Goal: Task Accomplishment & Management: Complete application form

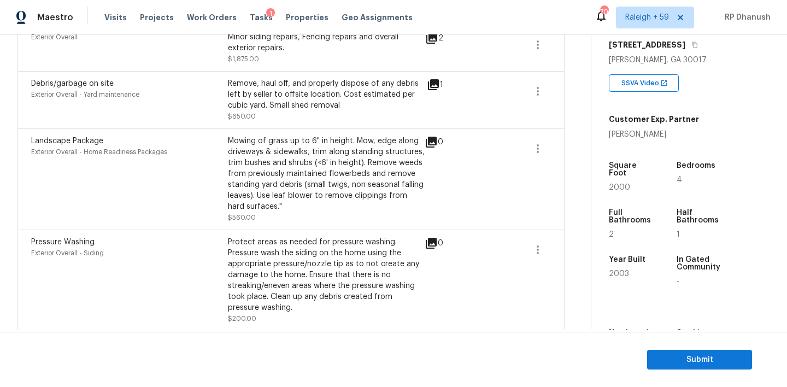
scroll to position [518, 0]
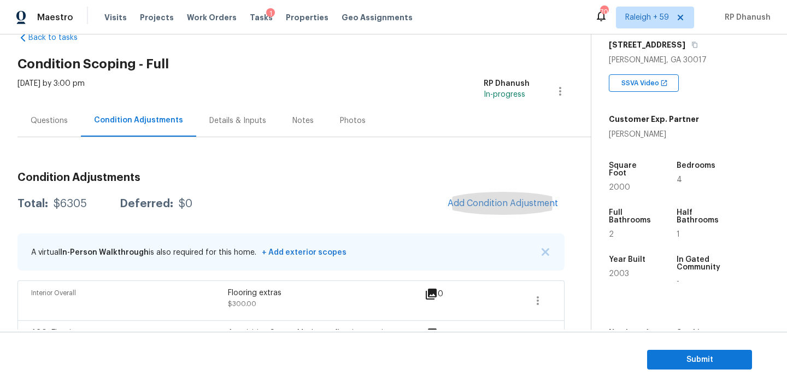
click at [42, 114] on div "Questions" at bounding box center [48, 120] width 63 height 32
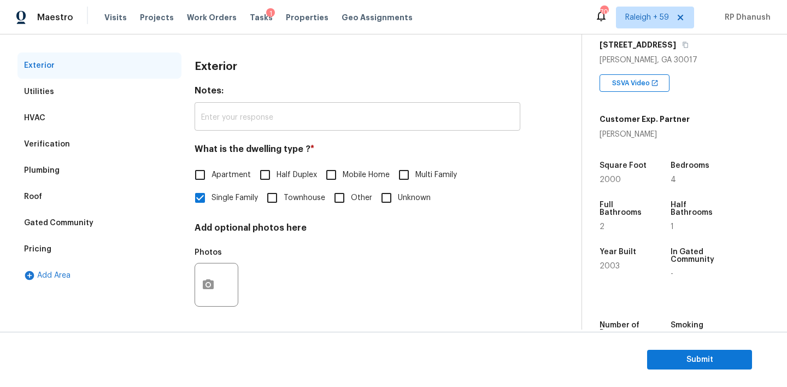
scroll to position [96, 0]
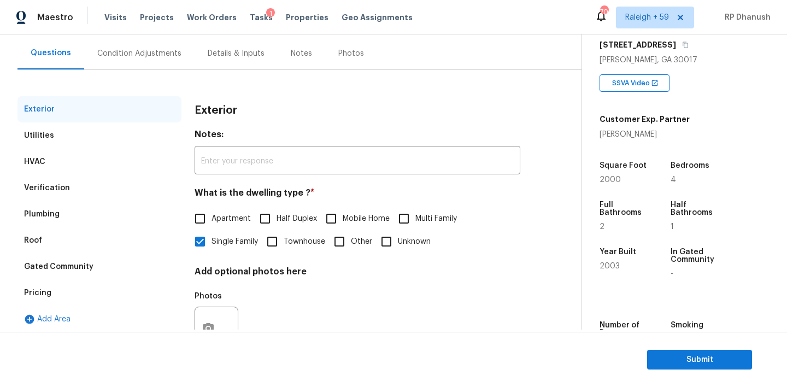
click at [140, 67] on div "Condition Adjustments" at bounding box center [139, 53] width 110 height 32
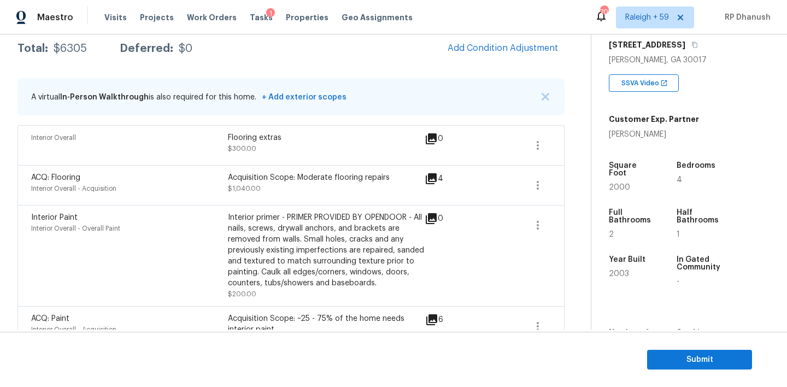
scroll to position [94, 0]
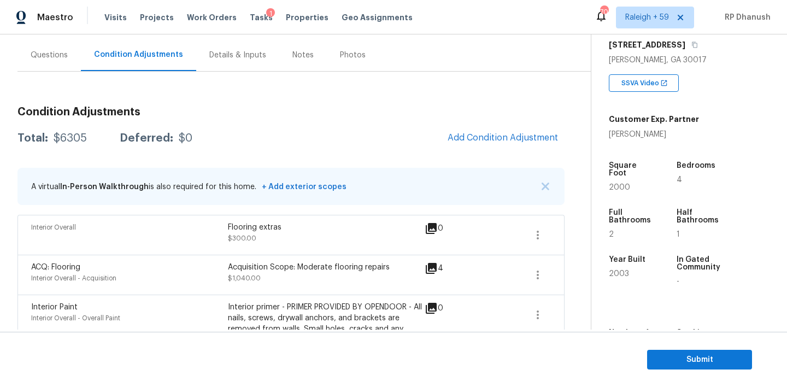
click at [70, 137] on div "$6305" at bounding box center [70, 138] width 33 height 11
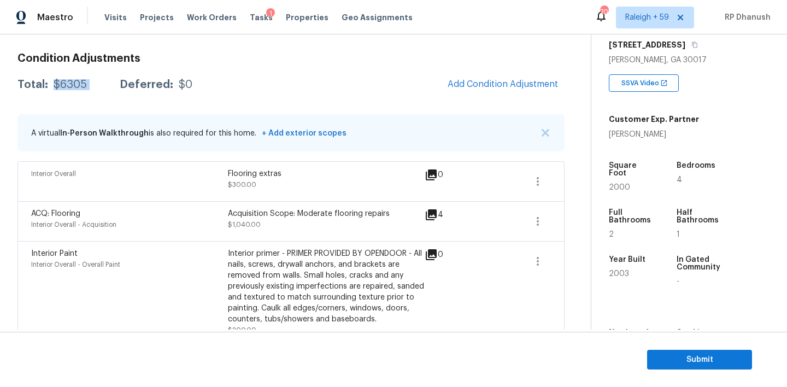
scroll to position [64, 0]
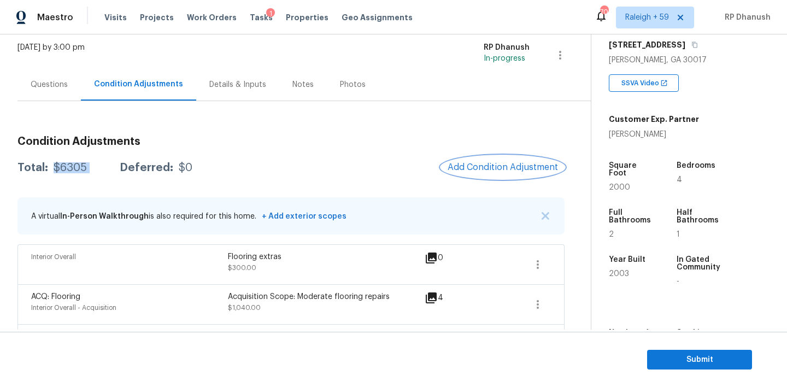
click at [515, 164] on span "Add Condition Adjustment" at bounding box center [502, 167] width 110 height 10
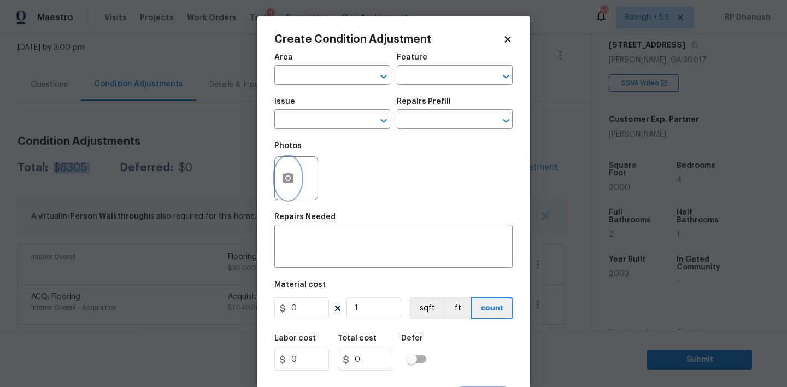
click at [293, 177] on icon "button" at bounding box center [287, 178] width 13 height 13
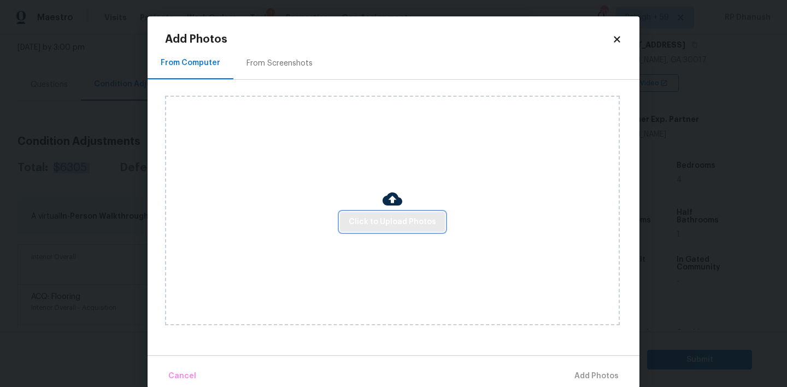
click at [393, 220] on span "Click to Upload Photos" at bounding box center [392, 222] width 87 height 14
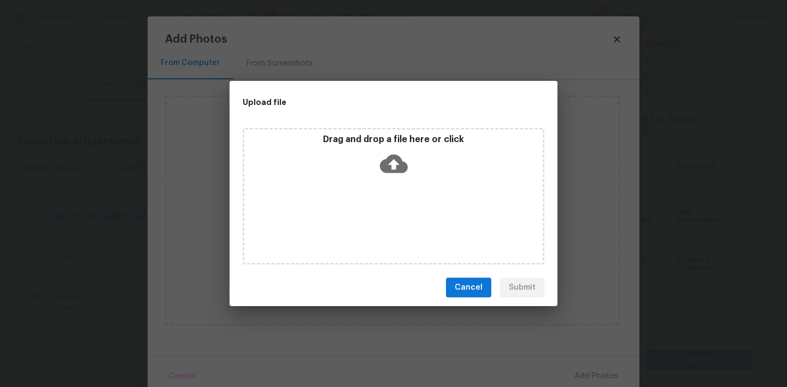
click at [393, 156] on icon at bounding box center [394, 164] width 28 height 19
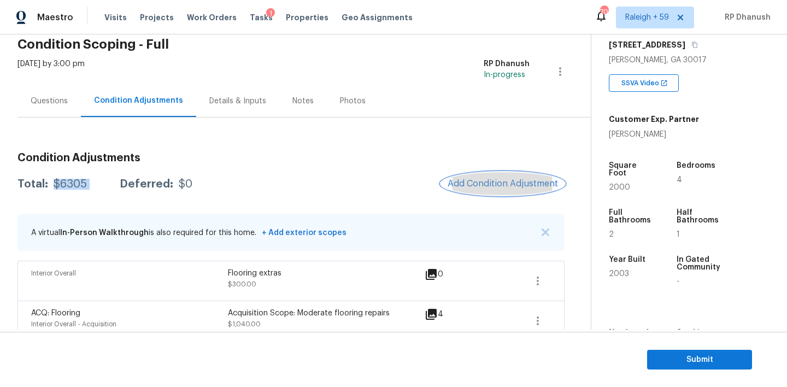
scroll to position [40, 0]
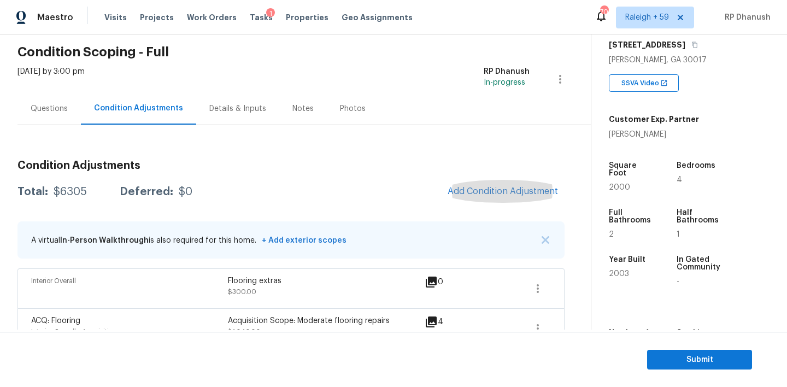
click at [55, 104] on div "Questions" at bounding box center [49, 108] width 37 height 11
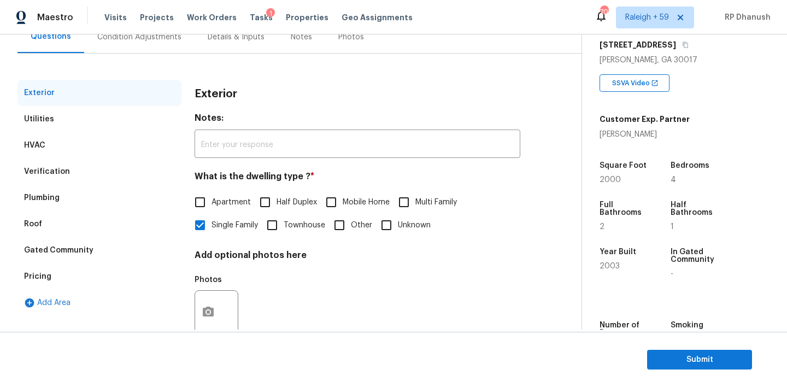
scroll to position [139, 0]
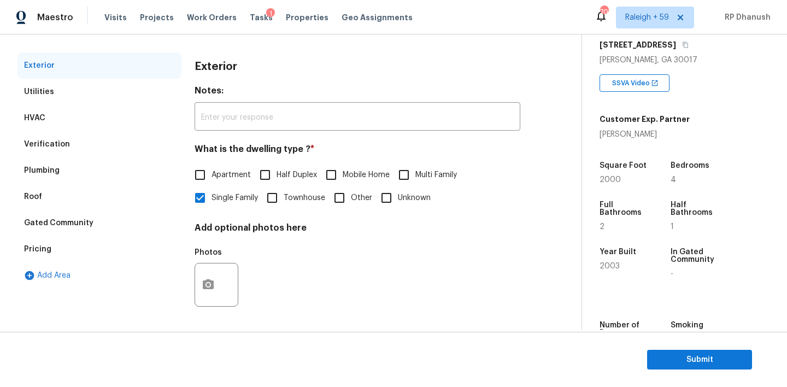
click at [32, 247] on div "Pricing" at bounding box center [37, 249] width 27 height 11
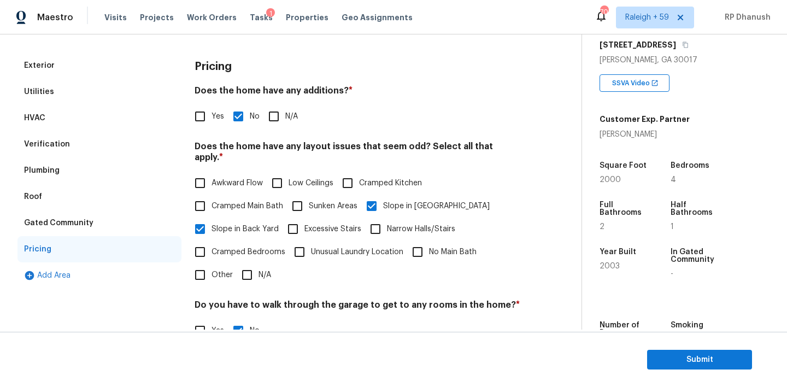
click at [56, 139] on div "Verification" at bounding box center [47, 144] width 46 height 11
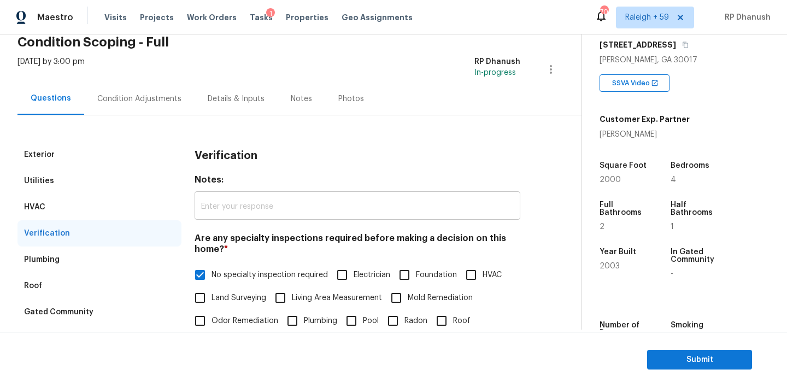
scroll to position [0, 0]
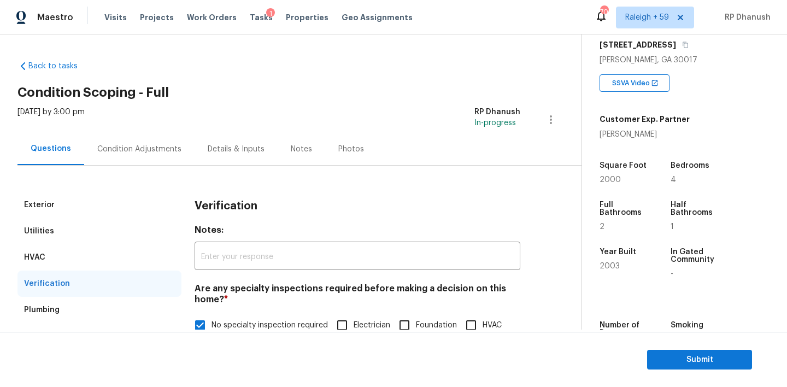
click at [132, 152] on div "Condition Adjustments" at bounding box center [139, 149] width 84 height 11
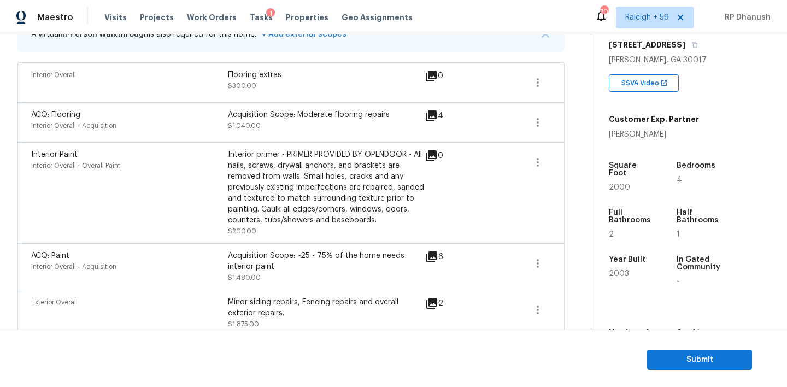
scroll to position [147, 0]
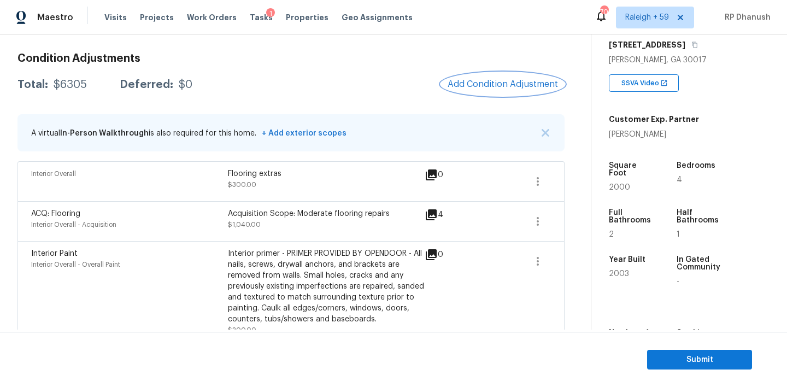
click at [500, 73] on button "Add Condition Adjustment" at bounding box center [502, 84] width 123 height 23
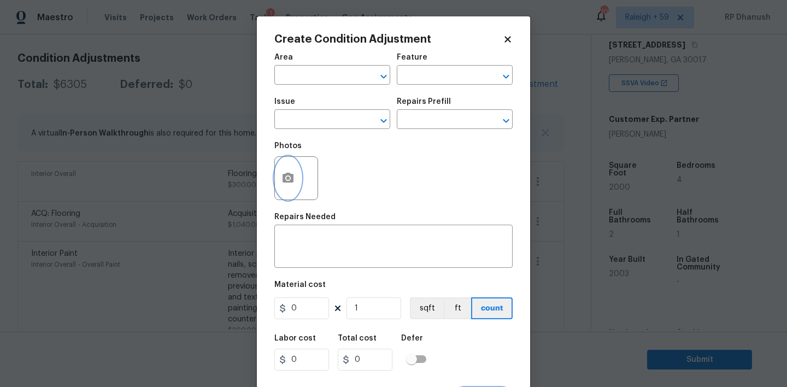
click at [291, 176] on icon "button" at bounding box center [287, 178] width 11 height 10
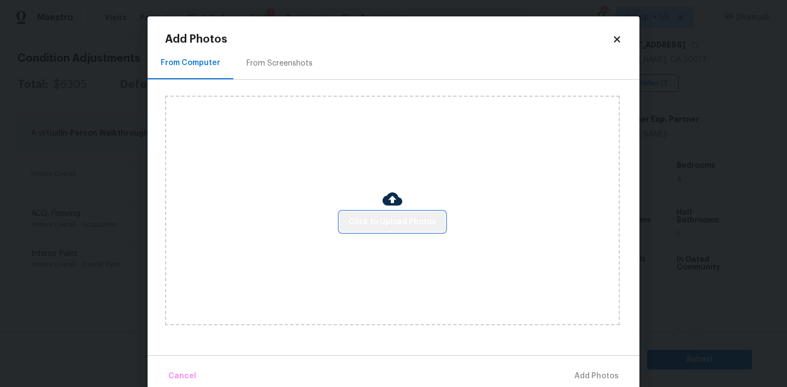
click at [393, 217] on span "Click to Upload Photos" at bounding box center [392, 222] width 87 height 14
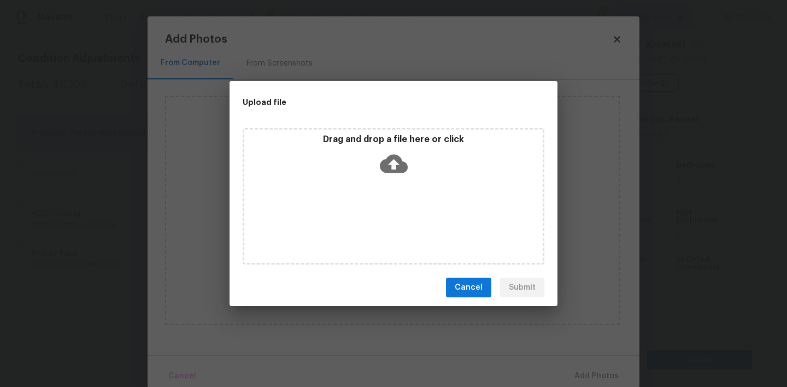
click at [393, 131] on div "Drag and drop a file here or click" at bounding box center [394, 196] width 302 height 137
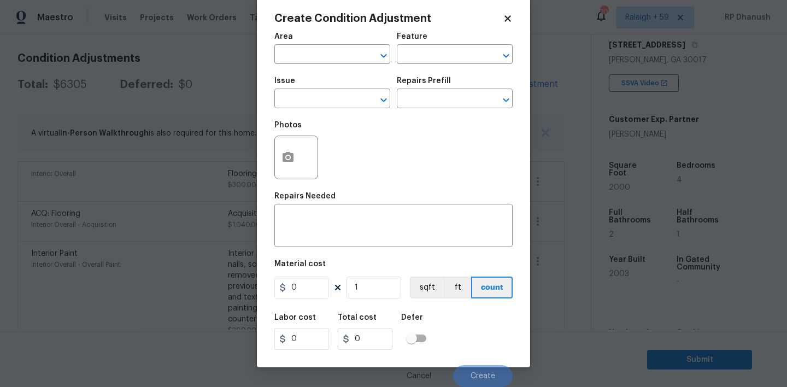
click at [128, 240] on body "Maestro Visits Projects Work Orders Tasks 1 Properties Geo Assignments 708 [GEO…" at bounding box center [393, 193] width 787 height 387
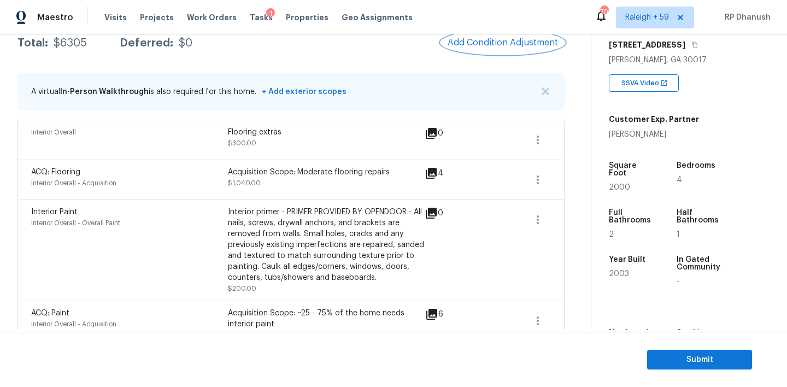
scroll to position [137, 0]
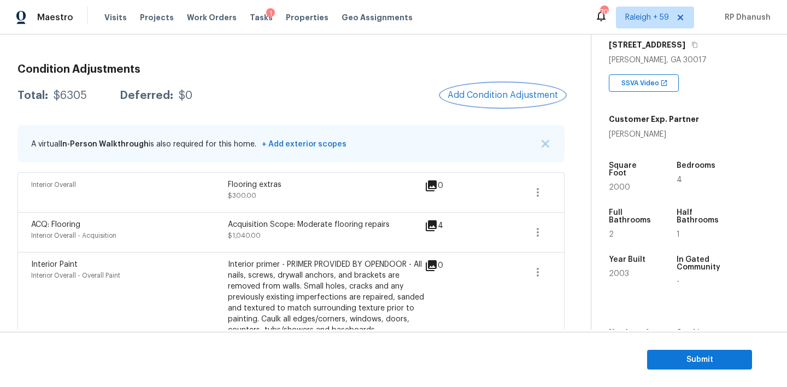
click at [479, 103] on button "Add Condition Adjustment" at bounding box center [502, 95] width 123 height 23
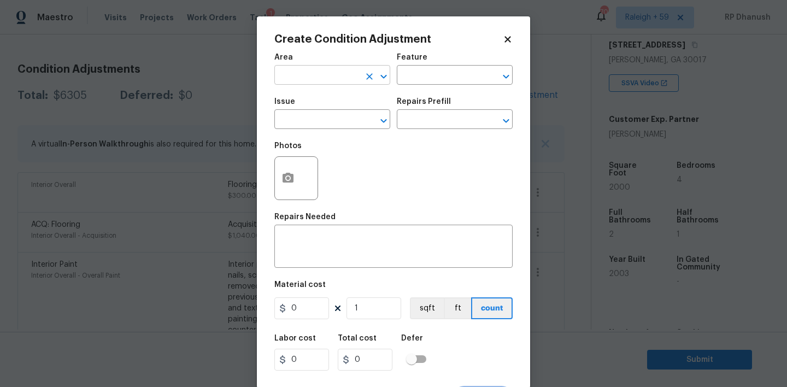
click at [290, 75] on input "text" at bounding box center [316, 76] width 85 height 17
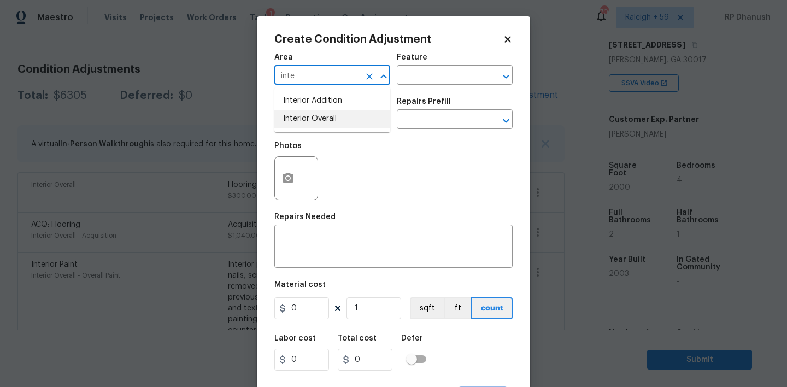
click at [296, 117] on li "Interior Overall" at bounding box center [332, 119] width 116 height 18
type input "Interior Overall"
click at [296, 249] on textarea at bounding box center [393, 247] width 225 height 23
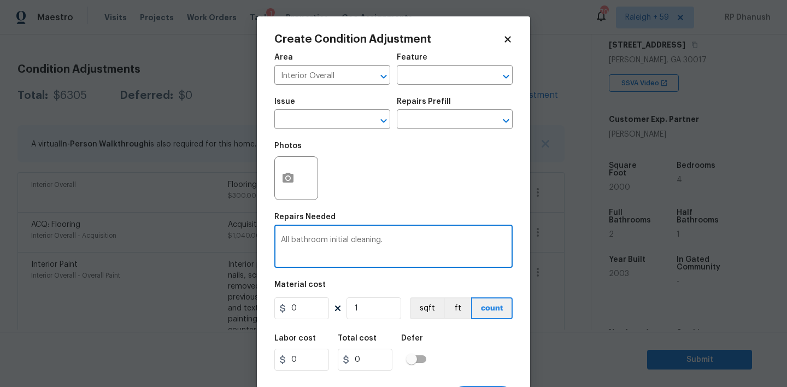
type textarea "All bathroom initial cleaning."
click at [309, 312] on input "0" at bounding box center [301, 308] width 55 height 22
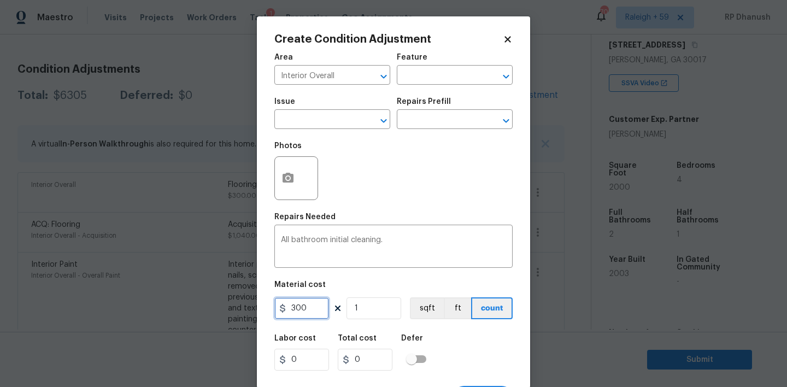
type input "300"
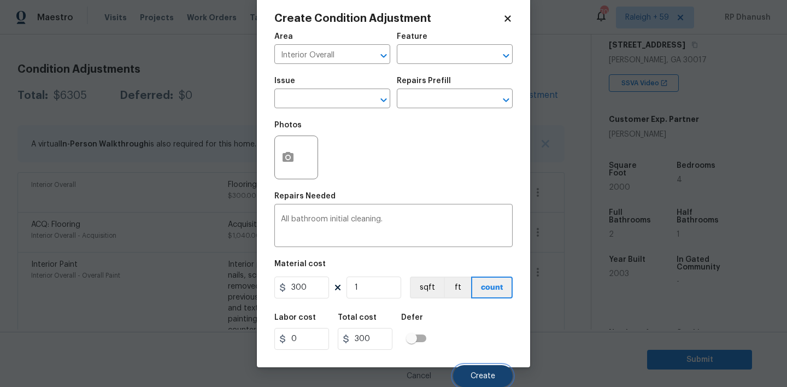
click at [471, 375] on span "Create" at bounding box center [482, 376] width 25 height 8
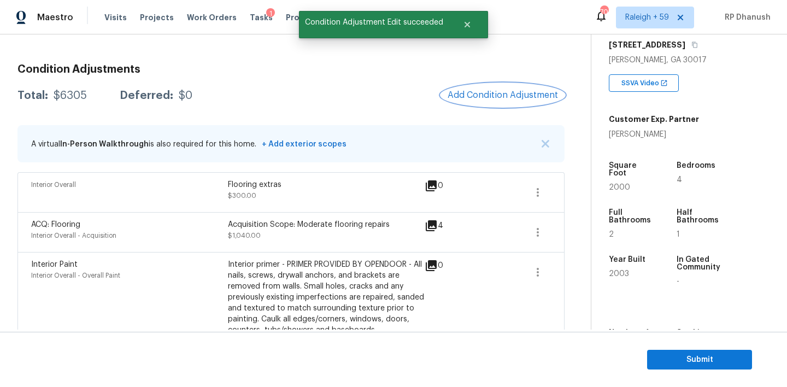
scroll to position [0, 0]
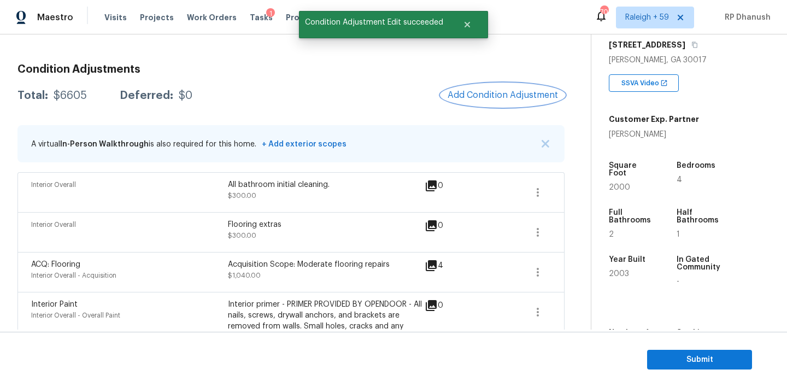
click at [517, 101] on button "Add Condition Adjustment" at bounding box center [502, 95] width 123 height 23
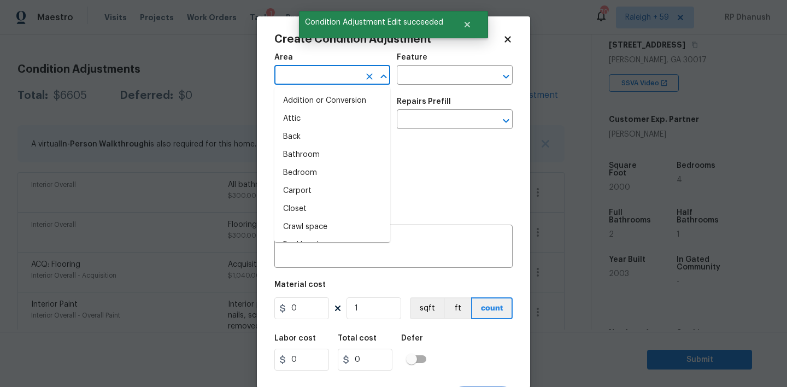
click at [345, 82] on input "text" at bounding box center [316, 76] width 85 height 17
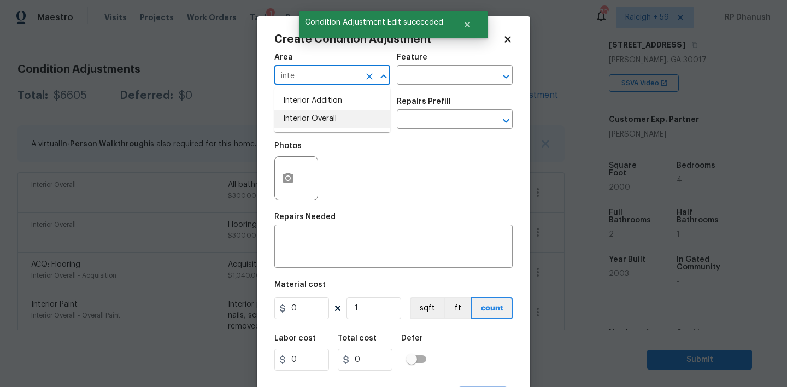
drag, startPoint x: 320, startPoint y: 122, endPoint x: 308, endPoint y: 197, distance: 75.3
click at [320, 122] on li "Interior Overall" at bounding box center [332, 119] width 116 height 18
type input "Interior Overall"
click at [306, 241] on textarea at bounding box center [393, 247] width 225 height 23
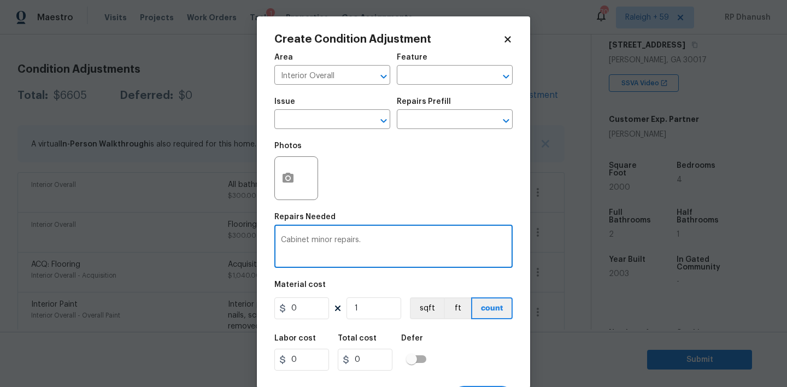
type textarea "Cabinet minor repairs."
click at [309, 310] on input "0" at bounding box center [301, 308] width 55 height 22
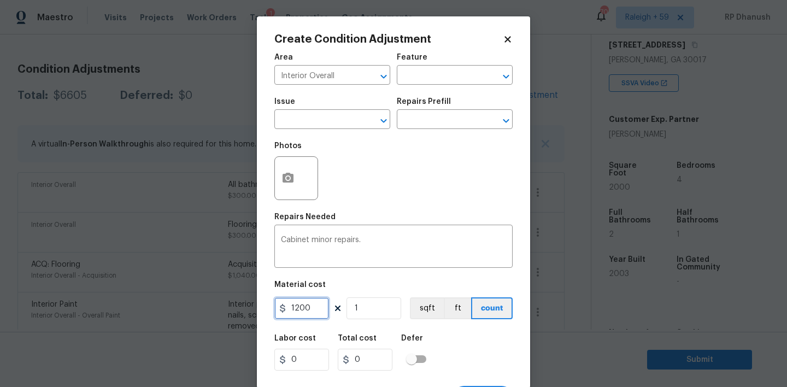
type input "1200"
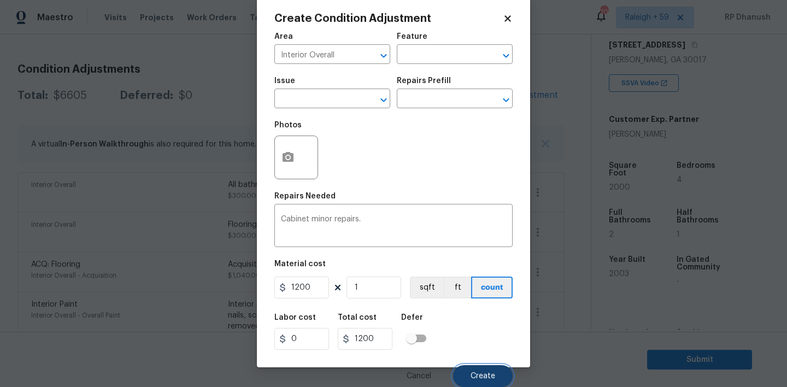
click at [464, 376] on button "Create" at bounding box center [483, 376] width 60 height 22
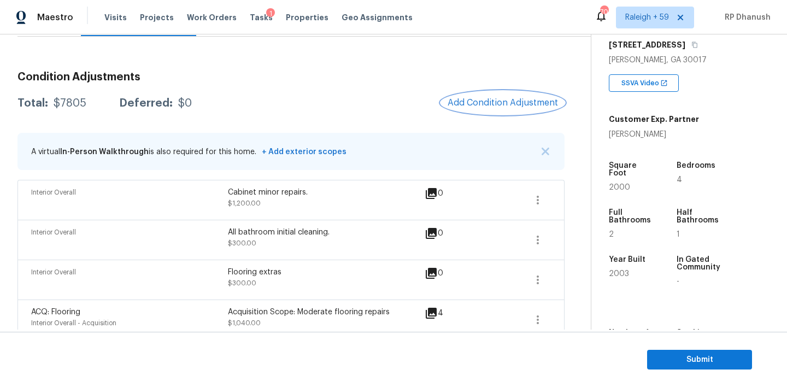
scroll to position [120, 0]
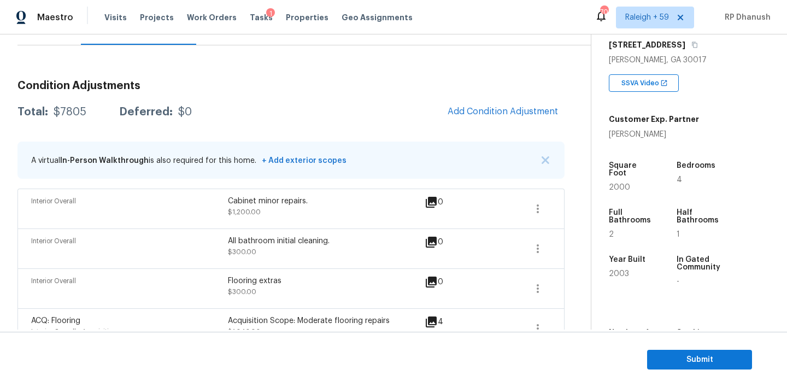
copy div "$7805"
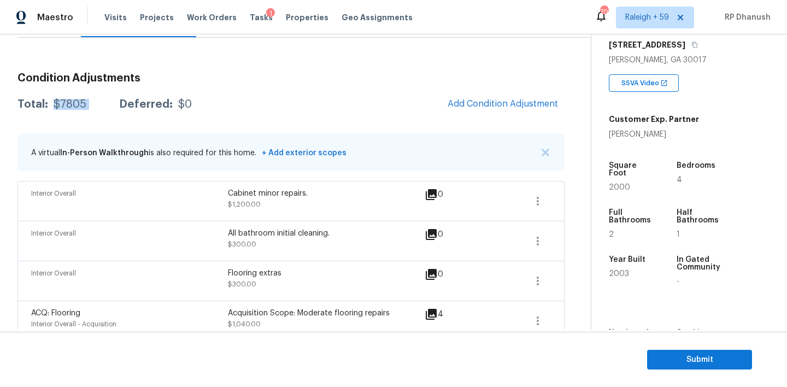
scroll to position [13, 0]
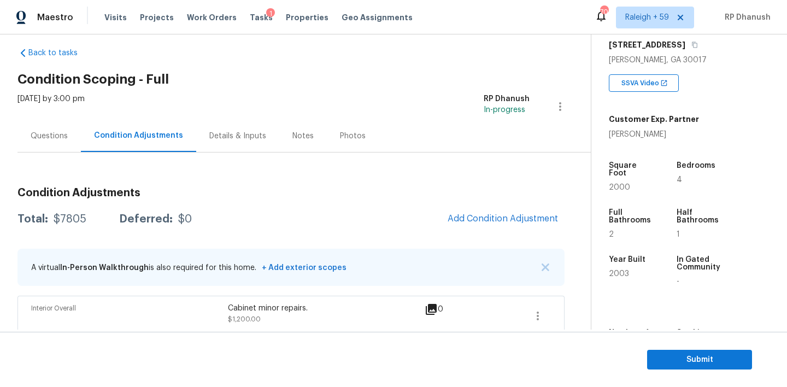
click at [58, 134] on div "Questions" at bounding box center [49, 136] width 37 height 11
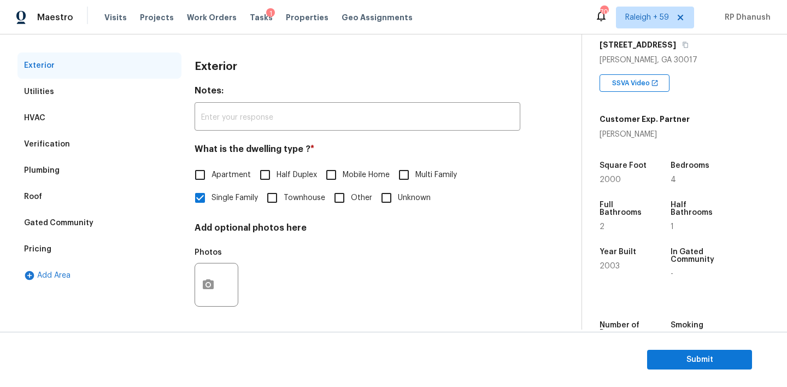
scroll to position [69, 0]
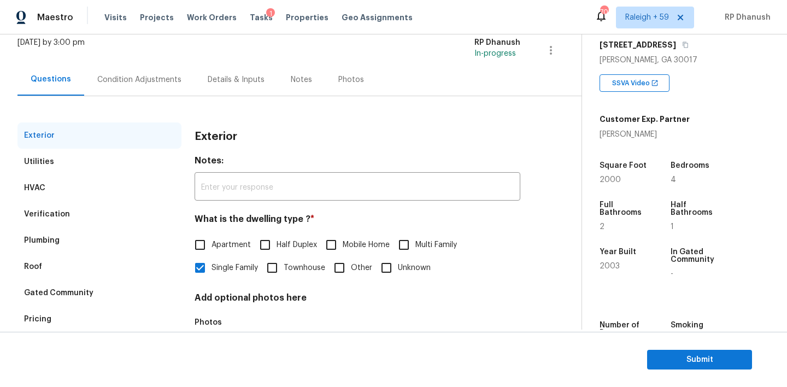
click at [134, 92] on div "Condition Adjustments" at bounding box center [139, 79] width 110 height 32
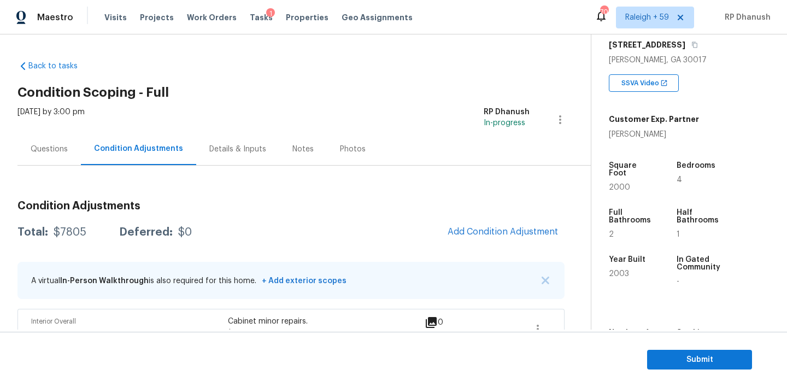
click at [42, 156] on div "Questions" at bounding box center [48, 149] width 63 height 32
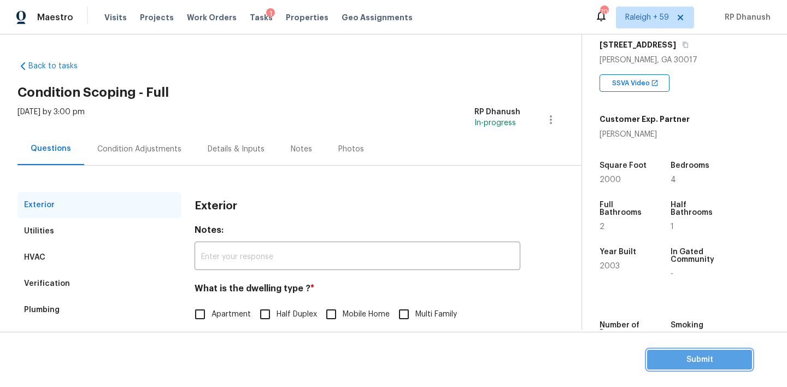
click at [663, 359] on span "Submit" at bounding box center [699, 360] width 87 height 14
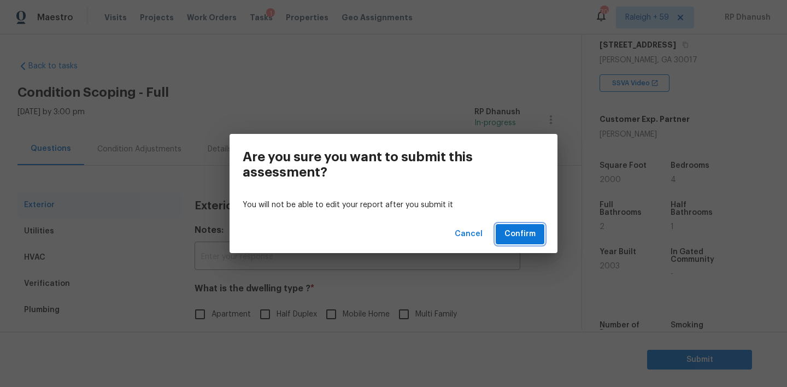
click at [522, 232] on span "Confirm" at bounding box center [519, 234] width 31 height 14
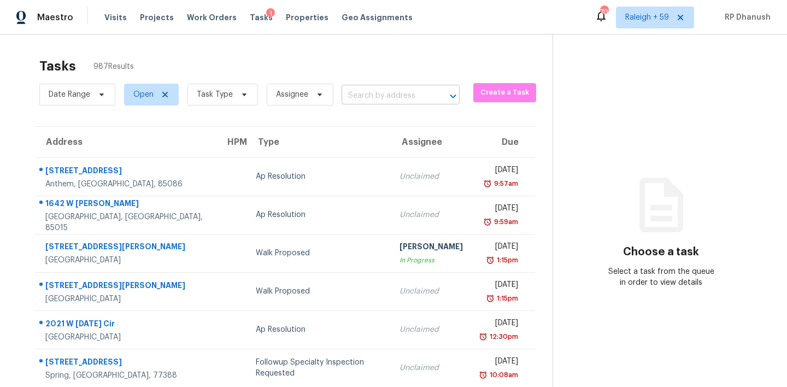
click at [383, 89] on input "text" at bounding box center [384, 95] width 87 height 17
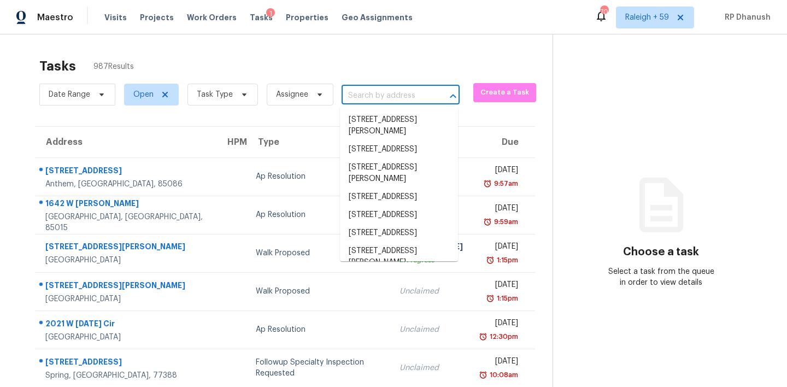
paste input "[STREET_ADDRESS]"
type input "[STREET_ADDRESS]"
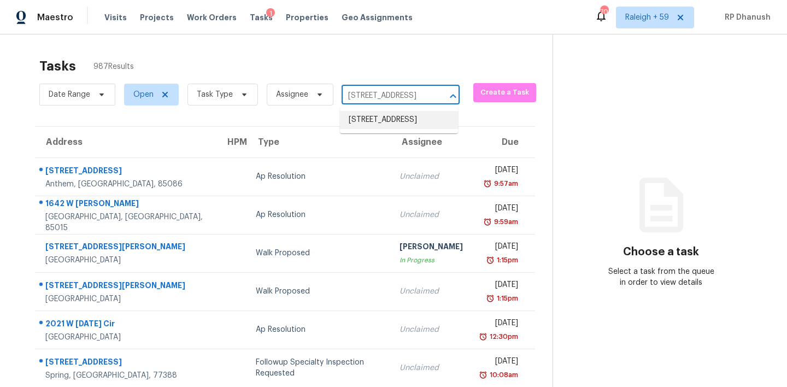
click at [393, 124] on li "[STREET_ADDRESS]" at bounding box center [399, 120] width 118 height 18
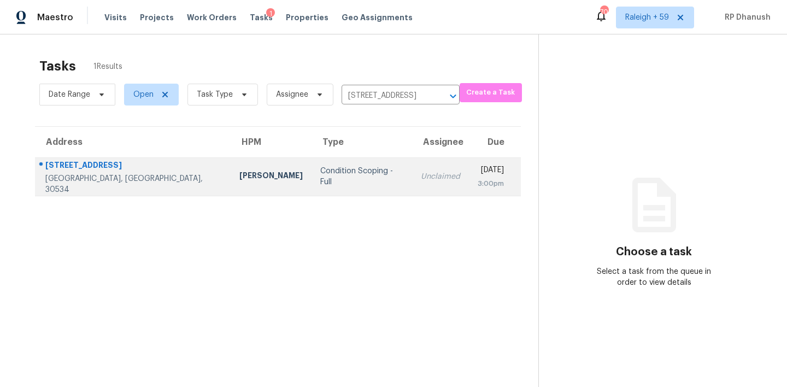
click at [412, 163] on td "Unclaimed" at bounding box center [440, 176] width 57 height 38
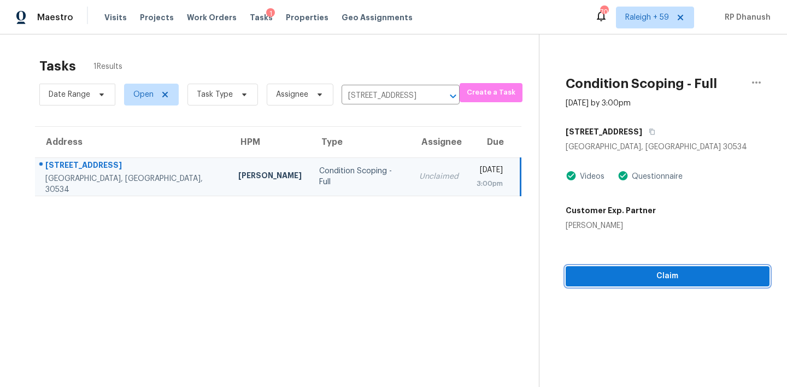
click at [584, 269] on button "Claim" at bounding box center [667, 276] width 204 height 20
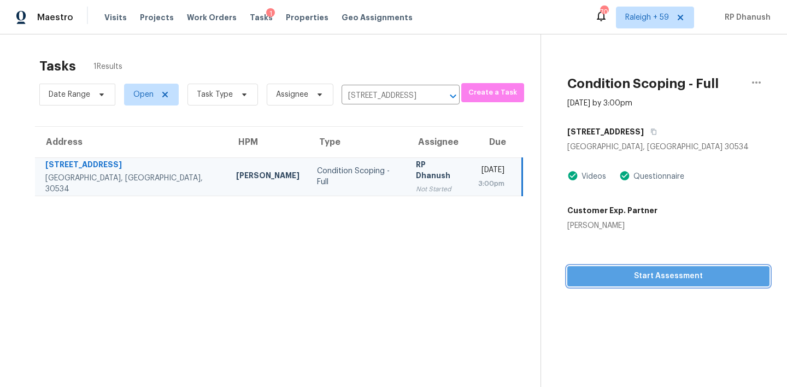
click at [652, 270] on span "Start Assessment" at bounding box center [668, 276] width 185 height 14
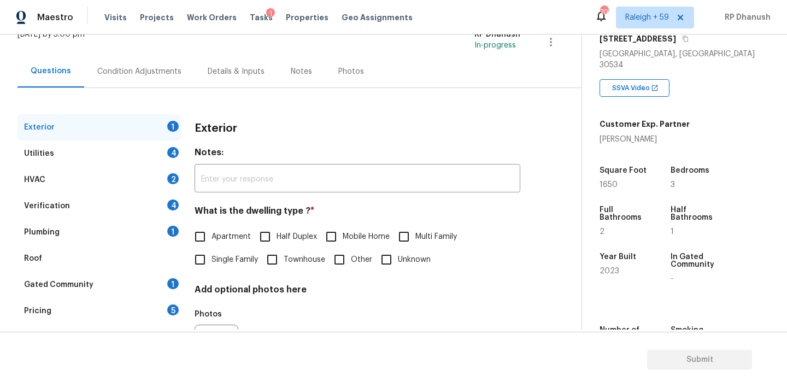
scroll to position [185, 0]
click at [281, 252] on input "Townhouse" at bounding box center [272, 259] width 23 height 23
checkbox input "true"
click at [174, 155] on div "4" at bounding box center [172, 152] width 11 height 11
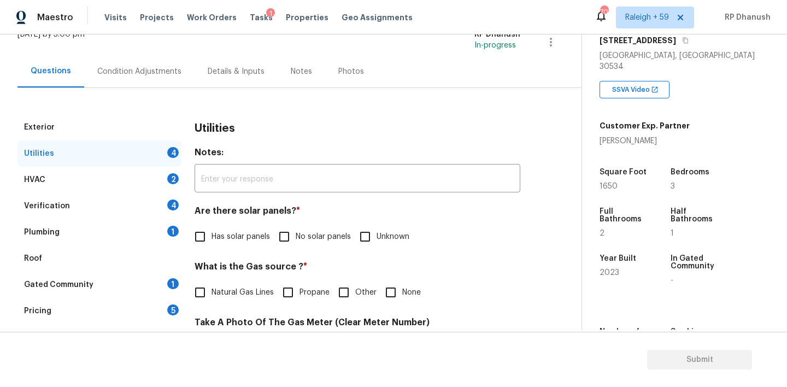
click at [283, 237] on input "No solar panels" at bounding box center [284, 236] width 23 height 23
checkbox input "true"
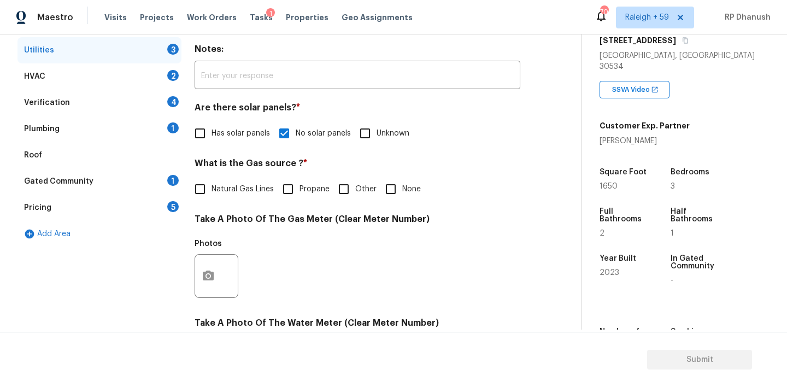
scroll to position [220, 0]
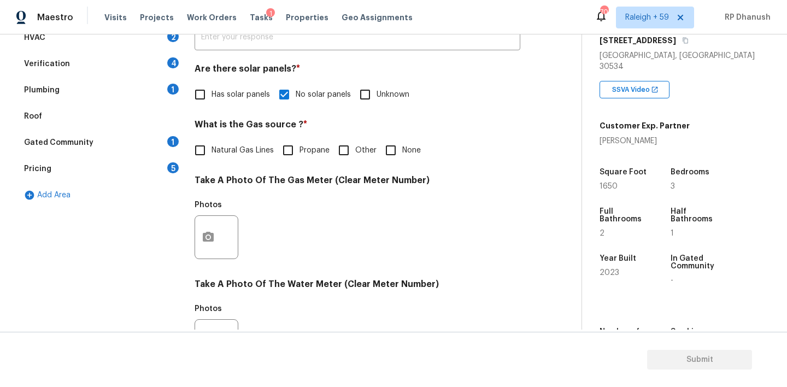
click at [223, 152] on span "Natural Gas Lines" at bounding box center [242, 150] width 62 height 11
click at [211, 152] on input "Natural Gas Lines" at bounding box center [199, 150] width 23 height 23
checkbox input "true"
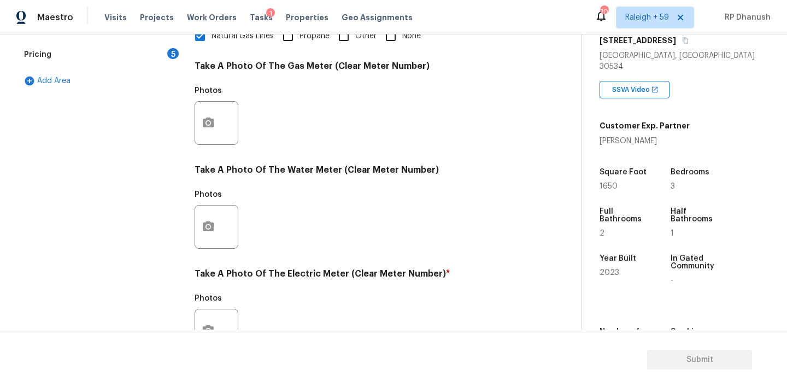
scroll to position [435, 0]
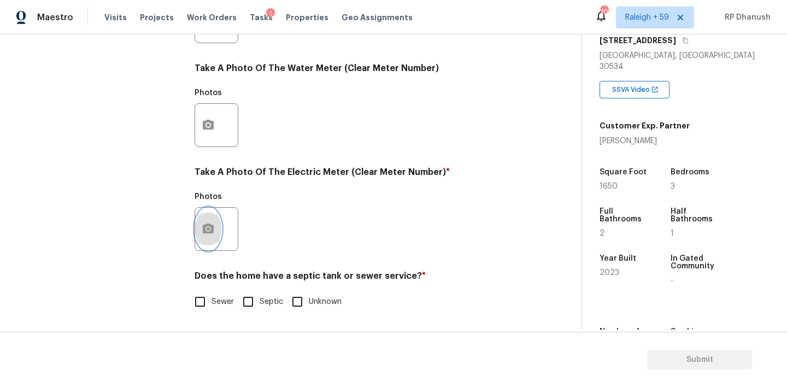
click at [214, 231] on icon "button" at bounding box center [208, 228] width 13 height 13
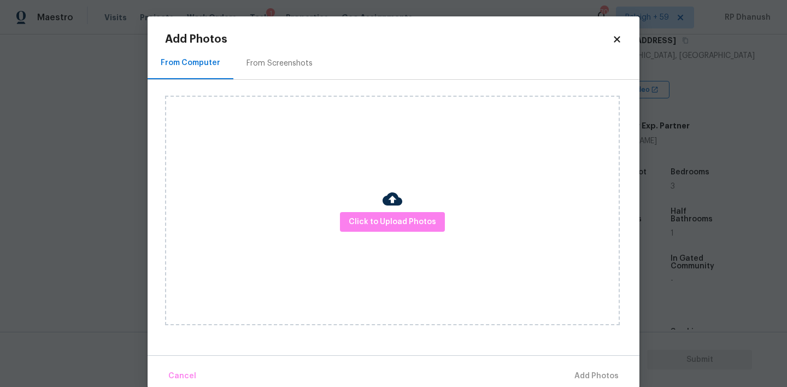
click at [309, 58] on div "From Screenshots" at bounding box center [279, 63] width 92 height 32
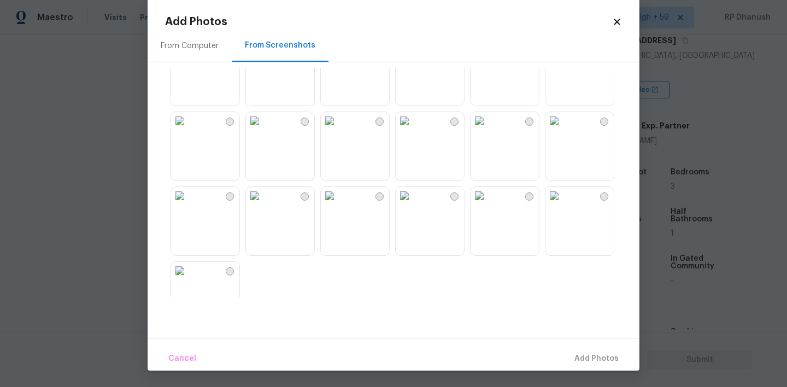
scroll to position [994, 0]
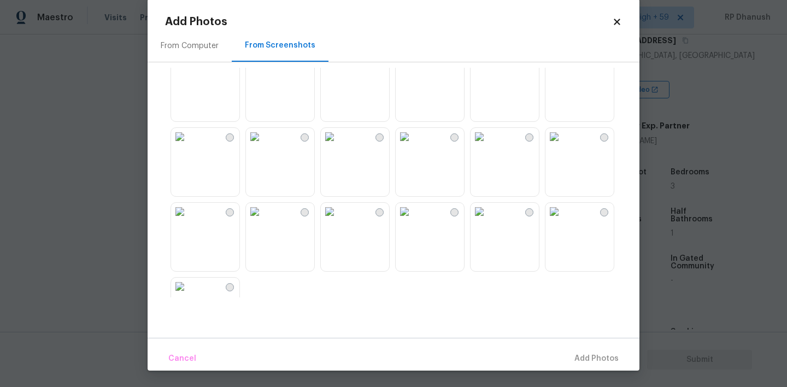
click at [188, 145] on img at bounding box center [179, 136] width 17 height 17
click at [569, 350] on button "Add 1 Photo(s)" at bounding box center [591, 358] width 63 height 23
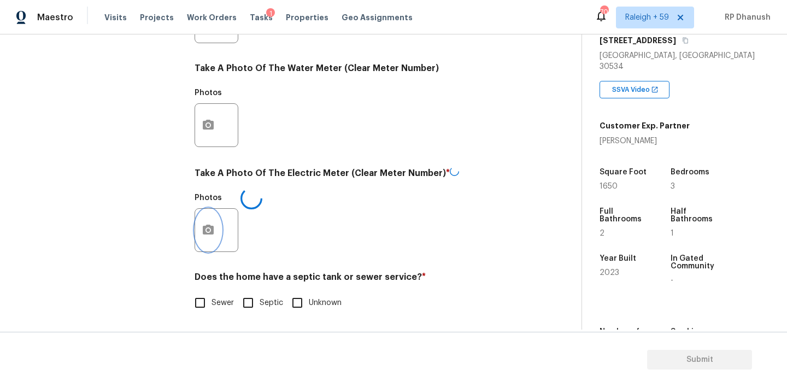
scroll to position [0, 0]
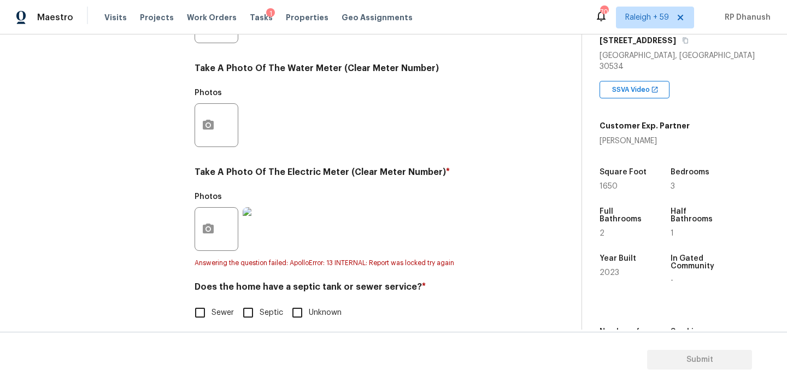
click at [231, 307] on span "Sewer" at bounding box center [222, 312] width 22 height 11
click at [211, 306] on input "Sewer" at bounding box center [199, 312] width 23 height 23
checkbox input "true"
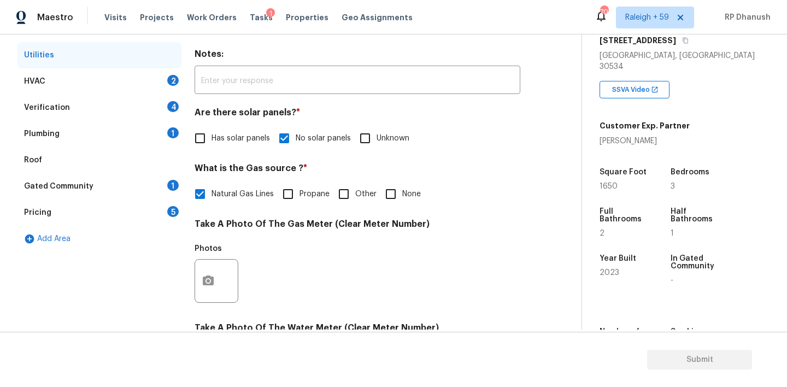
click at [176, 181] on div "1" at bounding box center [172, 185] width 11 height 11
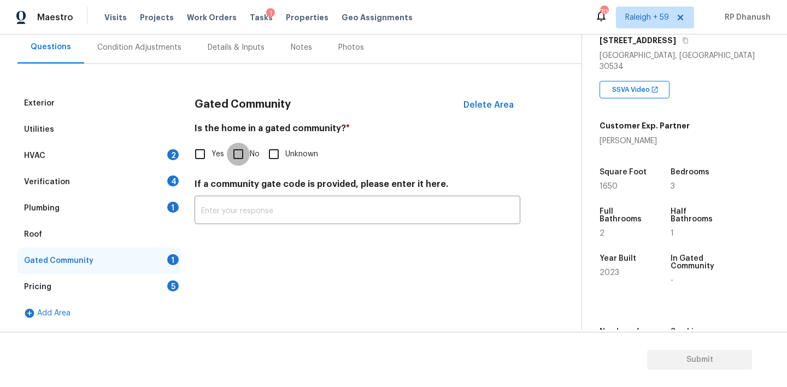
click at [233, 154] on input "No" at bounding box center [238, 154] width 23 height 23
checkbox input "true"
click at [166, 149] on div "HVAC 2" at bounding box center [99, 156] width 164 height 26
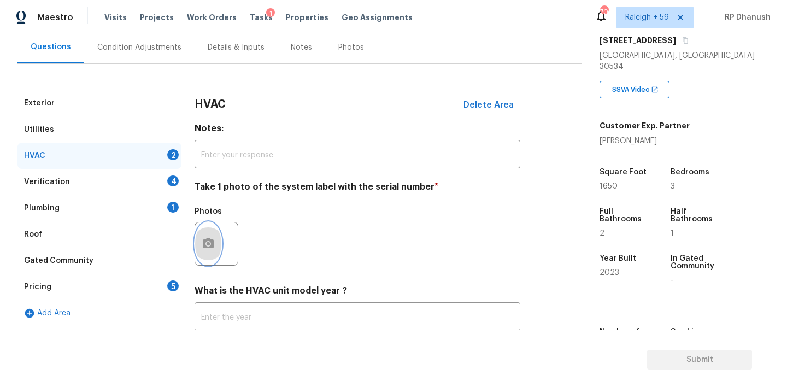
click at [204, 240] on icon "button" at bounding box center [208, 243] width 11 height 10
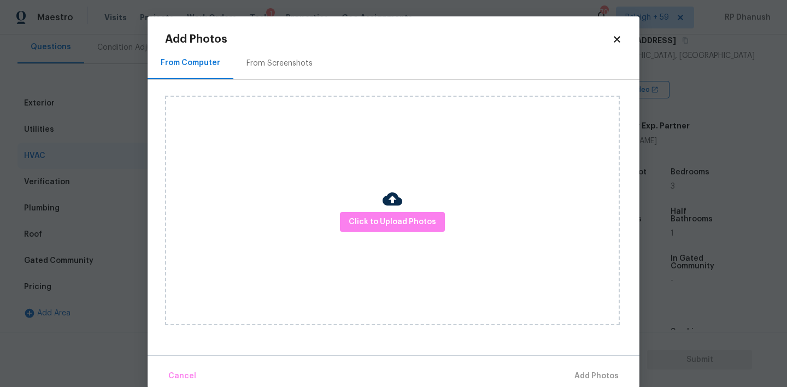
click at [272, 95] on div "Click to Upload Photos" at bounding box center [402, 210] width 474 height 261
click at [296, 50] on div "From Screenshots" at bounding box center [279, 63] width 92 height 32
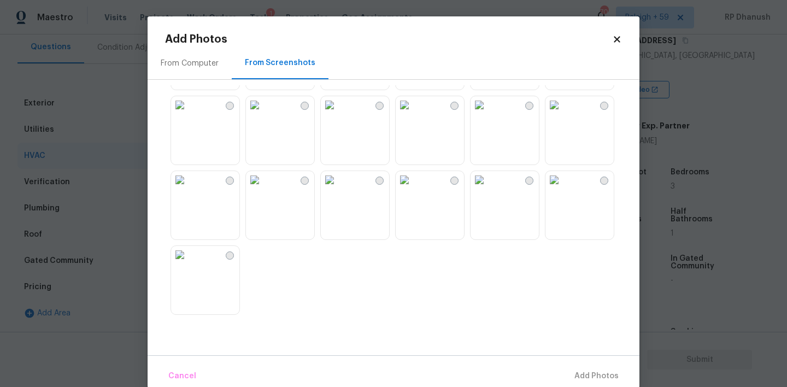
scroll to position [17, 0]
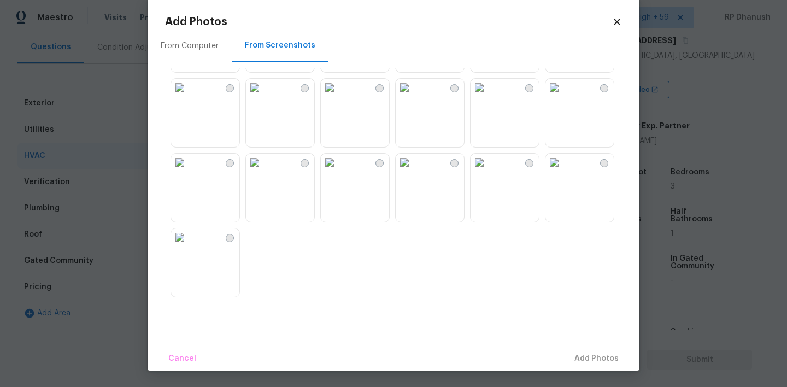
click at [188, 96] on img at bounding box center [179, 87] width 17 height 17
click at [575, 359] on span "Add 1 Photo(s)" at bounding box center [591, 359] width 54 height 14
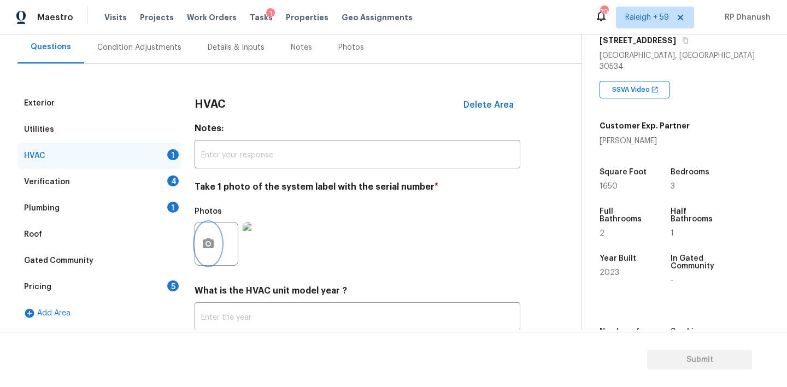
scroll to position [175, 0]
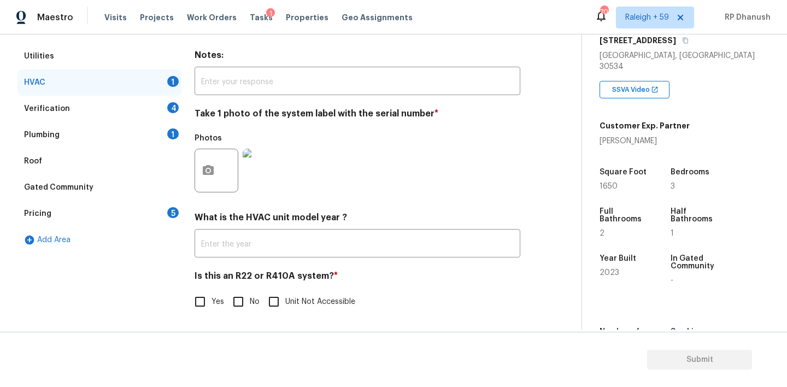
click at [240, 308] on input "No" at bounding box center [238, 301] width 23 height 23
checkbox input "true"
click at [157, 112] on div "Verification 4" at bounding box center [99, 109] width 164 height 26
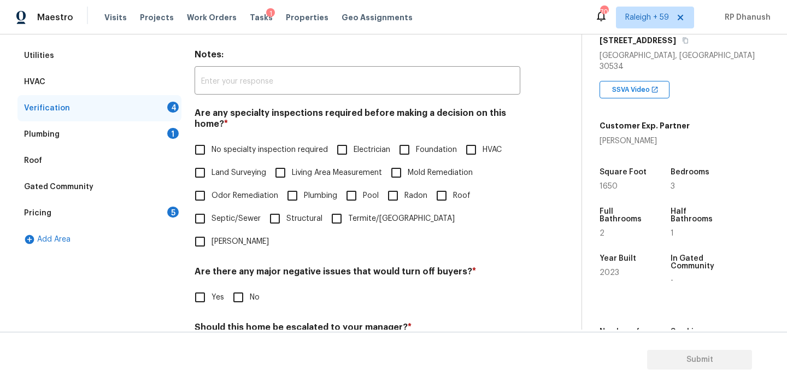
click at [226, 148] on span "No specialty inspection required" at bounding box center [269, 149] width 116 height 11
click at [211, 148] on input "No specialty inspection required" at bounding box center [199, 149] width 23 height 23
checkbox input "true"
click at [247, 287] on input "No" at bounding box center [238, 298] width 23 height 23
checkbox input "true"
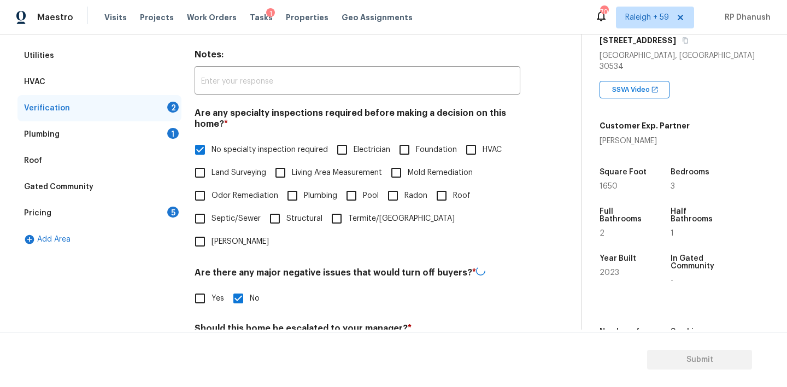
scroll to position [270, 0]
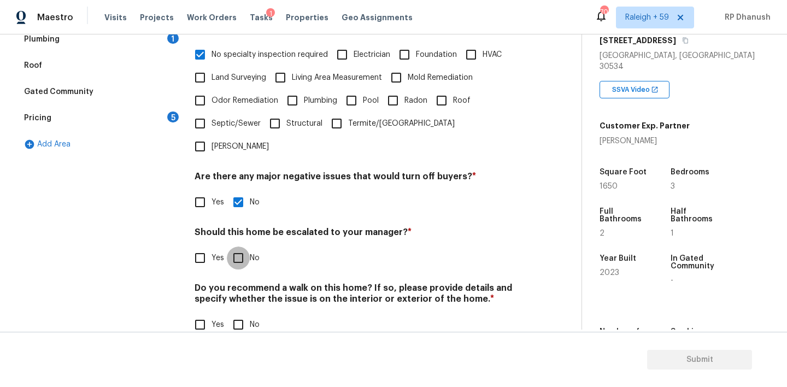
click at [241, 246] on input "No" at bounding box center [238, 257] width 23 height 23
checkbox input "true"
click at [241, 314] on input "No" at bounding box center [238, 325] width 23 height 23
checkbox input "true"
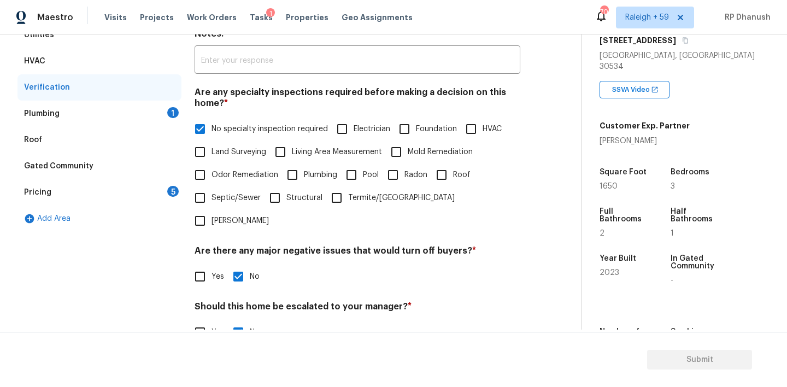
click at [157, 107] on div "Plumbing 1" at bounding box center [99, 114] width 164 height 26
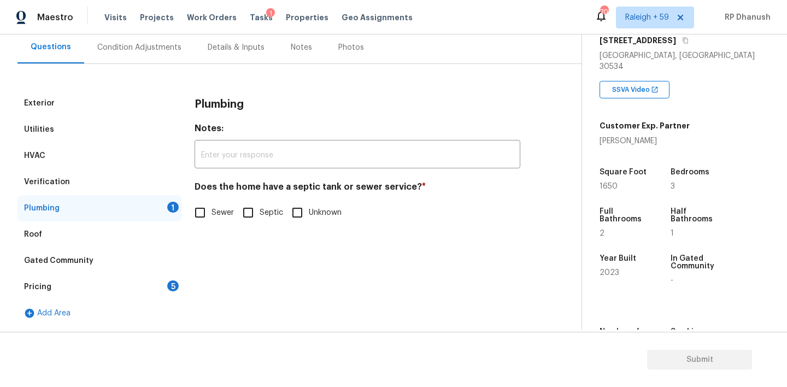
click at [206, 216] on input "Sewer" at bounding box center [199, 212] width 23 height 23
checkbox input "true"
click at [170, 282] on div "5" at bounding box center [172, 285] width 11 height 11
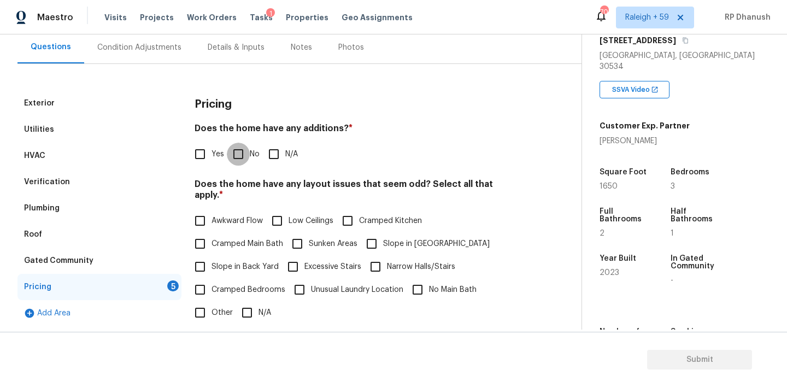
click at [247, 145] on input "No" at bounding box center [238, 154] width 23 height 23
checkbox input "true"
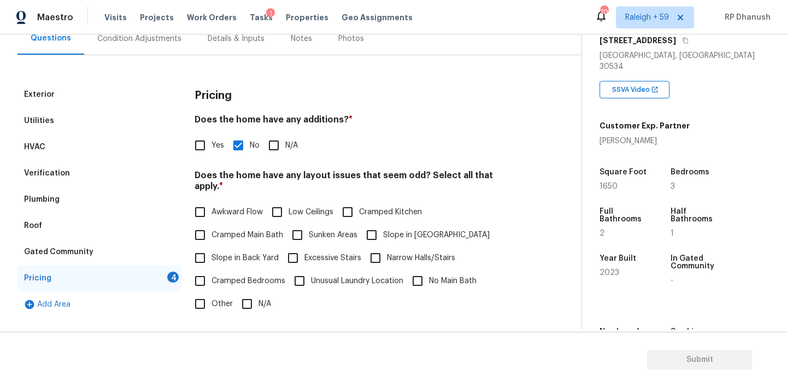
click at [219, 246] on label "Slope in Back Yard" at bounding box center [233, 257] width 90 height 23
click at [211, 246] on input "Slope in Back Yard" at bounding box center [199, 257] width 23 height 23
checkbox input "true"
drag, startPoint x: 377, startPoint y: 215, endPoint x: 255, endPoint y: 292, distance: 145.1
click at [377, 223] on input "Slope in [GEOGRAPHIC_DATA]" at bounding box center [371, 234] width 23 height 23
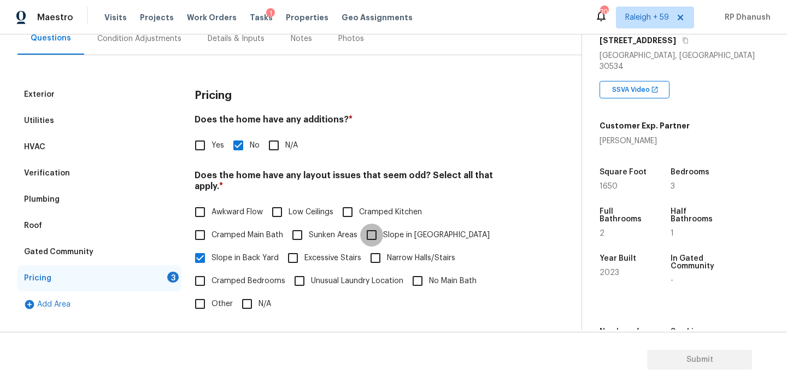
checkbox input "true"
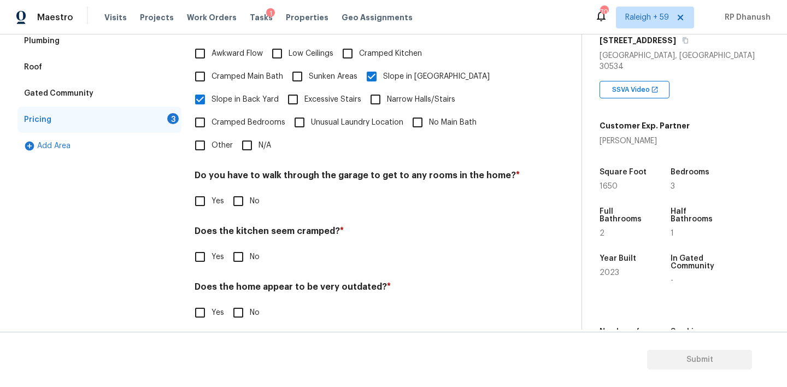
click at [241, 192] on input "No" at bounding box center [238, 201] width 23 height 23
checkbox input "true"
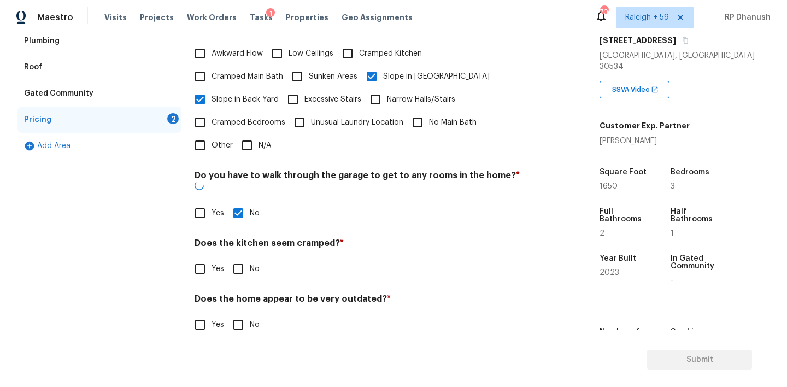
click at [241, 257] on input "No" at bounding box center [238, 268] width 23 height 23
checkbox input "true"
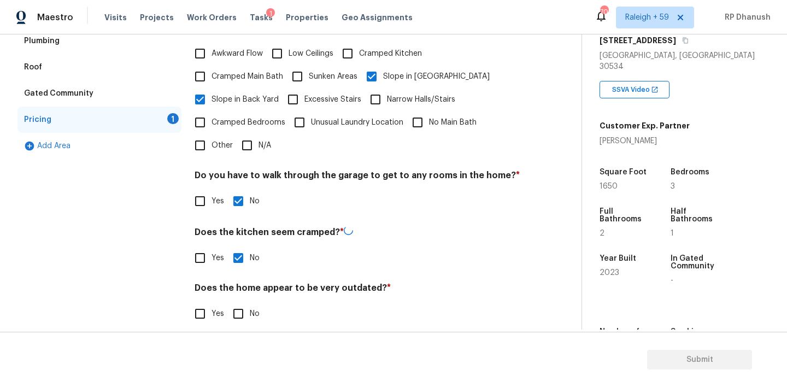
click at [241, 332] on section "Submit" at bounding box center [393, 360] width 787 height 56
click at [241, 303] on input "No" at bounding box center [238, 313] width 23 height 23
checkbox input "true"
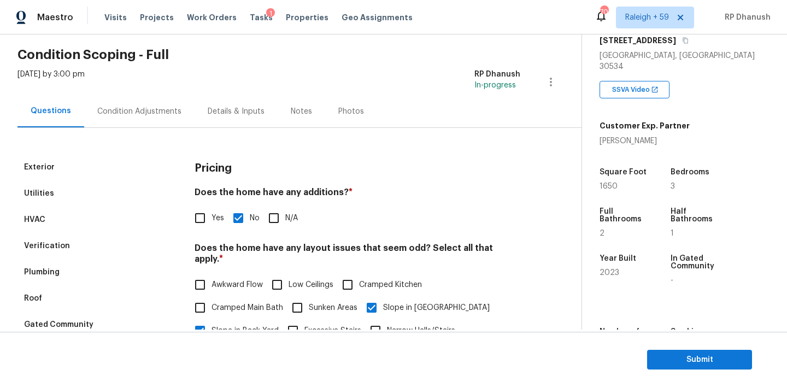
scroll to position [0, 0]
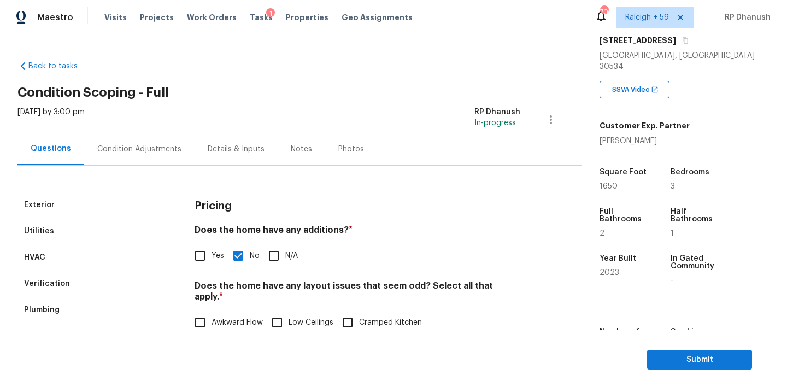
click at [137, 150] on div "Condition Adjustments" at bounding box center [139, 149] width 84 height 11
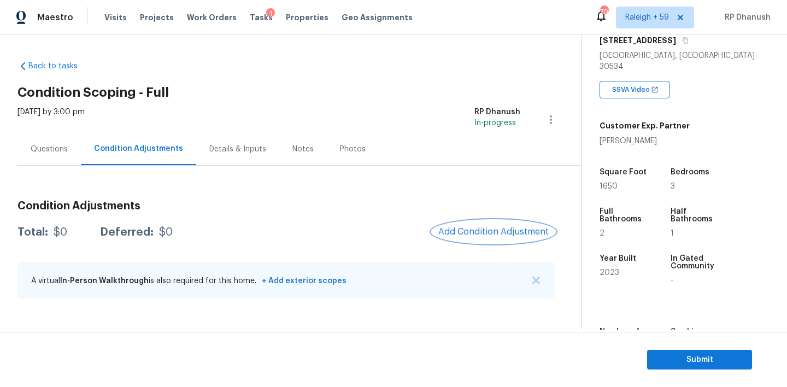
click at [491, 225] on button "Add Condition Adjustment" at bounding box center [493, 231] width 123 height 23
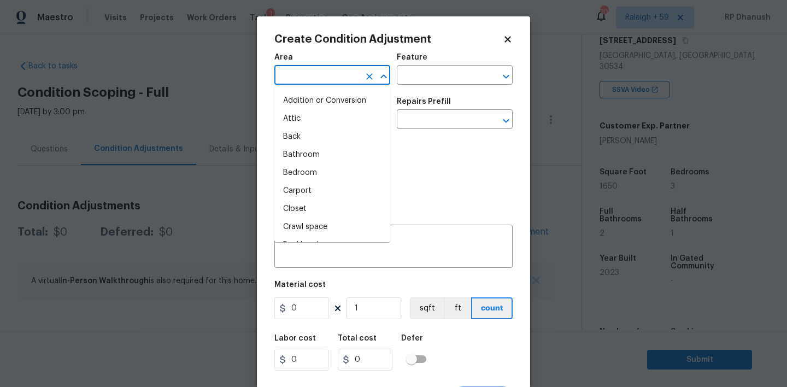
click at [321, 75] on input "text" at bounding box center [316, 76] width 85 height 17
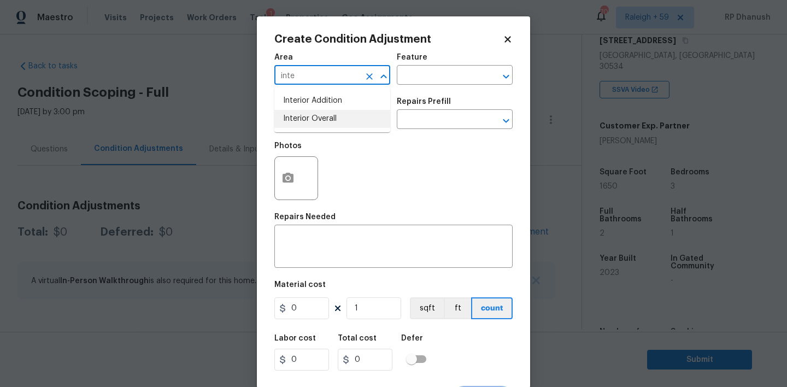
click at [321, 123] on li "Interior Overall" at bounding box center [332, 119] width 116 height 18
type input "Interior Overall"
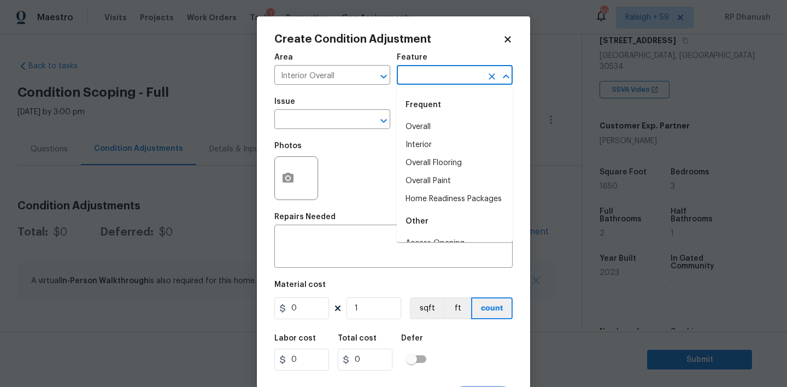
click at [425, 80] on input "text" at bounding box center [439, 76] width 85 height 17
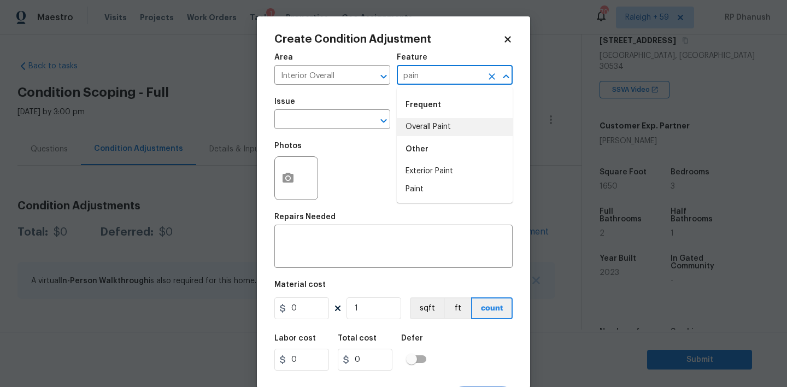
click at [418, 132] on li "Overall Paint" at bounding box center [455, 127] width 116 height 18
type input "Overall Paint"
click at [321, 115] on input "text" at bounding box center [316, 120] width 85 height 17
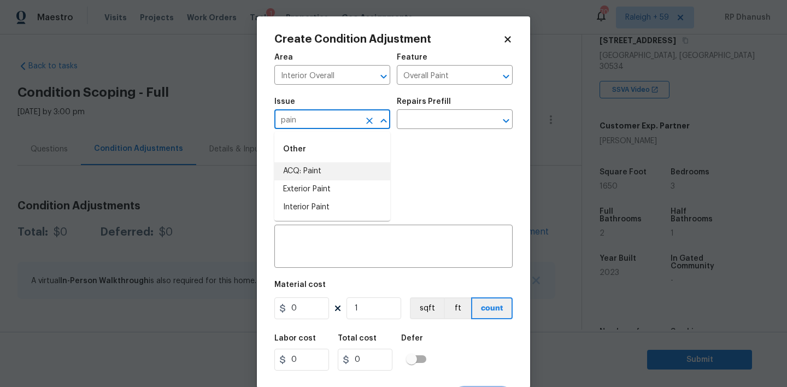
click at [314, 166] on li "ACQ: Paint" at bounding box center [332, 171] width 116 height 18
type input "ACQ: Paint"
click at [451, 109] on div "Repairs Prefill" at bounding box center [455, 105] width 116 height 14
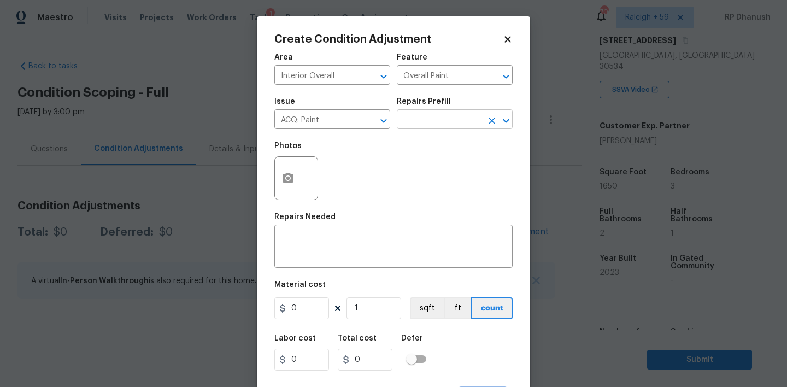
click at [445, 123] on input "text" at bounding box center [439, 120] width 85 height 17
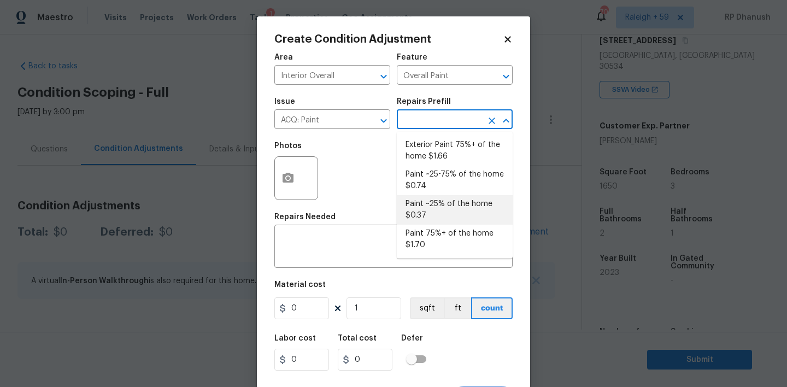
click at [432, 208] on li "Paint ~25% of the home $0.37" at bounding box center [455, 209] width 116 height 29
type input "Acquisition"
type textarea "Acquisition Scope: ~25% of the home needs interior paint"
type input "0.37"
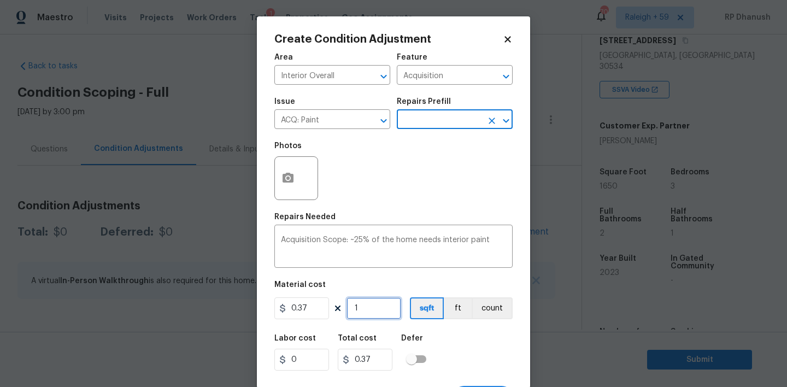
click at [379, 312] on input "1" at bounding box center [373, 308] width 55 height 22
type input "0"
type input "1"
type input "0.37"
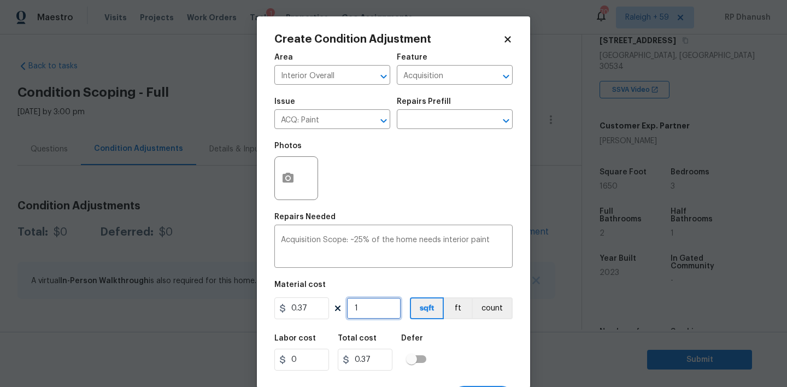
type input "16"
type input "5.92"
type input "165"
type input "61.05"
type input "1650"
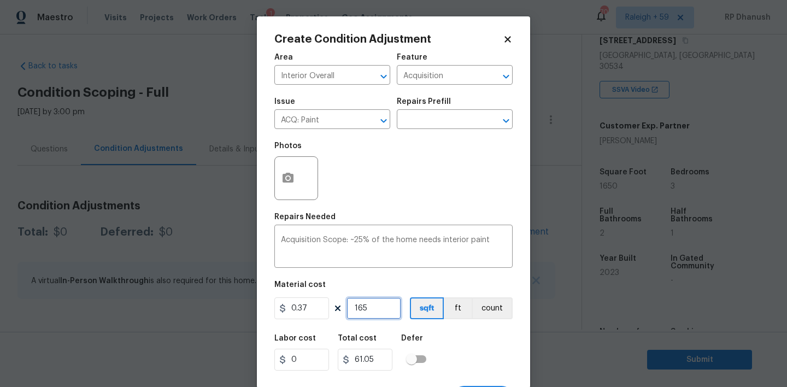
type input "610.5"
type input "1650"
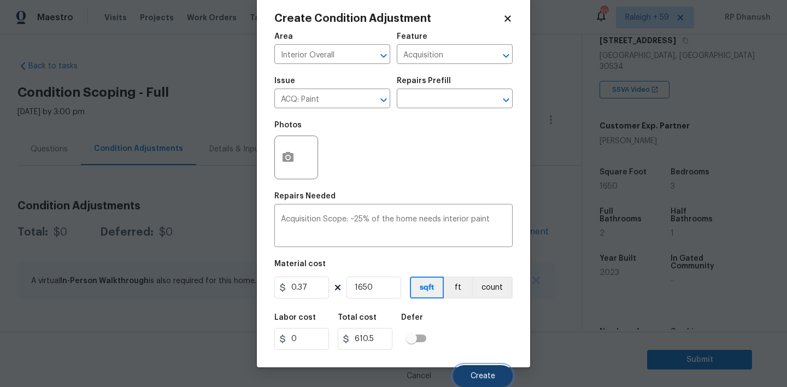
click at [501, 369] on button "Create" at bounding box center [483, 376] width 60 height 22
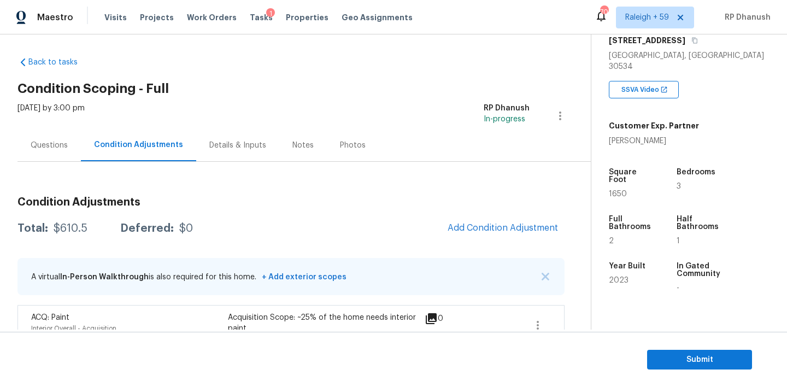
scroll to position [29, 0]
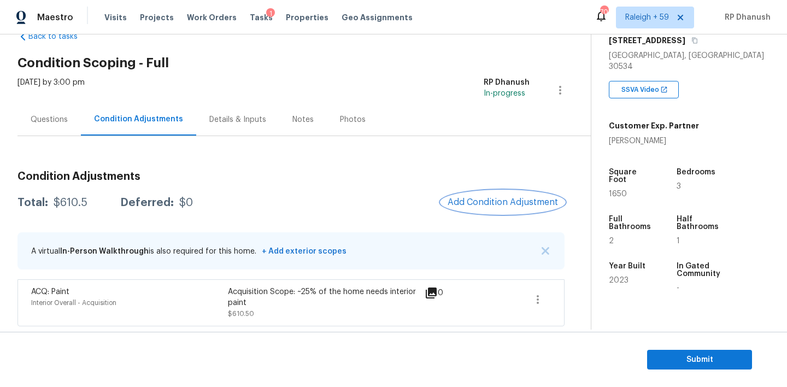
click at [522, 205] on span "Add Condition Adjustment" at bounding box center [502, 202] width 110 height 10
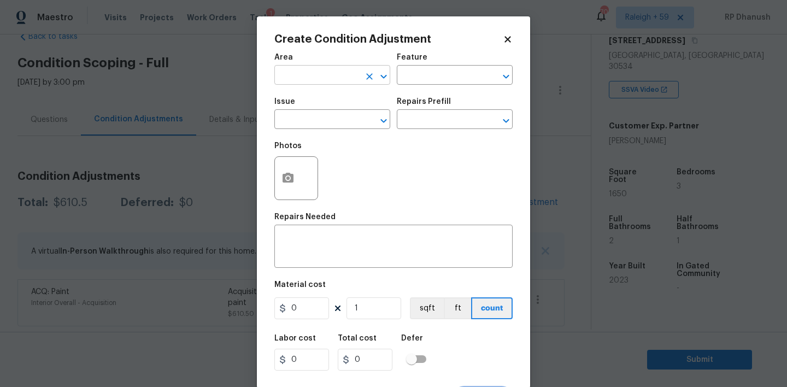
click at [345, 79] on input "text" at bounding box center [316, 76] width 85 height 17
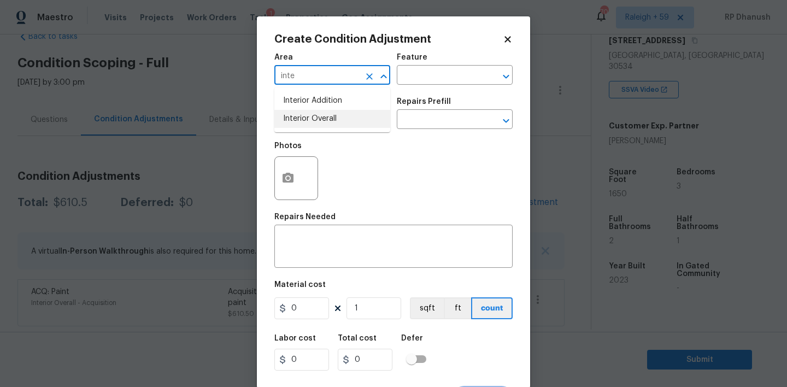
click at [321, 112] on li "Interior Overall" at bounding box center [332, 119] width 116 height 18
type input "Interior Overall"
click at [424, 80] on input "text" at bounding box center [439, 76] width 85 height 17
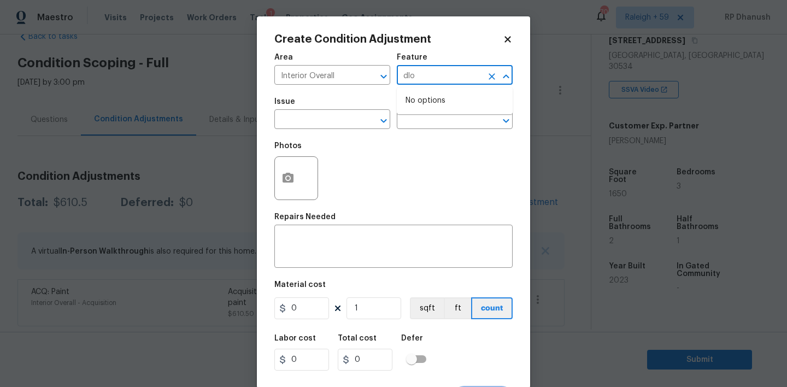
type input "dl"
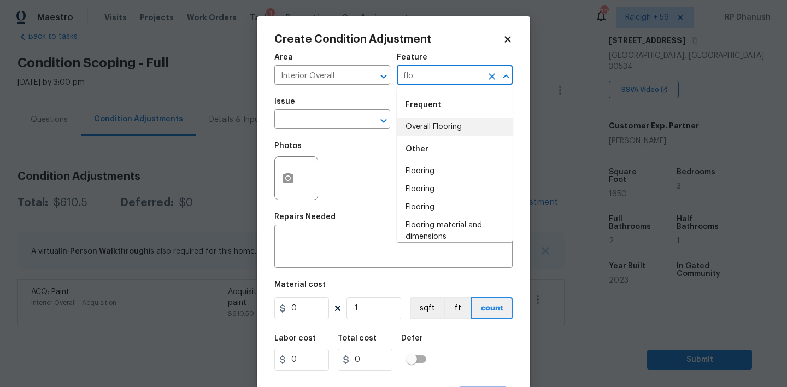
click at [427, 128] on li "Overall Flooring" at bounding box center [455, 127] width 116 height 18
type input "Overall Flooring"
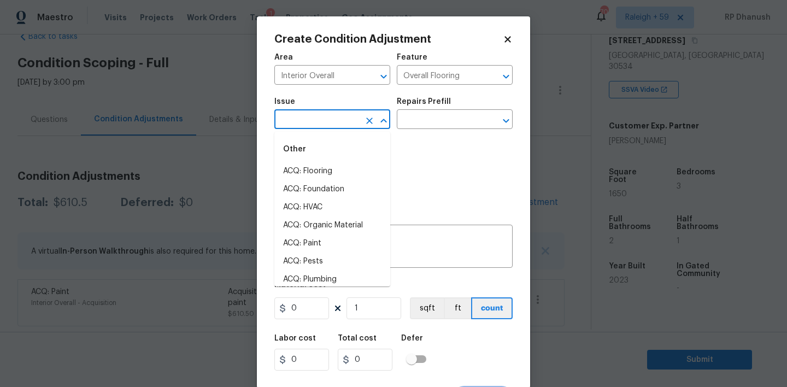
click at [308, 128] on input "text" at bounding box center [316, 120] width 85 height 17
click at [302, 185] on li "Flooring Extras" at bounding box center [332, 189] width 116 height 18
type input "Flooring Extras"
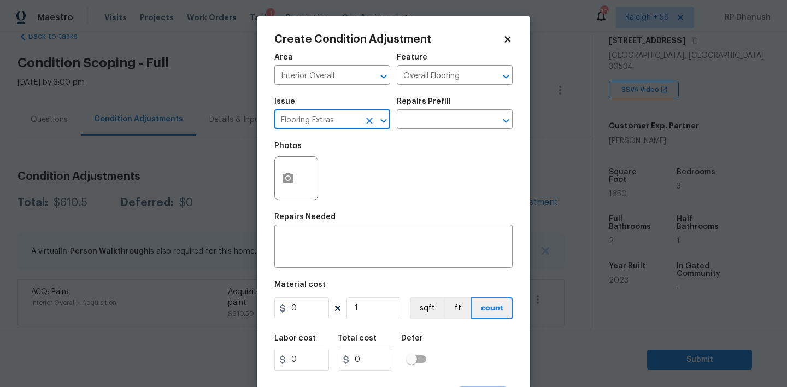
drag, startPoint x: 363, startPoint y: 119, endPoint x: 355, endPoint y: 119, distance: 8.2
click at [364, 119] on icon "Clear" at bounding box center [369, 120] width 11 height 11
click at [349, 119] on input "text" at bounding box center [316, 120] width 85 height 17
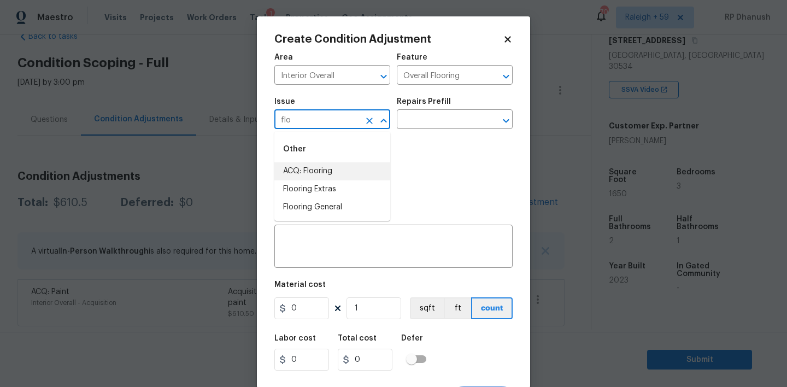
click at [337, 175] on li "ACQ: Flooring" at bounding box center [332, 171] width 116 height 18
type input "ACQ: Flooring"
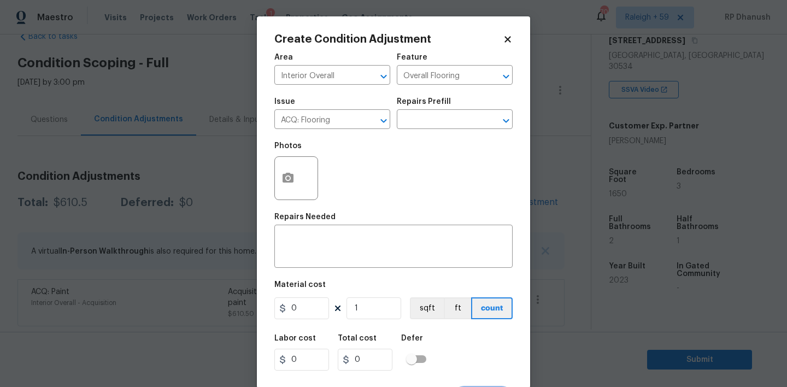
click at [461, 109] on div "Repairs Prefill" at bounding box center [455, 105] width 116 height 14
click at [457, 118] on input "text" at bounding box center [439, 120] width 85 height 17
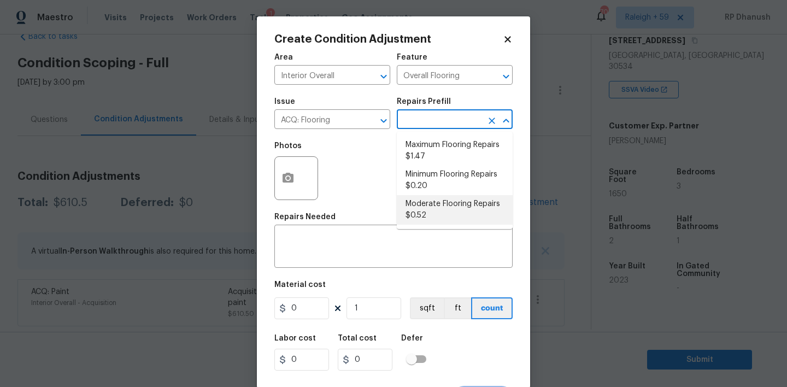
click at [434, 209] on li "Moderate Flooring Repairs $0.52" at bounding box center [455, 209] width 116 height 29
type input "Acquisition"
type textarea "Acquisition Scope: Moderate flooring repairs"
type input "0.52"
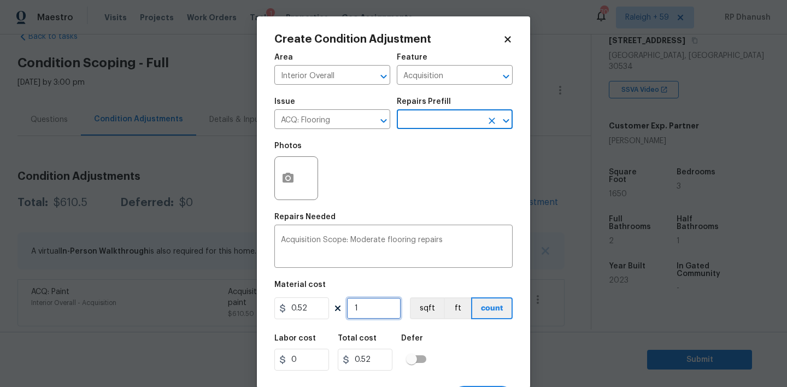
click at [370, 306] on input "1" at bounding box center [373, 308] width 55 height 22
type input "0"
type input "1"
type input "0.52"
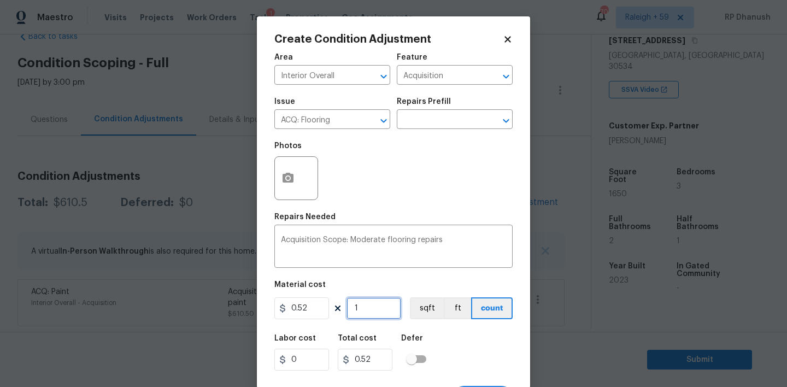
type input "16"
type input "8.32"
type input "165"
type input "85.8"
type input "1650"
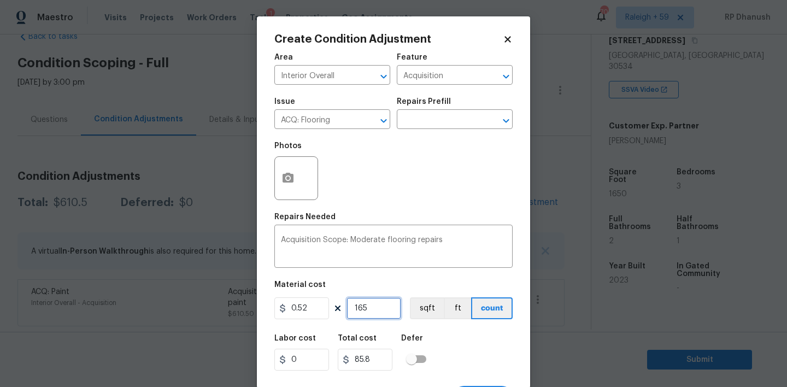
type input "858"
type input "1650"
click at [370, 306] on input "1650" at bounding box center [373, 308] width 55 height 22
click at [291, 178] on icon "button" at bounding box center [287, 178] width 11 height 10
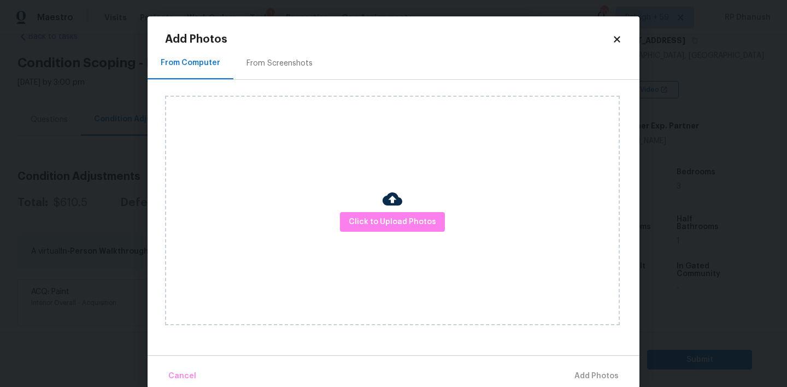
click at [291, 85] on div "Click to Upload Photos" at bounding box center [402, 210] width 474 height 261
click at [289, 74] on div "From Screenshots" at bounding box center [279, 63] width 92 height 32
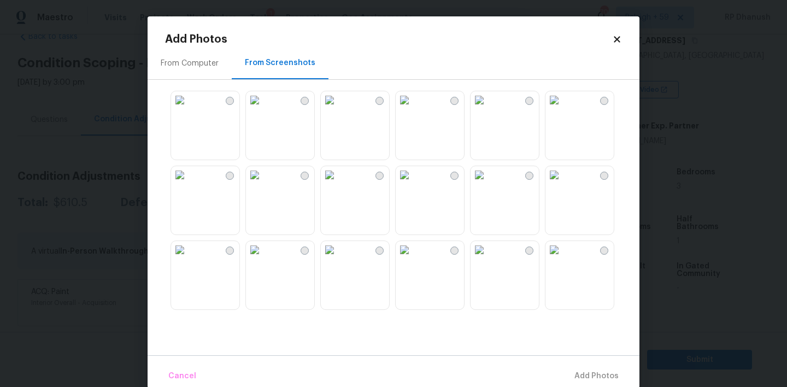
click at [391, 117] on div at bounding box center [402, 199] width 474 height 229
click at [413, 109] on img at bounding box center [404, 99] width 17 height 17
click at [338, 109] on img at bounding box center [329, 99] width 17 height 17
click at [413, 258] on img at bounding box center [404, 249] width 17 height 17
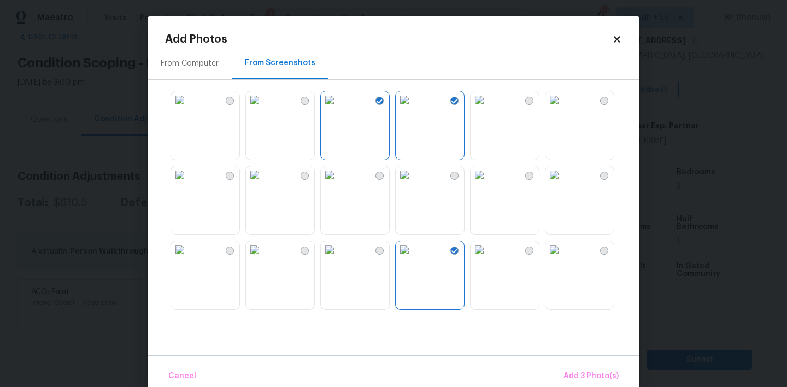
click at [263, 258] on img at bounding box center [254, 249] width 17 height 17
click at [592, 365] on button "Add 4 Photo(s)" at bounding box center [590, 375] width 65 height 23
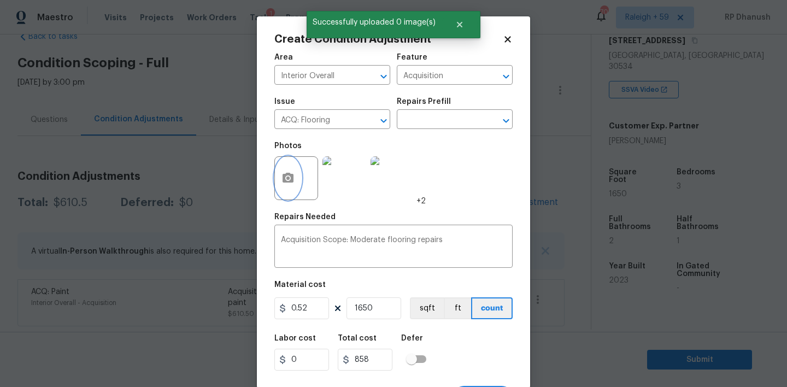
scroll to position [21, 0]
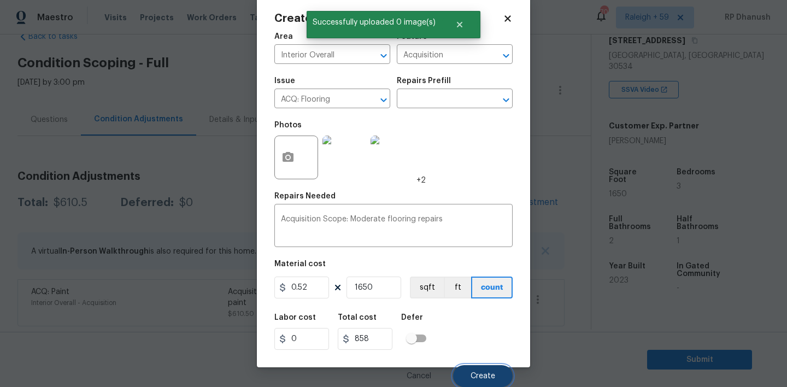
click at [498, 370] on button "Create" at bounding box center [483, 376] width 60 height 22
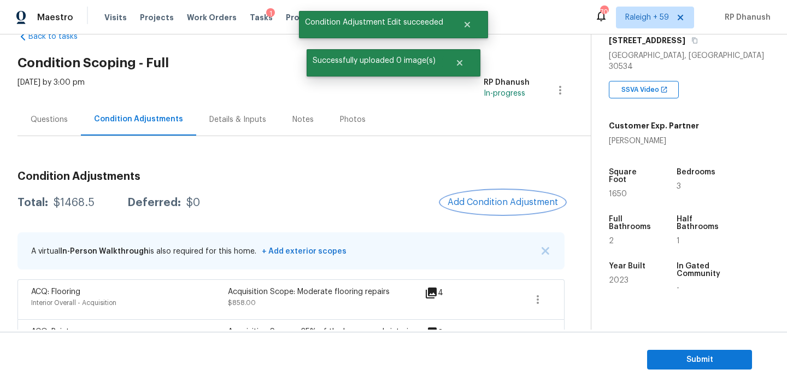
scroll to position [69, 0]
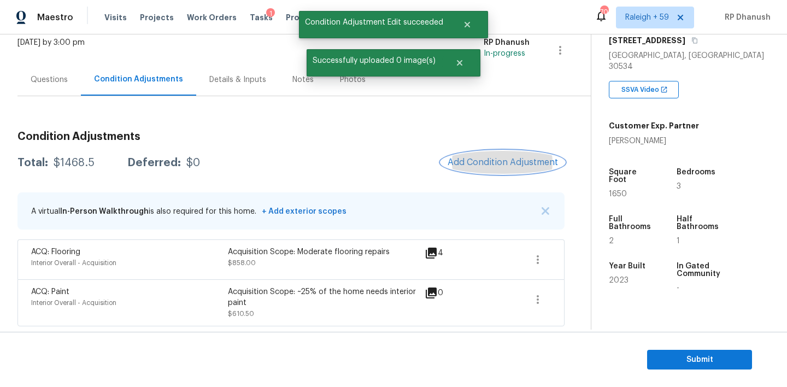
click at [508, 153] on button "Add Condition Adjustment" at bounding box center [502, 162] width 123 height 23
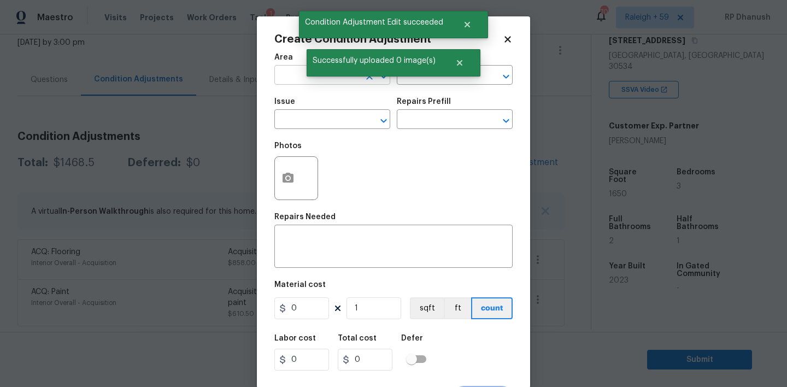
click at [297, 79] on input "text" at bounding box center [316, 76] width 85 height 17
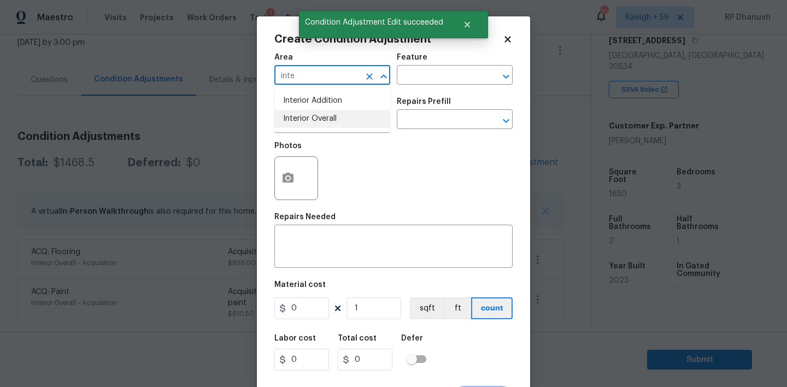
click at [299, 124] on li "Interior Overall" at bounding box center [332, 119] width 116 height 18
type input "Interior Overall"
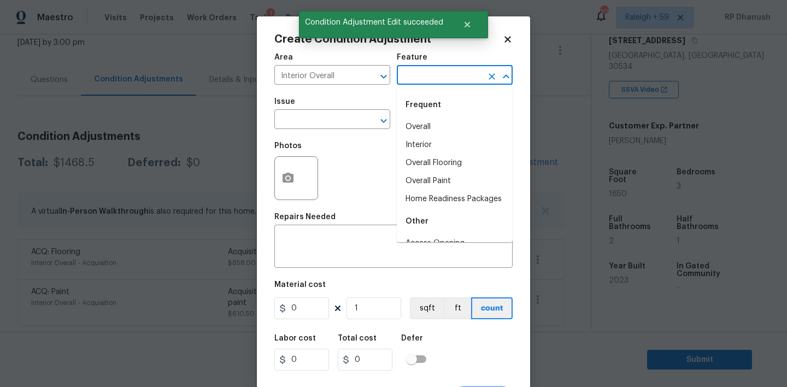
click at [419, 83] on input "text" at bounding box center [439, 76] width 85 height 17
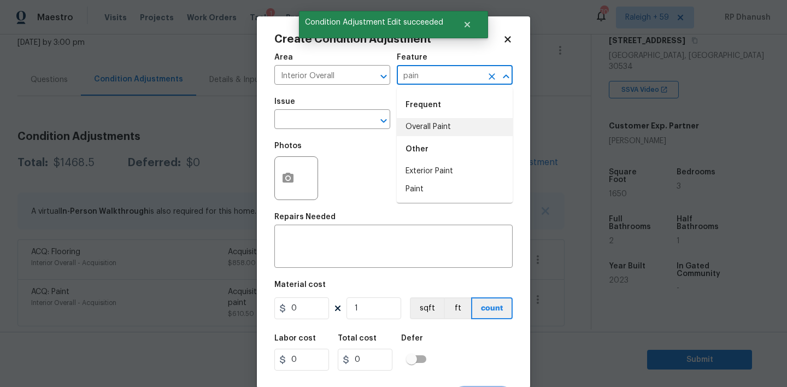
click at [419, 131] on li "Overall Paint" at bounding box center [455, 127] width 116 height 18
type input "Overall Paint"
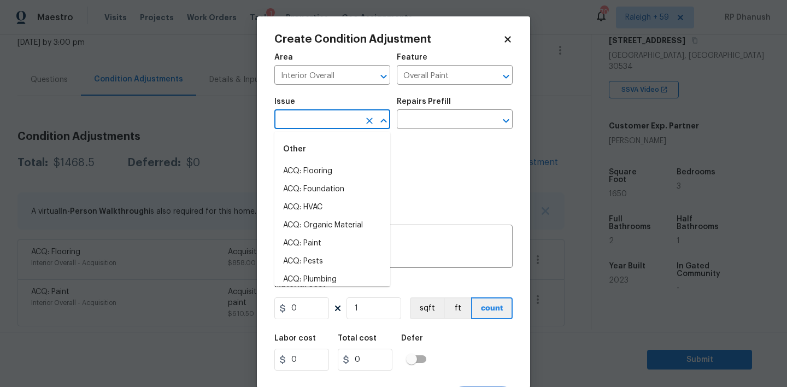
click at [333, 122] on input "text" at bounding box center [316, 120] width 85 height 17
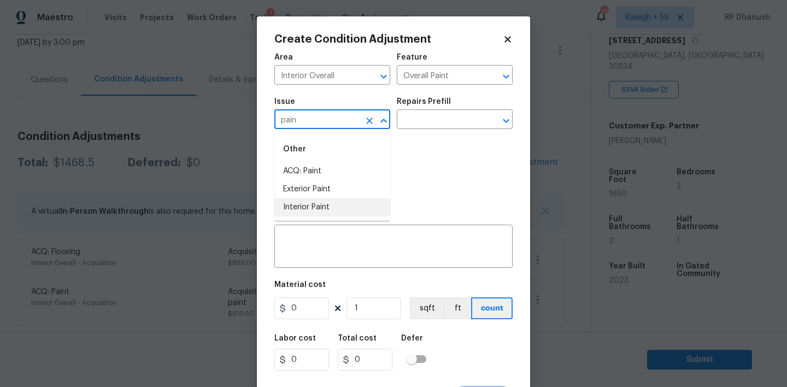
click at [318, 202] on li "Interior Paint" at bounding box center [332, 207] width 116 height 18
type input "Interior Paint"
click at [440, 132] on div "Issue Interior Paint ​ Repairs Prefill ​" at bounding box center [393, 113] width 238 height 44
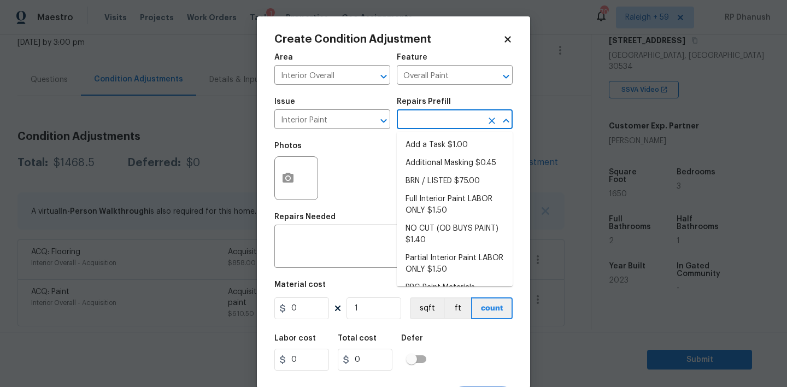
drag, startPoint x: 440, startPoint y: 126, endPoint x: 440, endPoint y: 193, distance: 67.7
click at [440, 131] on body "Maestro Visits Projects Work Orders Tasks 1 Properties Geo Assignments 706 [GEO…" at bounding box center [393, 193] width 787 height 387
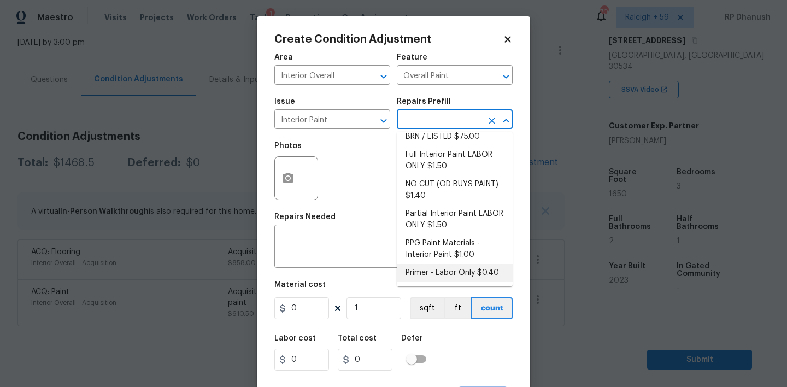
click at [434, 265] on li "Primer - Labor Only $0.40" at bounding box center [455, 273] width 116 height 18
type textarea "Interior primer - PRIMER PROVIDED BY OPENDOOR - All nails, screws, drywall anch…"
type input "0.4"
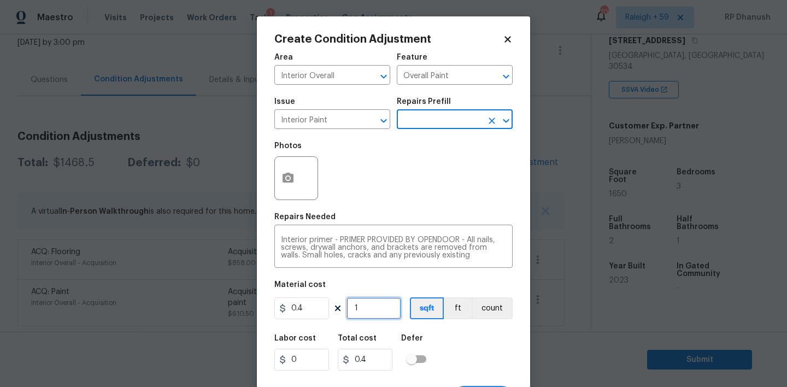
click at [385, 303] on input "1" at bounding box center [373, 308] width 55 height 22
type input "0"
type input "5"
type input "2"
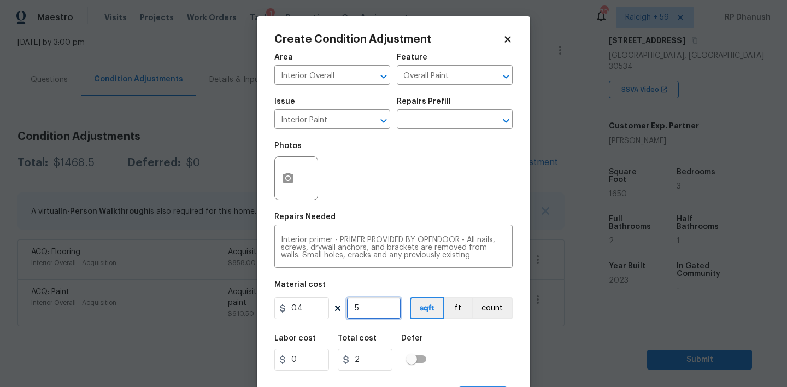
type input "50"
type input "20"
type input "500"
type input "200"
type input "500"
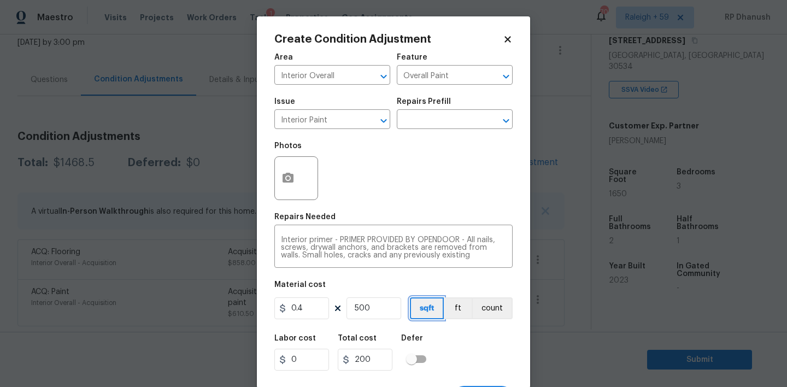
scroll to position [21, 0]
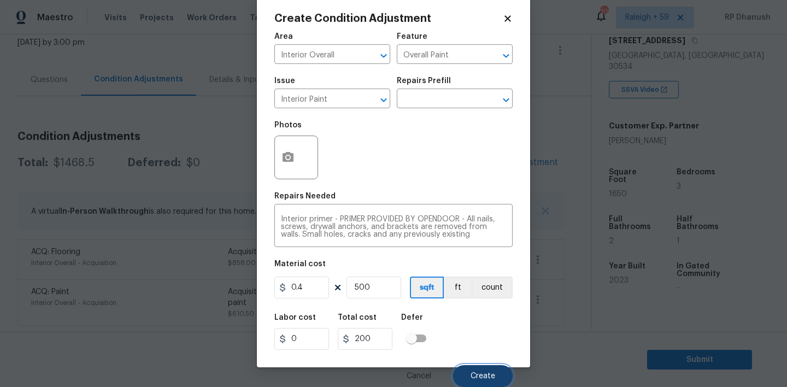
click at [492, 367] on button "Create" at bounding box center [483, 376] width 60 height 22
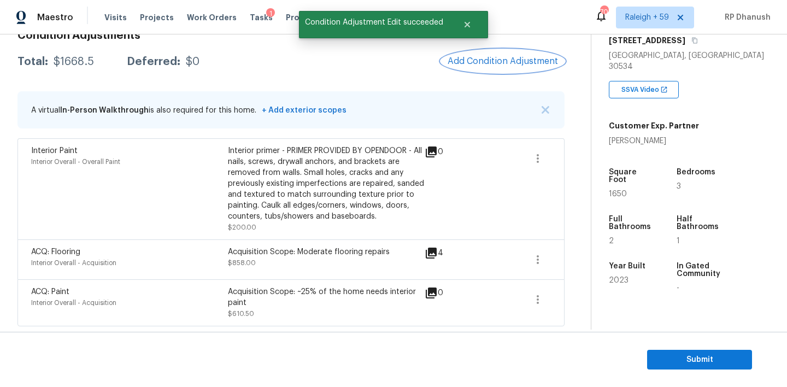
scroll to position [85, 0]
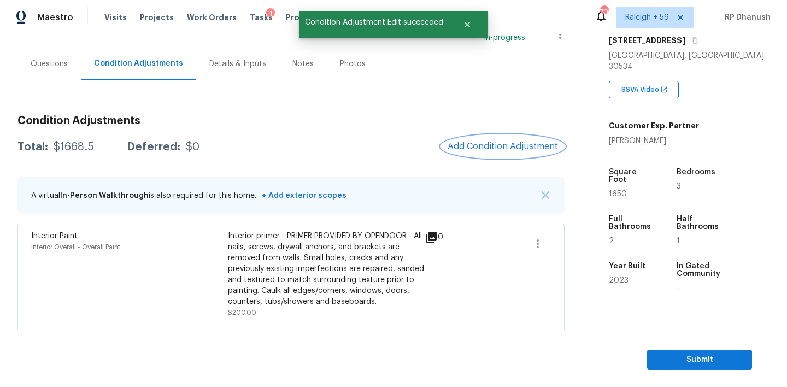
click at [489, 137] on button "Add Condition Adjustment" at bounding box center [502, 146] width 123 height 23
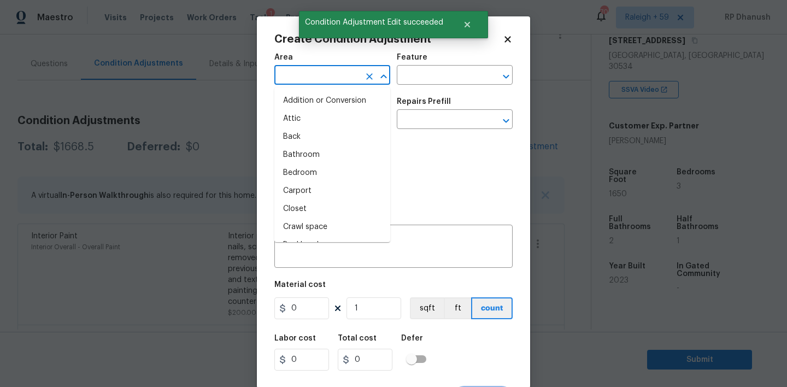
click at [308, 81] on input "text" at bounding box center [316, 76] width 85 height 17
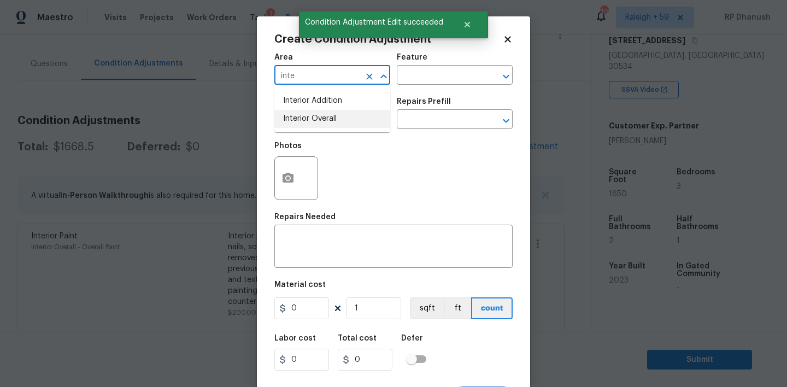
click at [311, 119] on li "Interior Overall" at bounding box center [332, 119] width 116 height 18
type input "Interior Overall"
click at [436, 77] on input "text" at bounding box center [439, 76] width 85 height 17
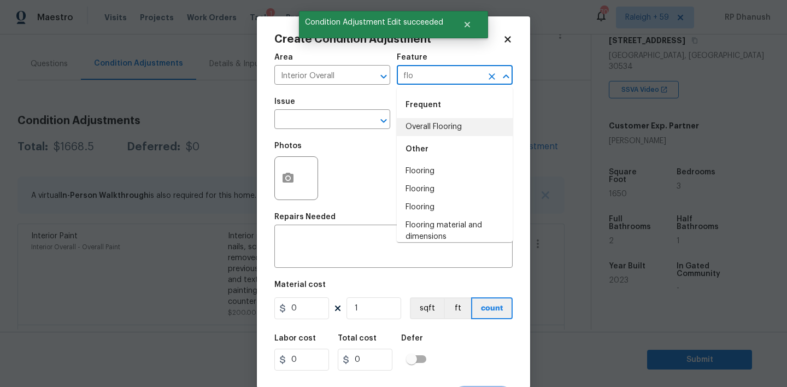
click at [422, 127] on li "Overall Flooring" at bounding box center [455, 127] width 116 height 18
type input "Overall Flooring"
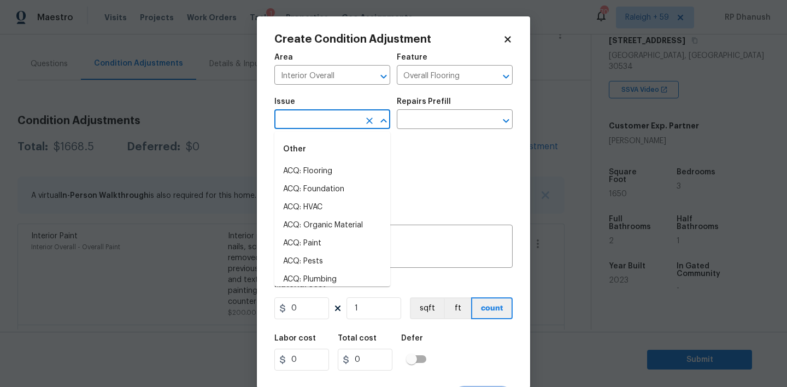
click at [324, 122] on input "text" at bounding box center [316, 120] width 85 height 17
click at [322, 186] on li "Flooring Extras" at bounding box center [332, 189] width 116 height 18
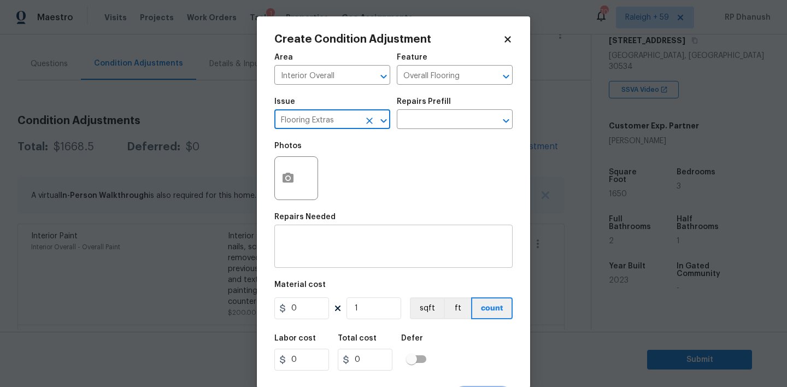
type input "Flooring Extras"
click at [319, 239] on textarea at bounding box center [393, 247] width 225 height 23
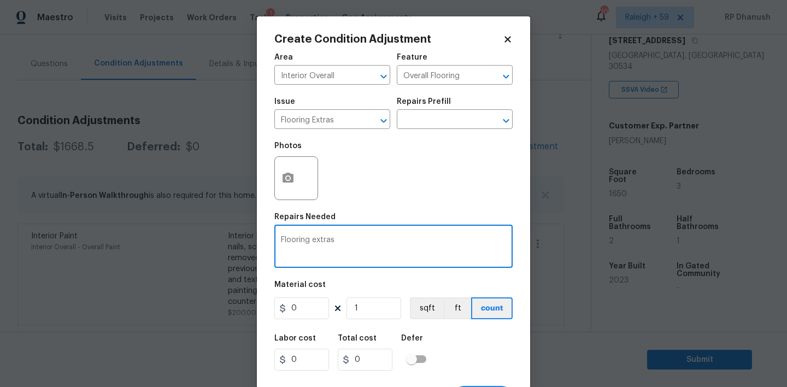
type textarea "Flooring extras"
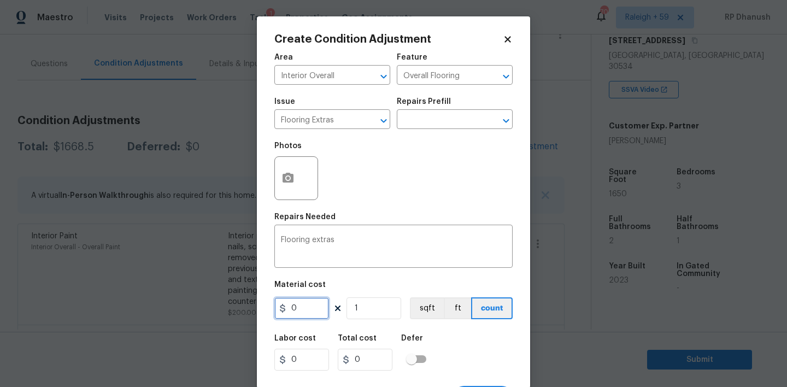
click at [311, 308] on input "0" at bounding box center [301, 308] width 55 height 22
type input "200"
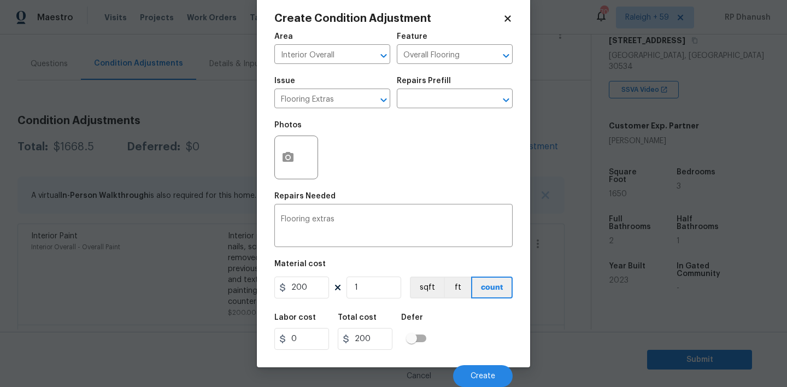
click at [492, 363] on div "Cancel Create" at bounding box center [393, 371] width 238 height 31
click at [486, 374] on span "Create" at bounding box center [482, 376] width 25 height 8
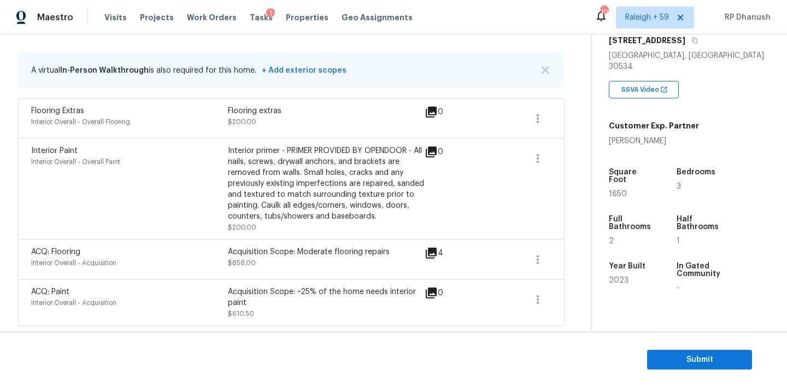
scroll to position [139, 0]
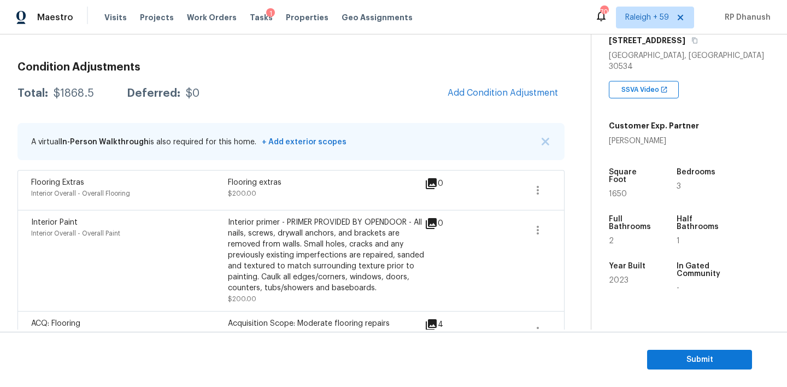
click at [82, 95] on div "$1868.5" at bounding box center [74, 93] width 40 height 11
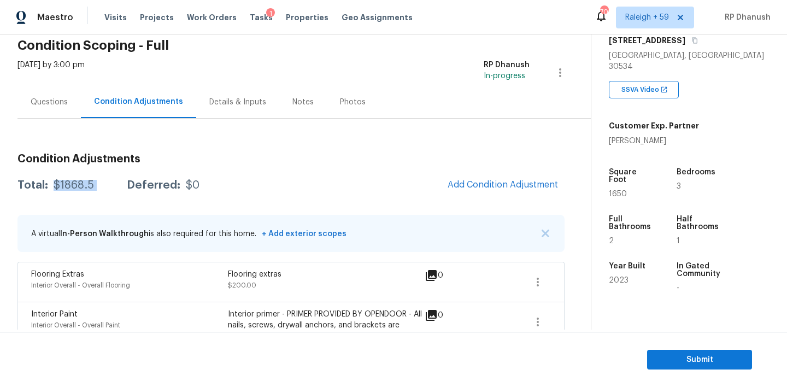
scroll to position [0, 0]
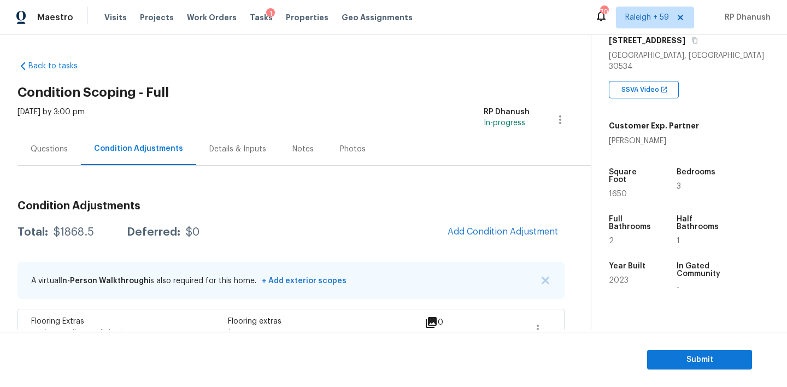
click at [63, 168] on div "Condition Adjustments Total: $1868.5 Deferred: $0 Add Condition Adjustment A vi…" at bounding box center [290, 351] width 547 height 371
click at [72, 145] on div "Questions" at bounding box center [48, 149] width 63 height 32
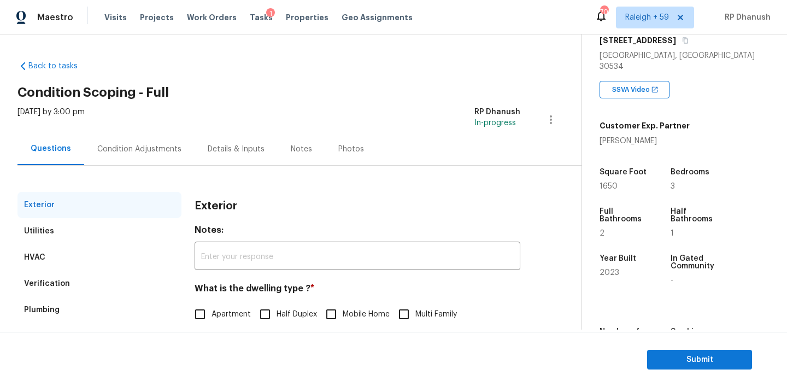
scroll to position [139, 0]
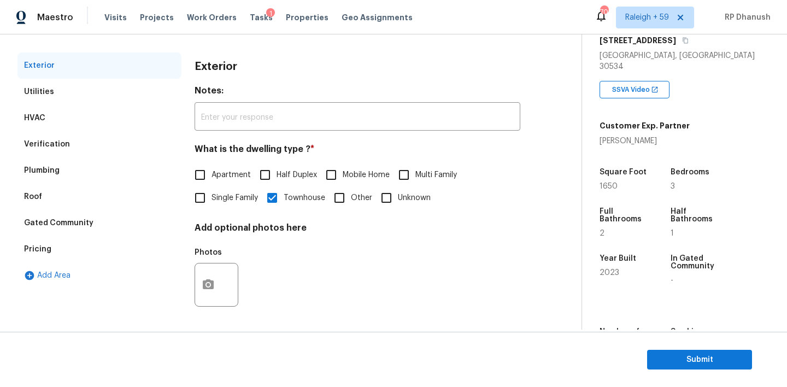
click at [393, 73] on div "Exterior" at bounding box center [357, 66] width 326 height 28
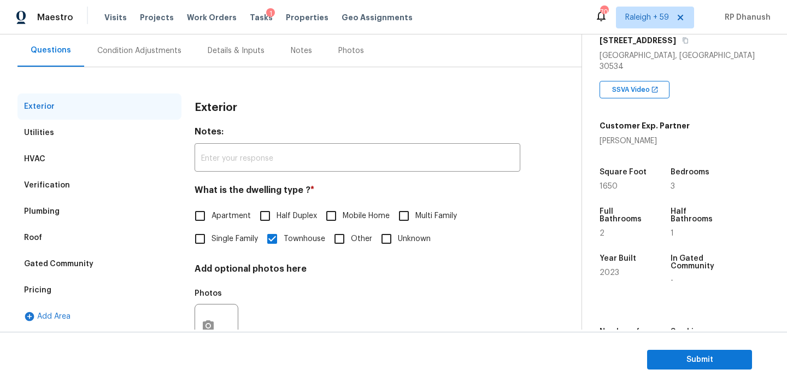
scroll to position [73, 0]
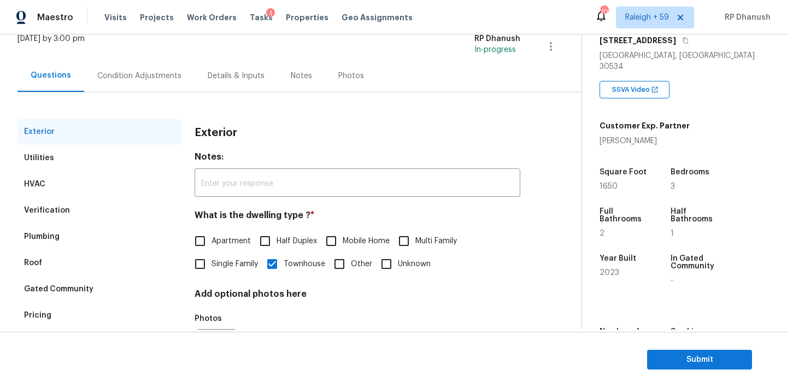
click at [182, 89] on div "Condition Adjustments" at bounding box center [139, 76] width 110 height 32
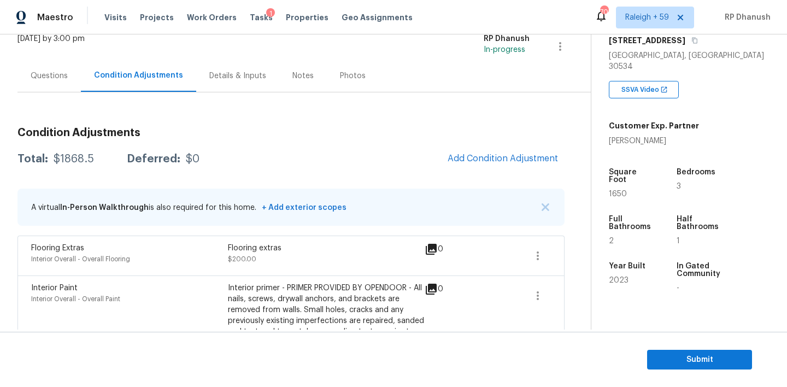
scroll to position [211, 0]
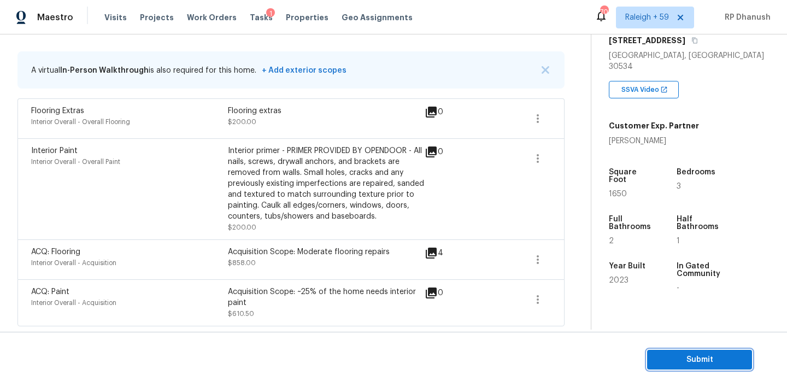
click at [692, 360] on span "Submit" at bounding box center [699, 360] width 87 height 14
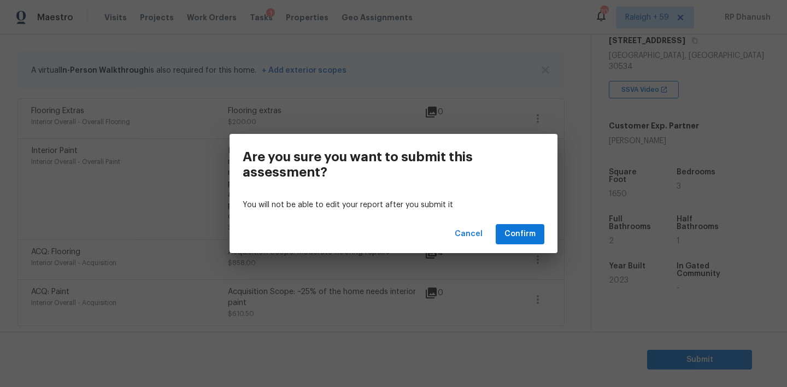
click at [517, 246] on div "Cancel Confirm" at bounding box center [393, 234] width 328 height 38
click at [517, 229] on span "Confirm" at bounding box center [519, 234] width 31 height 14
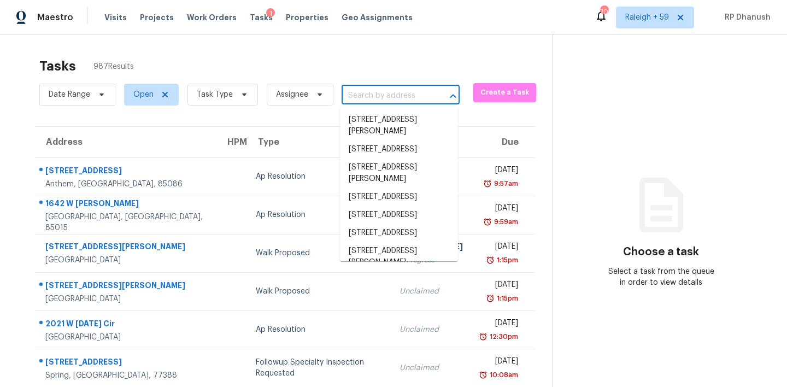
click at [379, 93] on input "text" at bounding box center [384, 95] width 87 height 17
paste input "[STREET_ADDRESS]"
type input "[STREET_ADDRESS]"
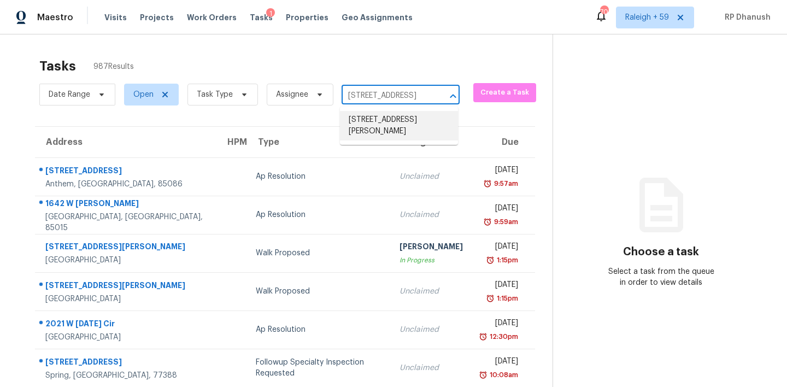
click at [396, 113] on li "[STREET_ADDRESS][PERSON_NAME]" at bounding box center [399, 125] width 118 height 29
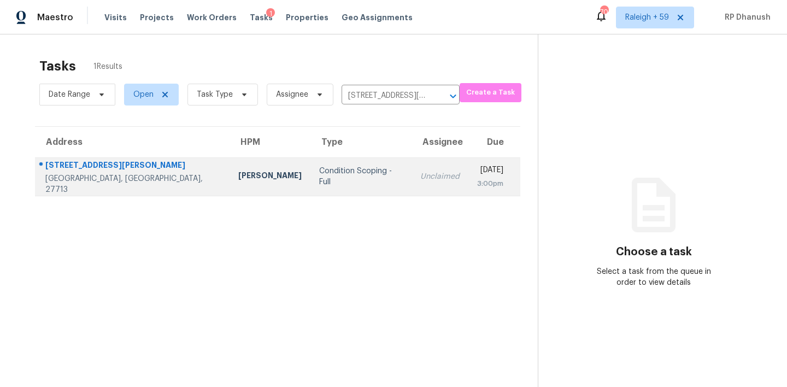
click at [411, 167] on td "Unclaimed" at bounding box center [439, 176] width 57 height 38
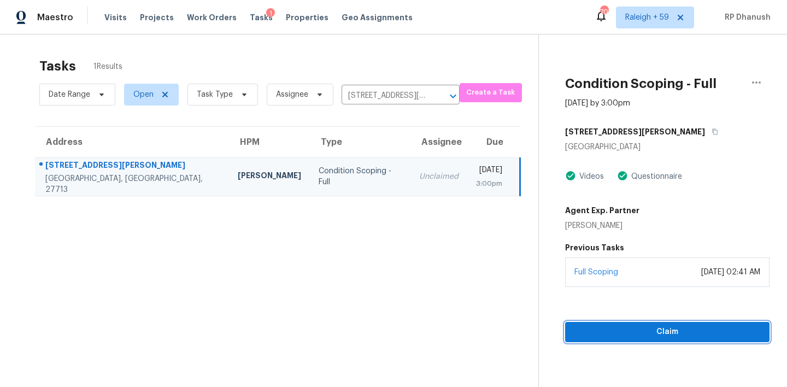
click at [607, 326] on span "Claim" at bounding box center [667, 332] width 187 height 14
click at [607, 326] on span "Start Assessment" at bounding box center [667, 332] width 185 height 14
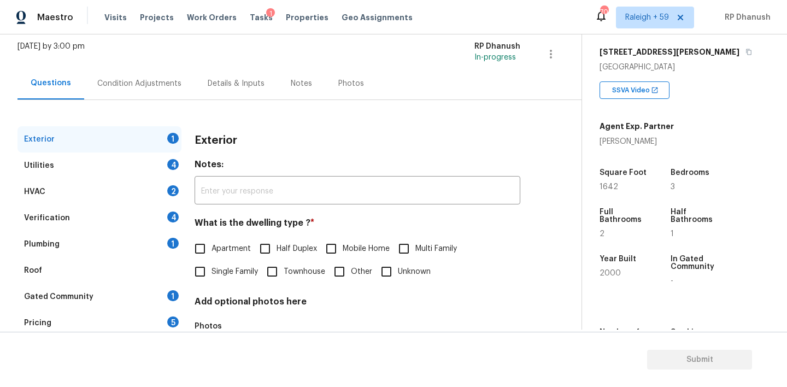
scroll to position [76, 0]
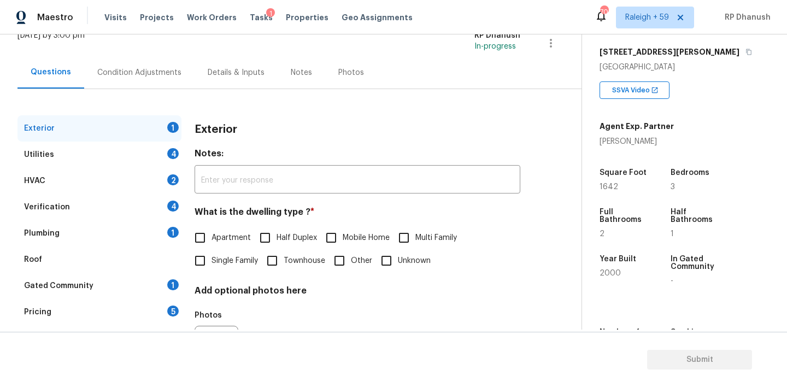
click at [292, 256] on span "Townhouse" at bounding box center [305, 260] width 42 height 11
click at [284, 256] on input "Townhouse" at bounding box center [272, 260] width 23 height 23
checkbox input "true"
click at [137, 286] on div "Gated Community 1" at bounding box center [99, 286] width 164 height 26
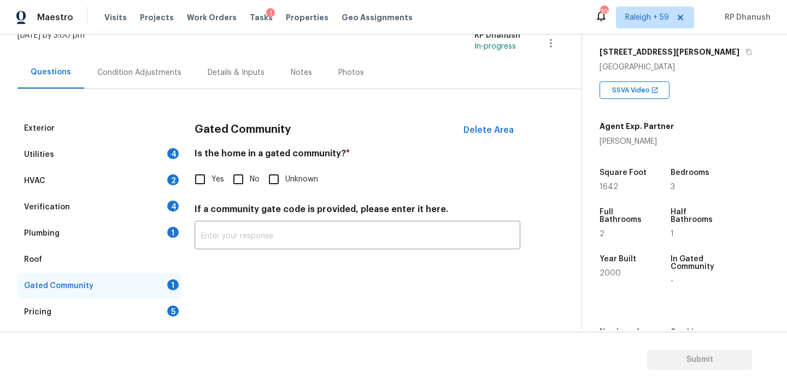
click at [248, 179] on input "No" at bounding box center [238, 179] width 23 height 23
checkbox input "true"
click at [143, 151] on div "Utilities 4" at bounding box center [99, 154] width 164 height 26
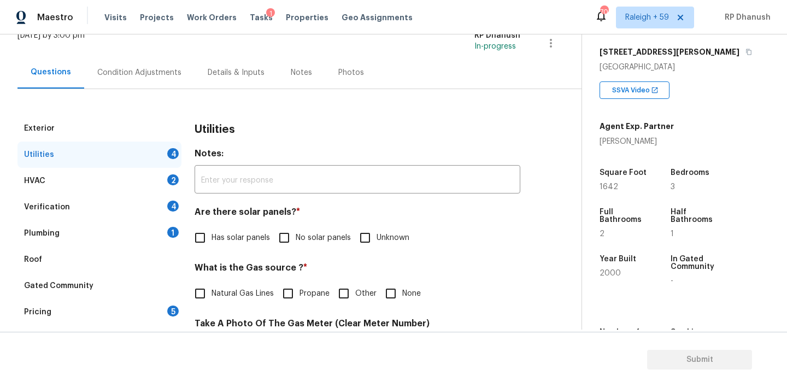
click at [298, 228] on label "No solar panels" at bounding box center [312, 237] width 78 height 23
click at [296, 228] on input "No solar panels" at bounding box center [284, 237] width 23 height 23
checkbox input "true"
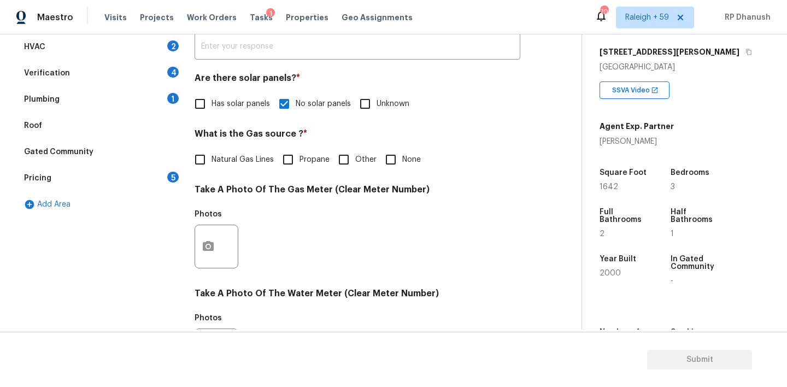
scroll to position [283, 0]
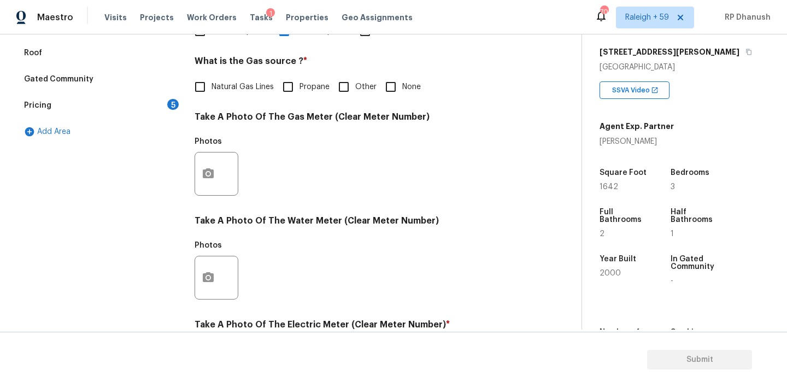
click at [387, 85] on input "None" at bounding box center [390, 86] width 23 height 23
checkbox input "true"
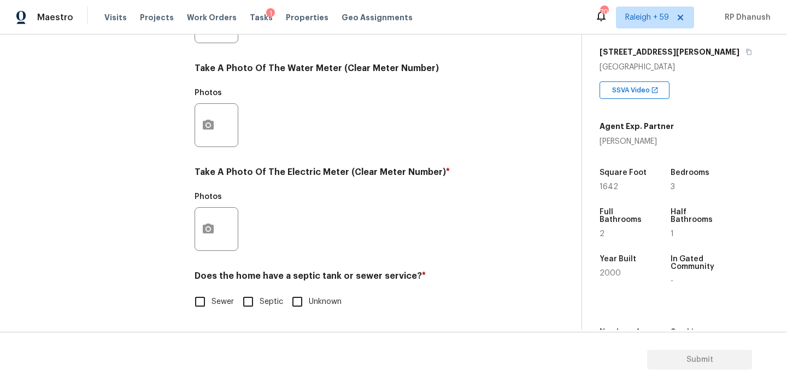
scroll to position [434, 0]
click at [206, 228] on icon "button" at bounding box center [208, 229] width 13 height 13
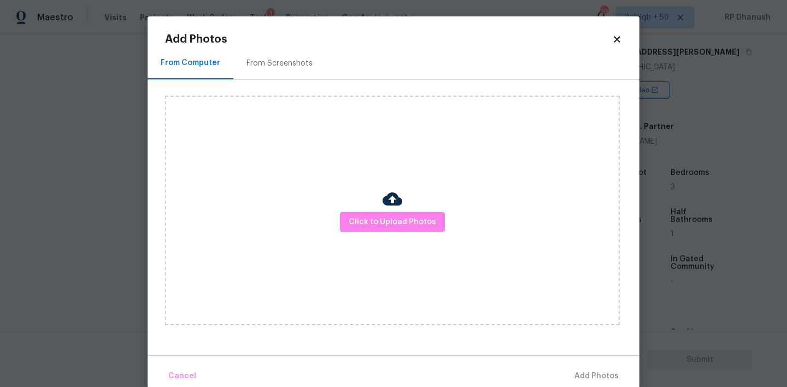
click at [280, 68] on div "From Screenshots" at bounding box center [279, 63] width 66 height 11
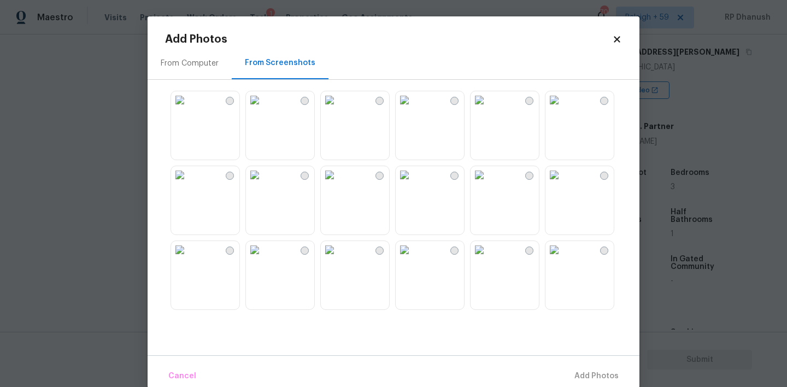
click at [188, 109] on img at bounding box center [179, 99] width 17 height 17
click at [582, 368] on button "Add 1 Photo(s)" at bounding box center [591, 375] width 63 height 23
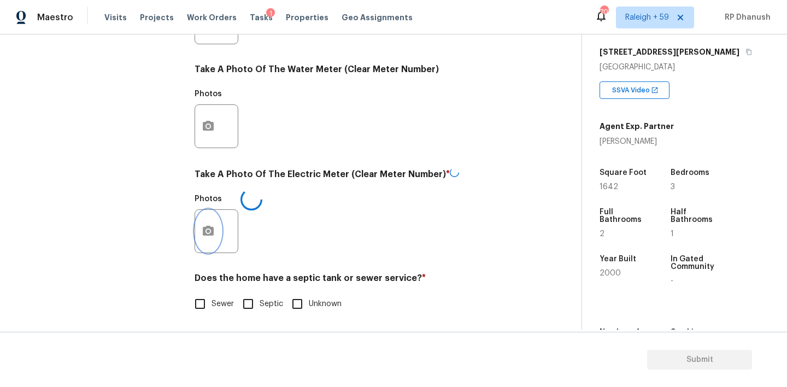
scroll to position [435, 0]
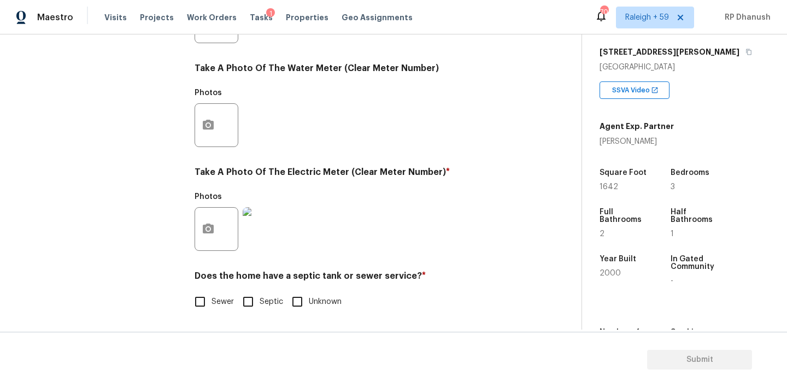
click at [223, 299] on span "Sewer" at bounding box center [222, 301] width 22 height 11
click at [211, 299] on input "Sewer" at bounding box center [199, 301] width 23 height 23
checkbox input "true"
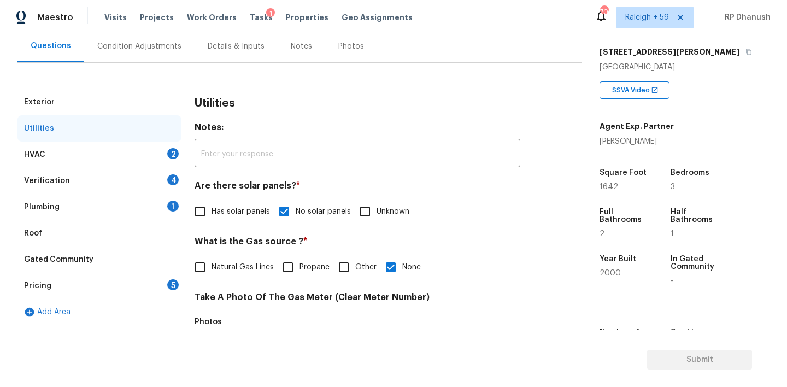
scroll to position [72, 0]
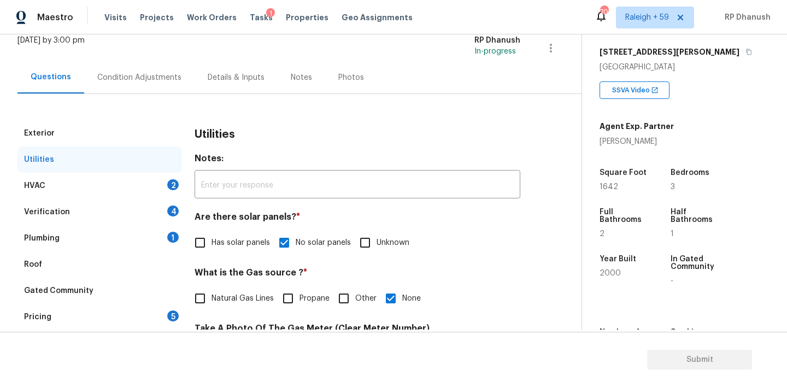
click at [168, 182] on div "2" at bounding box center [172, 184] width 11 height 11
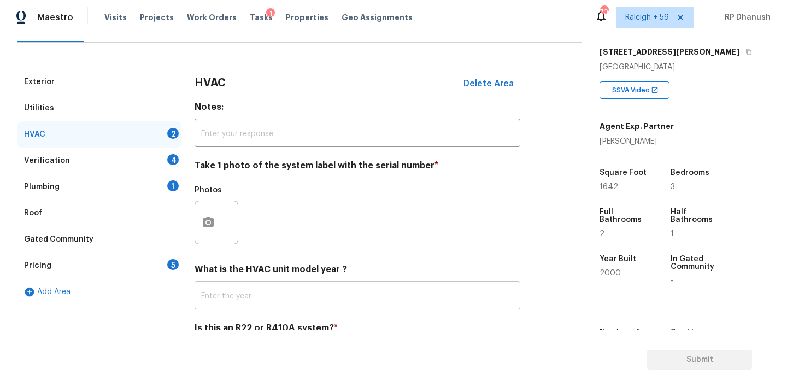
scroll to position [158, 0]
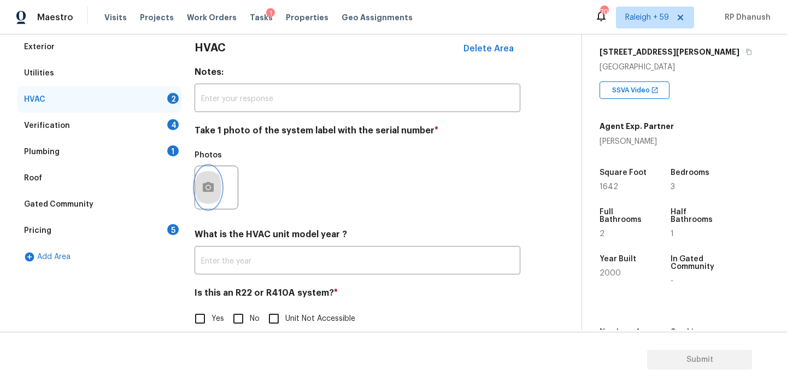
click at [211, 173] on button "button" at bounding box center [208, 187] width 26 height 43
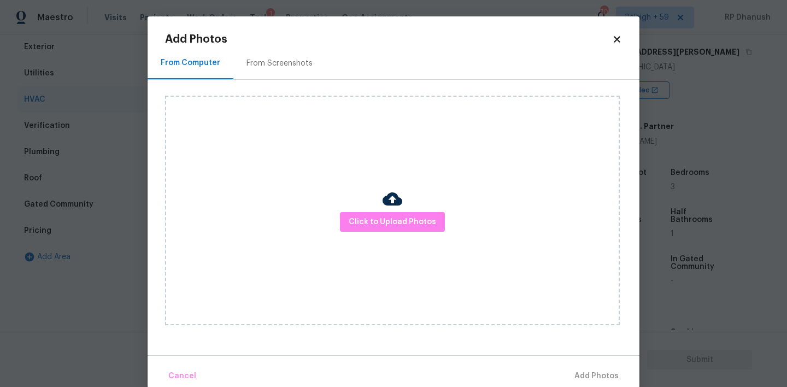
click at [233, 90] on div "Click to Upload Photos" at bounding box center [402, 210] width 474 height 261
click at [256, 73] on div "From Screenshots" at bounding box center [279, 63] width 92 height 32
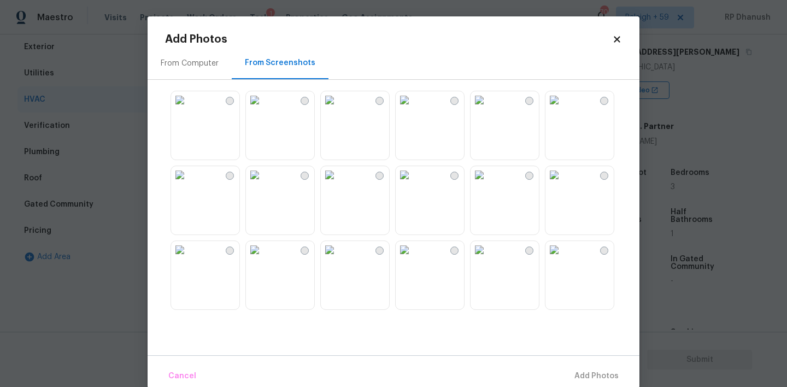
click at [188, 109] on img at bounding box center [179, 99] width 17 height 17
click at [589, 371] on span "Add 1 Photo(s)" at bounding box center [591, 376] width 54 height 14
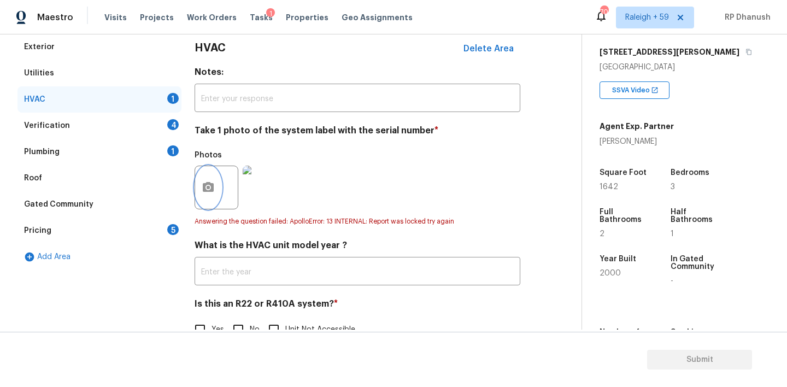
scroll to position [186, 0]
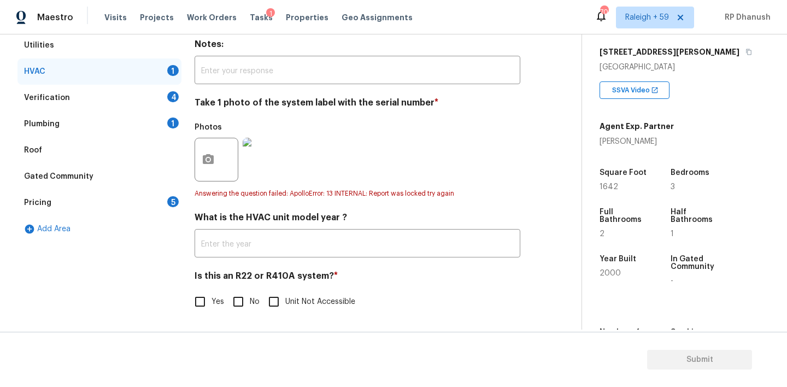
click at [241, 295] on input "No" at bounding box center [238, 301] width 23 height 23
checkbox input "true"
click at [158, 98] on div "Verification 4" at bounding box center [99, 98] width 164 height 26
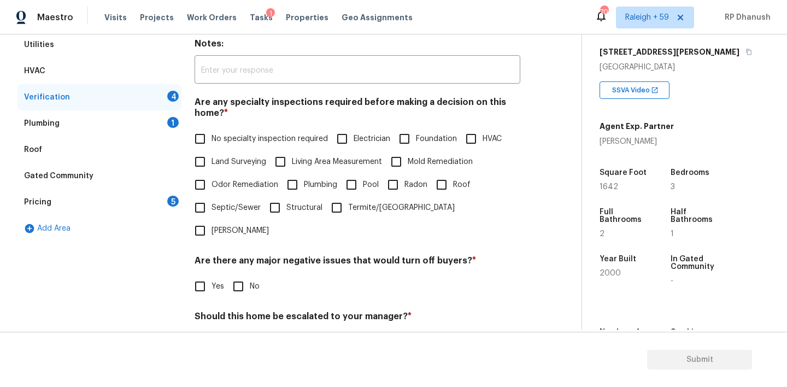
click at [214, 139] on span "No specialty inspection required" at bounding box center [269, 138] width 116 height 11
click at [211, 139] on input "No specialty inspection required" at bounding box center [199, 138] width 23 height 23
checkbox input "true"
click at [236, 255] on div "Are there any major negative issues that would turn off buyers? * Yes No" at bounding box center [357, 276] width 326 height 43
click at [231, 275] on input "No" at bounding box center [238, 286] width 23 height 23
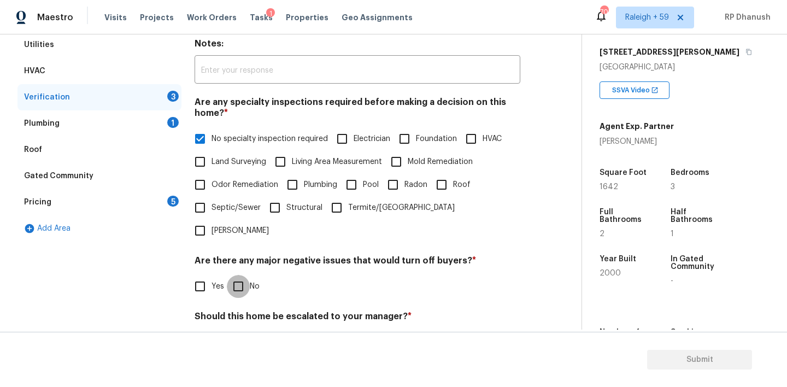
checkbox input "true"
click at [235, 330] on input "No" at bounding box center [238, 341] width 23 height 23
checkbox input "true"
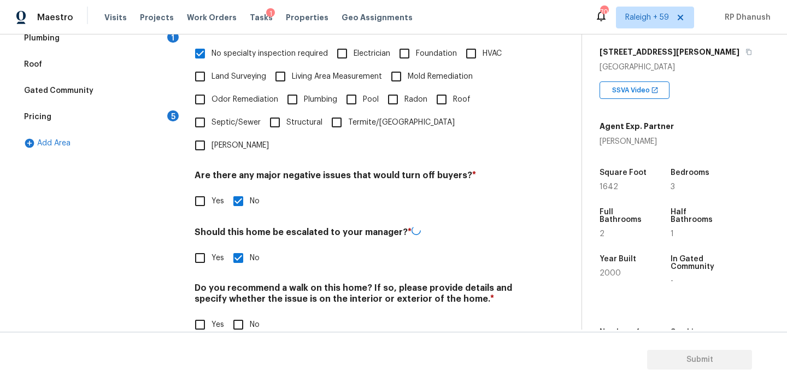
scroll to position [270, 0]
click at [240, 313] on input "No" at bounding box center [238, 324] width 23 height 23
checkbox input "true"
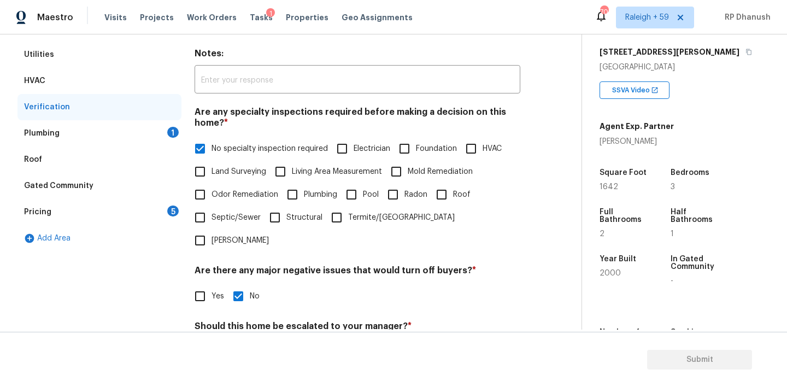
click at [160, 137] on div "Plumbing 1" at bounding box center [99, 133] width 164 height 26
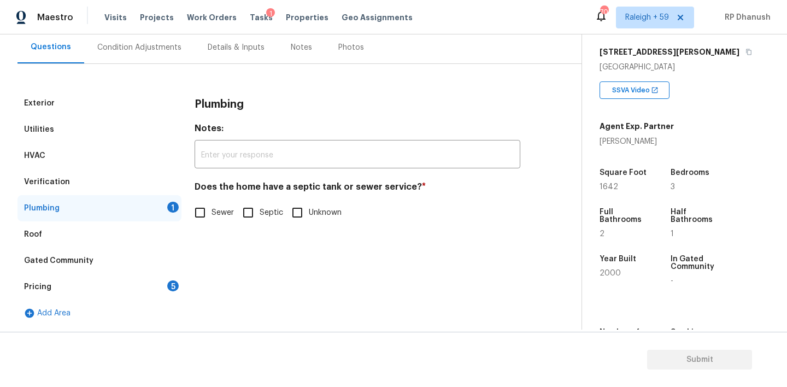
click at [194, 199] on div "Does the home have a septic tank or sewer service? * Sewer Septic Unknown" at bounding box center [357, 202] width 326 height 43
click at [200, 213] on input "Sewer" at bounding box center [199, 212] width 23 height 23
checkbox input "true"
click at [167, 274] on div "Pricing 5" at bounding box center [99, 287] width 164 height 26
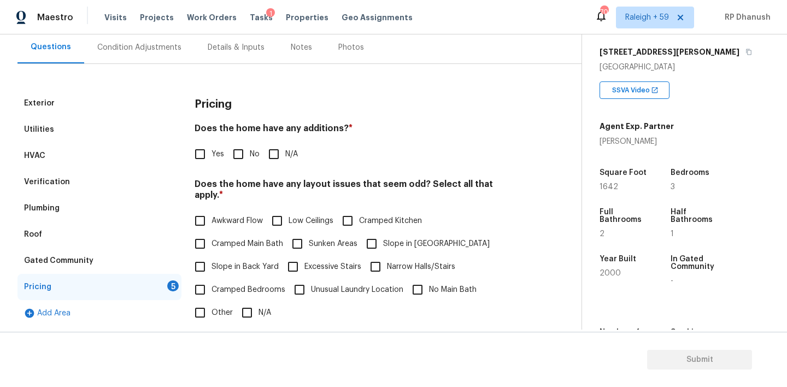
drag, startPoint x: 243, startPoint y: 159, endPoint x: 227, endPoint y: 208, distance: 51.5
click at [243, 159] on input "No" at bounding box center [238, 154] width 23 height 23
checkbox input "true"
click at [214, 261] on span "Slope in Back Yard" at bounding box center [244, 266] width 67 height 11
click at [211, 255] on input "Slope in Back Yard" at bounding box center [199, 266] width 23 height 23
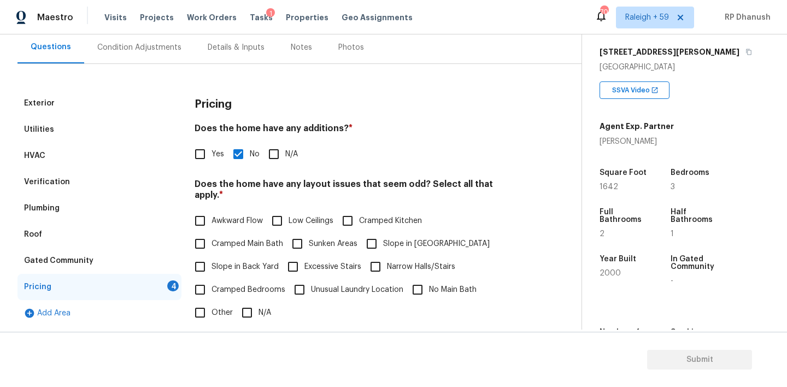
checkbox input "true"
click at [370, 233] on input "Slope in [GEOGRAPHIC_DATA]" at bounding box center [371, 243] width 23 height 23
checkbox input "true"
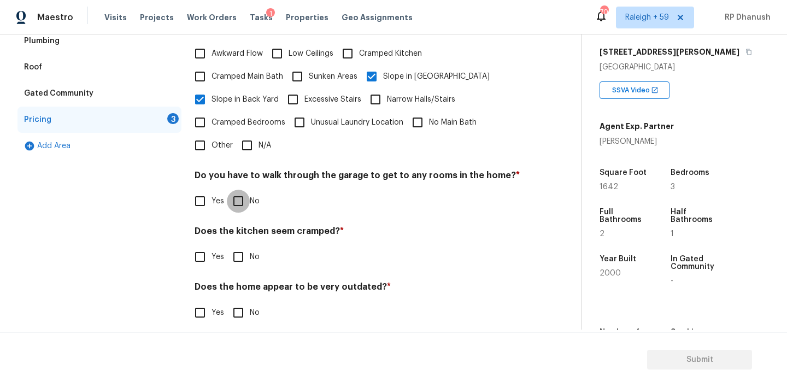
click at [245, 190] on input "No" at bounding box center [238, 201] width 23 height 23
checkbox input "true"
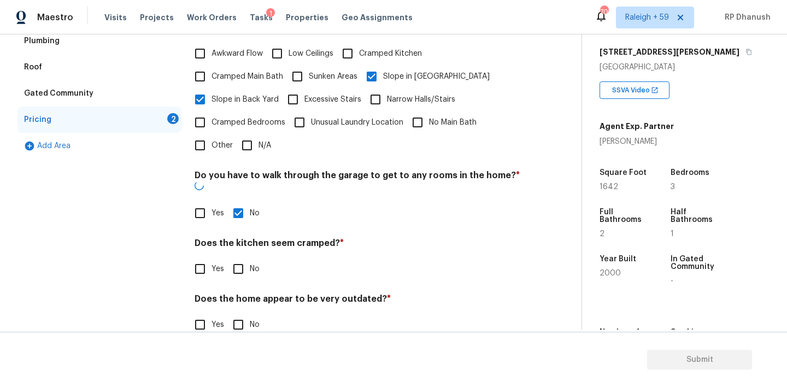
click at [243, 257] on input "No" at bounding box center [238, 268] width 23 height 23
checkbox input "true"
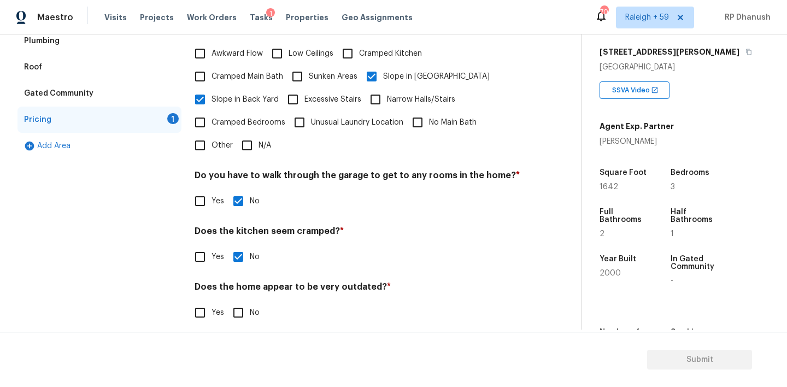
click at [237, 301] on input "No" at bounding box center [238, 312] width 23 height 23
checkbox input "true"
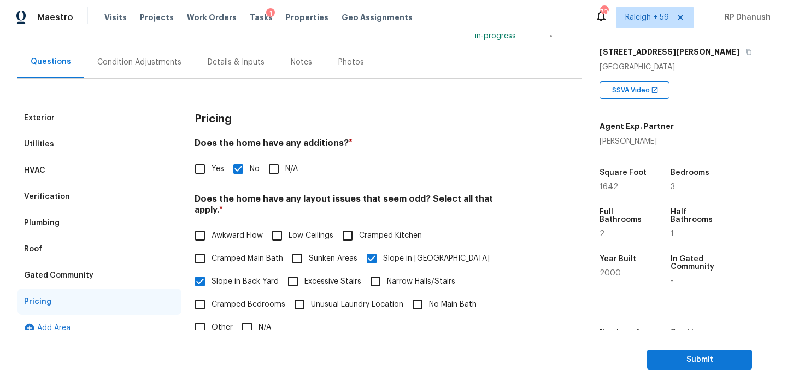
scroll to position [48, 0]
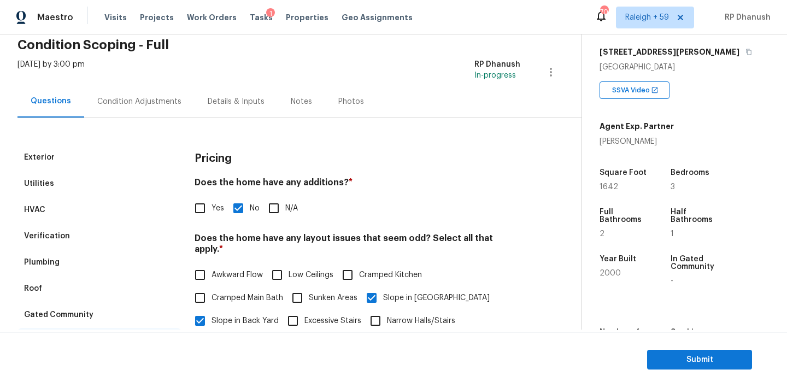
click at [154, 101] on div "Condition Adjustments" at bounding box center [139, 101] width 84 height 11
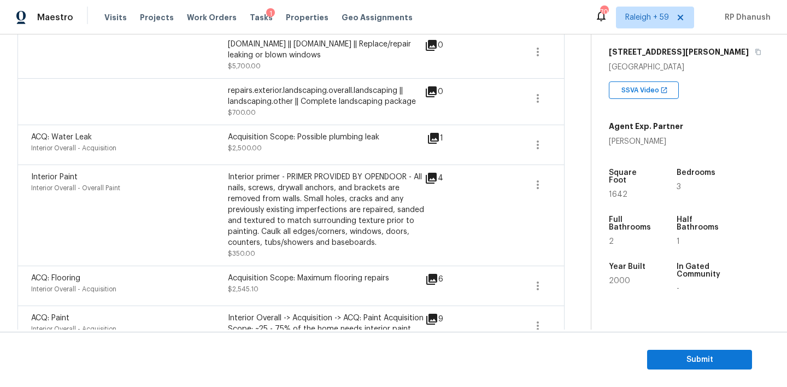
scroll to position [266, 0]
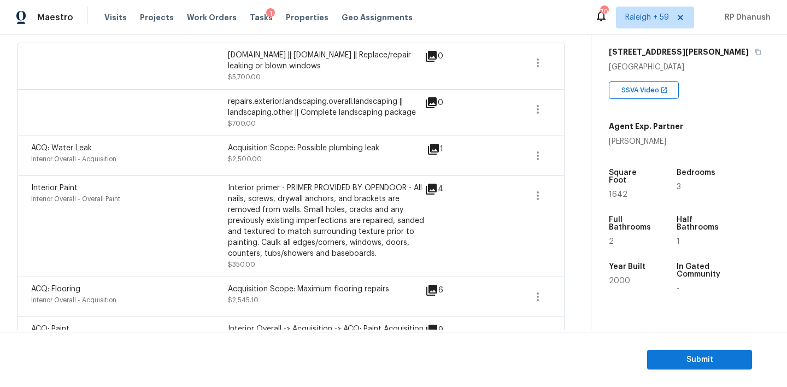
click at [433, 149] on icon at bounding box center [433, 149] width 11 height 11
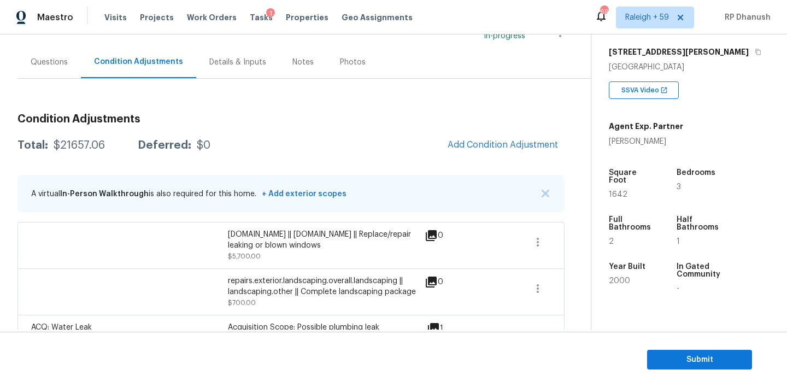
scroll to position [0, 0]
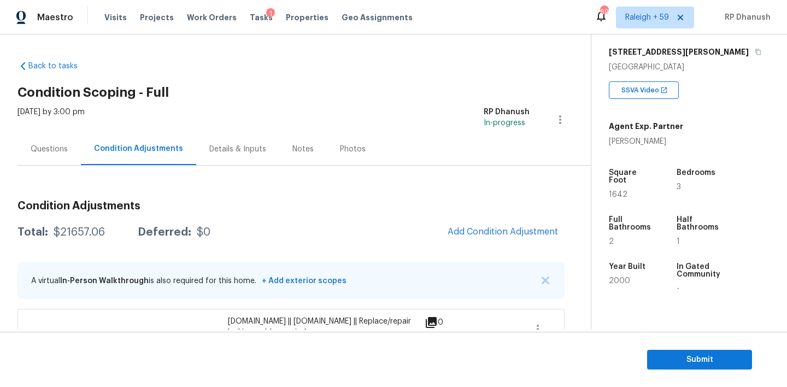
click at [54, 149] on div "Questions" at bounding box center [49, 149] width 37 height 11
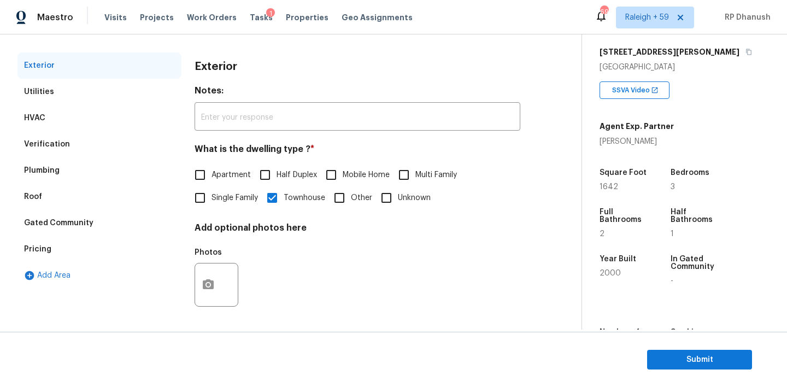
scroll to position [49, 0]
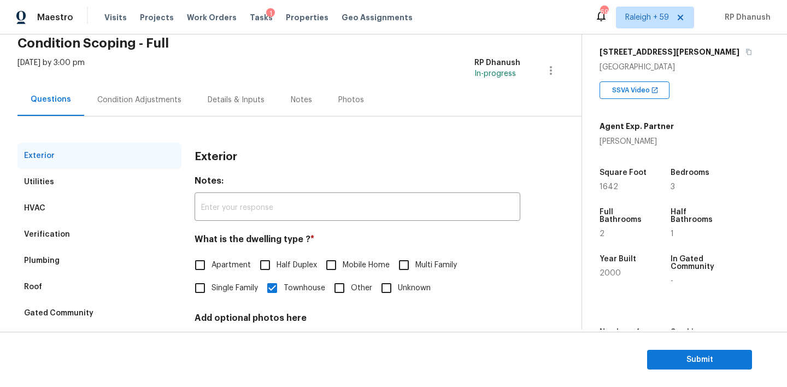
click at [119, 84] on div "Condition Adjustments" at bounding box center [139, 100] width 110 height 32
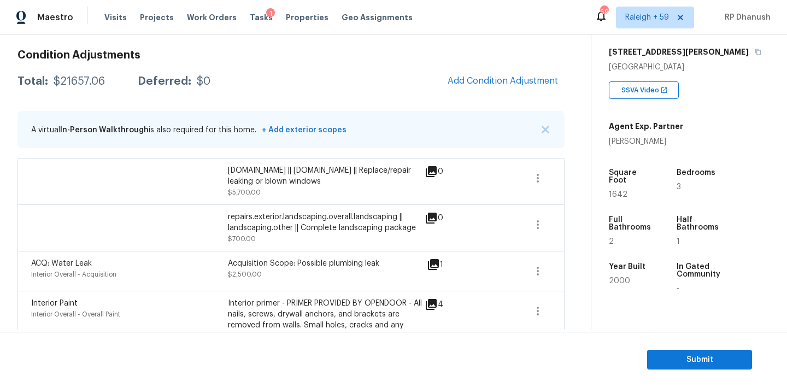
scroll to position [125, 0]
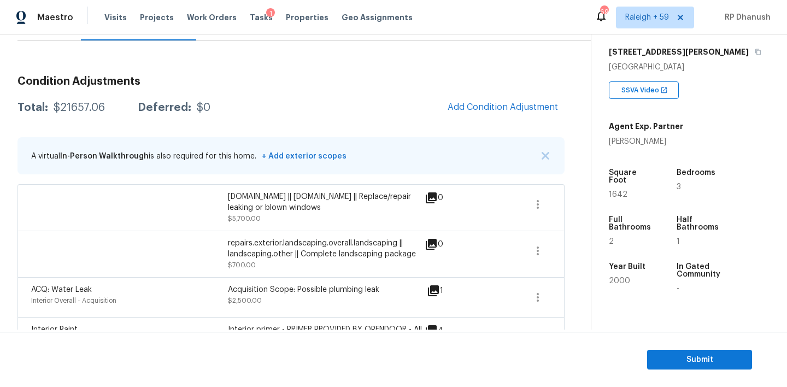
click at [74, 98] on div "Total: $21657.06 Deferred: $0 Add Condition Adjustment" at bounding box center [290, 108] width 547 height 24
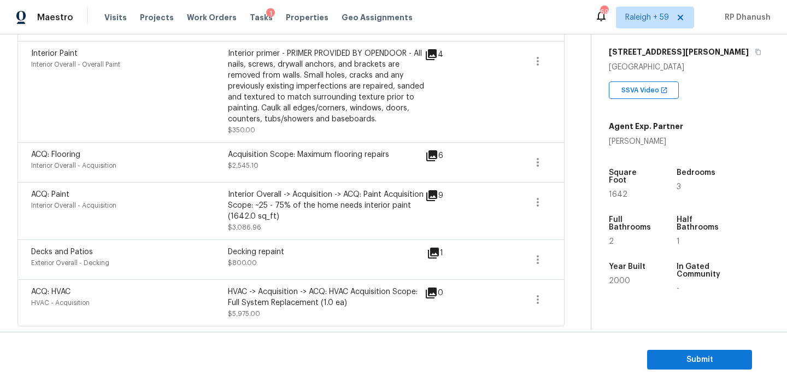
scroll to position [0, 0]
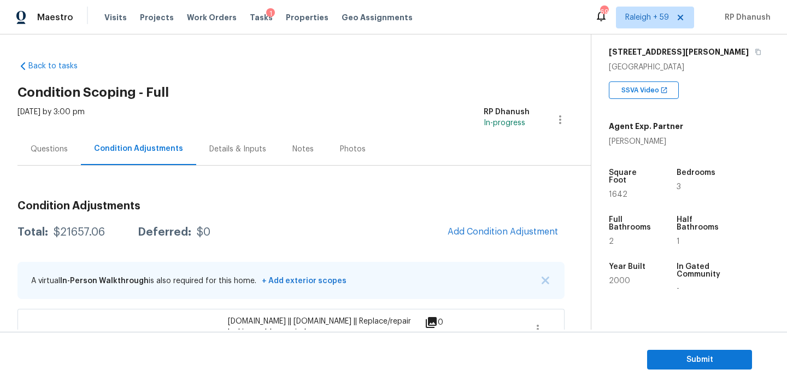
click at [61, 156] on div "Questions" at bounding box center [48, 149] width 63 height 32
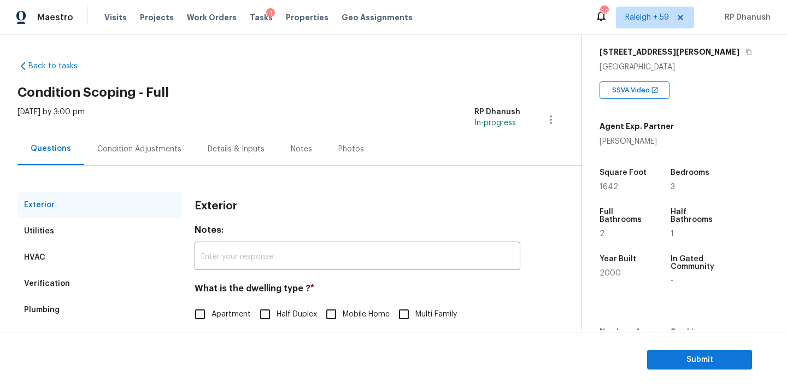
scroll to position [139, 0]
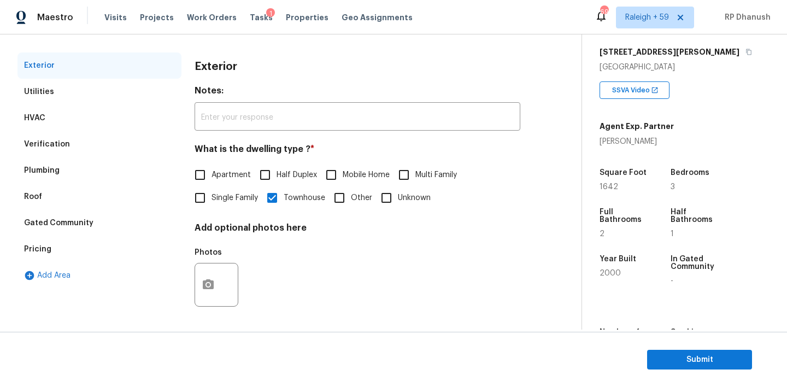
click at [34, 247] on div "Pricing" at bounding box center [37, 249] width 27 height 11
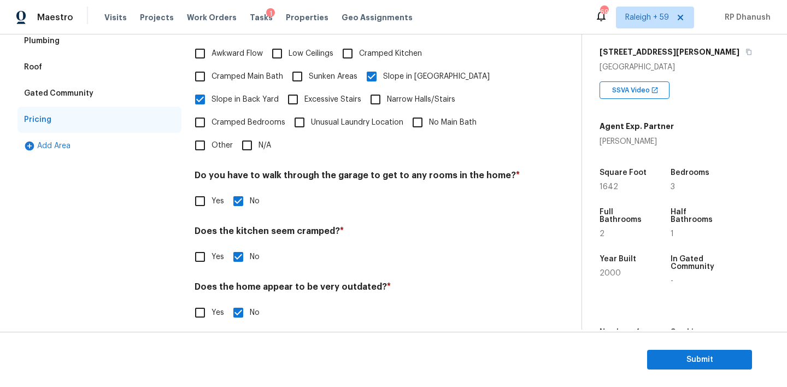
scroll to position [234, 0]
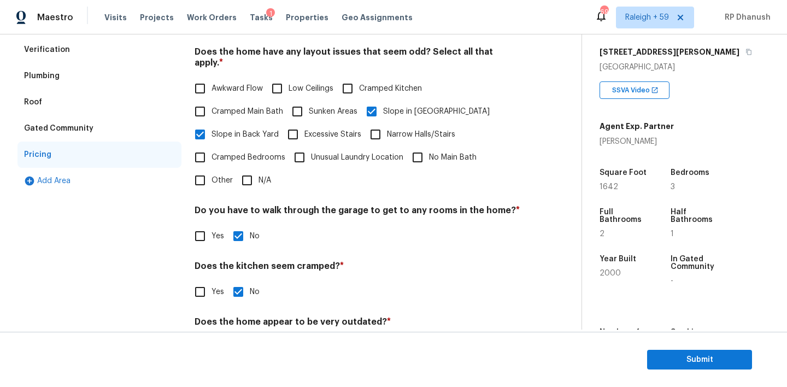
click at [55, 51] on div "Verification" at bounding box center [47, 49] width 46 height 11
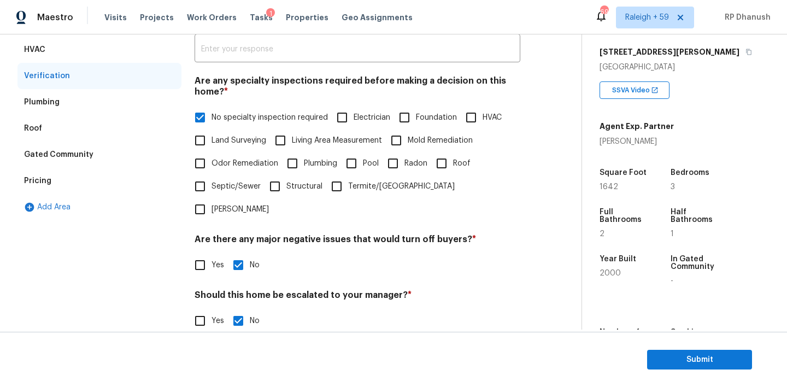
scroll to position [80, 0]
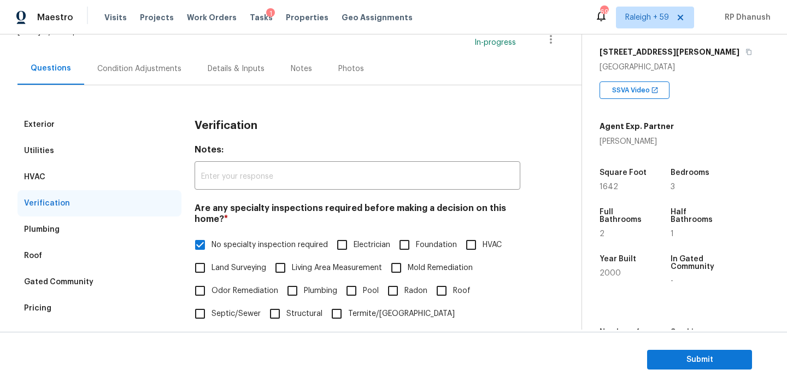
click at [146, 64] on div "Condition Adjustments" at bounding box center [139, 68] width 84 height 11
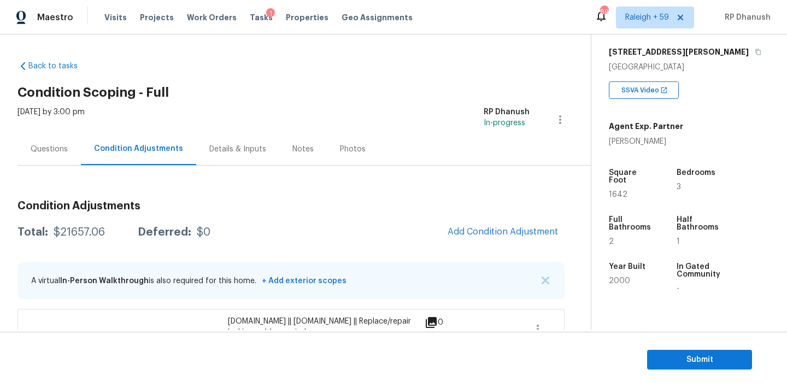
click at [41, 151] on div "Questions" at bounding box center [49, 149] width 37 height 11
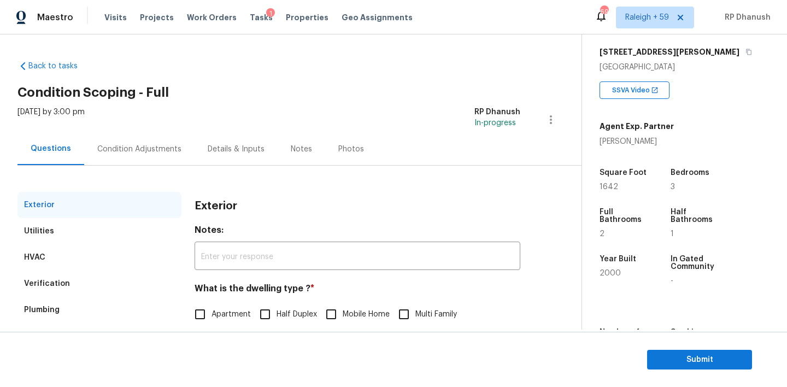
scroll to position [139, 0]
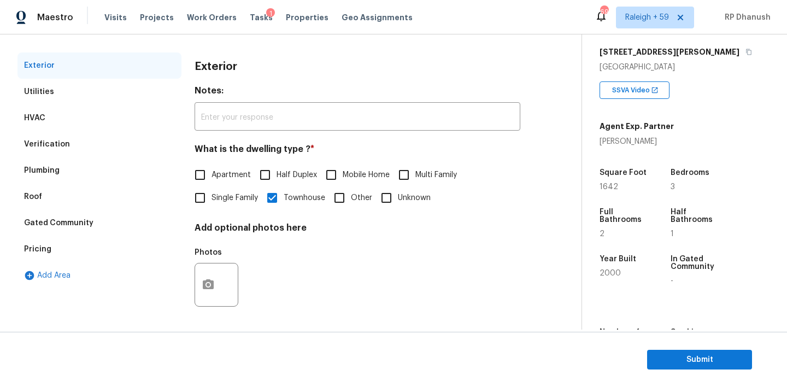
click at [64, 140] on div "Verification" at bounding box center [47, 144] width 46 height 11
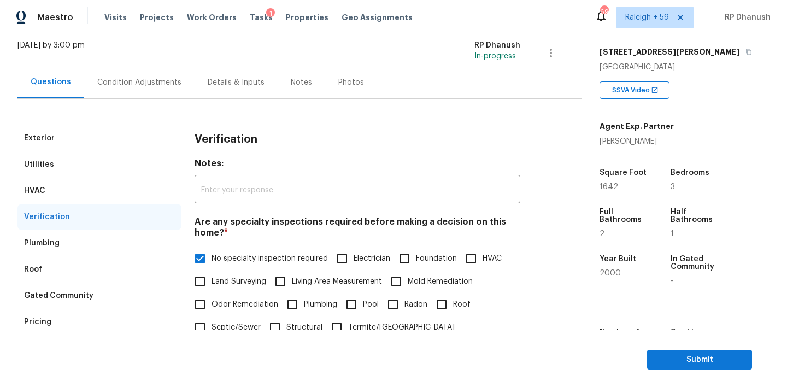
scroll to position [48, 0]
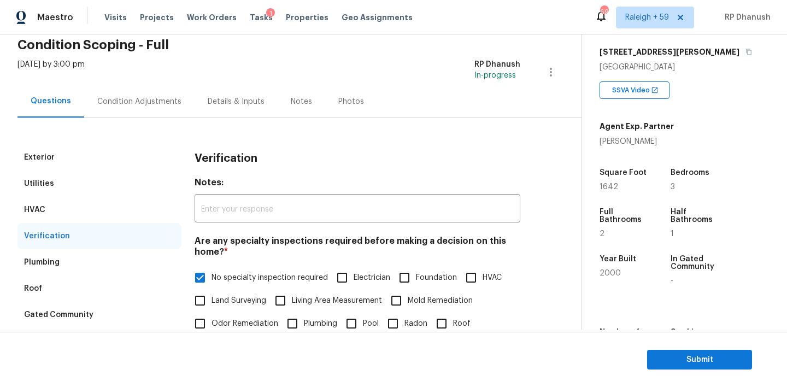
click at [158, 96] on div "Condition Adjustments" at bounding box center [139, 101] width 84 height 11
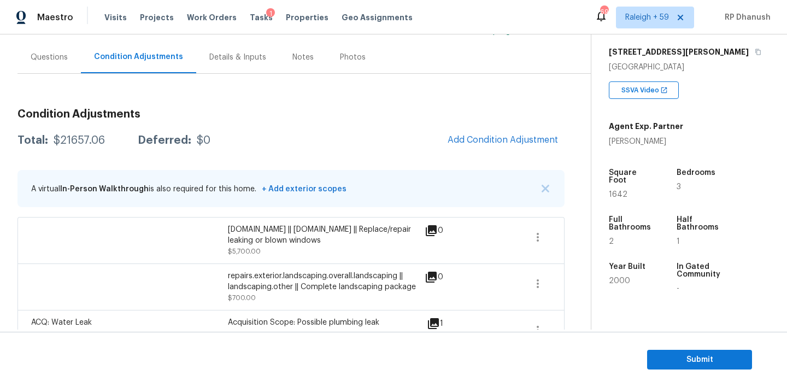
scroll to position [56, 0]
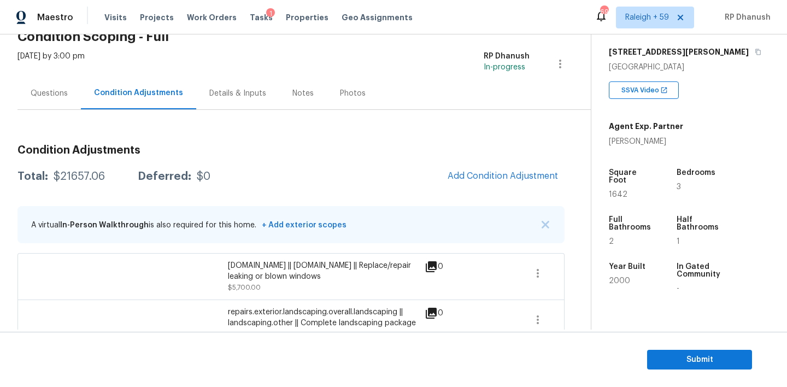
click at [45, 112] on div "Condition Adjustments Total: $21657.06 Deferred: $0 Add Condition Adjustment A …" at bounding box center [290, 390] width 547 height 561
click at [45, 87] on div "Questions" at bounding box center [48, 93] width 63 height 32
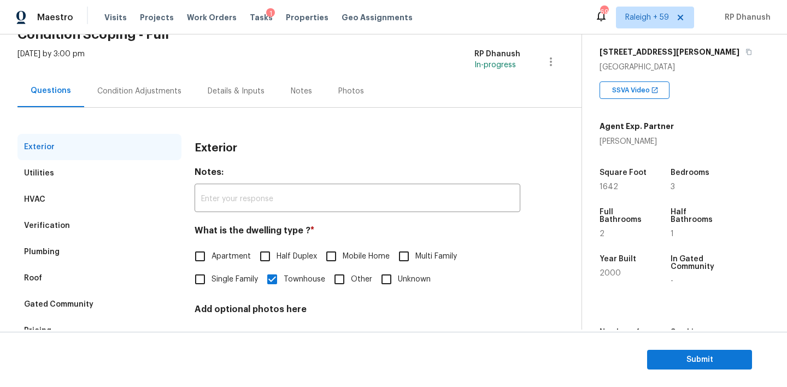
click at [153, 97] on div "Condition Adjustments" at bounding box center [139, 91] width 110 height 32
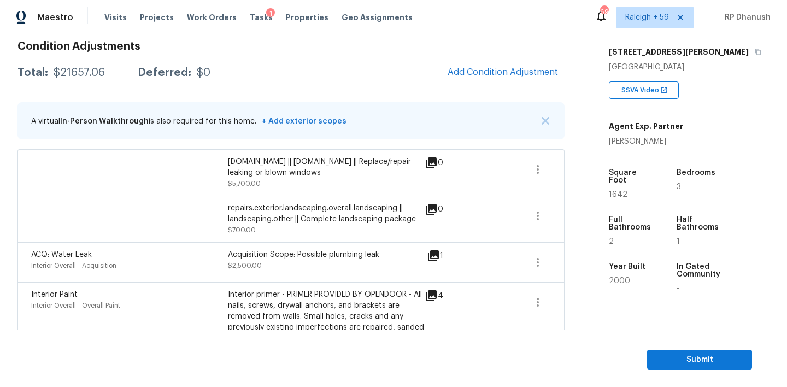
scroll to position [95, 0]
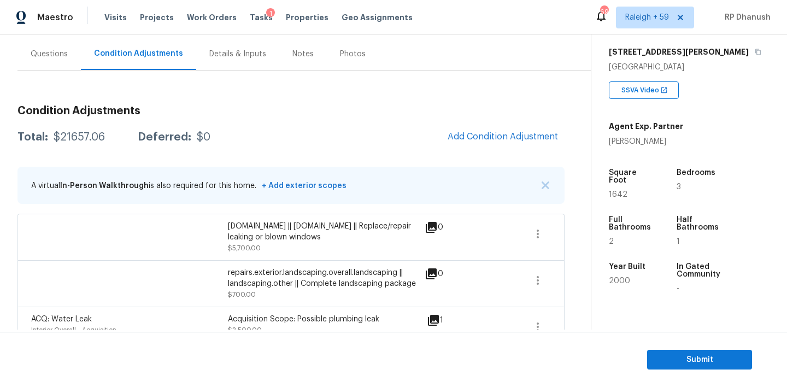
click at [66, 53] on div "Questions" at bounding box center [49, 54] width 37 height 11
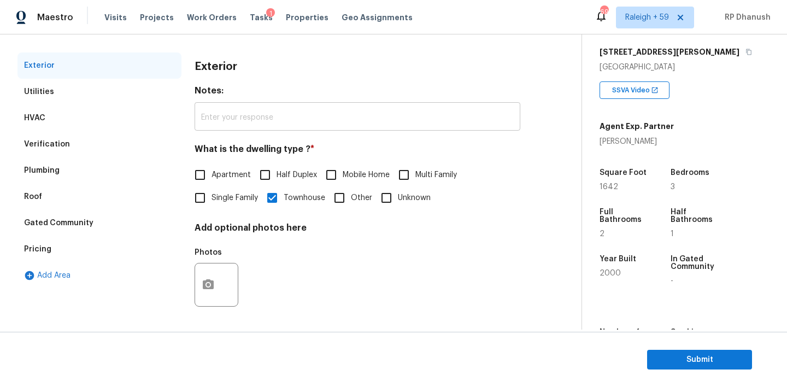
scroll to position [88, 0]
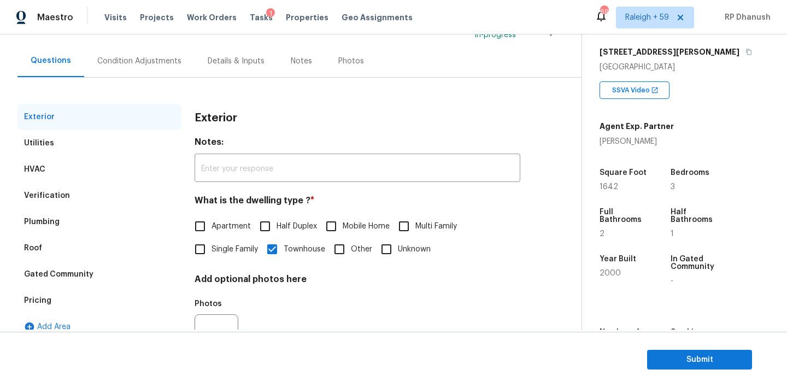
click at [275, 129] on div "Exterior" at bounding box center [357, 118] width 326 height 28
click at [112, 63] on div "Condition Adjustments" at bounding box center [139, 61] width 84 height 11
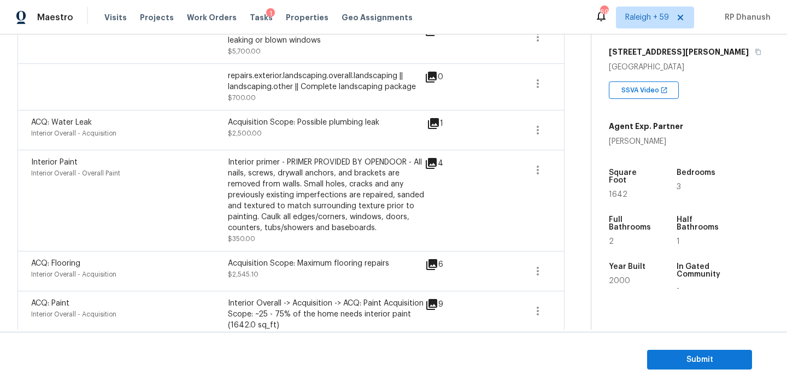
scroll to position [402, 0]
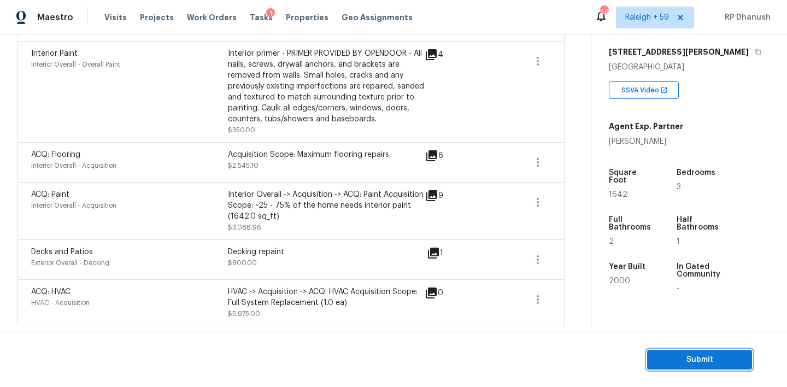
click at [684, 358] on span "Submit" at bounding box center [699, 360] width 87 height 14
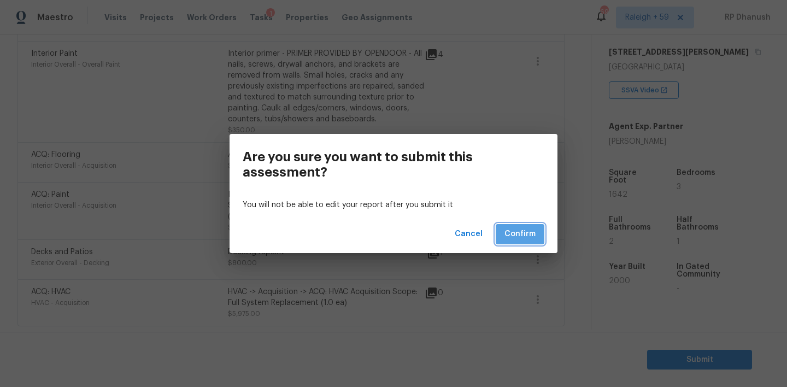
click at [512, 233] on span "Confirm" at bounding box center [519, 234] width 31 height 14
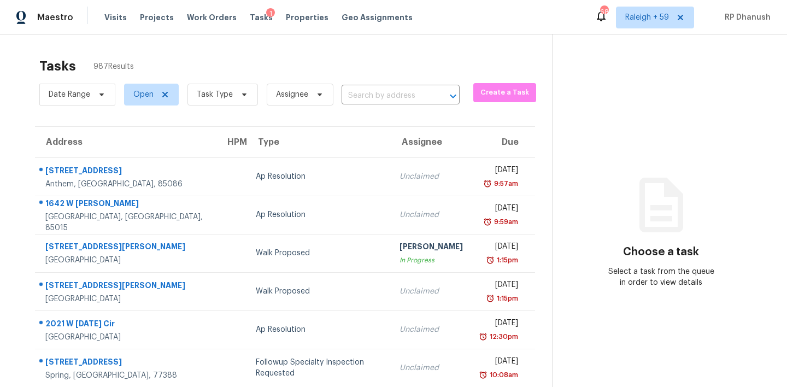
click at [413, 87] on div "Date Range Open Task Type Assignee ​" at bounding box center [249, 94] width 420 height 28
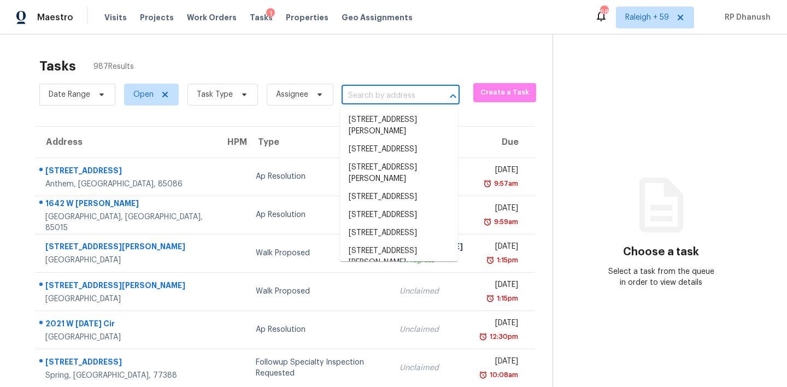
click at [406, 91] on input "text" at bounding box center [384, 95] width 87 height 17
paste input "[STREET_ADDRESS][PERSON_NAME]"
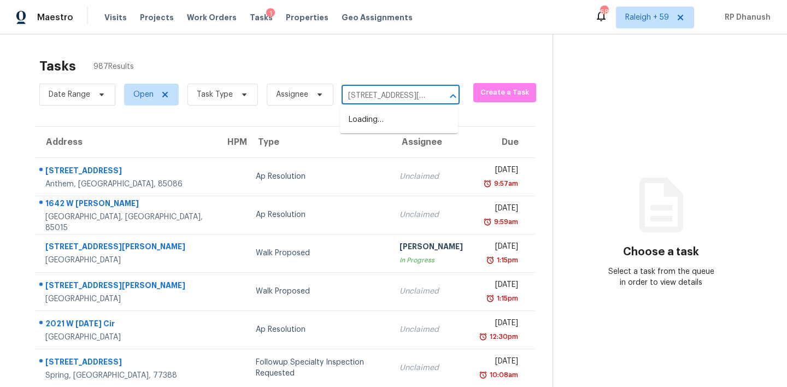
scroll to position [0, 55]
type input "[STREET_ADDRESS][PERSON_NAME]"
click at [379, 122] on li "[STREET_ADDRESS][PERSON_NAME]" at bounding box center [399, 125] width 118 height 29
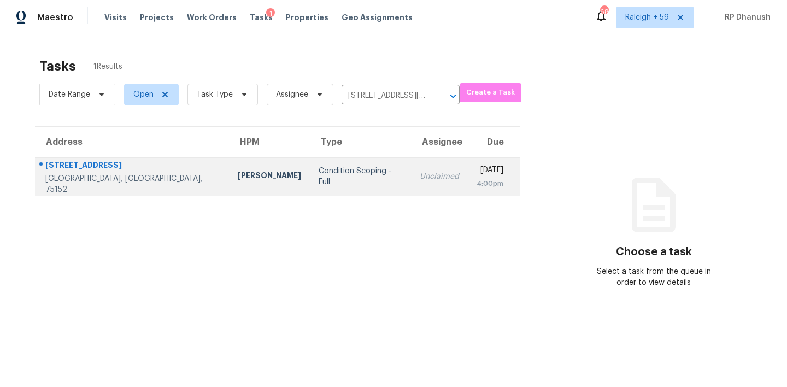
click at [420, 177] on div "Unclaimed" at bounding box center [439, 176] width 39 height 11
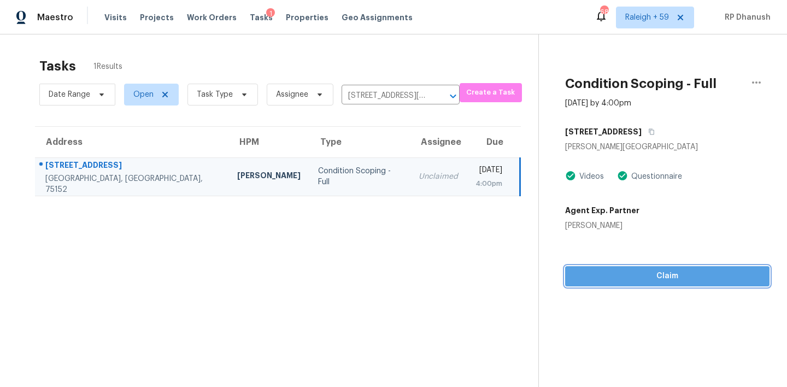
click at [623, 273] on span "Claim" at bounding box center [667, 276] width 187 height 14
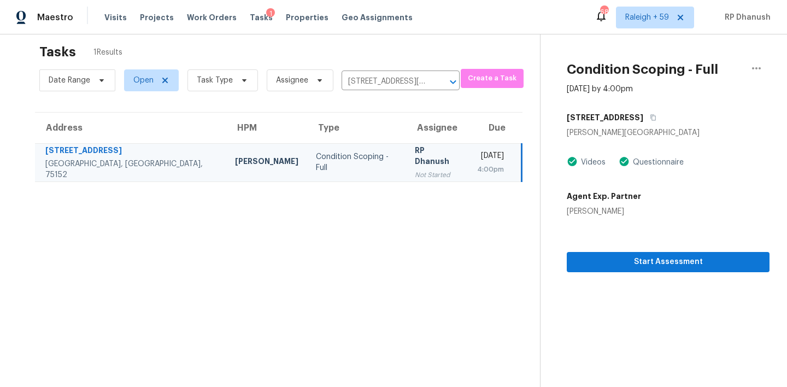
scroll to position [29, 0]
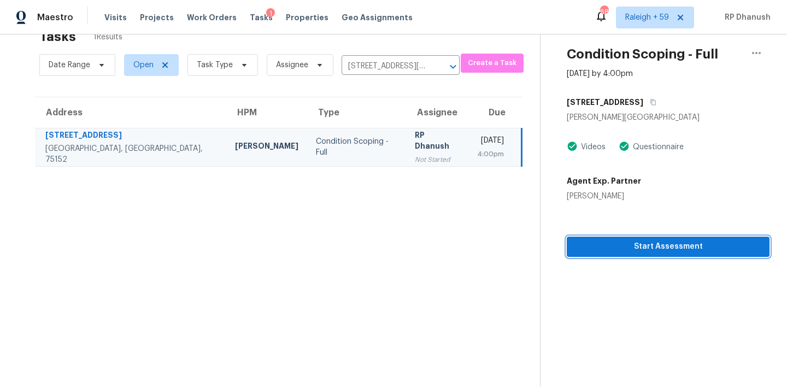
click at [622, 247] on span "Start Assessment" at bounding box center [667, 247] width 185 height 14
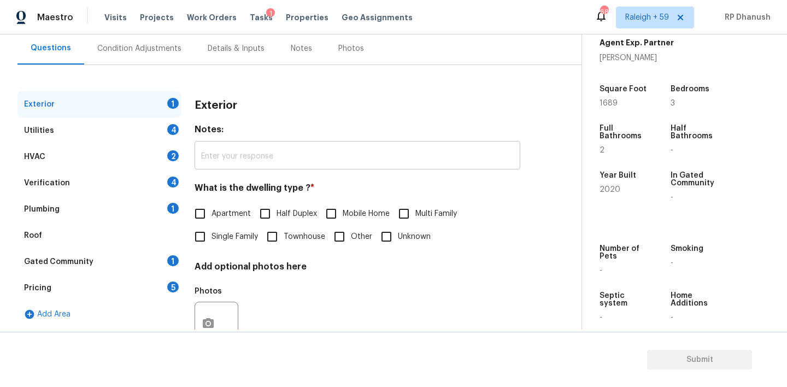
scroll to position [120, 0]
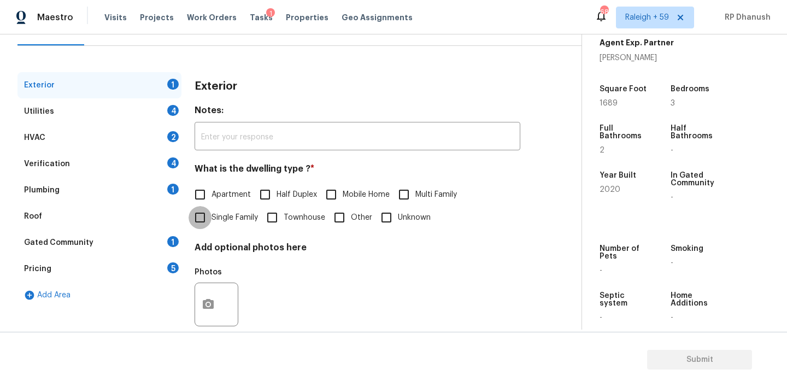
click at [205, 223] on input "Single Family" at bounding box center [199, 217] width 23 height 23
checkbox input "true"
click at [129, 192] on div "Plumbing 1" at bounding box center [99, 190] width 164 height 26
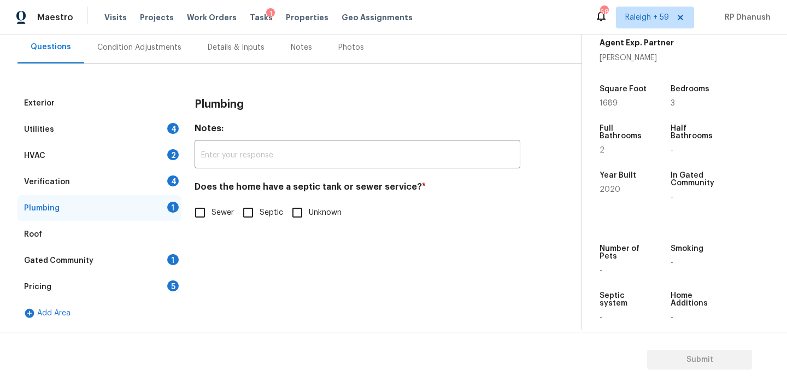
click at [199, 214] on input "Sewer" at bounding box center [199, 212] width 23 height 23
checkbox input "true"
click at [130, 252] on div "Gated Community 1" at bounding box center [99, 260] width 164 height 26
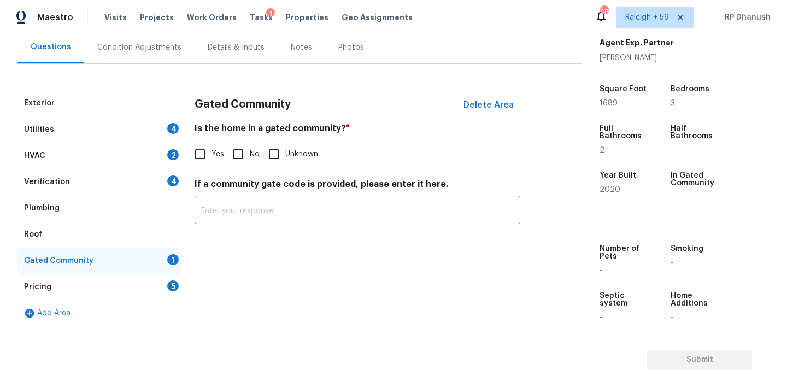
click at [244, 153] on input "No" at bounding box center [238, 154] width 23 height 23
checkbox input "true"
click at [160, 278] on div "Pricing 5" at bounding box center [99, 287] width 164 height 26
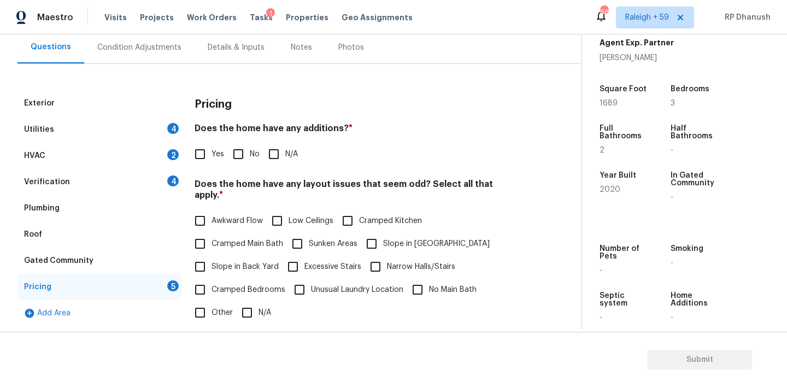
click at [241, 152] on input "No" at bounding box center [238, 154] width 23 height 23
checkbox input "true"
click at [223, 261] on span "Slope in Back Yard" at bounding box center [244, 266] width 67 height 11
click at [211, 255] on input "Slope in Back Yard" at bounding box center [199, 266] width 23 height 23
checkbox input "true"
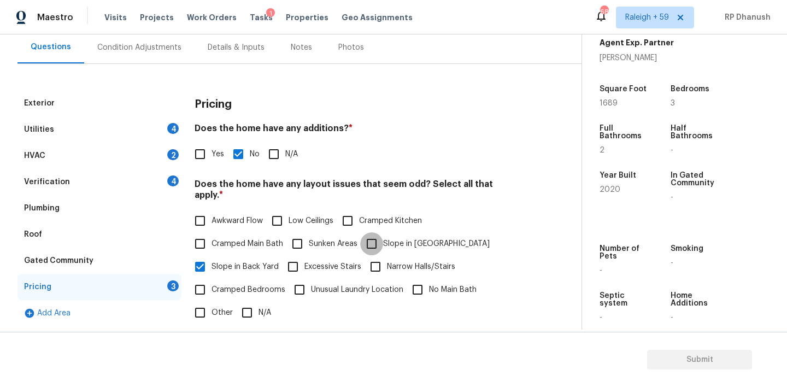
click at [372, 235] on input "Slope in [GEOGRAPHIC_DATA]" at bounding box center [371, 243] width 23 height 23
checkbox input "true"
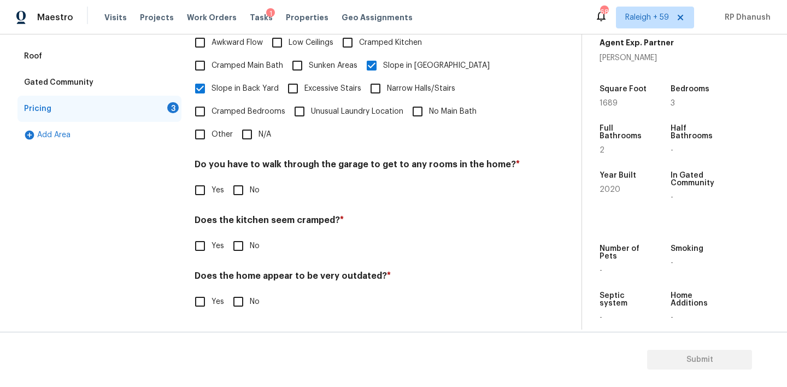
scroll to position [269, 0]
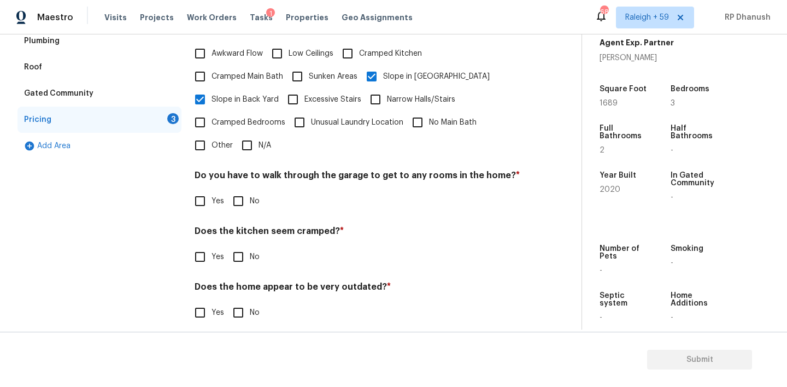
click at [237, 206] on div "Pricing Does the home have any additions? * Yes No N/A Does the home have any l…" at bounding box center [357, 130] width 326 height 414
click at [237, 193] on input "No" at bounding box center [238, 201] width 23 height 23
checkbox input "true"
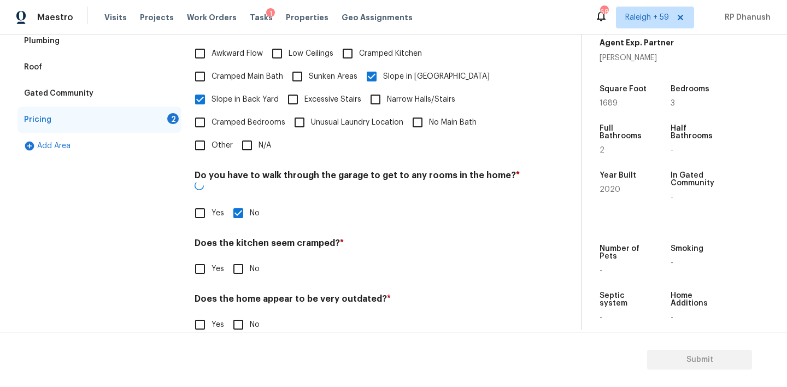
click at [237, 257] on input "No" at bounding box center [238, 268] width 23 height 23
checkbox input "true"
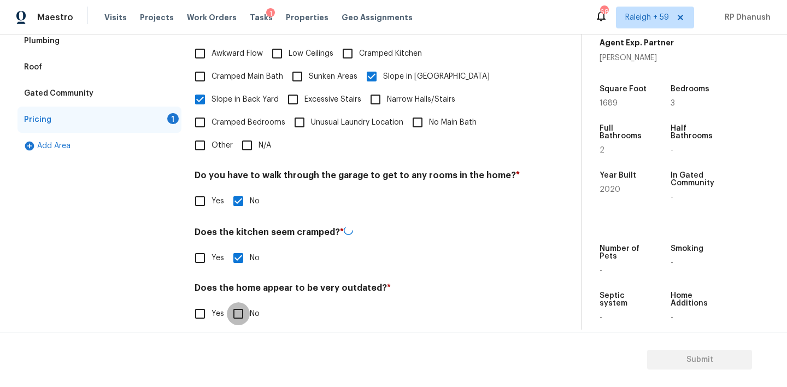
click at [237, 304] on input "No" at bounding box center [238, 313] width 23 height 23
checkbox input "true"
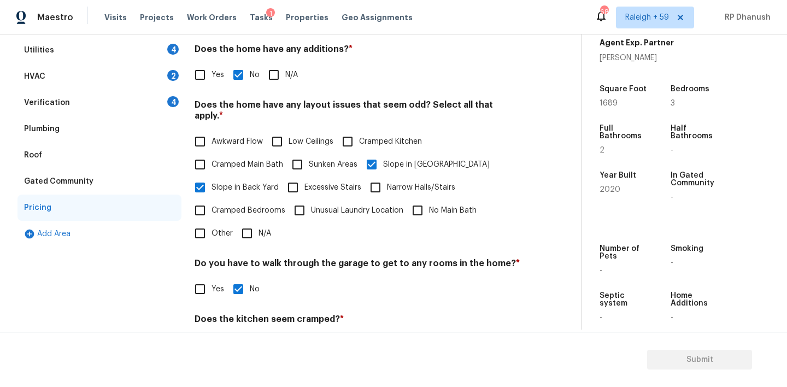
click at [155, 92] on div "Verification 4" at bounding box center [99, 103] width 164 height 26
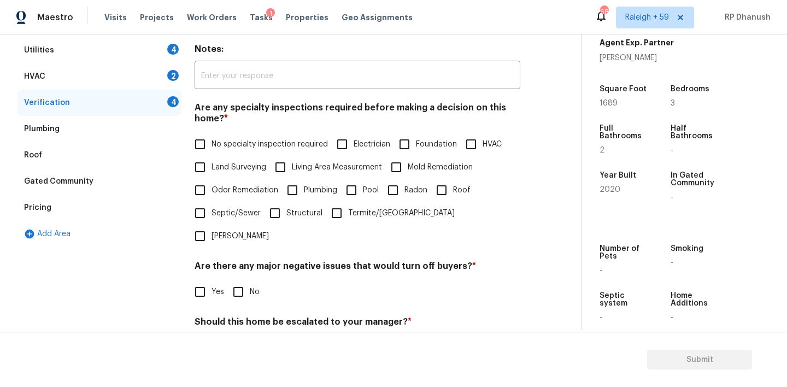
click at [223, 139] on span "No specialty inspection required" at bounding box center [269, 144] width 116 height 11
click at [211, 139] on input "No specialty inspection required" at bounding box center [199, 144] width 23 height 23
checkbox input "true"
click at [246, 281] on input "No" at bounding box center [238, 292] width 23 height 23
checkbox input "true"
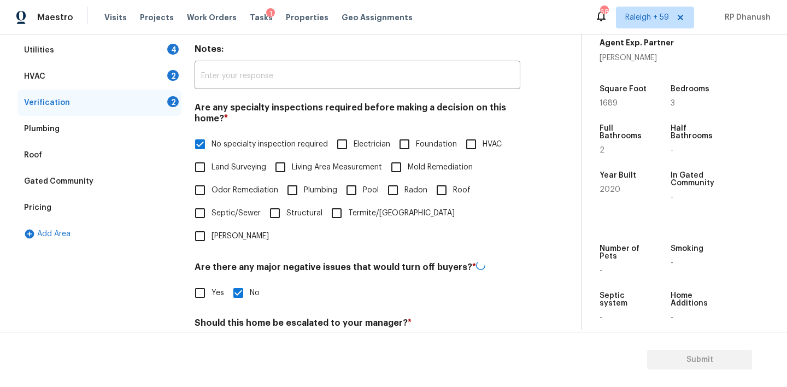
click at [246, 337] on input "No" at bounding box center [238, 348] width 23 height 23
checkbox input "true"
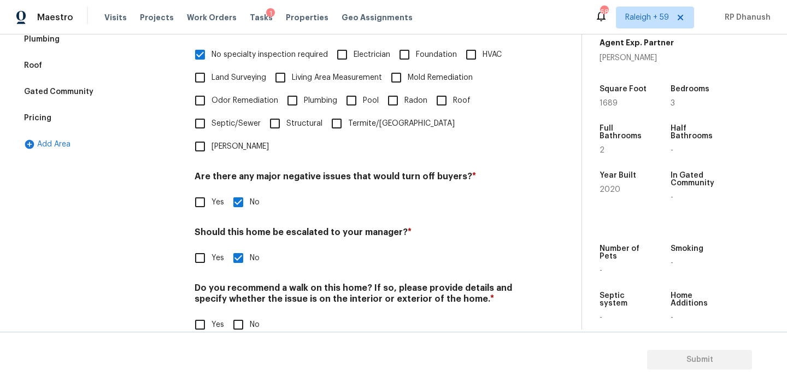
click at [243, 313] on input "No" at bounding box center [238, 324] width 23 height 23
checkbox input "true"
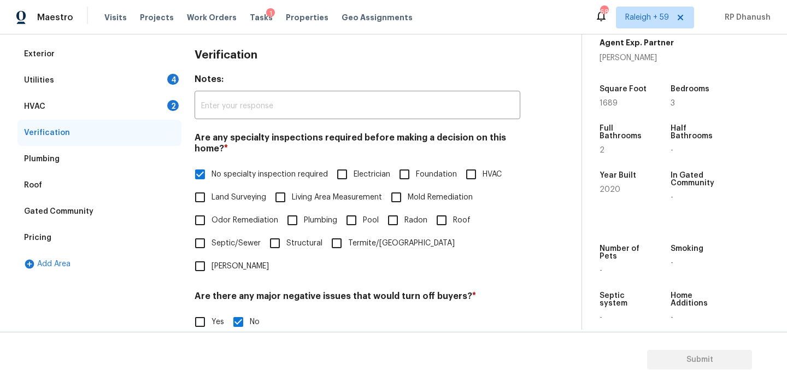
scroll to position [26, 0]
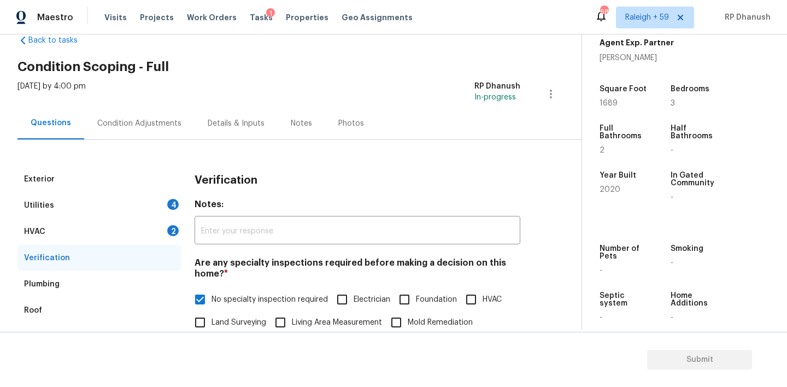
click at [146, 210] on div "Utilities 4" at bounding box center [99, 205] width 164 height 26
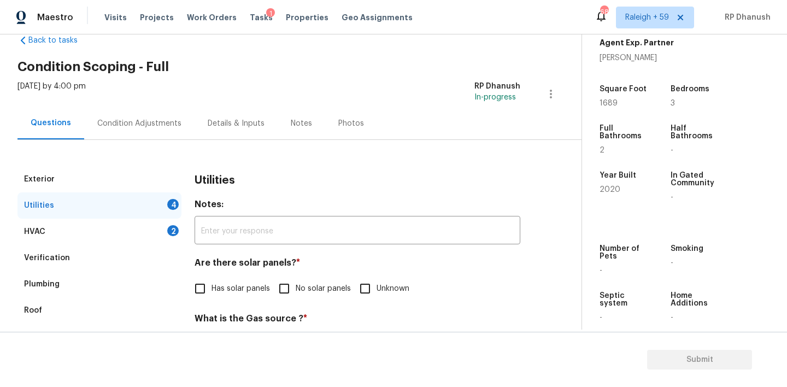
click at [151, 232] on div "HVAC 2" at bounding box center [99, 232] width 164 height 26
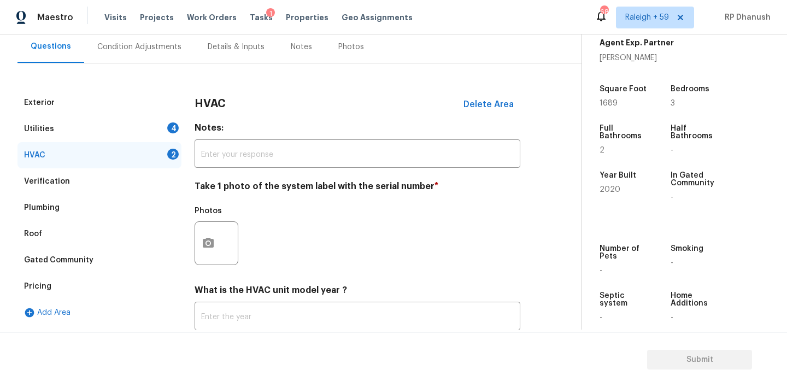
scroll to position [116, 0]
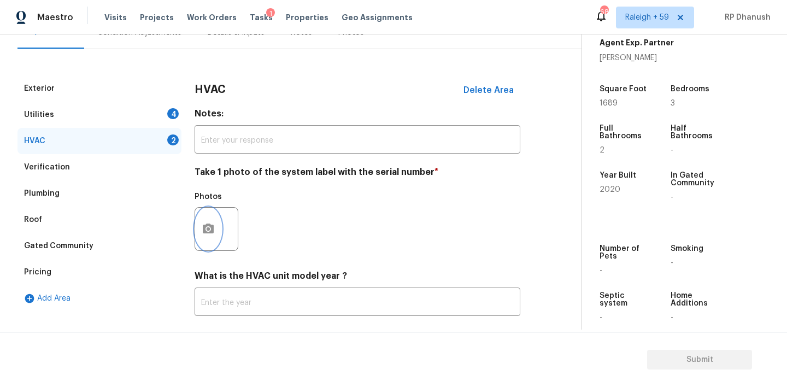
click at [204, 216] on button "button" at bounding box center [208, 229] width 26 height 43
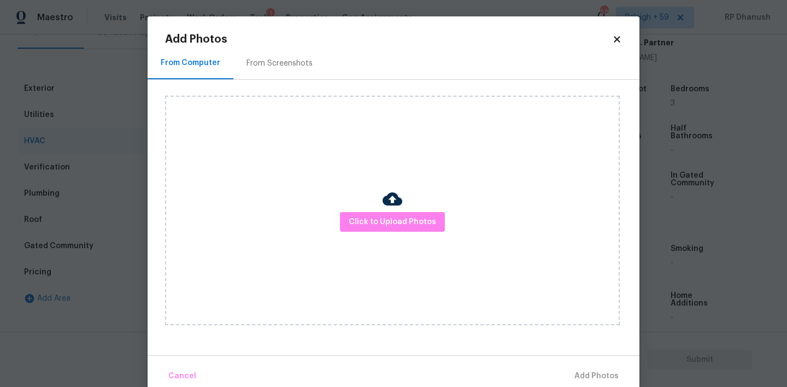
click at [255, 88] on div "Click to Upload Photos" at bounding box center [402, 210] width 474 height 261
click at [257, 69] on div "From Screenshots" at bounding box center [279, 63] width 92 height 32
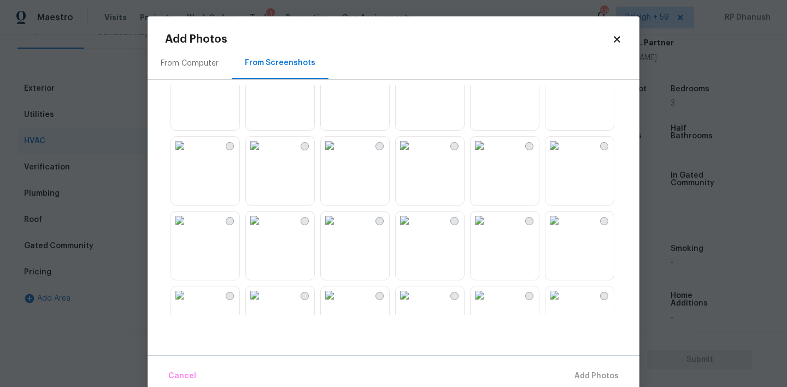
scroll to position [267, 0]
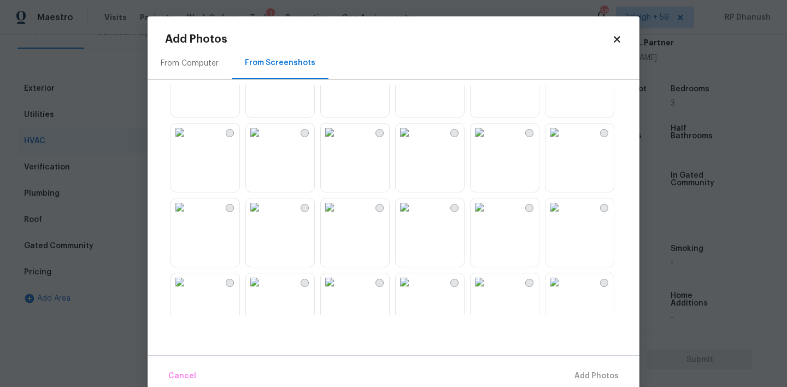
click at [263, 216] on img at bounding box center [254, 206] width 17 height 17
click at [581, 363] on div "Cancel Add 1 Photo(s)" at bounding box center [393, 371] width 492 height 33
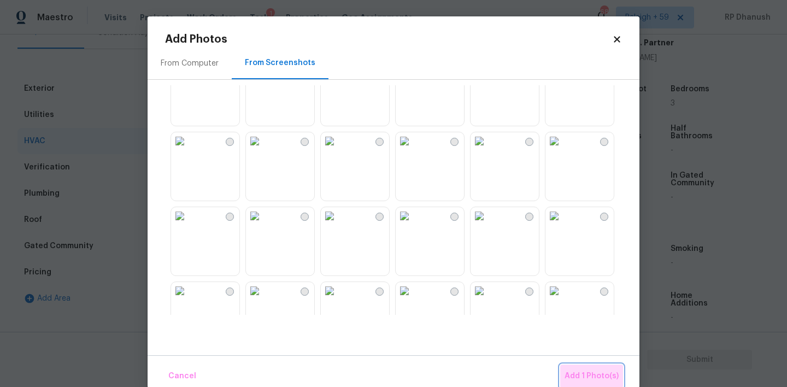
click at [592, 365] on button "Add 1 Photo(s)" at bounding box center [591, 375] width 63 height 23
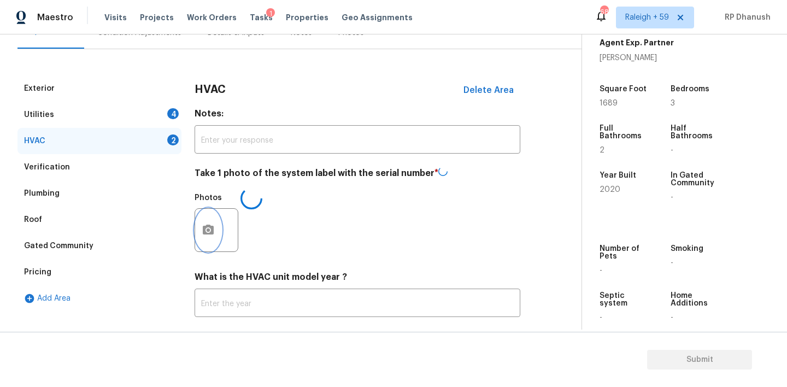
scroll to position [175, 0]
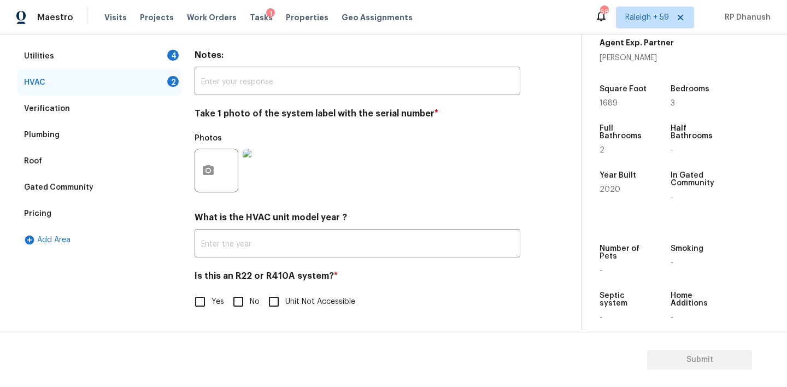
click at [227, 304] on input "No" at bounding box center [238, 301] width 23 height 23
checkbox input "true"
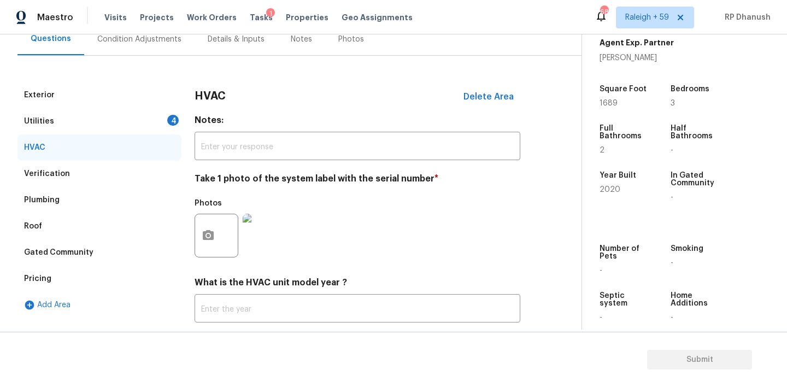
drag, startPoint x: 161, startPoint y: 79, endPoint x: 161, endPoint y: 85, distance: 6.0
click at [161, 79] on div "Exterior Utilities 4 HVAC Verification Plumbing Roof Gated Community Pricing Ad…" at bounding box center [286, 223] width 538 height 335
click at [162, 129] on div "Utilities 4" at bounding box center [99, 121] width 164 height 26
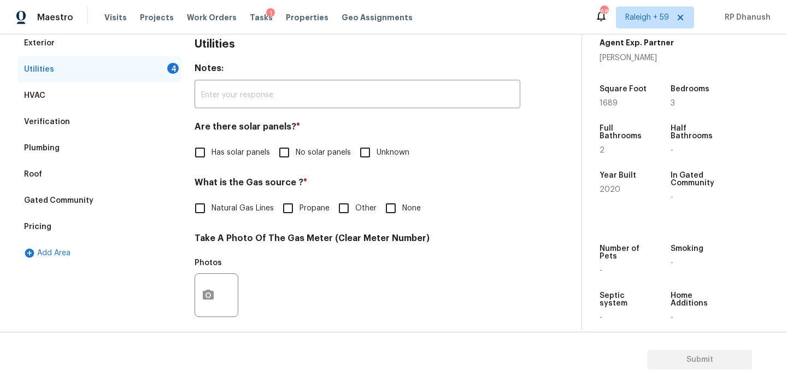
scroll to position [171, 0]
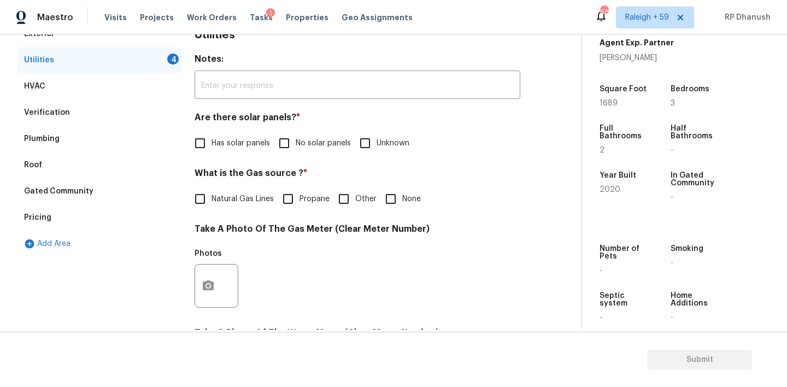
click at [279, 140] on input "No solar panels" at bounding box center [284, 143] width 23 height 23
checkbox input "true"
click at [221, 199] on span "Natural Gas Lines" at bounding box center [242, 198] width 62 height 11
click at [211, 199] on input "Natural Gas Lines" at bounding box center [199, 198] width 23 height 23
checkbox input "true"
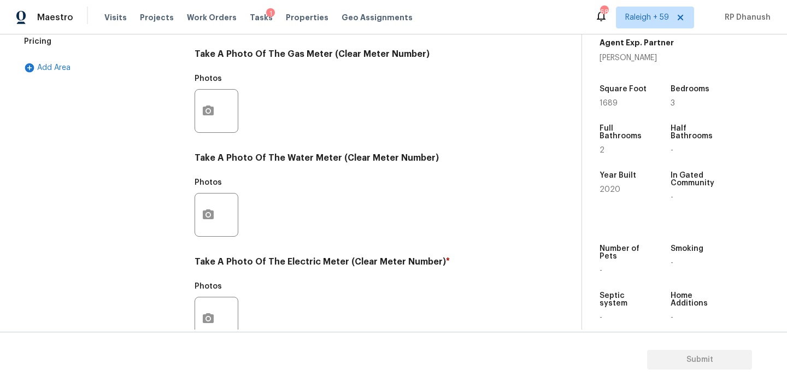
scroll to position [431, 0]
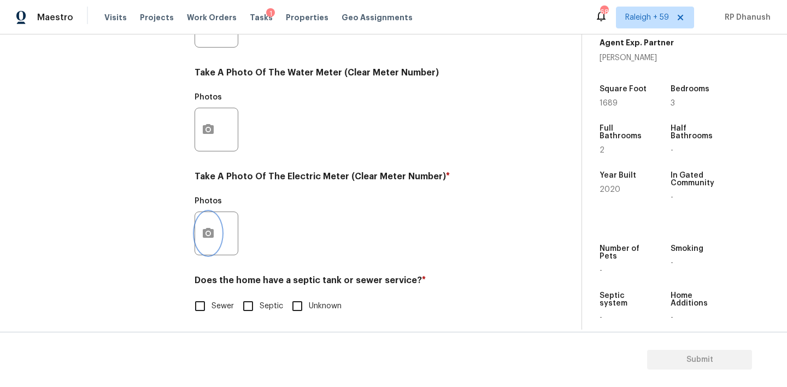
click at [214, 216] on button "button" at bounding box center [208, 233] width 26 height 43
click at [95, 178] on body "Maestro Visits Projects Work Orders Tasks 1 Properties Geo Assignments 682 [GEO…" at bounding box center [393, 193] width 787 height 387
click at [215, 227] on button "button" at bounding box center [208, 233] width 26 height 43
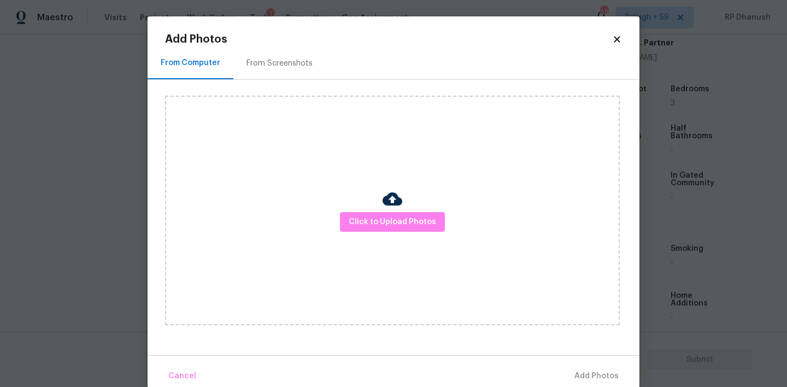
click at [259, 72] on div "From Screenshots" at bounding box center [279, 63] width 92 height 32
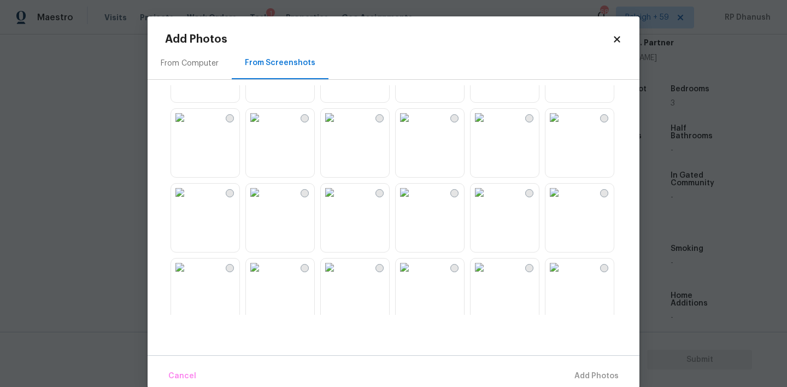
scroll to position [58, 0]
click at [563, 126] on img at bounding box center [553, 116] width 17 height 17
click at [579, 372] on span "Add 1 Photo(s)" at bounding box center [591, 376] width 54 height 14
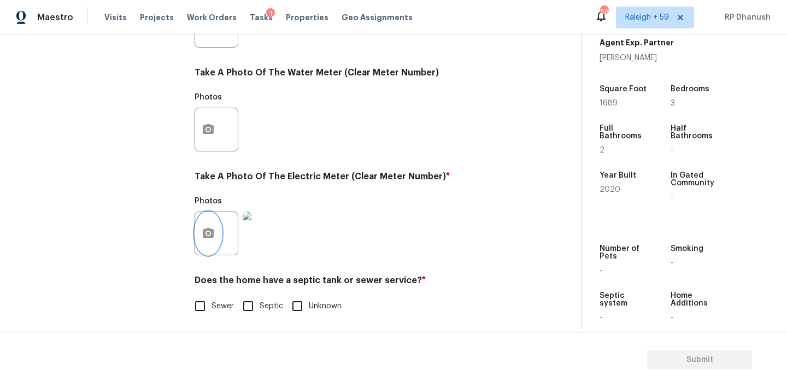
scroll to position [435, 0]
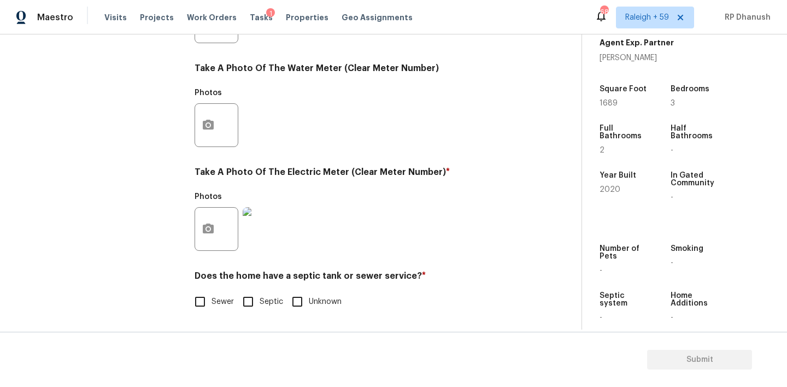
click at [206, 308] on input "Sewer" at bounding box center [199, 301] width 23 height 23
checkbox input "true"
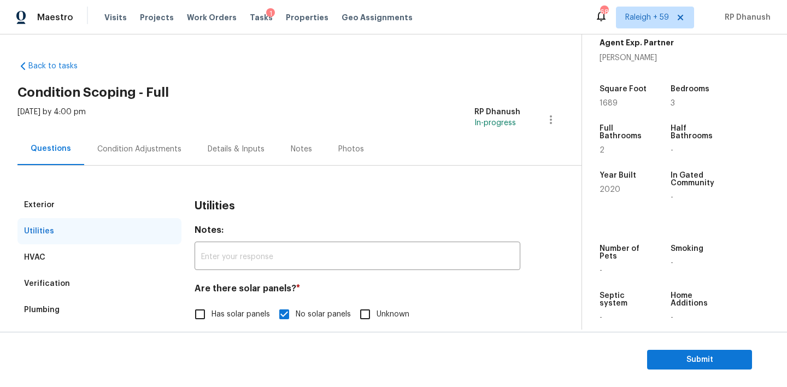
click at [149, 150] on div "Condition Adjustments" at bounding box center [139, 149] width 84 height 11
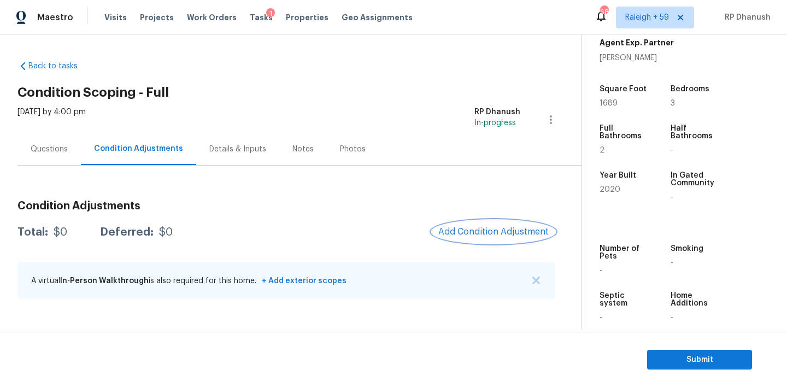
click at [524, 228] on span "Add Condition Adjustment" at bounding box center [493, 232] width 110 height 10
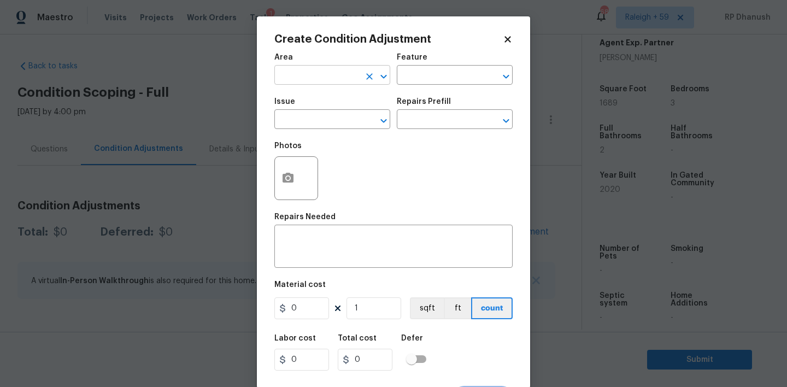
click at [323, 73] on input "text" at bounding box center [316, 76] width 85 height 17
type input "e"
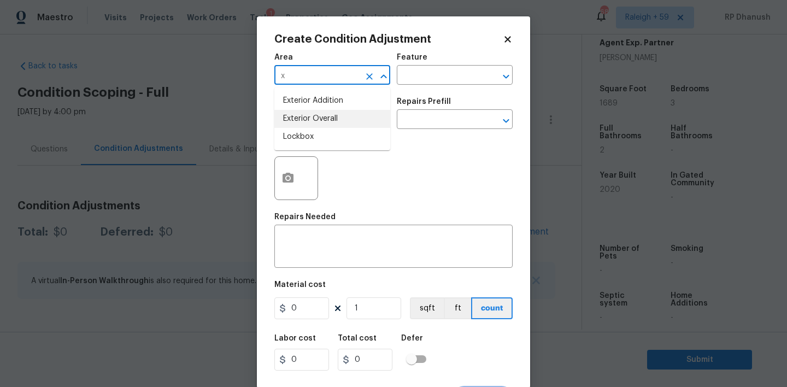
click at [306, 120] on li "Exterior Overall" at bounding box center [332, 119] width 116 height 18
type input "Exterior Overall"
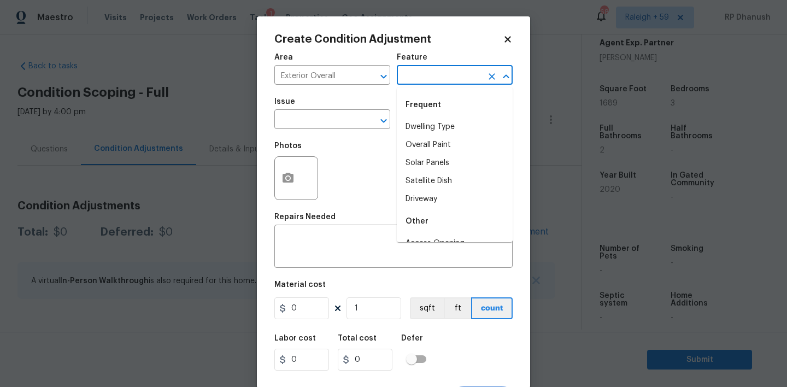
click at [435, 76] on input "text" at bounding box center [439, 76] width 85 height 17
click at [421, 132] on li "Driveway" at bounding box center [455, 127] width 116 height 18
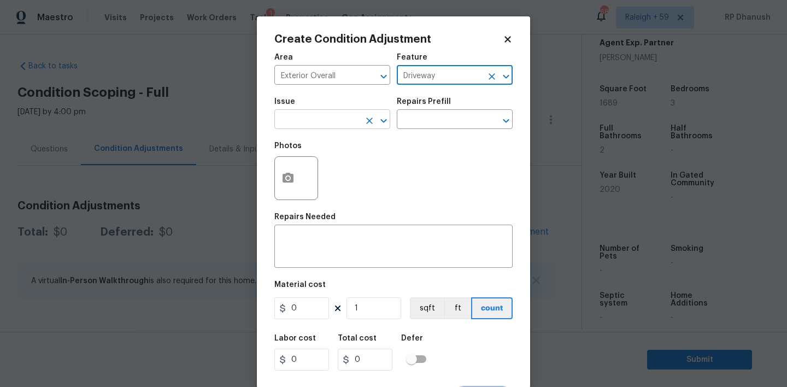
type input "Driveway"
click at [311, 124] on input "text" at bounding box center [316, 120] width 85 height 17
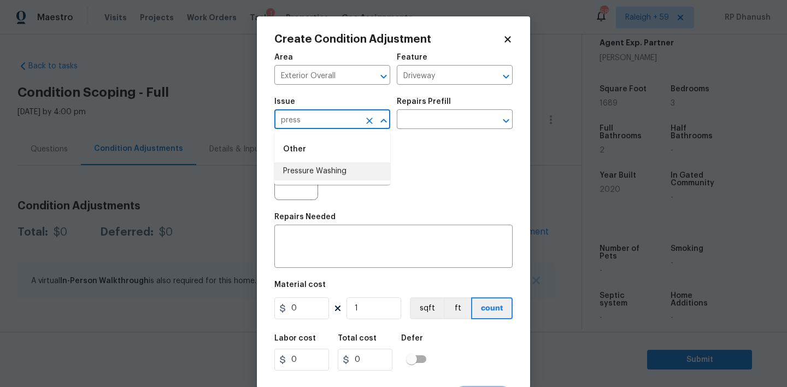
click at [314, 167] on li "Pressure Washing" at bounding box center [332, 171] width 116 height 18
type input "Pressure Washing"
click at [475, 109] on div "Repairs Prefill" at bounding box center [455, 105] width 116 height 14
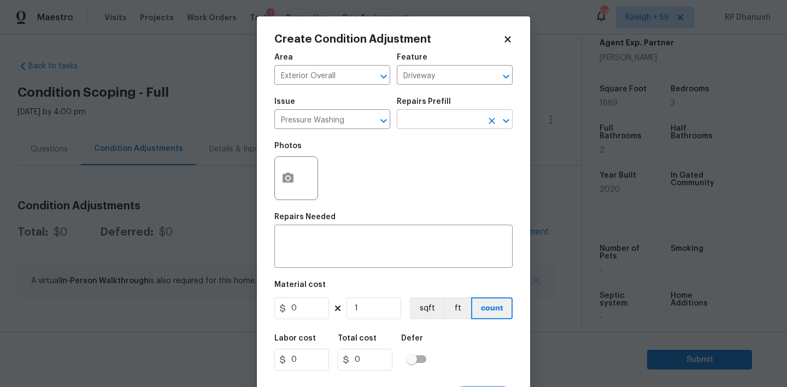
click at [447, 122] on input "text" at bounding box center [439, 120] width 85 height 17
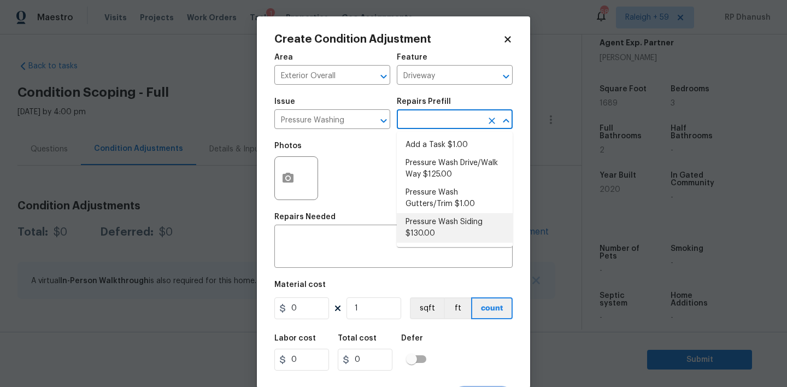
click at [430, 225] on li "Pressure Wash Siding $130.00" at bounding box center [455, 227] width 116 height 29
type input "Siding"
type textarea "Protect areas as needed for pressure washing. Pressure wash the siding on the h…"
type input "130"
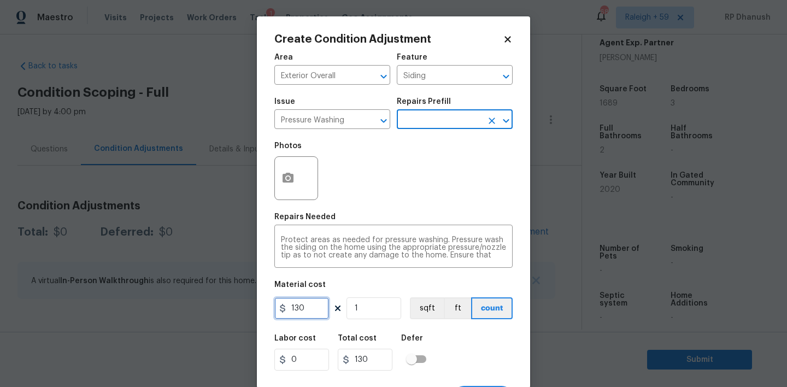
click at [316, 306] on input "130" at bounding box center [301, 308] width 55 height 22
type input "200"
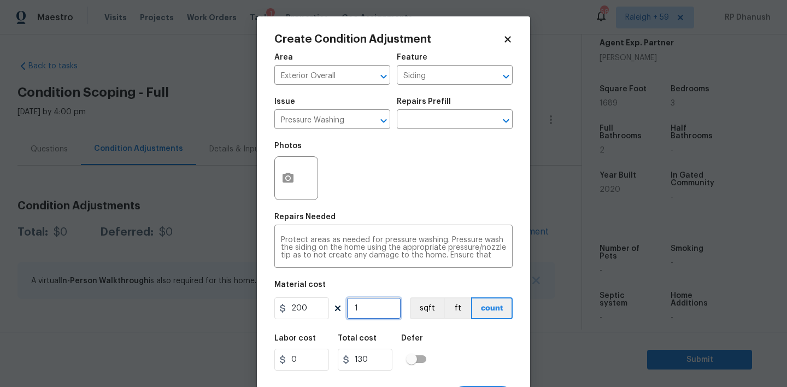
type input "200"
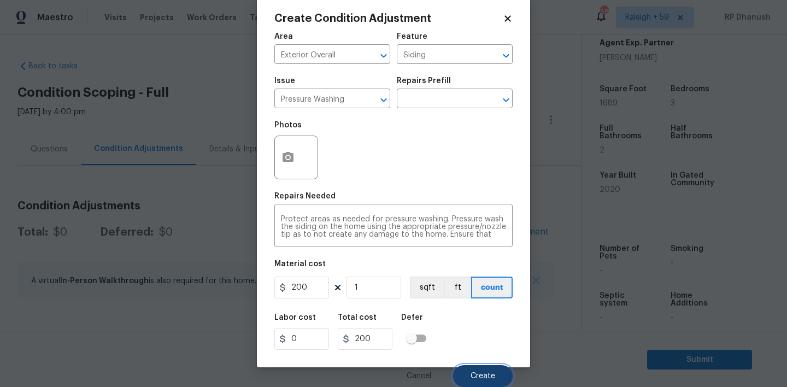
click at [471, 377] on span "Create" at bounding box center [482, 376] width 25 height 8
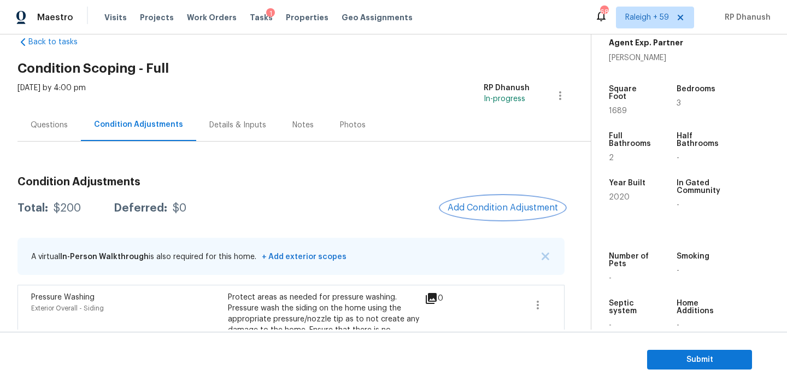
scroll to position [23, 0]
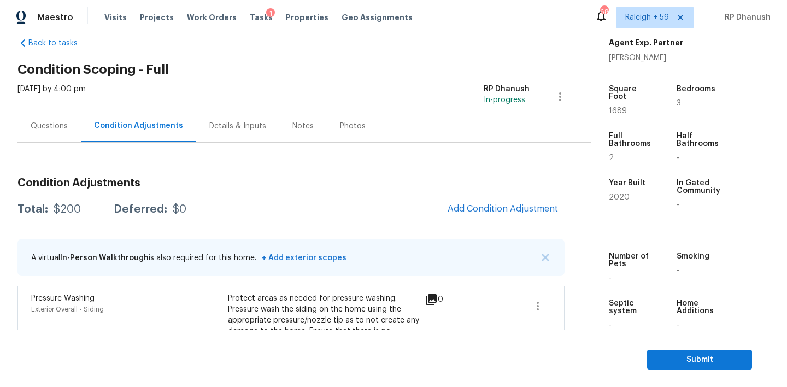
click at [489, 226] on div "Condition Adjustments Total: $200 Deferred: $0 Add Condition Adjustment A virtu…" at bounding box center [290, 278] width 547 height 219
click at [486, 198] on button "Add Condition Adjustment" at bounding box center [502, 208] width 123 height 23
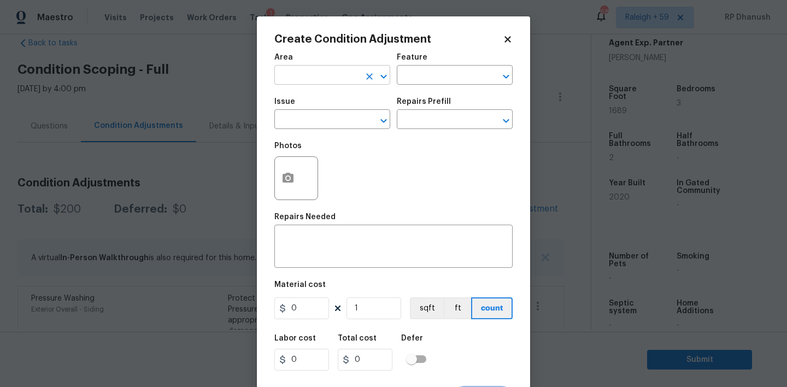
click at [297, 82] on input "text" at bounding box center [316, 76] width 85 height 17
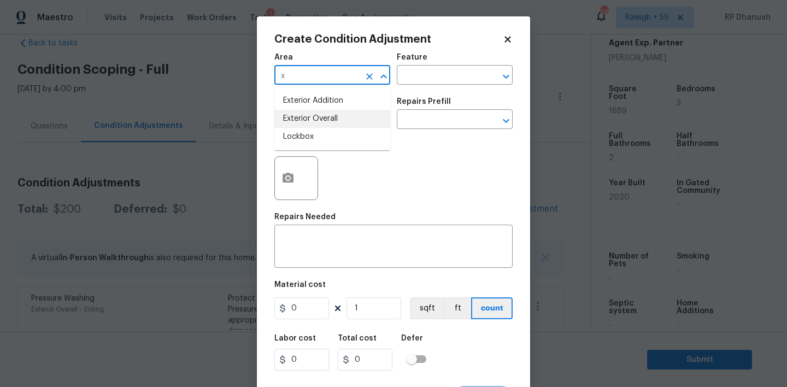
click at [293, 123] on li "Exterior Overall" at bounding box center [332, 119] width 116 height 18
type input "Exterior Overall"
click at [448, 86] on div "Area Exterior Overall ​ Feature ​" at bounding box center [393, 69] width 238 height 44
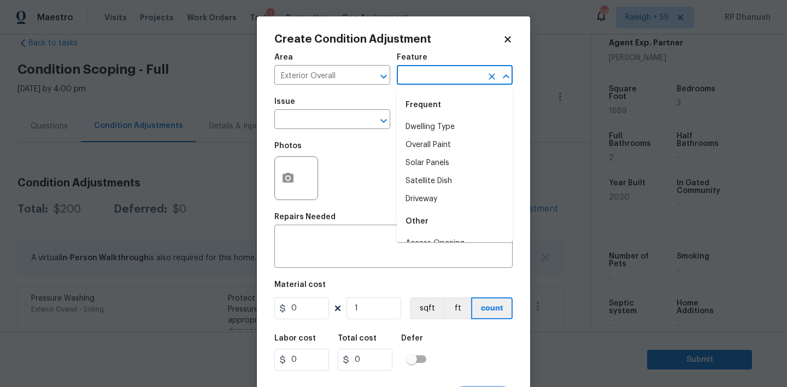
click at [446, 83] on input "text" at bounding box center [439, 76] width 85 height 17
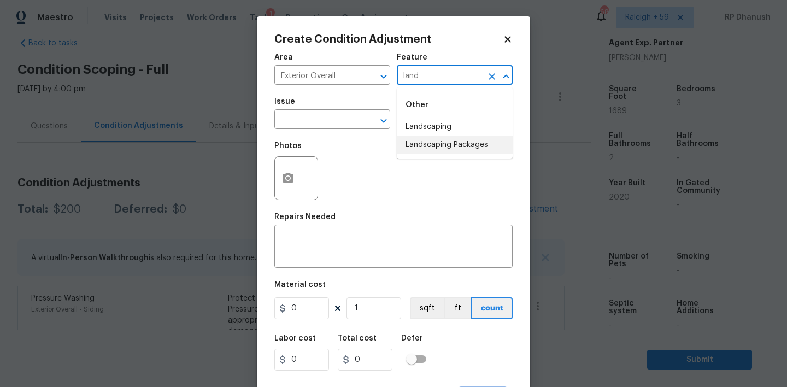
click at [425, 141] on li "Landscaping Packages" at bounding box center [455, 145] width 116 height 18
type input "Landscaping Packages"
click at [334, 125] on input "text" at bounding box center [316, 120] width 85 height 17
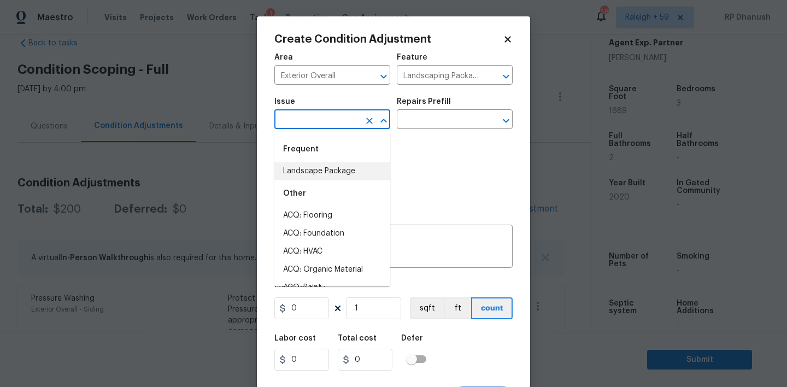
click at [334, 163] on li "Landscape Package" at bounding box center [332, 171] width 116 height 18
type input "Landscape Package"
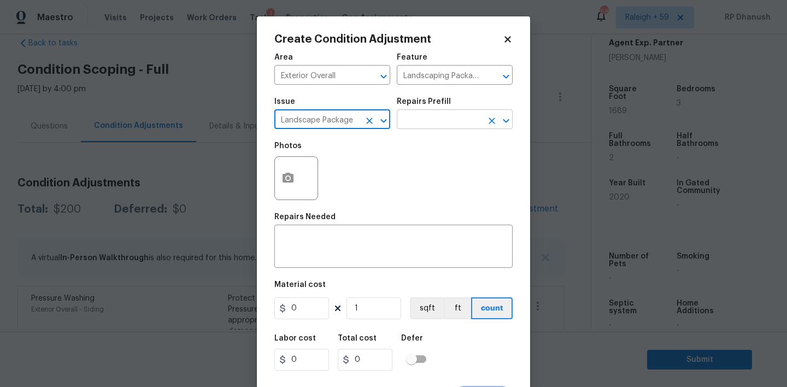
click at [418, 123] on input "text" at bounding box center [439, 120] width 85 height 17
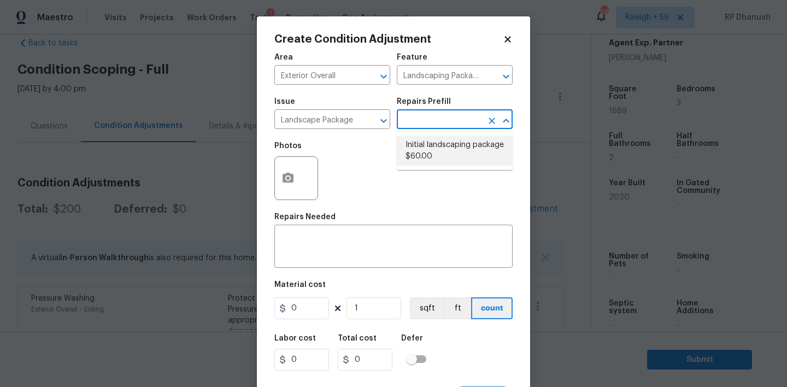
click at [419, 158] on li "Initial landscaping package $60.00" at bounding box center [455, 150] width 116 height 29
type input "Home Readiness Packages"
type textarea "Mowing of grass up to 6" in height. Mow, edge along driveways & sidewalks, trim…"
type input "60"
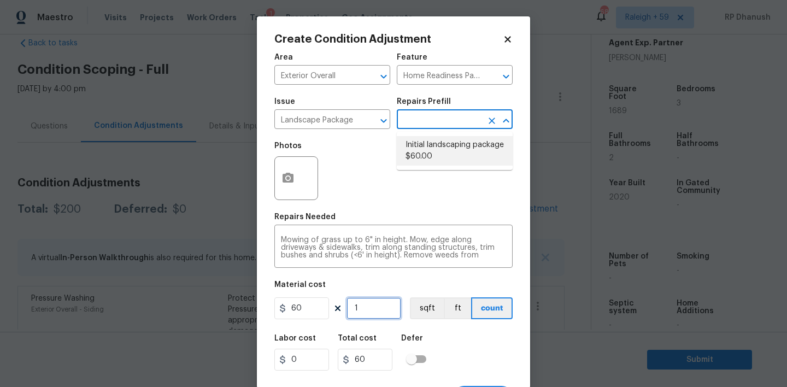
click at [382, 312] on input "1" at bounding box center [373, 308] width 55 height 22
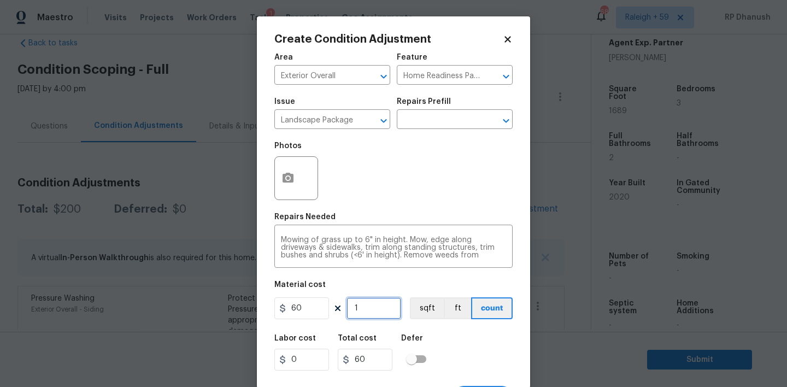
type input "0"
type input "2"
type input "120"
type input "2"
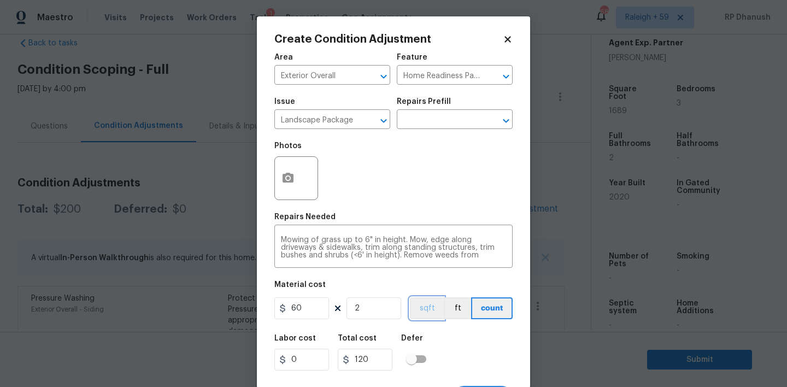
scroll to position [21, 0]
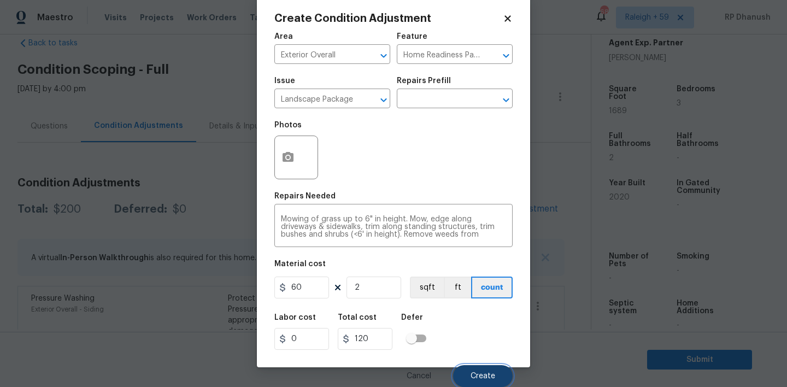
click at [487, 379] on span "Create" at bounding box center [482, 376] width 25 height 8
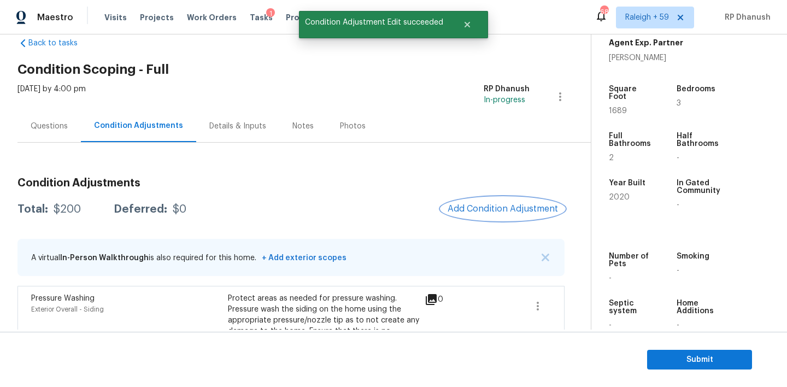
scroll to position [0, 0]
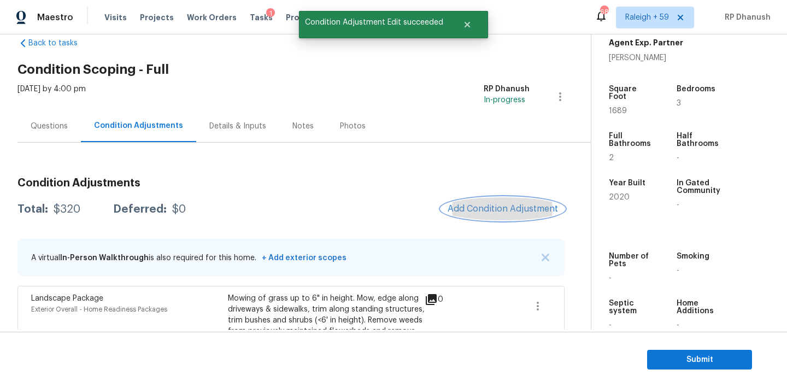
click at [511, 200] on button "Add Condition Adjustment" at bounding box center [502, 208] width 123 height 23
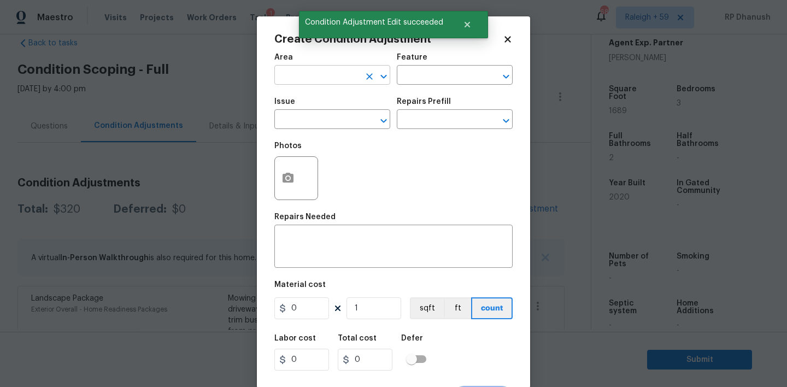
click at [337, 75] on input "text" at bounding box center [316, 76] width 85 height 17
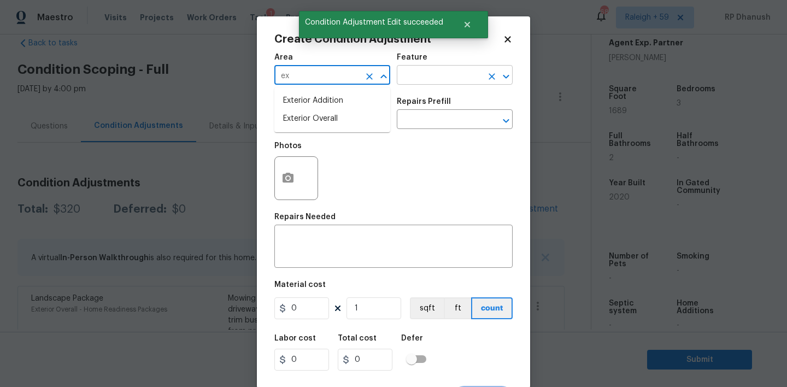
drag, startPoint x: 310, startPoint y: 117, endPoint x: 444, endPoint y: 77, distance: 139.8
click at [313, 116] on li "Exterior Overall" at bounding box center [332, 119] width 116 height 18
type input "Exterior Overall"
click at [459, 75] on input "text" at bounding box center [439, 76] width 85 height 17
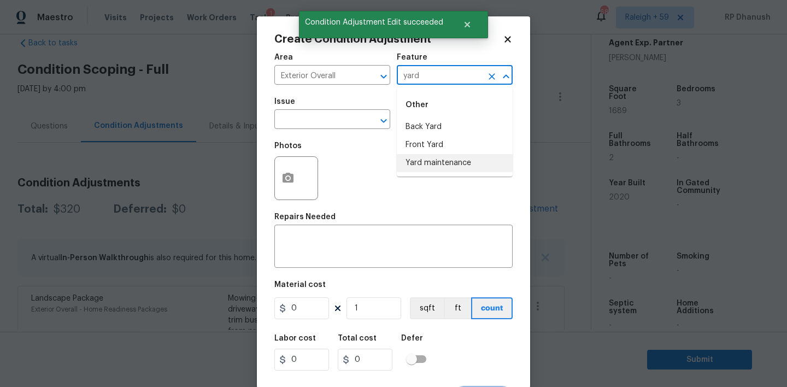
click at [429, 167] on li "Yard maintenance" at bounding box center [455, 163] width 116 height 18
type input "Yard maintenance"
click at [319, 120] on input "text" at bounding box center [316, 120] width 85 height 17
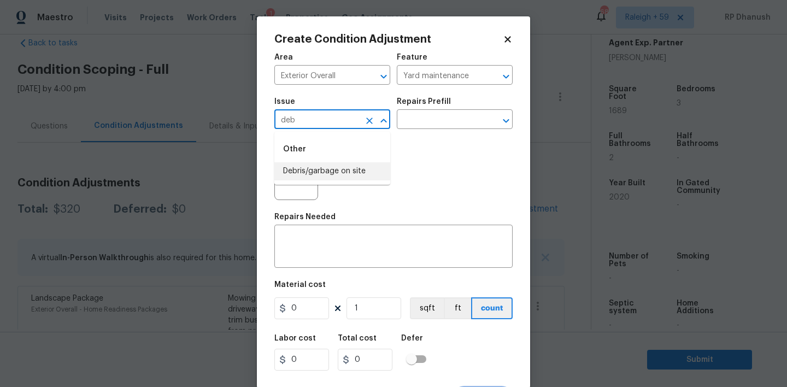
click at [310, 166] on li "Debris/garbage on site" at bounding box center [332, 171] width 116 height 18
type input "Debris/garbage on site"
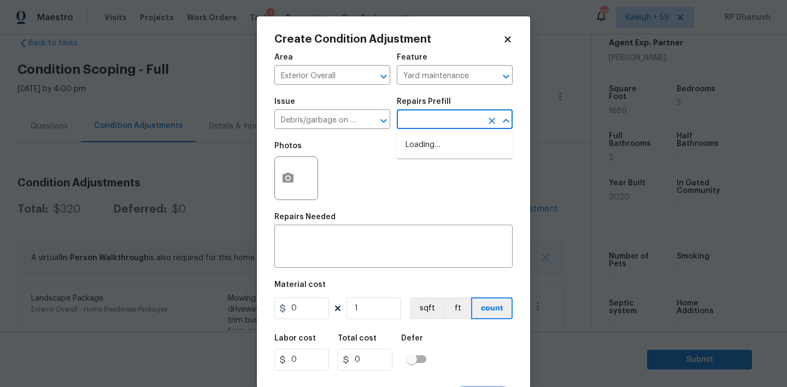
click at [445, 127] on input "text" at bounding box center [439, 120] width 85 height 17
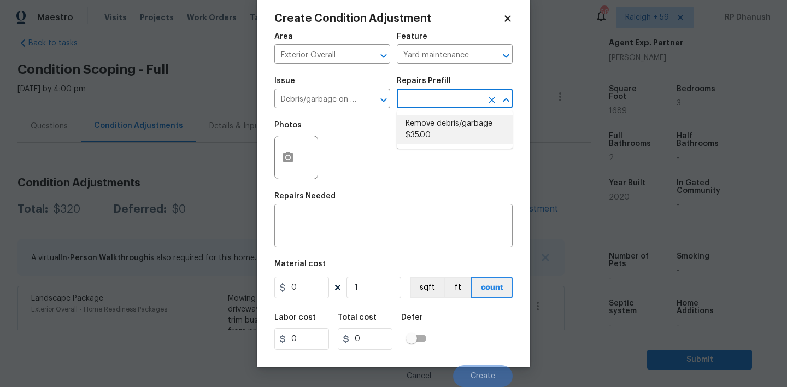
click at [433, 133] on li "Remove debris/garbage $35.00" at bounding box center [455, 129] width 116 height 29
type textarea "Remove, haul off, and properly dispose of any debris left by seller to offsite …"
type input "35"
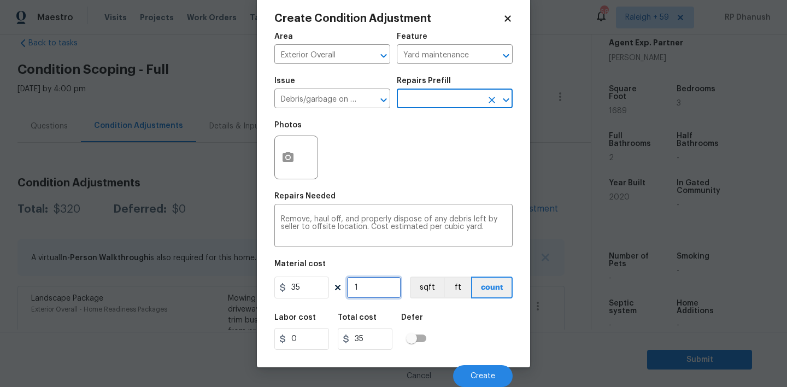
click at [369, 293] on input "1" at bounding box center [373, 287] width 55 height 22
type input "0"
type input "2"
type input "70"
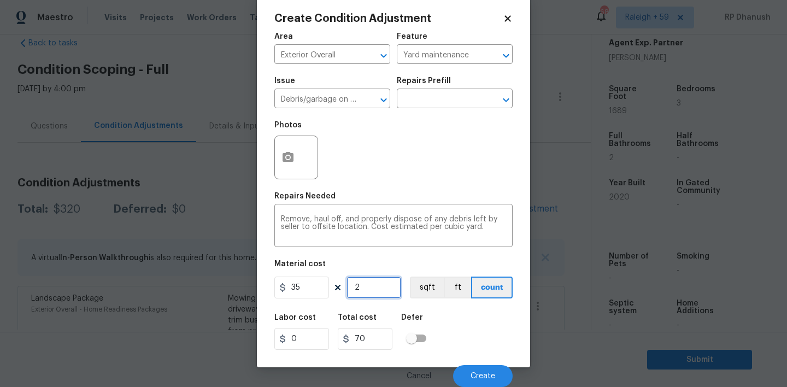
type input "0"
type input "5"
type input "175"
type input "0"
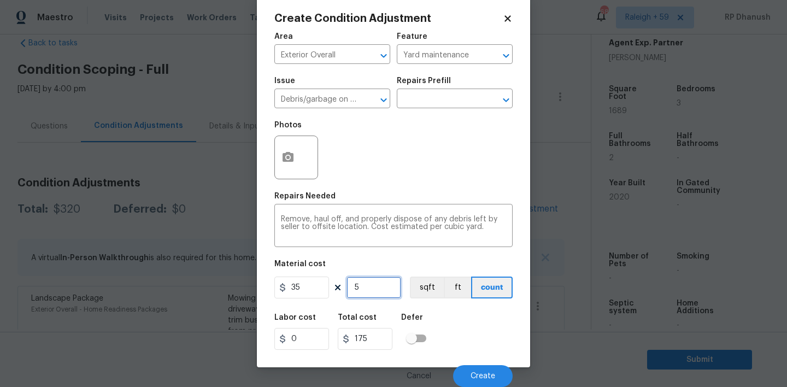
type input "0"
type input "3"
type input "105"
type input "3"
click at [475, 358] on div "Cancel Create" at bounding box center [393, 371] width 238 height 31
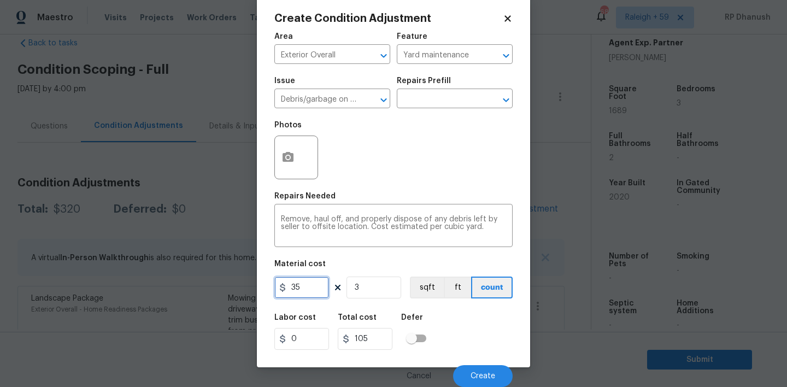
click at [316, 288] on input "35" at bounding box center [301, 287] width 55 height 22
click at [474, 371] on button "Create" at bounding box center [483, 376] width 60 height 22
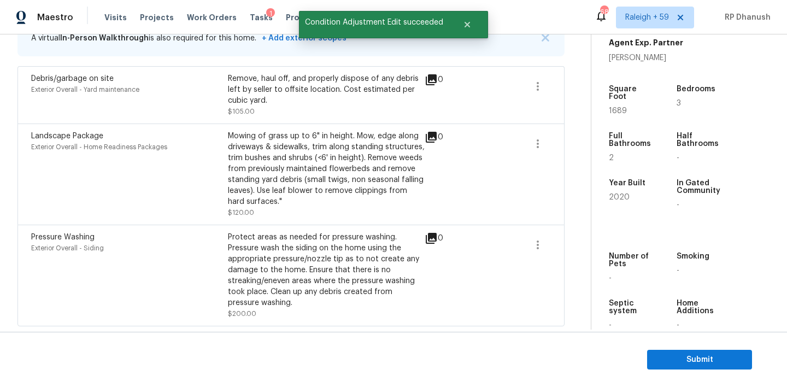
scroll to position [162, 0]
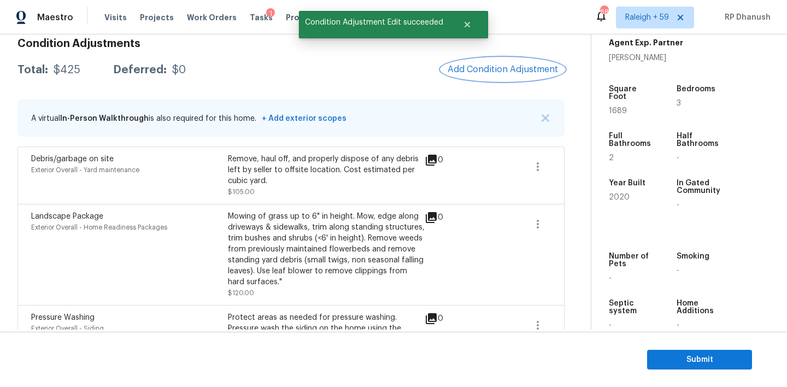
click at [486, 74] on button "Add Condition Adjustment" at bounding box center [502, 69] width 123 height 23
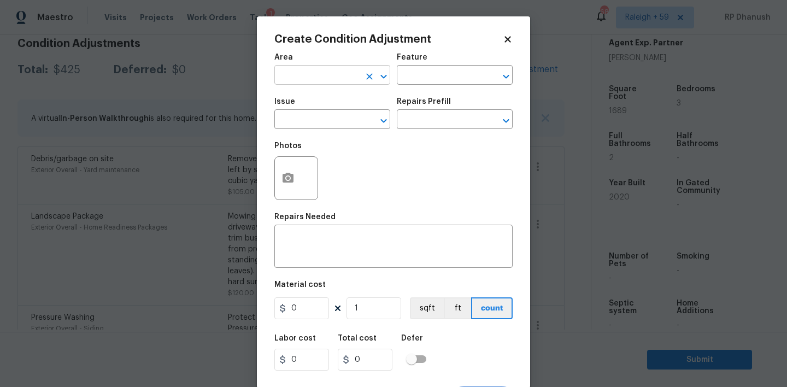
click at [350, 80] on input "text" at bounding box center [316, 76] width 85 height 17
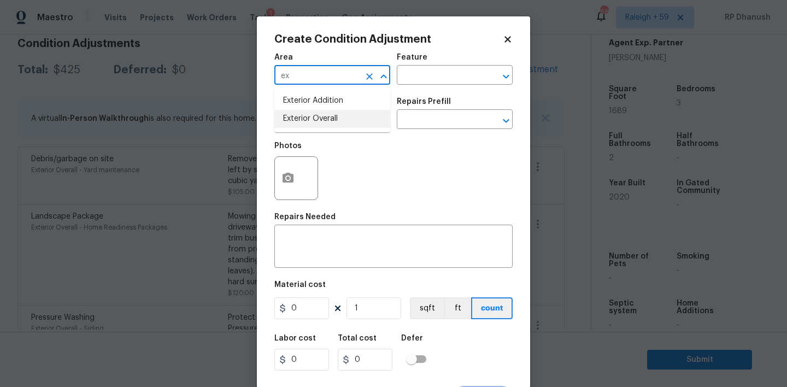
click at [315, 117] on li "Exterior Overall" at bounding box center [332, 119] width 116 height 18
type input "Exterior Overall"
click at [315, 261] on div "x ​" at bounding box center [393, 247] width 238 height 40
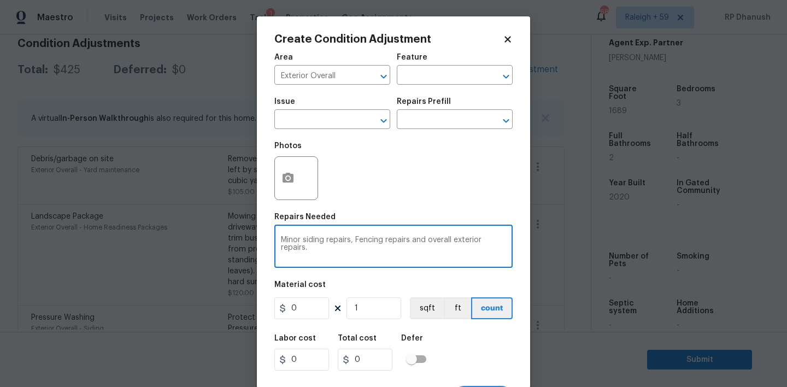
type textarea "Minor siding repairs, Fencing repairs and overall exterior repairs."
click at [317, 311] on input "0" at bounding box center [301, 308] width 55 height 22
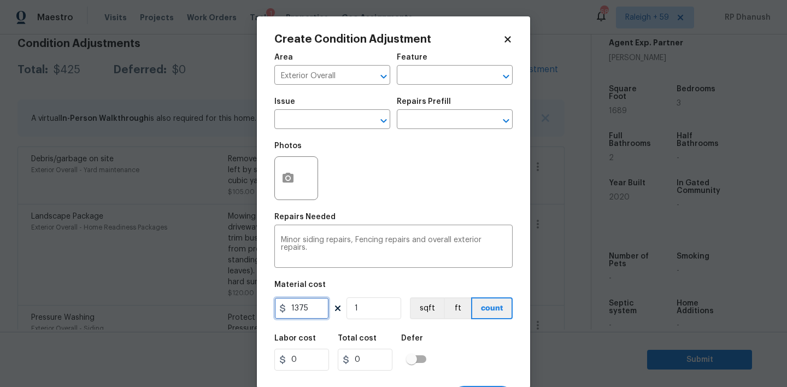
type input "1375"
click at [288, 186] on button "button" at bounding box center [288, 178] width 26 height 43
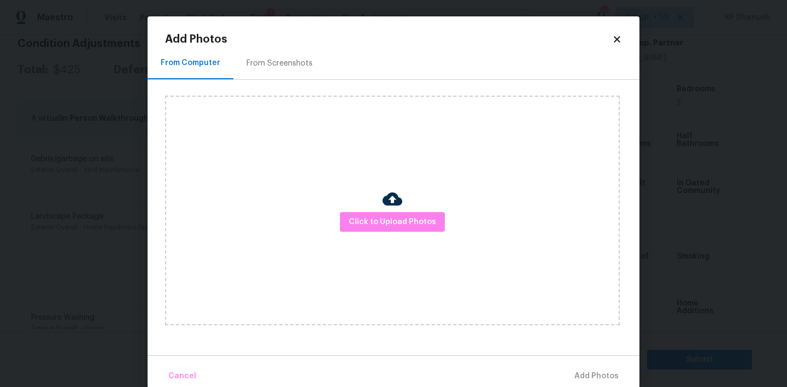
click at [283, 69] on div "From Screenshots" at bounding box center [279, 63] width 92 height 32
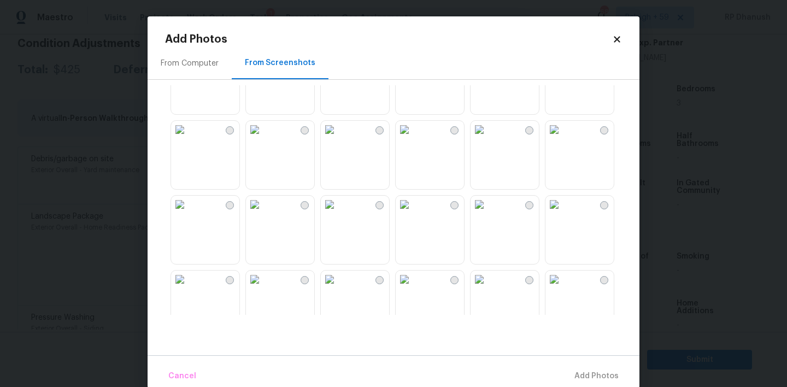
scroll to position [473, 0]
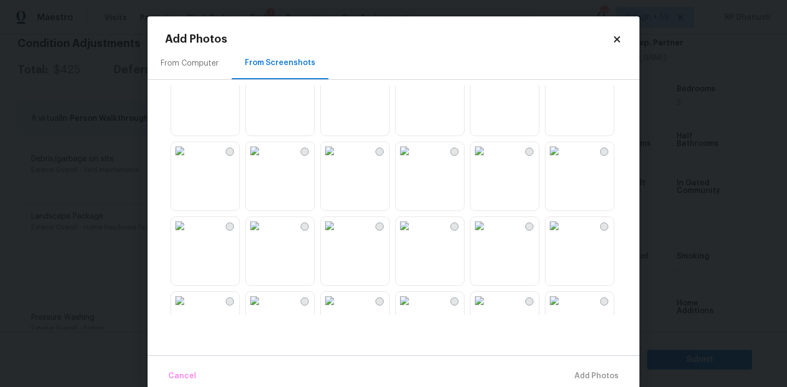
click at [563, 160] on img at bounding box center [553, 150] width 17 height 17
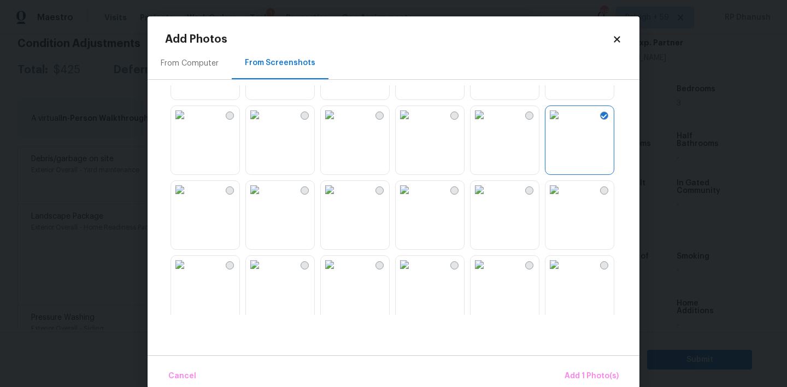
click at [338, 198] on img at bounding box center [329, 189] width 17 height 17
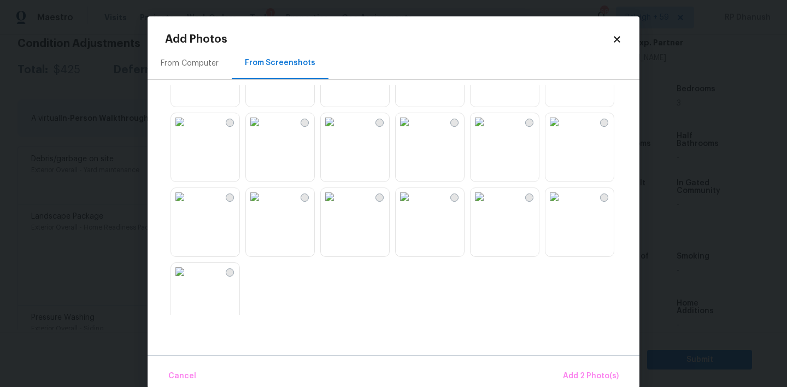
scroll to position [744, 0]
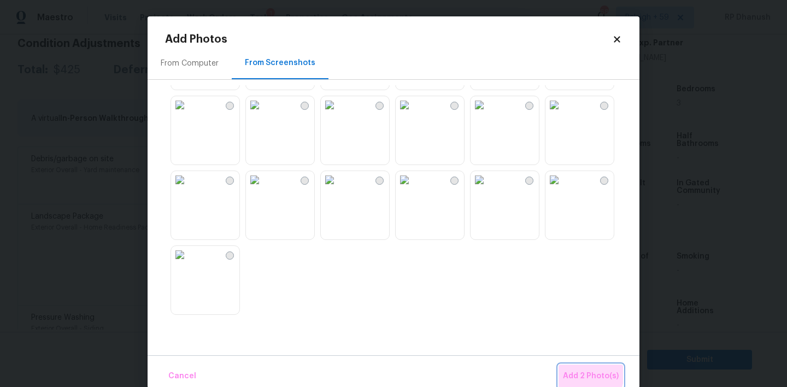
click at [588, 374] on span "Add 2 Photo(s)" at bounding box center [591, 376] width 56 height 14
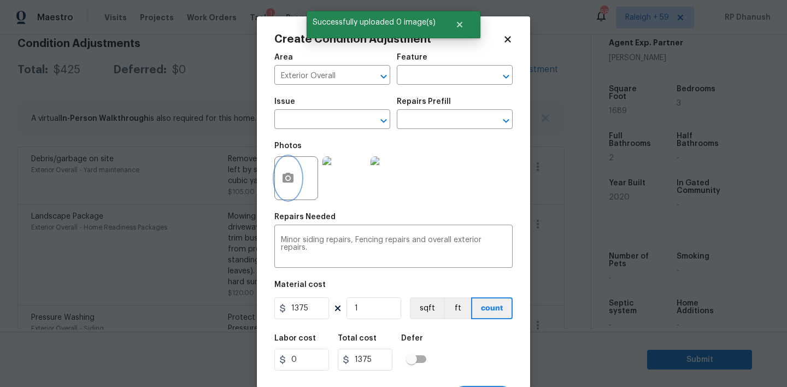
scroll to position [21, 0]
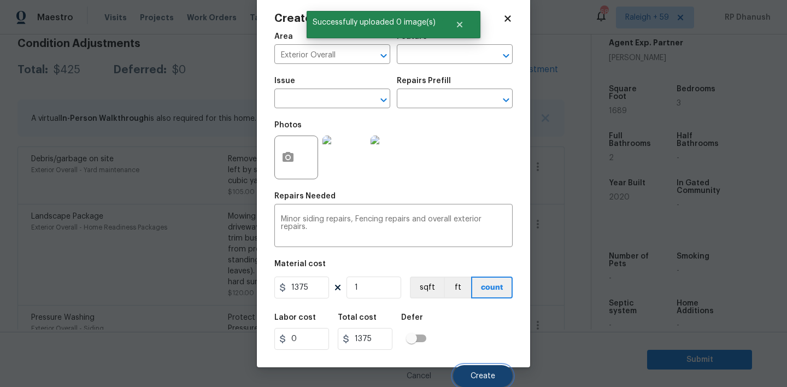
click at [488, 370] on button "Create" at bounding box center [483, 376] width 60 height 22
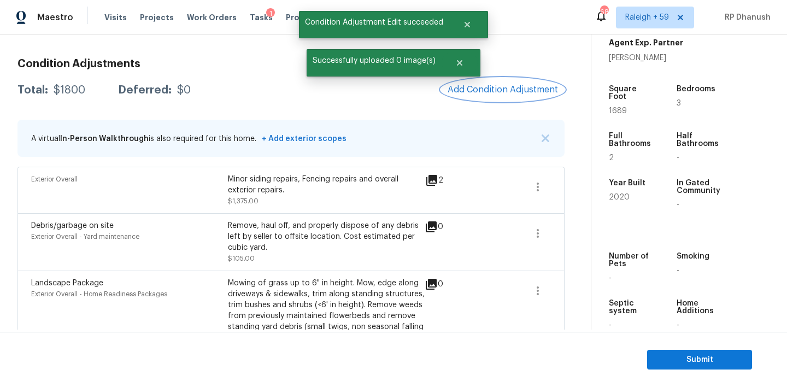
scroll to position [114, 0]
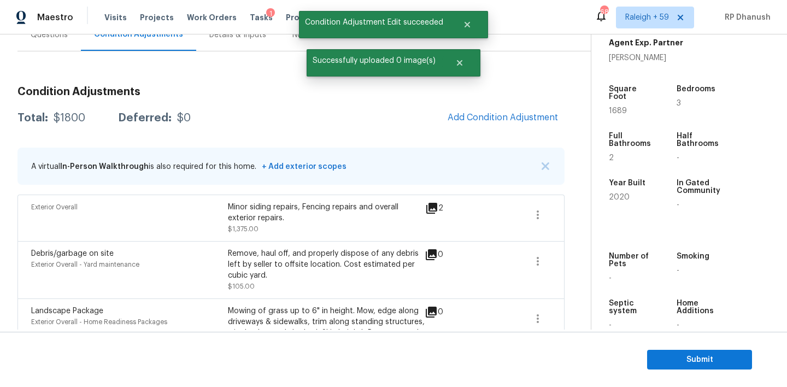
click at [500, 129] on span "Add Condition Adjustment" at bounding box center [502, 118] width 123 height 24
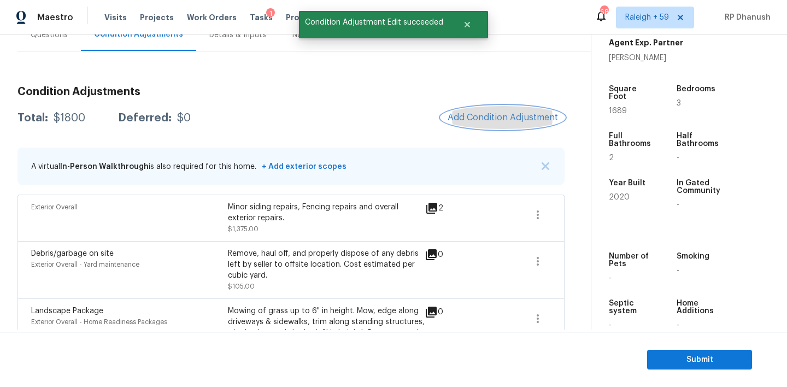
click at [498, 116] on span "Add Condition Adjustment" at bounding box center [502, 118] width 110 height 10
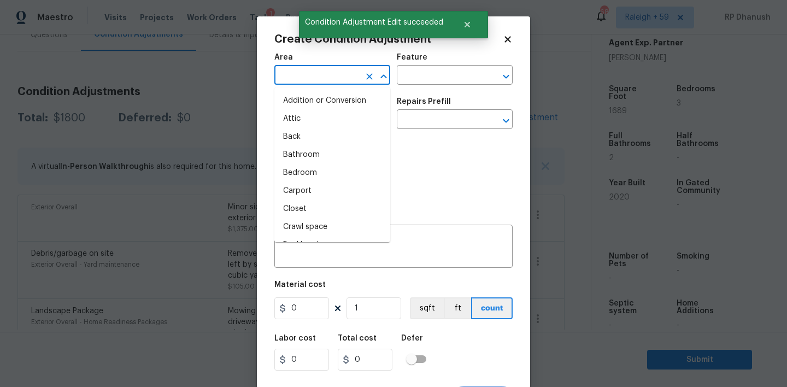
click at [293, 80] on input "text" at bounding box center [316, 76] width 85 height 17
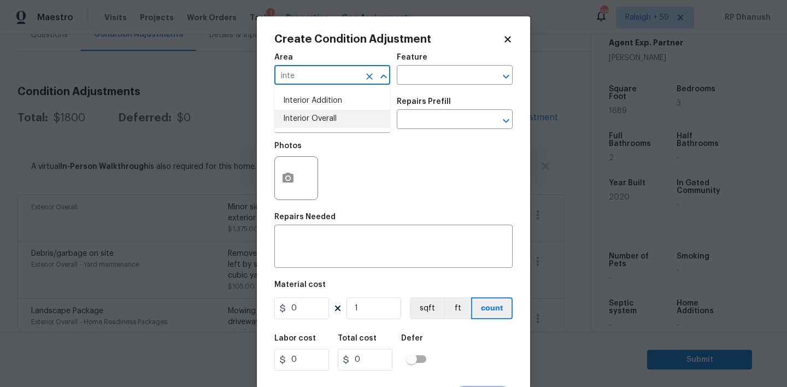
click at [306, 117] on li "Interior Overall" at bounding box center [332, 119] width 116 height 18
type input "Interior Overall"
click at [442, 64] on div "Feature" at bounding box center [455, 61] width 116 height 14
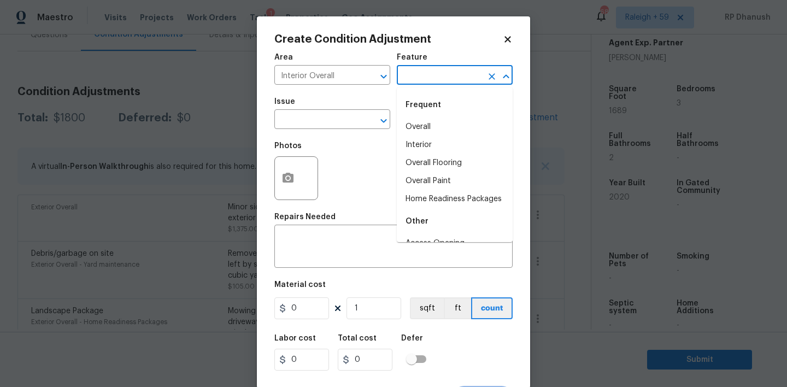
click at [436, 78] on input "text" at bounding box center [439, 76] width 85 height 17
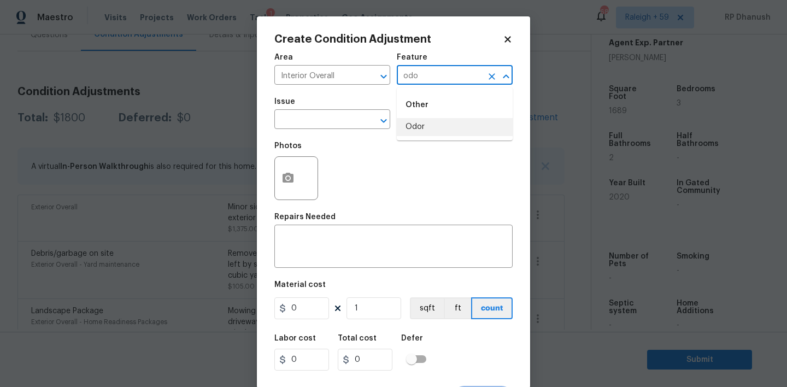
click at [426, 128] on li "Odor" at bounding box center [455, 127] width 116 height 18
type input "Odor"
click at [320, 123] on input "text" at bounding box center [316, 120] width 85 height 17
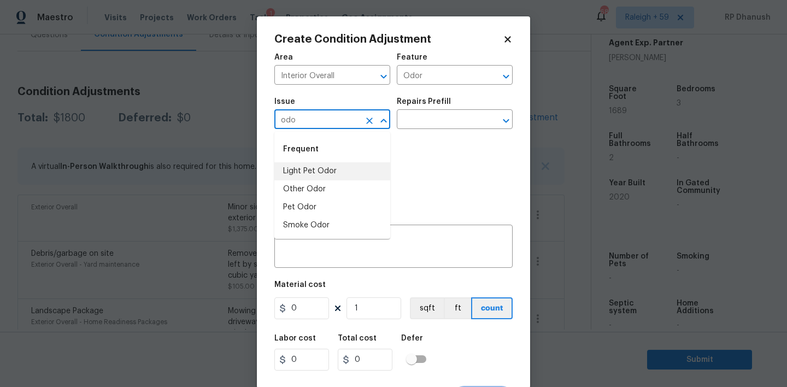
click at [309, 170] on li "Light Pet Odor" at bounding box center [332, 171] width 116 height 18
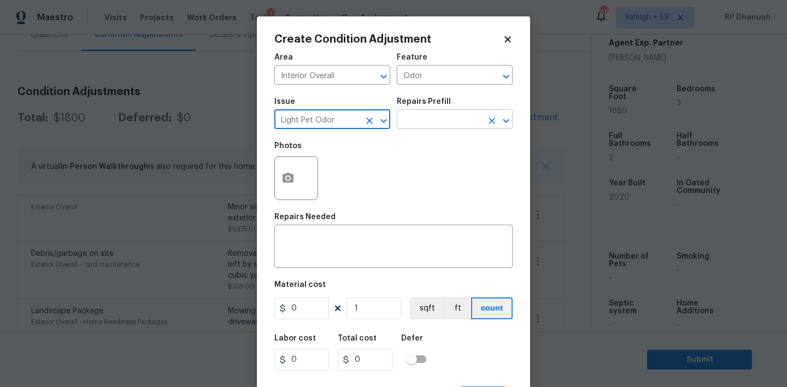
type input "Light Pet Odor"
click at [427, 125] on input "text" at bounding box center [439, 120] width 85 height 17
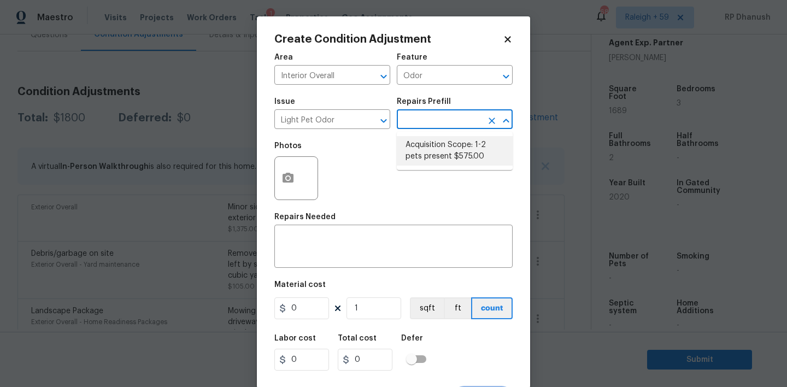
click at [426, 166] on ul "Acquisition Scope: 1-2 pets present $575.00" at bounding box center [455, 151] width 116 height 38
click at [445, 158] on li "Acquisition Scope: 1-2 pets present $575.00" at bounding box center [455, 150] width 116 height 29
type textarea "Acquisition Scope: 1-2 pets present"
type input "575"
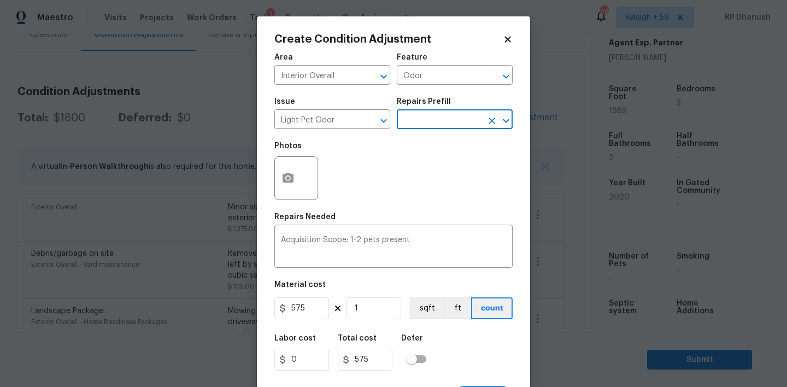
scroll to position [21, 0]
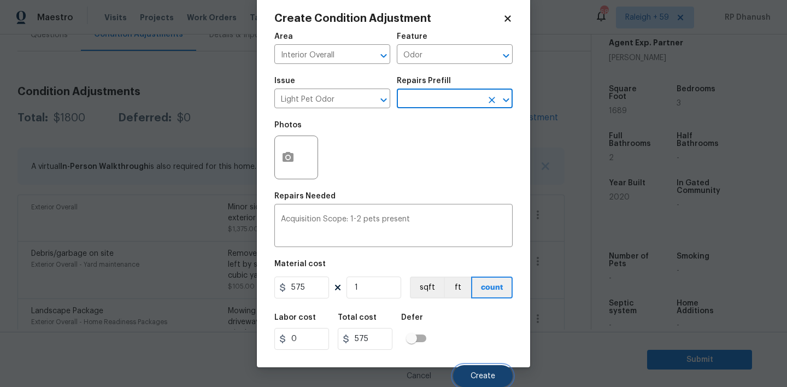
click at [468, 374] on button "Create" at bounding box center [483, 376] width 60 height 22
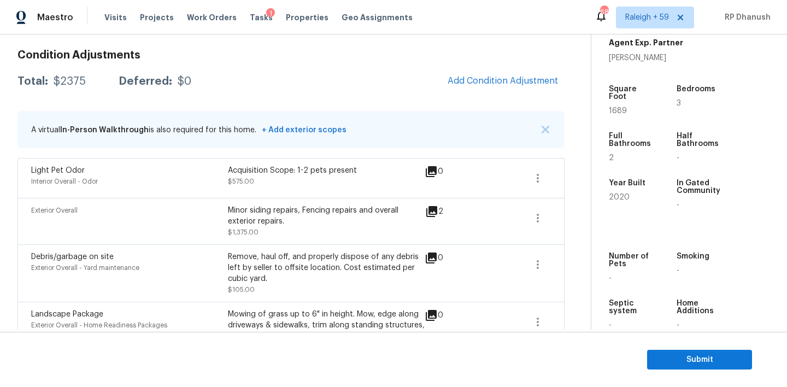
scroll to position [144, 0]
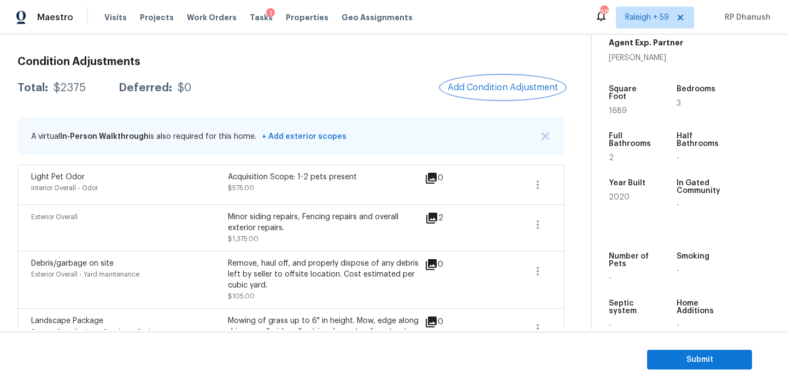
click at [478, 93] on button "Add Condition Adjustment" at bounding box center [502, 87] width 123 height 23
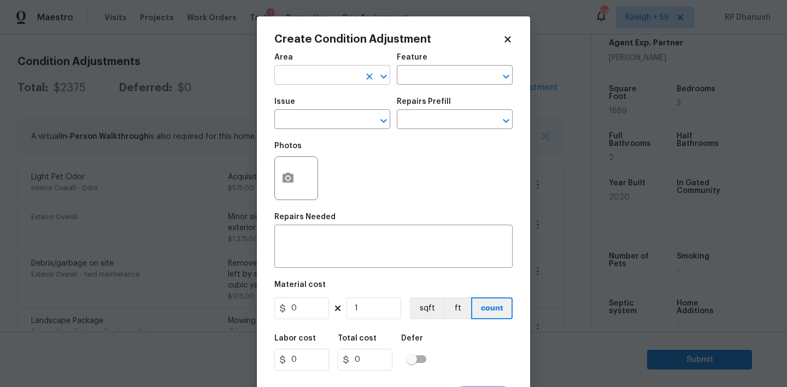
click at [298, 69] on input "text" at bounding box center [316, 76] width 85 height 17
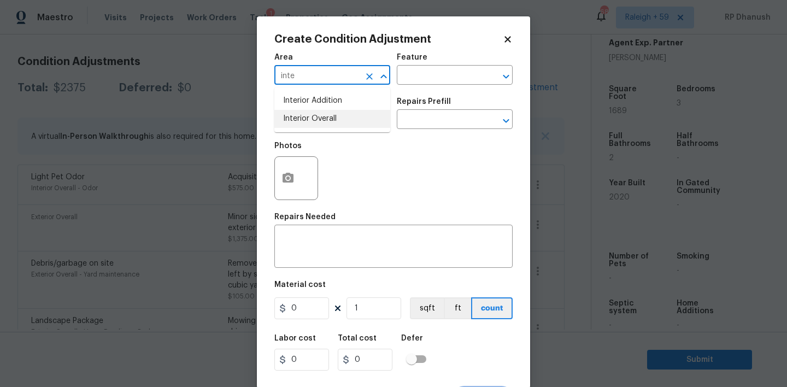
drag, startPoint x: 298, startPoint y: 116, endPoint x: 397, endPoint y: 91, distance: 101.9
click at [298, 116] on li "Interior Overall" at bounding box center [332, 119] width 116 height 18
type input "Interior Overall"
click at [428, 88] on div "Area Interior Overall ​ Feature ​" at bounding box center [393, 69] width 238 height 44
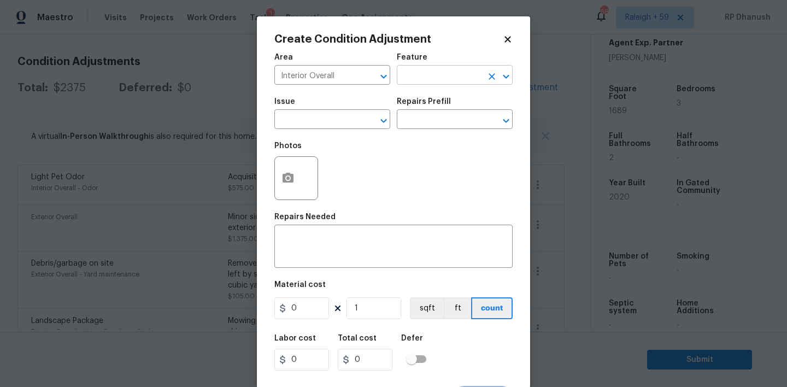
click at [434, 74] on input "text" at bounding box center [439, 76] width 85 height 17
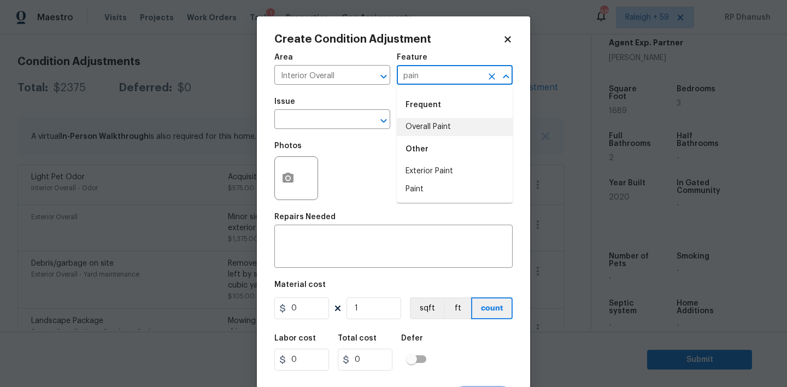
click at [424, 124] on li "Overall Paint" at bounding box center [455, 127] width 116 height 18
type input "Overall Paint"
click at [304, 122] on input "text" at bounding box center [316, 120] width 85 height 17
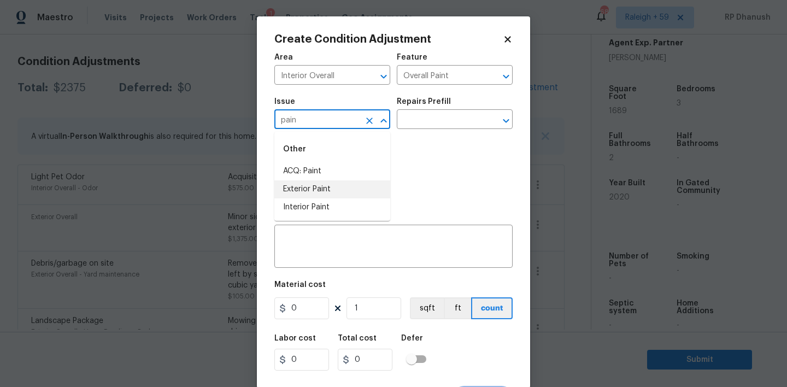
click at [303, 179] on li "ACQ: Paint" at bounding box center [332, 171] width 116 height 18
type input "ACQ: Paint"
click at [428, 121] on input "text" at bounding box center [439, 120] width 85 height 17
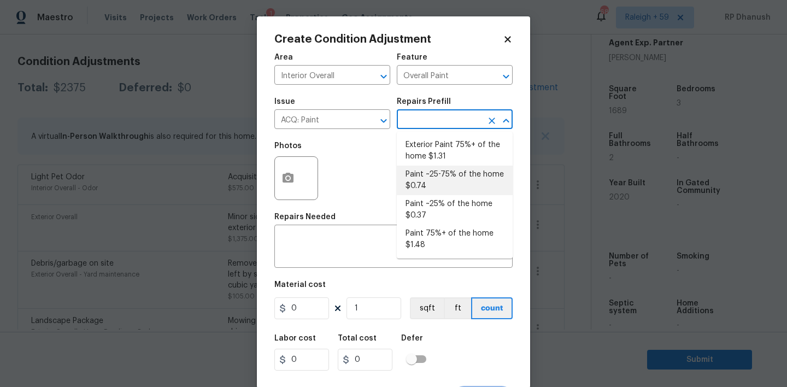
click at [442, 183] on li "Paint ~25-75% of the home $0.74" at bounding box center [455, 180] width 116 height 29
type input "Acquisition"
type textarea "Acquisition Scope: ~25 - 75% of the home needs interior paint"
type input "0.74"
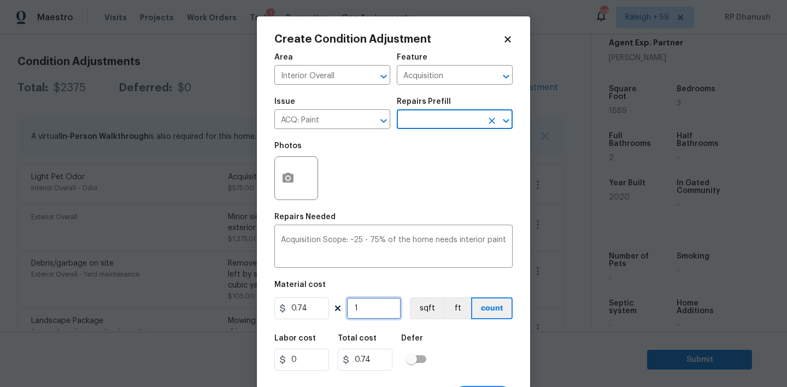
click at [391, 307] on input "1" at bounding box center [373, 308] width 55 height 22
click at [376, 310] on input "1689" at bounding box center [373, 308] width 55 height 22
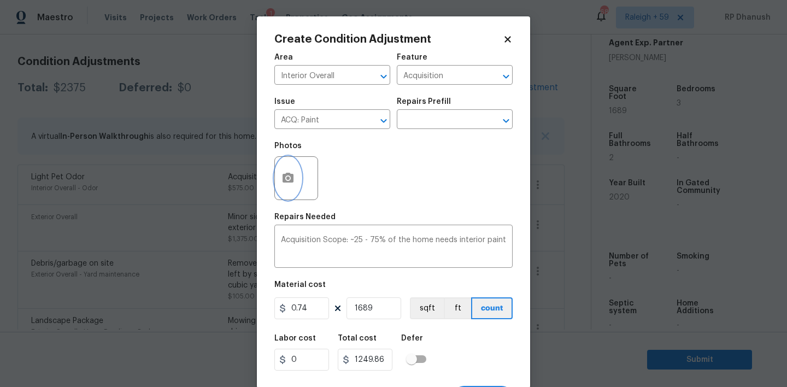
click at [287, 195] on button "button" at bounding box center [288, 178] width 26 height 43
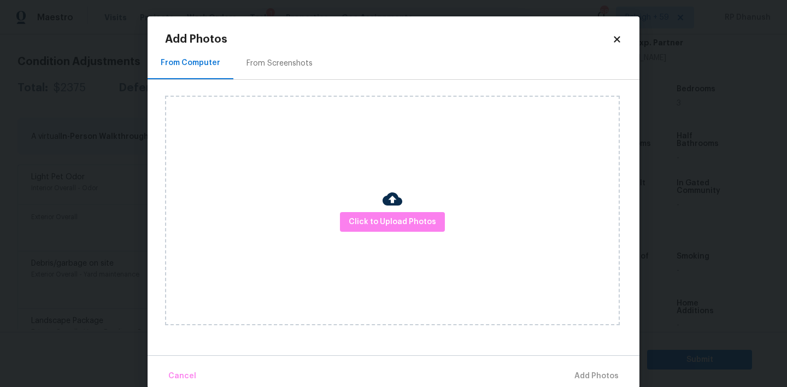
click at [271, 67] on div "From Screenshots" at bounding box center [279, 63] width 66 height 11
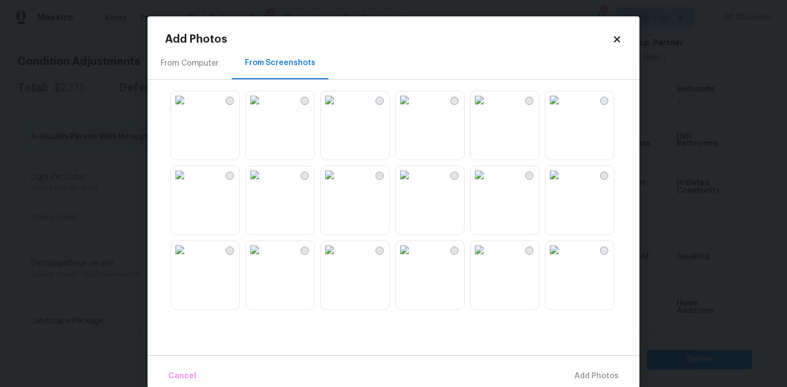
click at [263, 109] on img at bounding box center [254, 99] width 17 height 17
click at [263, 184] on img at bounding box center [254, 174] width 17 height 17
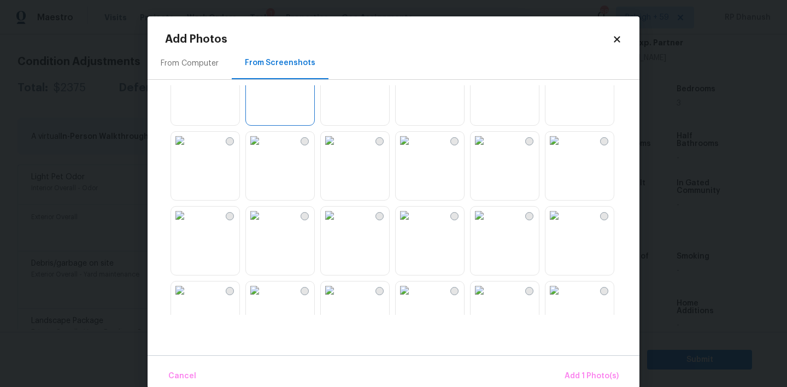
click at [263, 224] on img at bounding box center [254, 214] width 17 height 17
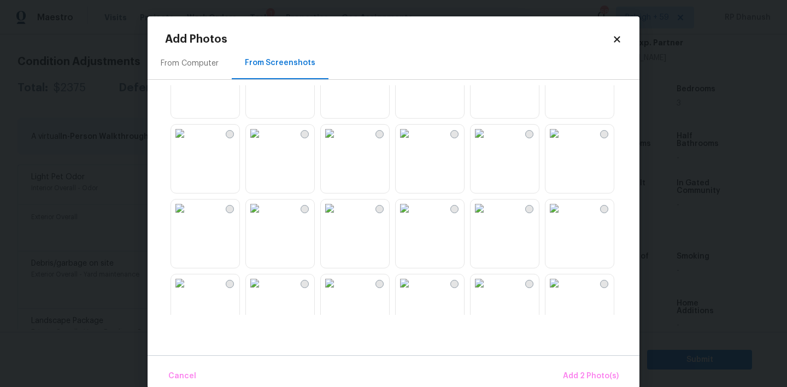
scroll to position [292, 0]
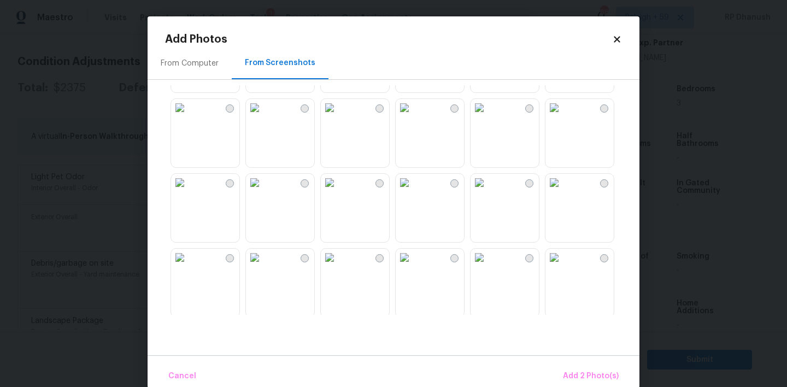
click at [338, 116] on img at bounding box center [329, 107] width 17 height 17
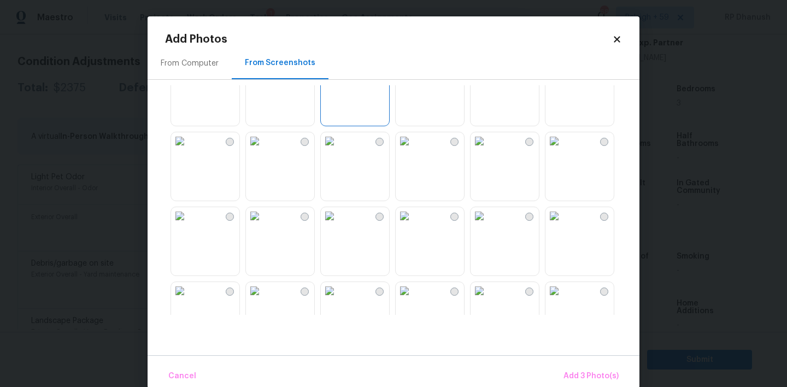
click at [338, 150] on img at bounding box center [329, 140] width 17 height 17
click at [338, 225] on img at bounding box center [329, 215] width 17 height 17
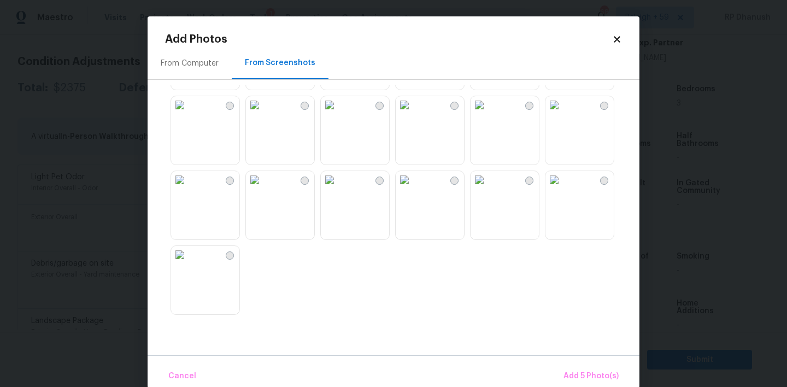
scroll to position [17, 0]
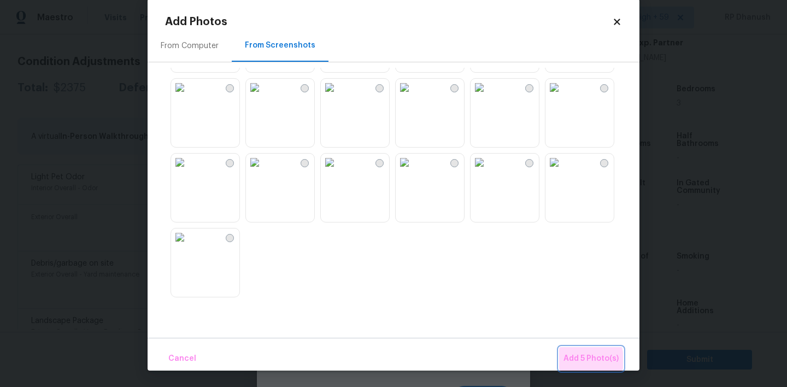
click at [571, 360] on span "Add 5 Photo(s)" at bounding box center [590, 359] width 55 height 14
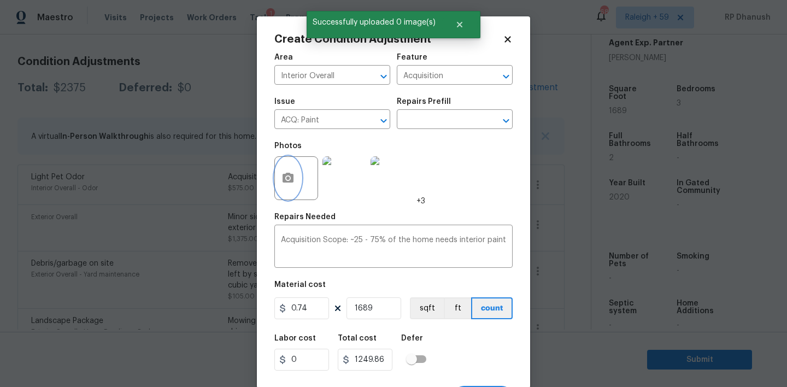
scroll to position [21, 0]
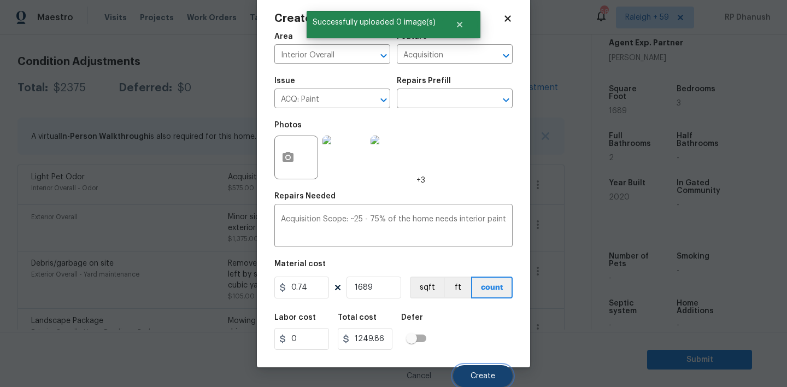
click at [503, 365] on button "Create" at bounding box center [483, 376] width 60 height 22
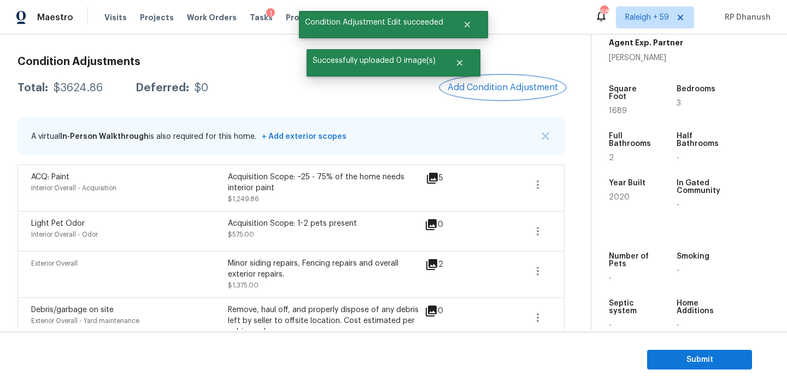
scroll to position [0, 0]
click at [495, 88] on span "Add Condition Adjustment" at bounding box center [502, 87] width 110 height 10
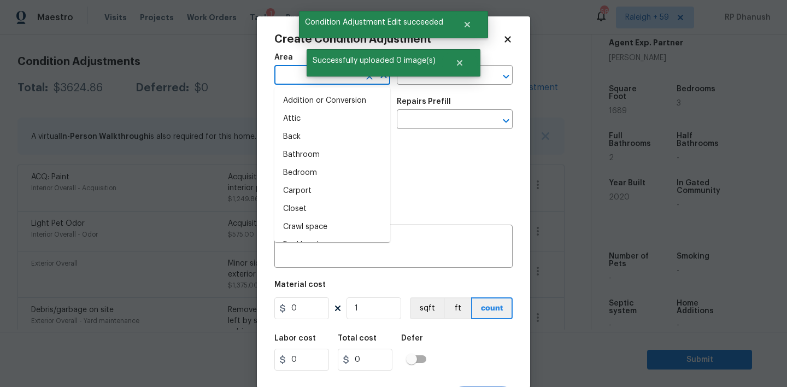
click at [286, 70] on input "text" at bounding box center [316, 76] width 85 height 17
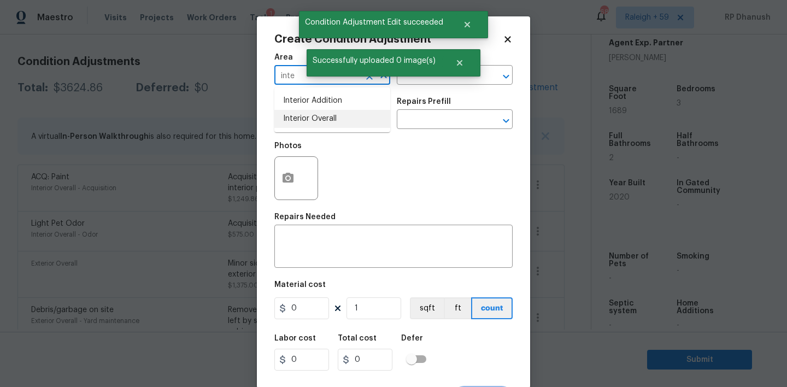
click at [311, 129] on ul "Interior Addition Interior Overall" at bounding box center [332, 109] width 116 height 45
click at [316, 115] on li "Interior Overall" at bounding box center [332, 119] width 116 height 18
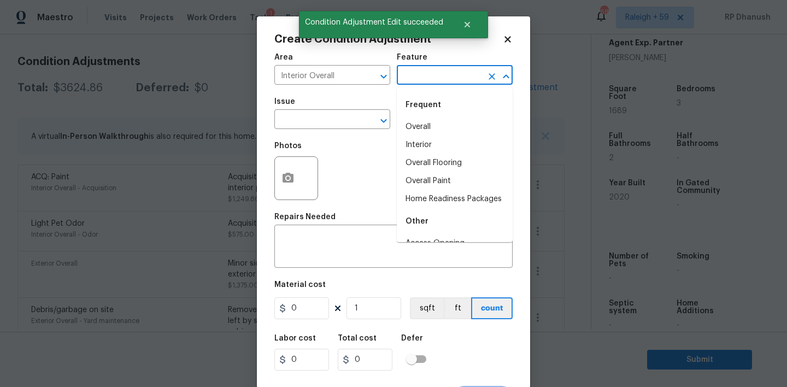
click at [441, 79] on input "text" at bounding box center [439, 76] width 85 height 17
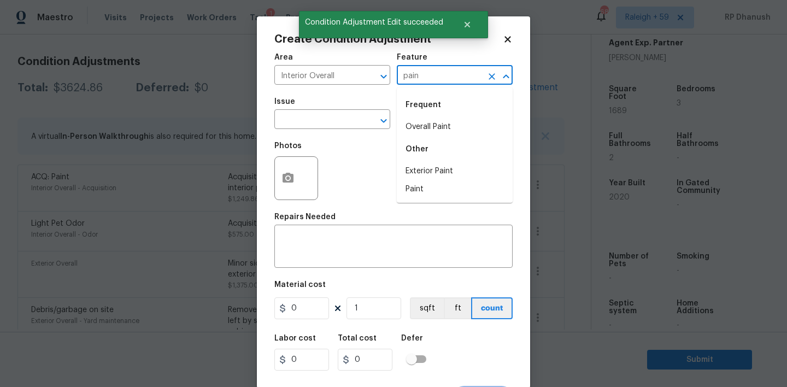
click at [436, 110] on div "Frequent" at bounding box center [455, 105] width 116 height 26
click at [436, 122] on li "Overall Paint" at bounding box center [455, 127] width 116 height 18
click at [332, 122] on input "text" at bounding box center [316, 120] width 85 height 17
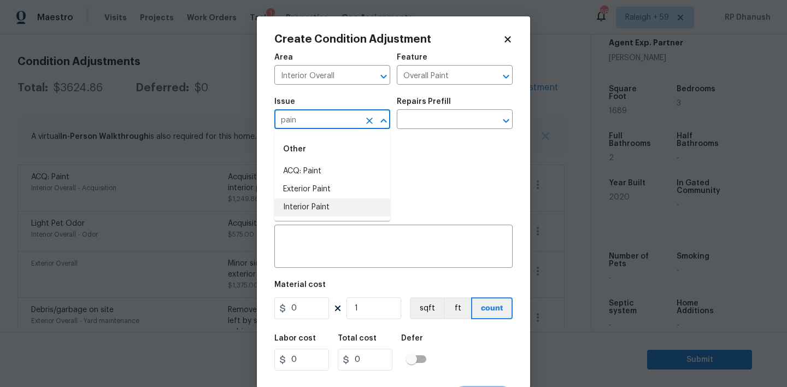
click at [314, 204] on li "Interior Paint" at bounding box center [332, 207] width 116 height 18
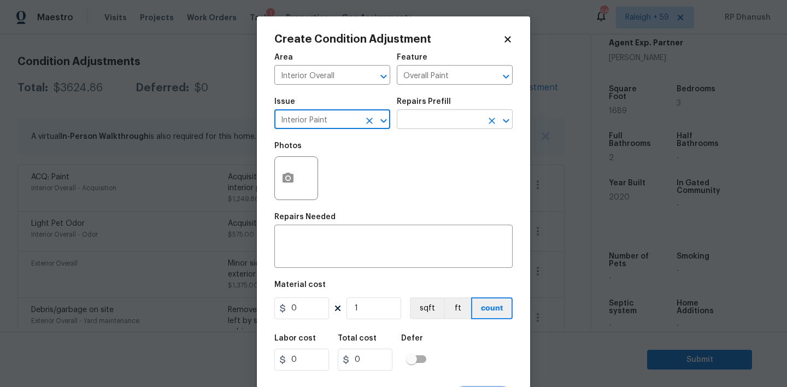
click at [446, 123] on input "text" at bounding box center [439, 120] width 85 height 17
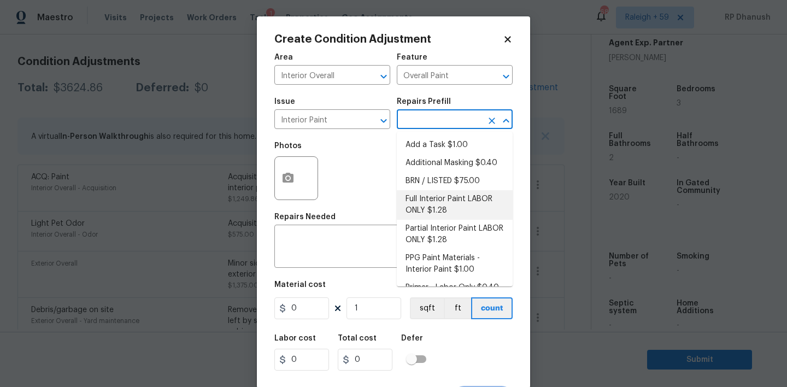
scroll to position [15, 0]
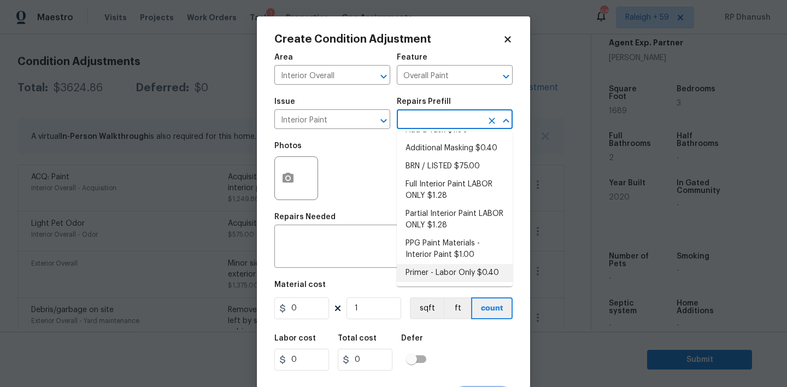
click at [423, 268] on li "Primer - Labor Only $0.40" at bounding box center [455, 273] width 116 height 18
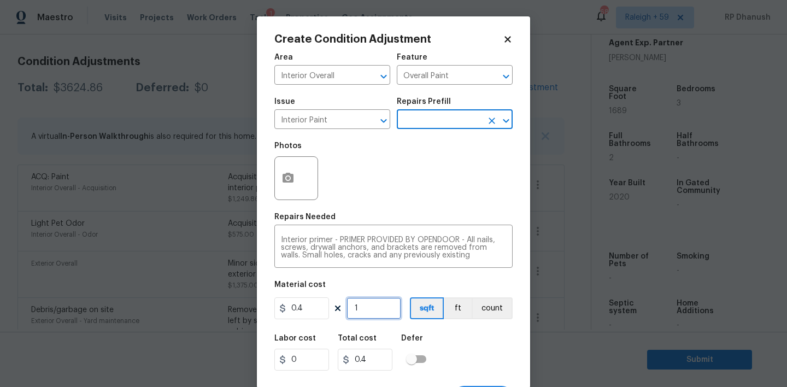
click at [369, 313] on input "1" at bounding box center [373, 308] width 55 height 22
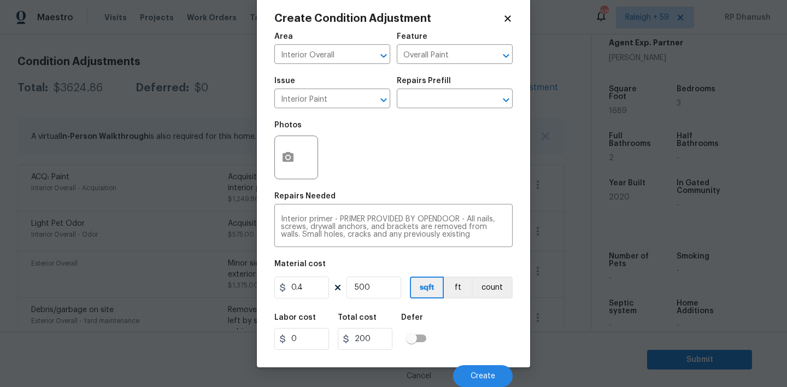
click at [489, 364] on div "Cancel Create" at bounding box center [393, 371] width 238 height 31
click at [489, 365] on button "Create" at bounding box center [483, 376] width 60 height 22
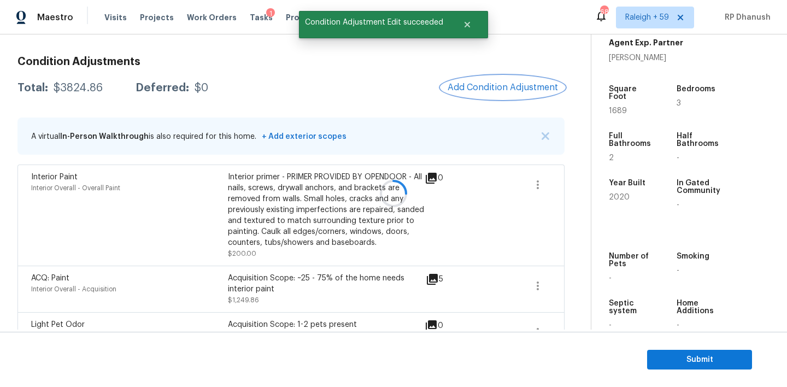
scroll to position [0, 0]
click at [498, 84] on span "Add Condition Adjustment" at bounding box center [502, 87] width 110 height 10
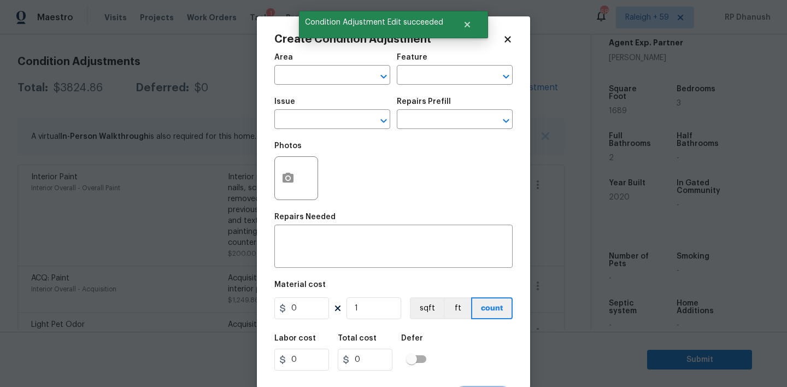
click at [498, 84] on div "Area ​ Feature ​" at bounding box center [393, 69] width 238 height 44
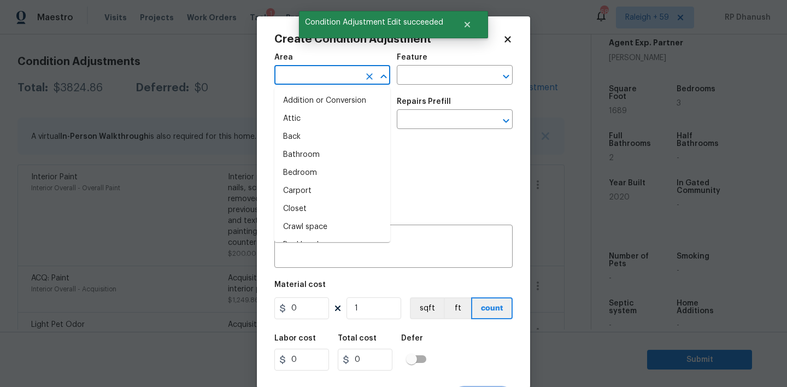
click at [352, 74] on input "text" at bounding box center [316, 76] width 85 height 17
click at [333, 123] on li "Interior Overall" at bounding box center [332, 119] width 116 height 18
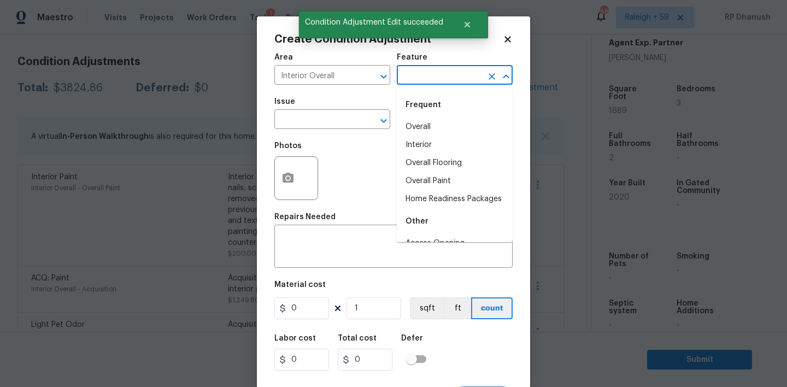
click at [457, 75] on input "text" at bounding box center [439, 76] width 85 height 17
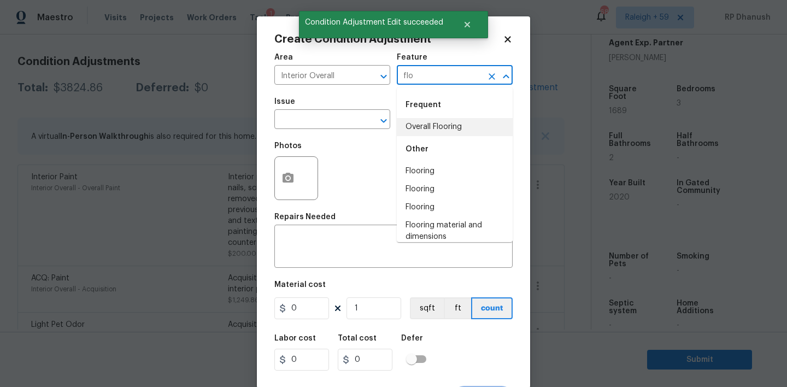
click at [433, 144] on div "Other" at bounding box center [455, 149] width 116 height 26
click at [433, 130] on li "Overall Flooring" at bounding box center [455, 127] width 116 height 18
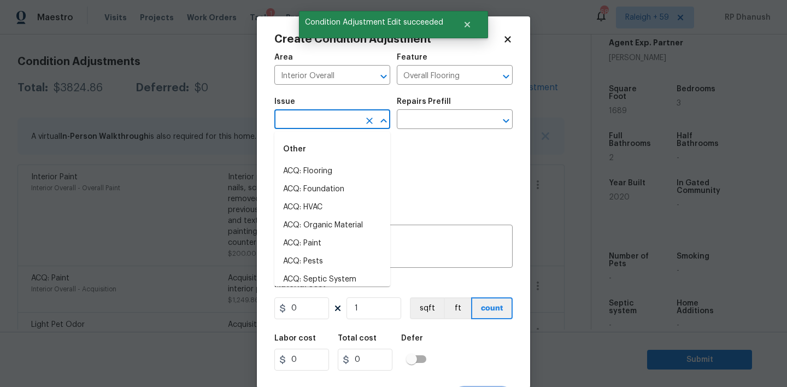
click at [328, 123] on input "text" at bounding box center [316, 120] width 85 height 17
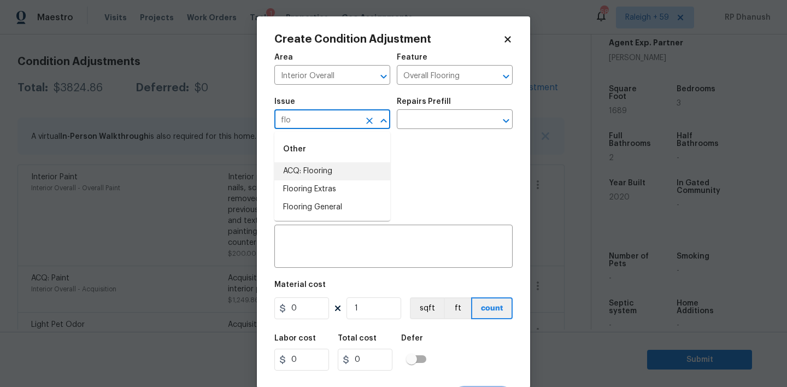
drag, startPoint x: 299, startPoint y: 173, endPoint x: 412, endPoint y: 137, distance: 118.2
click at [299, 173] on li "ACQ: Flooring" at bounding box center [332, 171] width 116 height 18
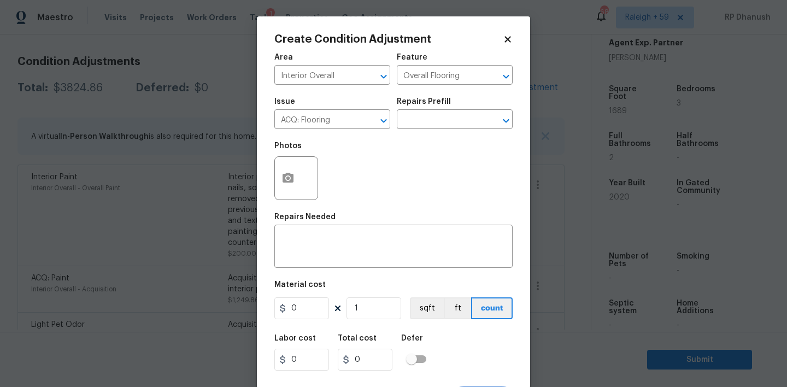
click at [412, 137] on div "Photos" at bounding box center [393, 170] width 238 height 71
click at [432, 126] on input "text" at bounding box center [439, 120] width 85 height 17
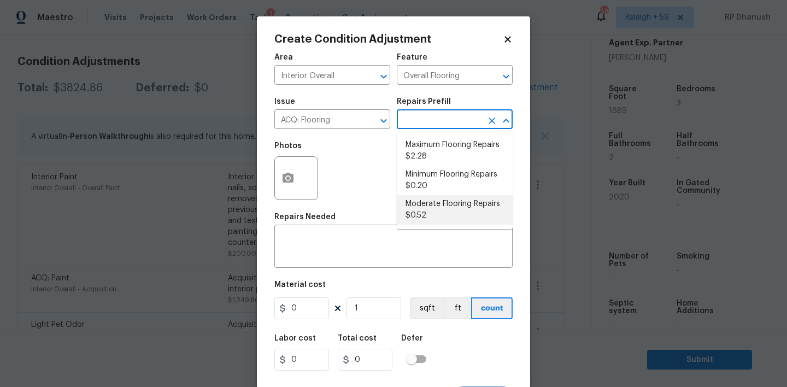
click at [435, 214] on li "Moderate Flooring Repairs $0.52" at bounding box center [455, 209] width 116 height 29
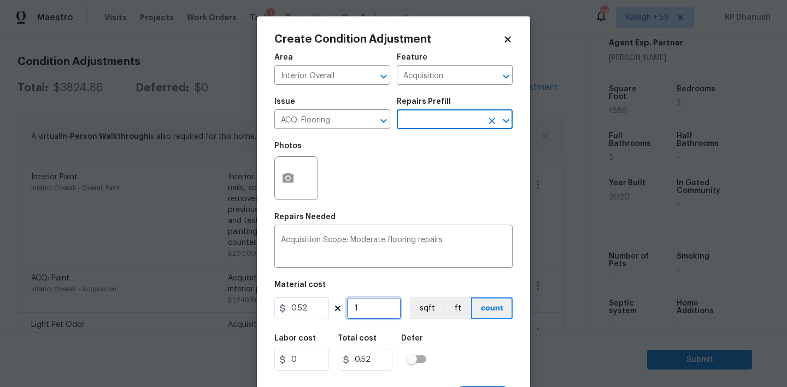
click at [377, 312] on input "1" at bounding box center [373, 308] width 55 height 22
paste input "1689"
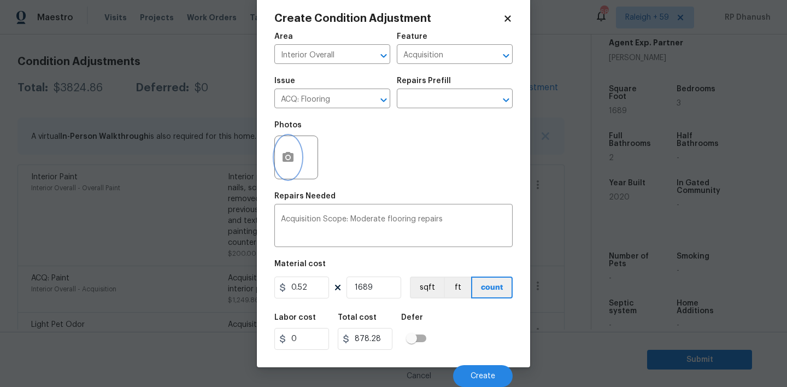
click at [288, 157] on circle "button" at bounding box center [287, 157] width 3 height 3
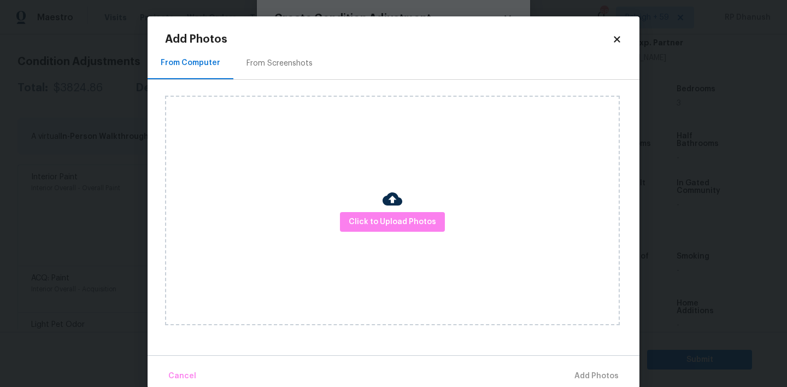
click at [287, 60] on div "From Screenshots" at bounding box center [279, 63] width 66 height 11
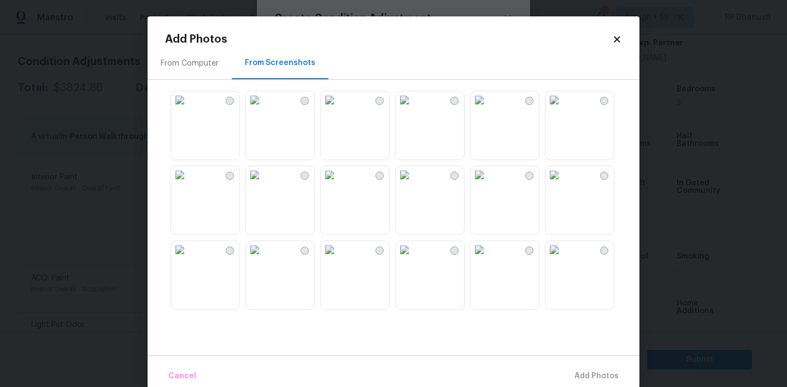
drag, startPoint x: 358, startPoint y: 146, endPoint x: 320, endPoint y: 147, distance: 37.7
click at [338, 109] on img at bounding box center [329, 99] width 17 height 17
click at [263, 109] on img at bounding box center [254, 99] width 17 height 17
click at [338, 184] on img at bounding box center [329, 174] width 17 height 17
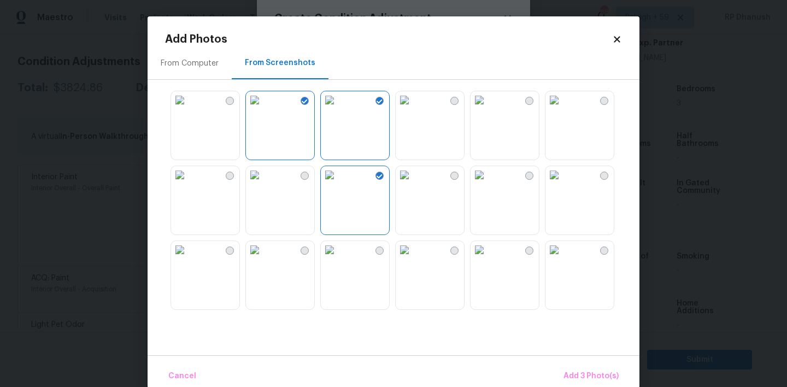
click at [413, 109] on img at bounding box center [404, 99] width 17 height 17
click at [488, 109] on img at bounding box center [478, 99] width 17 height 17
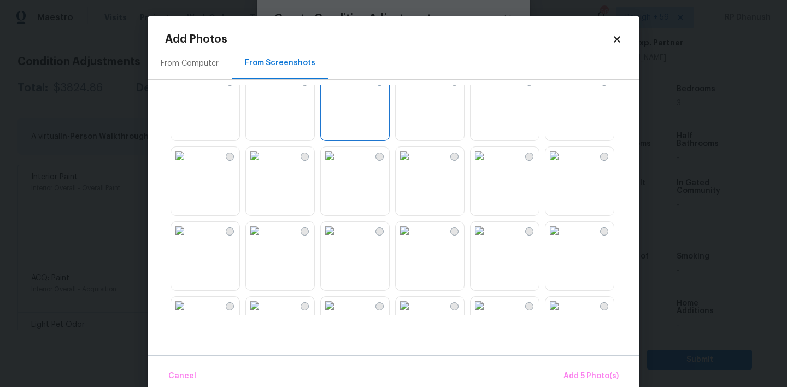
click at [413, 164] on img at bounding box center [404, 155] width 17 height 17
click at [338, 239] on img at bounding box center [329, 230] width 17 height 17
click at [413, 239] on img at bounding box center [404, 230] width 17 height 17
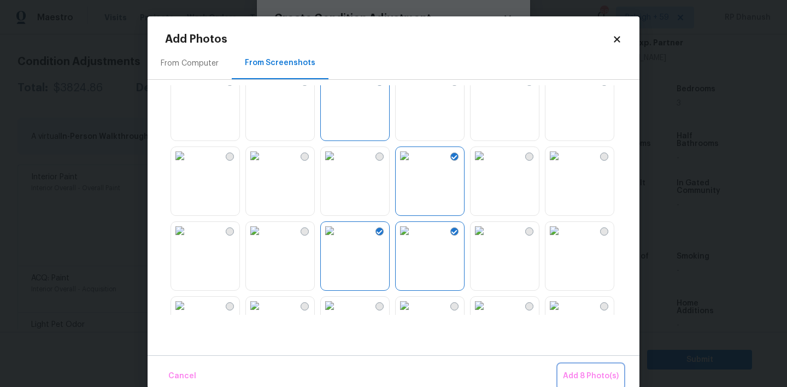
drag, startPoint x: 574, startPoint y: 370, endPoint x: 507, endPoint y: 331, distance: 77.4
click at [574, 371] on span "Add 8 Photo(s)" at bounding box center [591, 376] width 56 height 14
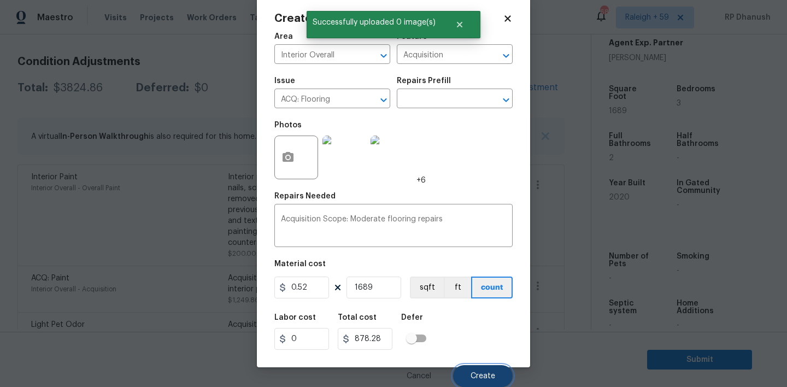
click at [481, 373] on span "Create" at bounding box center [482, 376] width 25 height 8
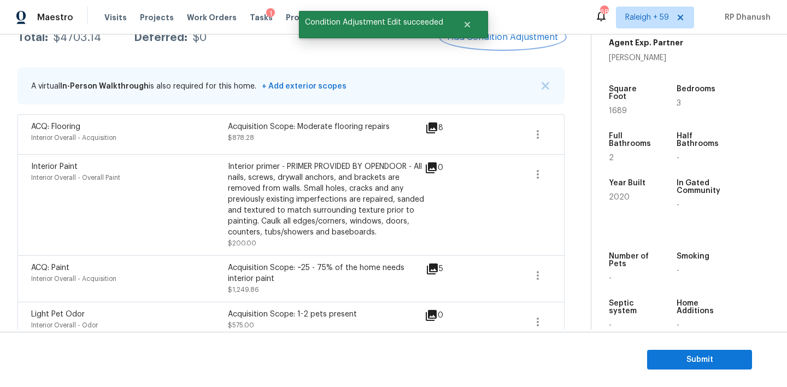
scroll to position [87, 0]
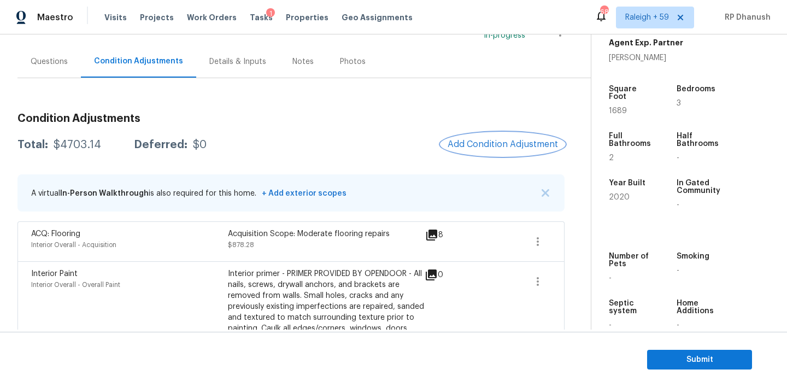
click at [514, 135] on button "Add Condition Adjustment" at bounding box center [502, 144] width 123 height 23
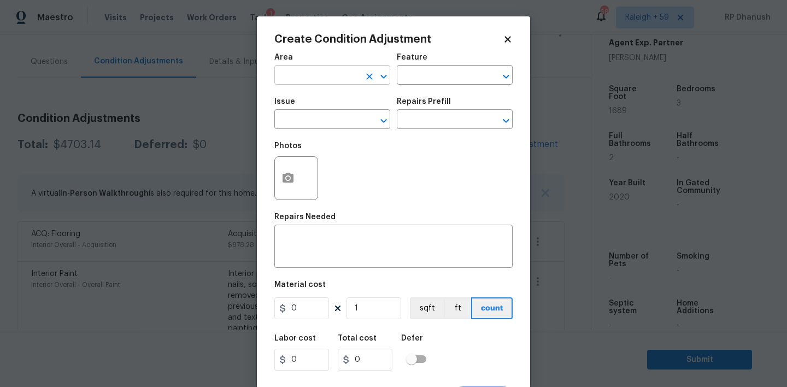
click at [322, 78] on input "text" at bounding box center [316, 76] width 85 height 17
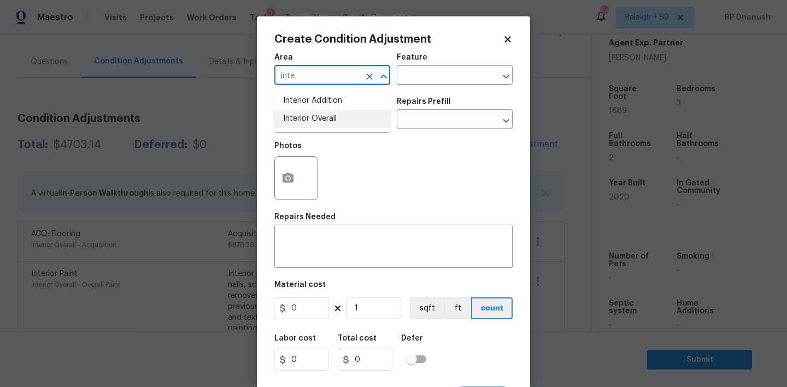
click at [322, 116] on li "Interior Overall" at bounding box center [332, 119] width 116 height 18
click at [311, 259] on div "x ​" at bounding box center [393, 247] width 238 height 40
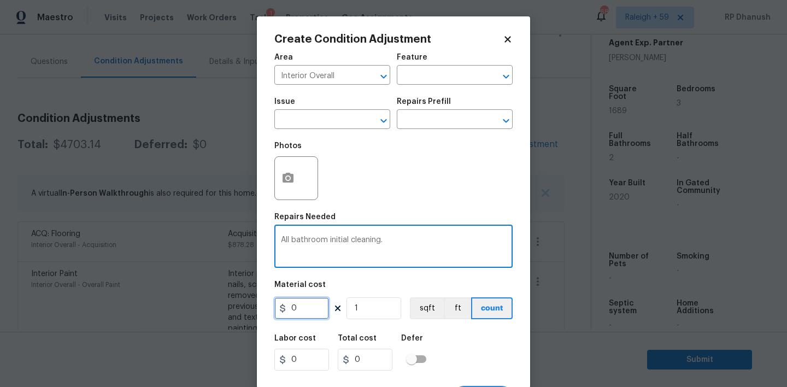
click at [309, 313] on input "0" at bounding box center [301, 308] width 55 height 22
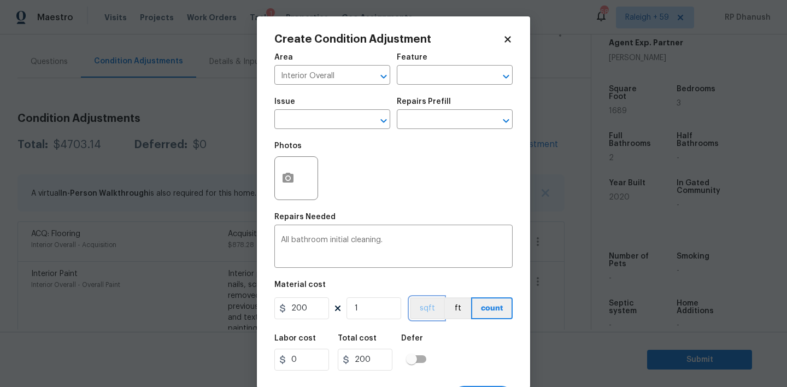
scroll to position [21, 0]
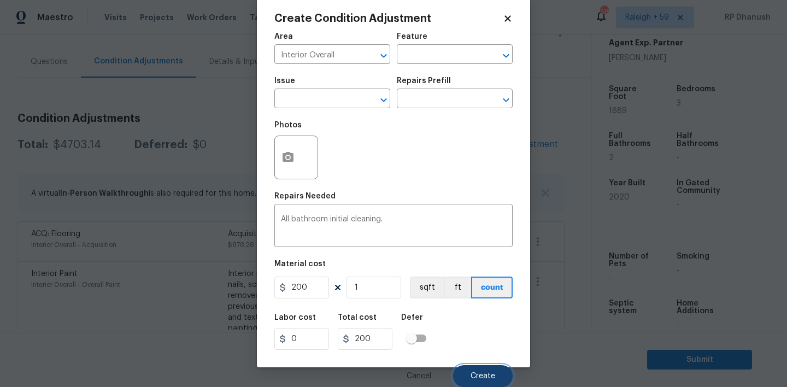
click at [465, 368] on button "Create" at bounding box center [483, 376] width 60 height 22
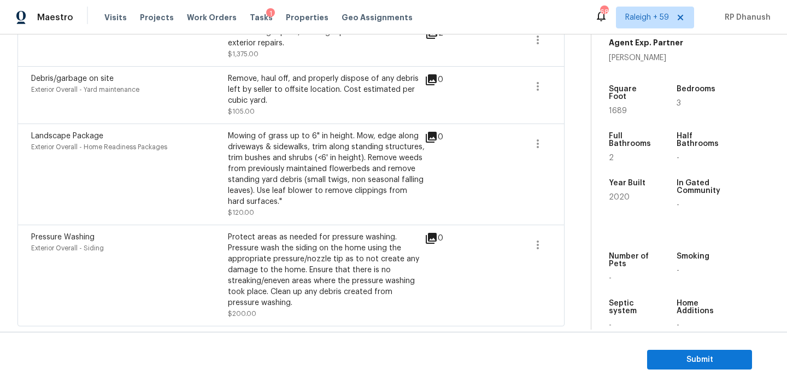
scroll to position [0, 0]
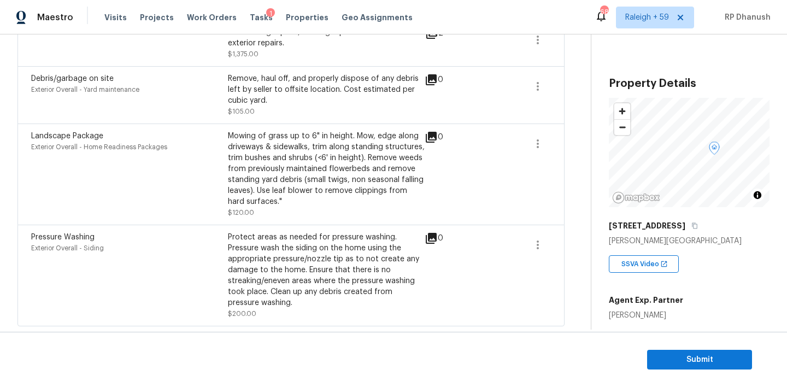
click at [687, 220] on div "[STREET_ADDRESS]" at bounding box center [689, 226] width 161 height 20
click at [692, 222] on button "button" at bounding box center [694, 226] width 10 height 10
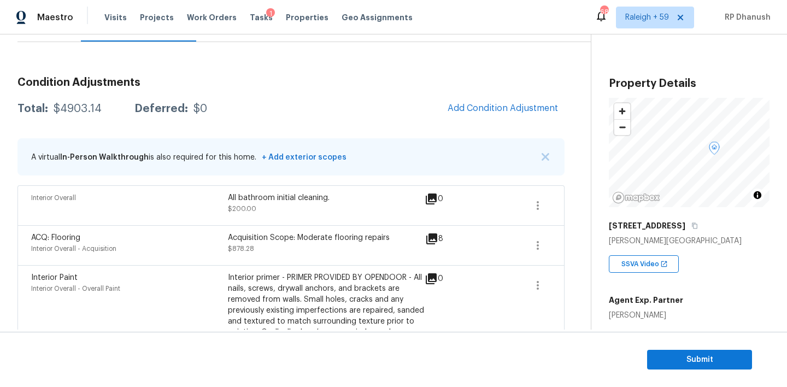
scroll to position [94, 0]
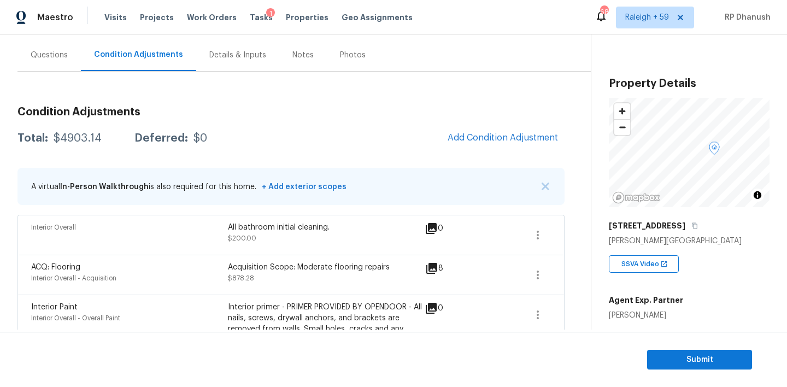
click at [52, 55] on div "Questions" at bounding box center [49, 55] width 37 height 11
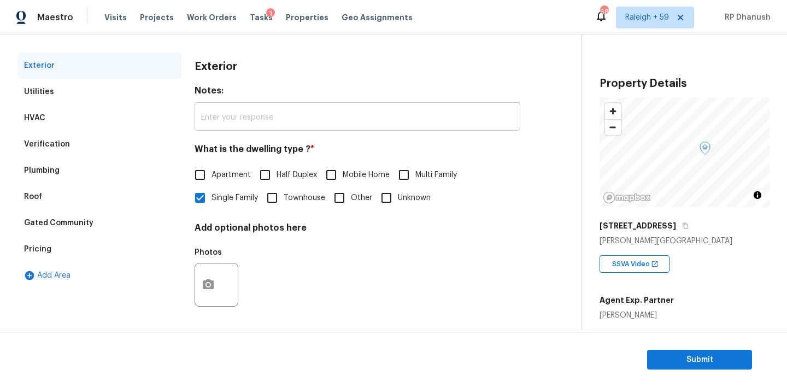
scroll to position [63, 0]
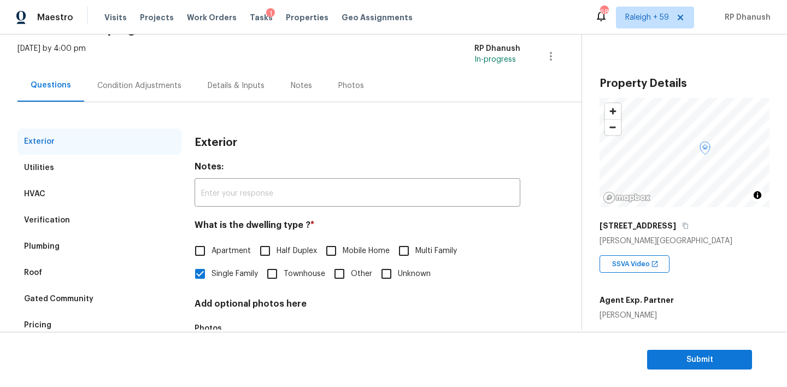
click at [132, 82] on div "Condition Adjustments" at bounding box center [139, 85] width 84 height 11
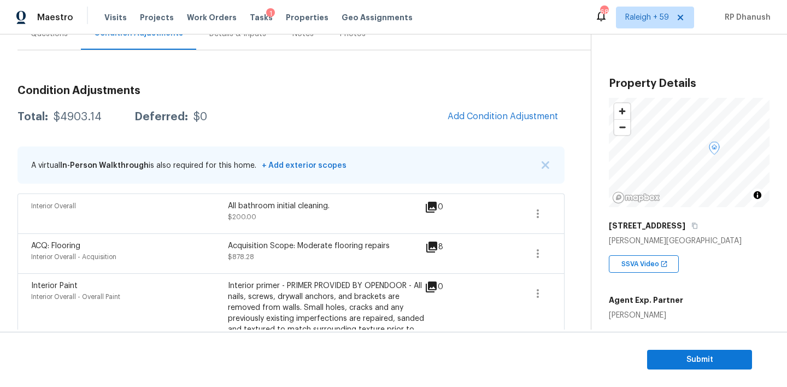
scroll to position [65, 0]
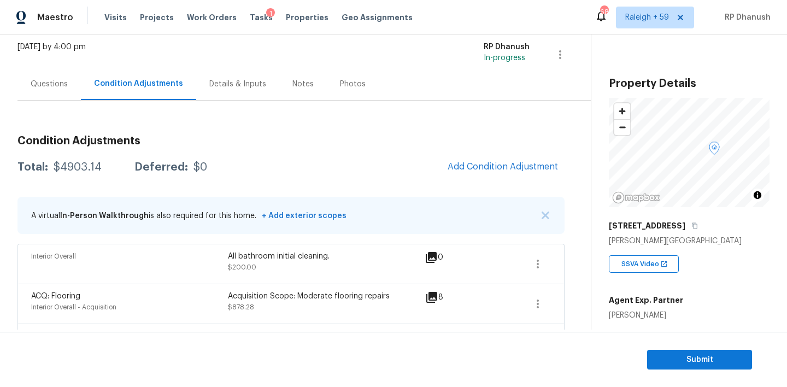
click at [81, 162] on div "$4903.14" at bounding box center [78, 167] width 48 height 11
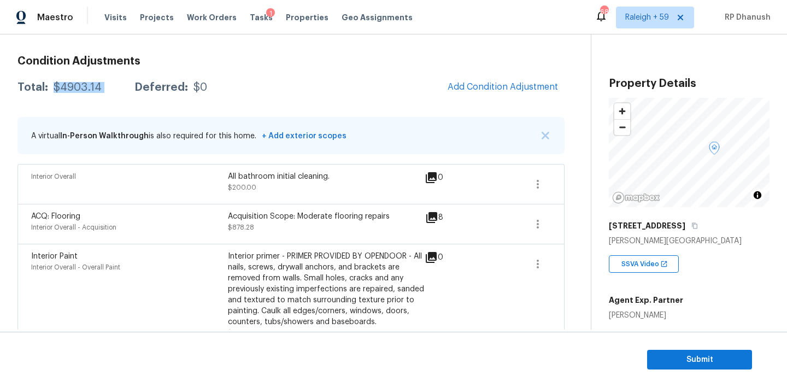
scroll to position [117, 0]
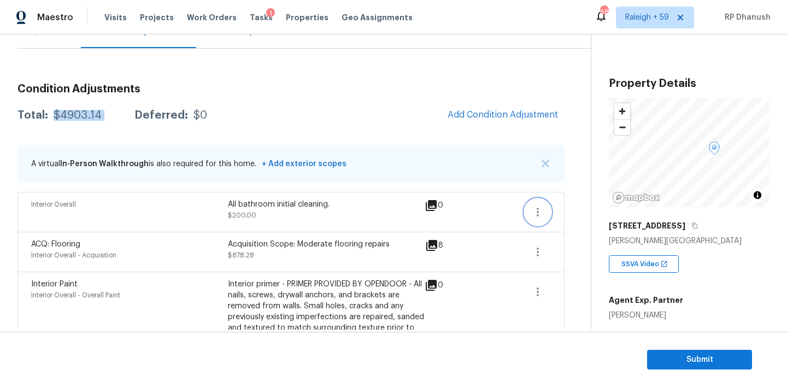
click at [534, 204] on button "button" at bounding box center [537, 212] width 26 height 26
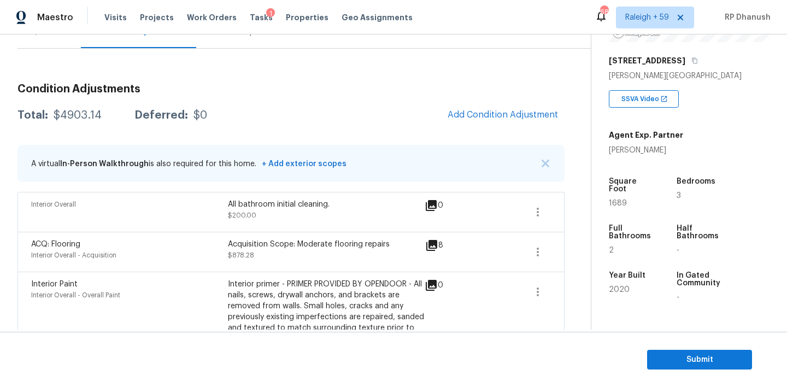
scroll to position [171, 0]
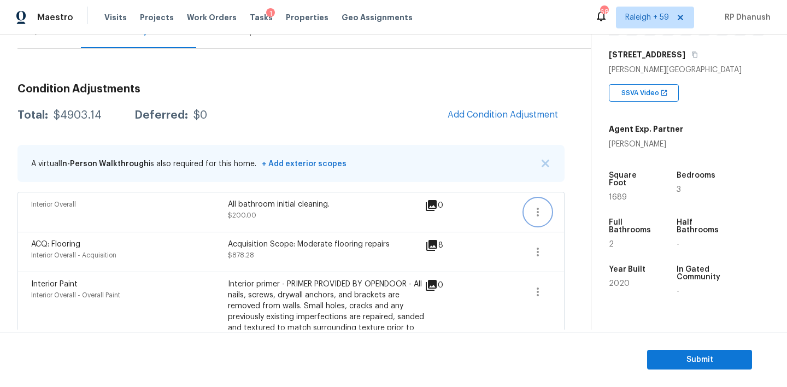
click at [539, 215] on icon "button" at bounding box center [537, 211] width 13 height 13
click at [577, 212] on div "Edit" at bounding box center [599, 209] width 85 height 11
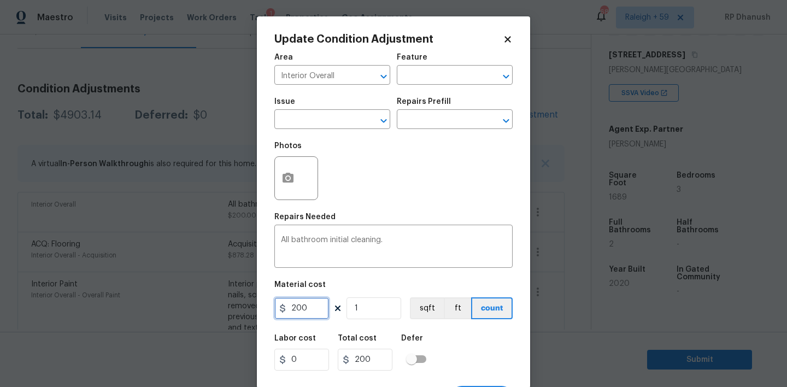
click at [300, 310] on input "200" at bounding box center [301, 308] width 55 height 22
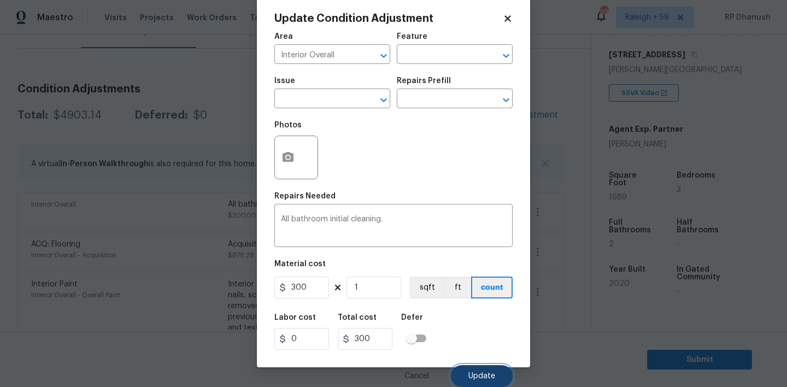
click at [487, 384] on button "Update" at bounding box center [482, 376] width 62 height 22
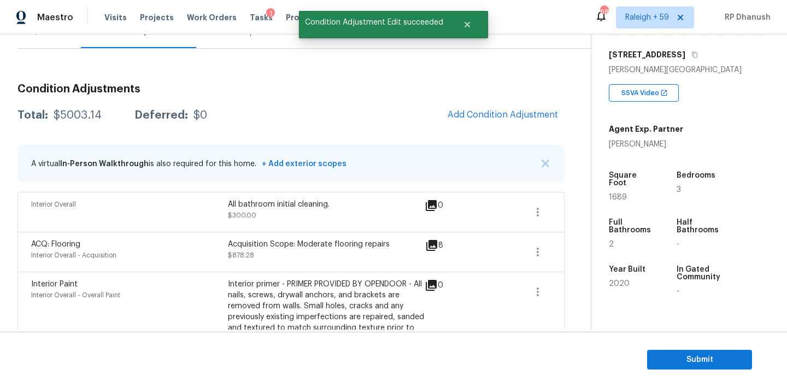
scroll to position [0, 0]
click at [82, 121] on div "Total: $5003.14 Deferred: $0 Add Condition Adjustment" at bounding box center [290, 115] width 547 height 24
copy div "$5003.14"
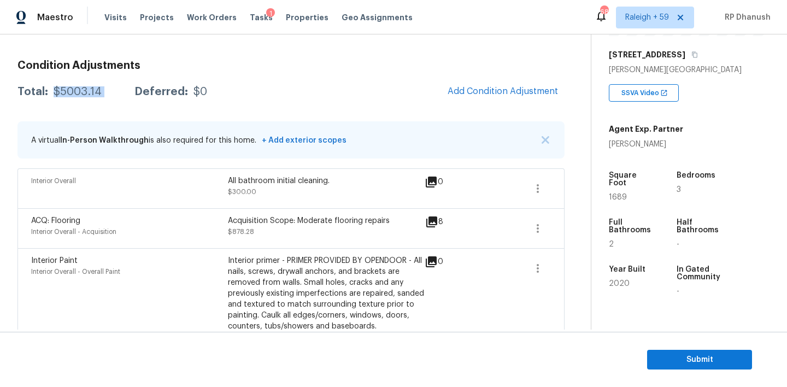
scroll to position [33, 0]
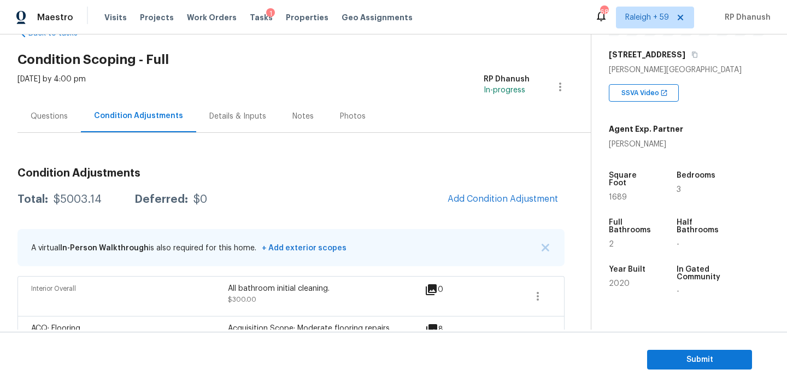
click at [62, 113] on div "Questions" at bounding box center [49, 116] width 37 height 11
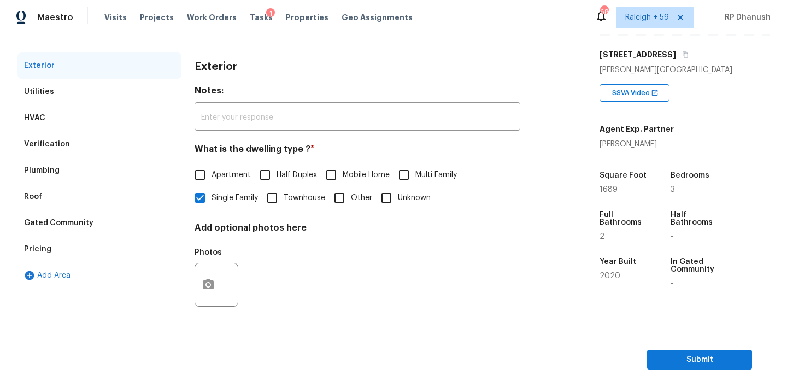
click at [57, 241] on div "Pricing" at bounding box center [99, 249] width 164 height 26
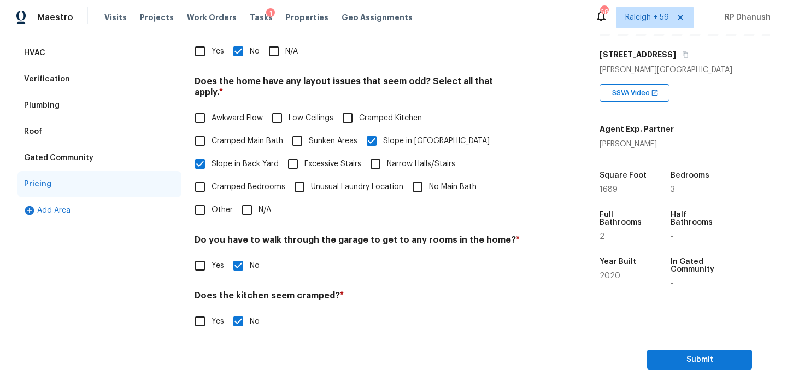
scroll to position [176, 0]
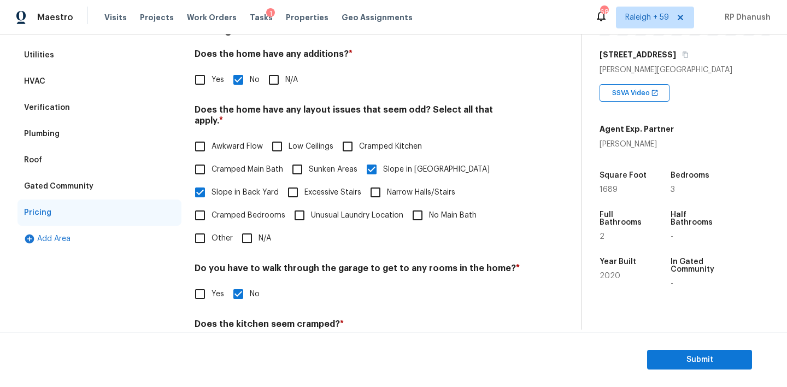
click at [61, 112] on div "Verification" at bounding box center [47, 107] width 46 height 11
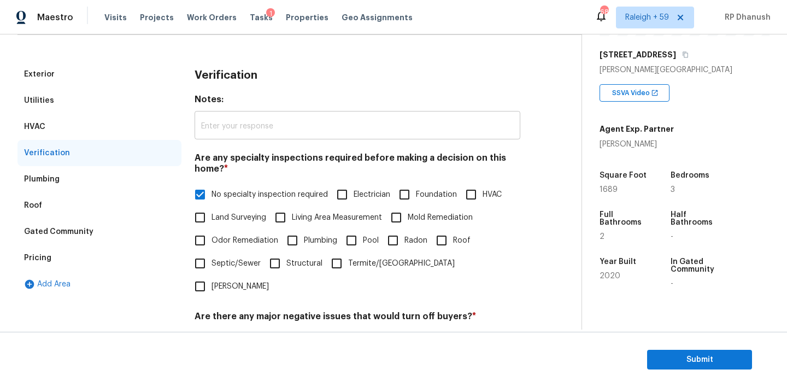
scroll to position [77, 0]
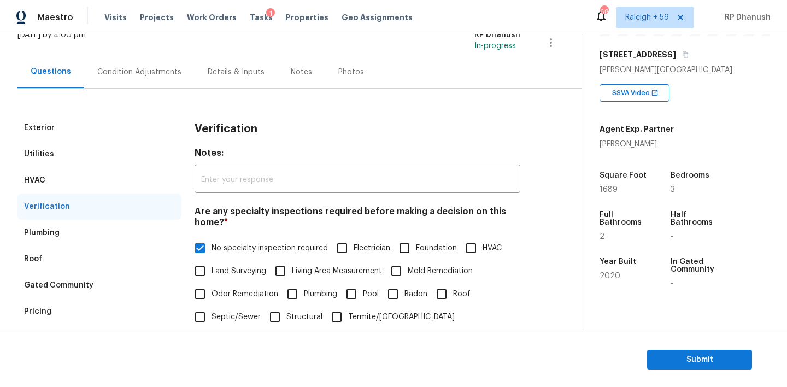
click at [152, 79] on div "Condition Adjustments" at bounding box center [139, 72] width 110 height 32
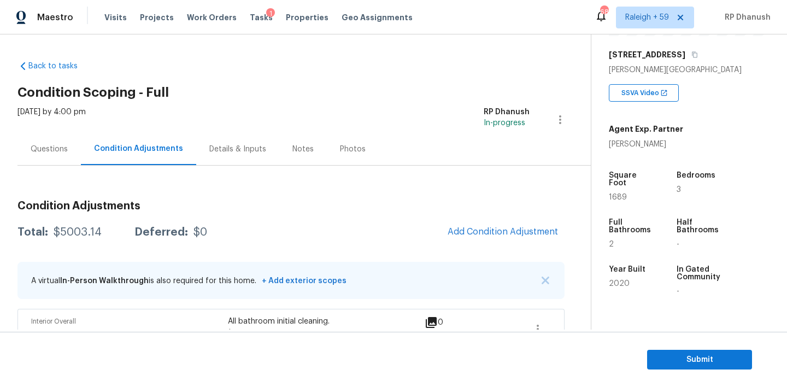
click at [45, 149] on div "Questions" at bounding box center [49, 149] width 37 height 11
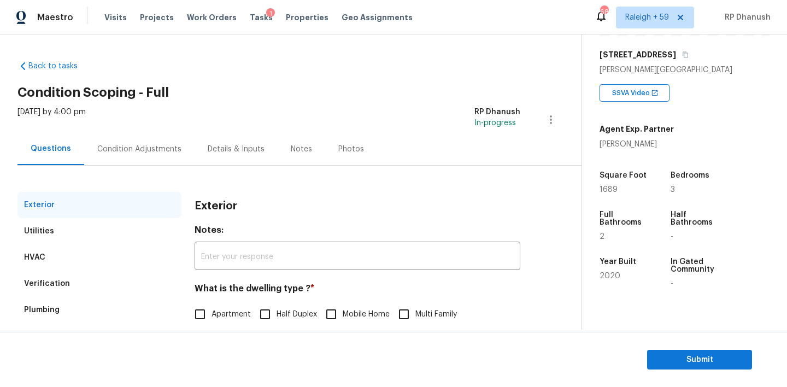
click at [134, 143] on div "Condition Adjustments" at bounding box center [139, 149] width 110 height 32
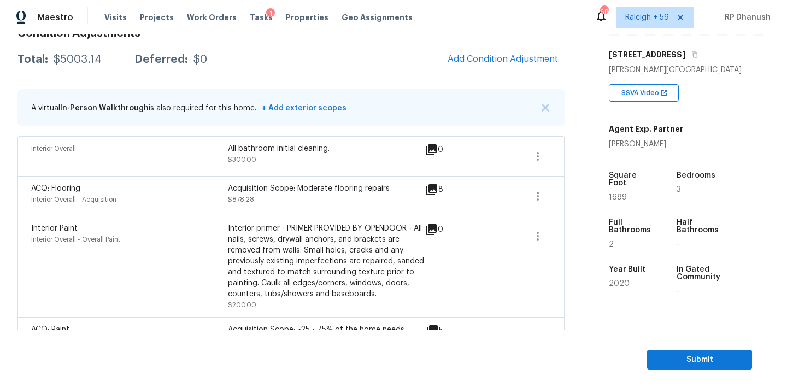
scroll to position [172, 0]
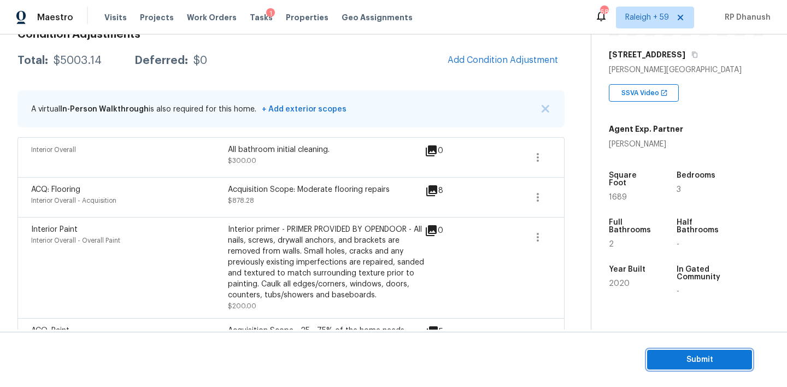
click at [662, 353] on span "Submit" at bounding box center [699, 360] width 87 height 14
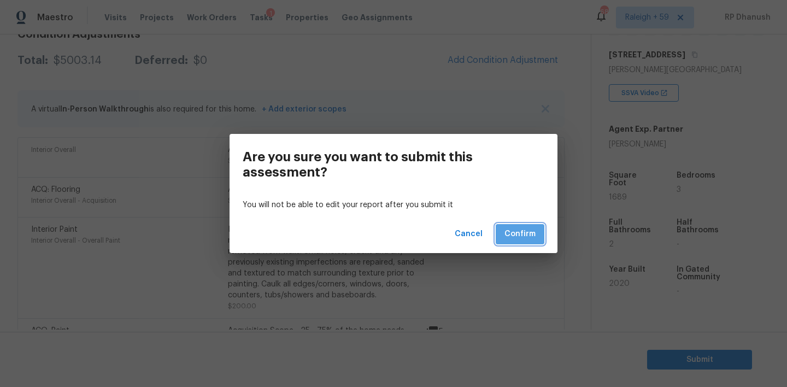
click at [523, 234] on span "Confirm" at bounding box center [519, 234] width 31 height 14
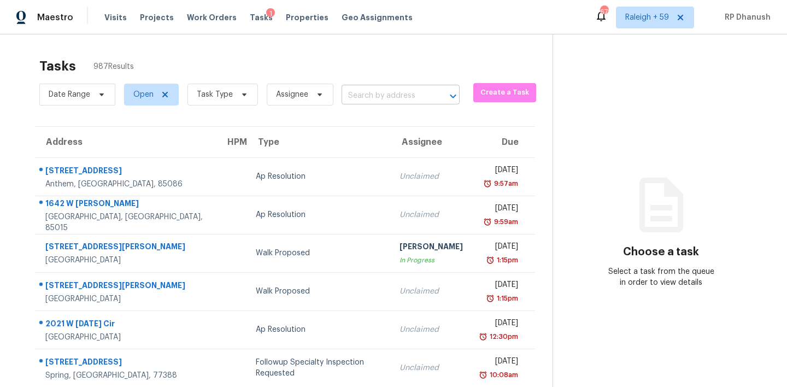
click at [384, 97] on input "text" at bounding box center [384, 95] width 87 height 17
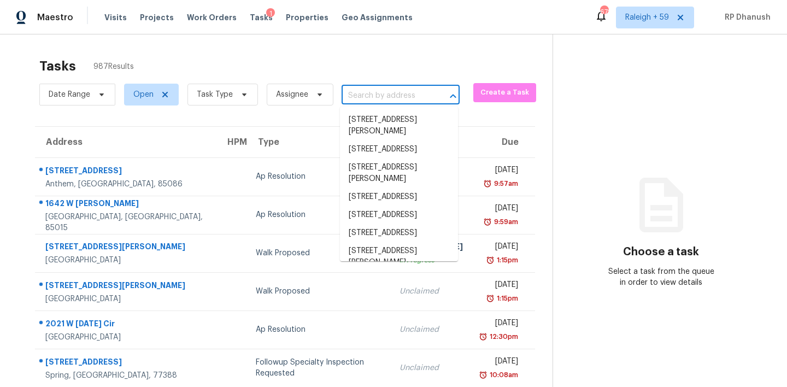
paste input "[STREET_ADDRESS]"
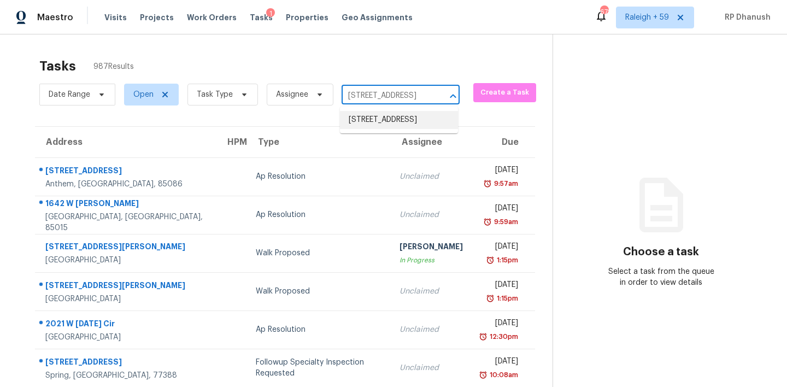
click at [377, 125] on li "[STREET_ADDRESS]" at bounding box center [399, 120] width 118 height 18
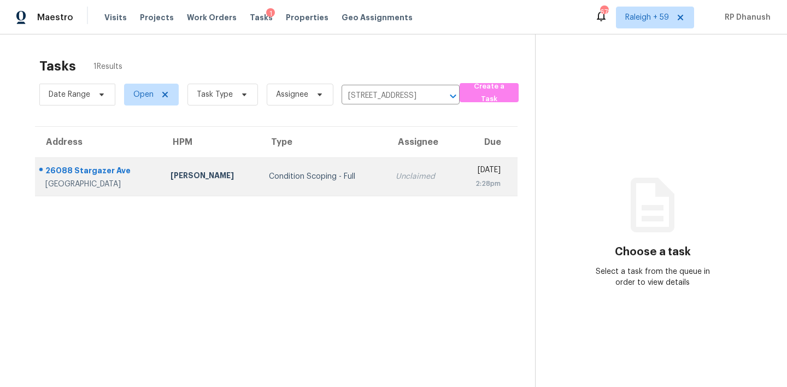
click at [456, 160] on td "[DATE] 2:28pm" at bounding box center [487, 176] width 62 height 38
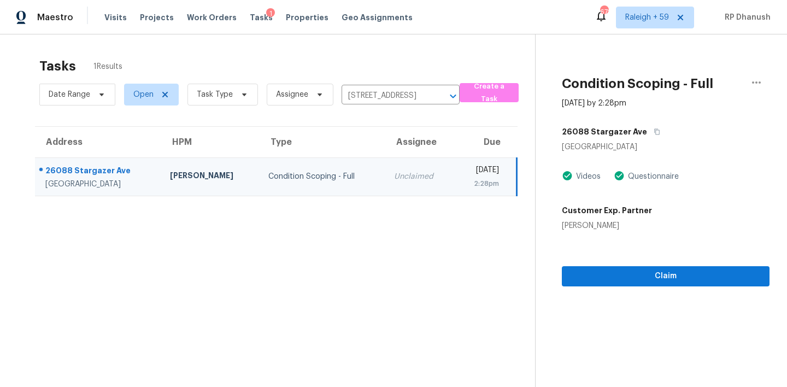
click at [594, 288] on section "Condition Scoping - Full [DATE] by 2:28pm [STREET_ADDRESS] Videos Questionnaire…" at bounding box center [652, 227] width 234 height 387
click at [594, 281] on span "Claim" at bounding box center [665, 276] width 190 height 14
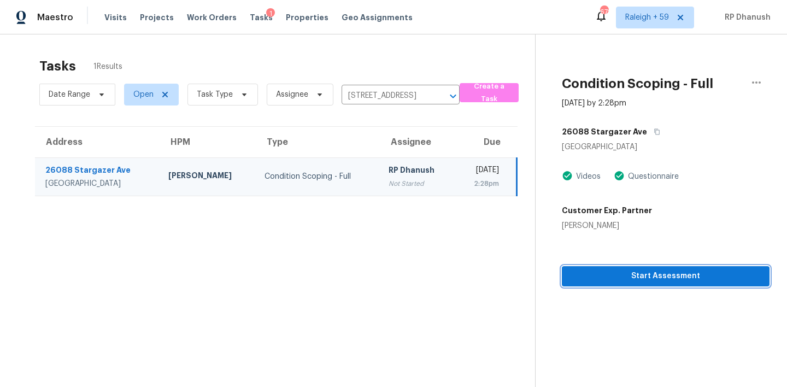
click at [610, 269] on span "Start Assessment" at bounding box center [665, 276] width 190 height 14
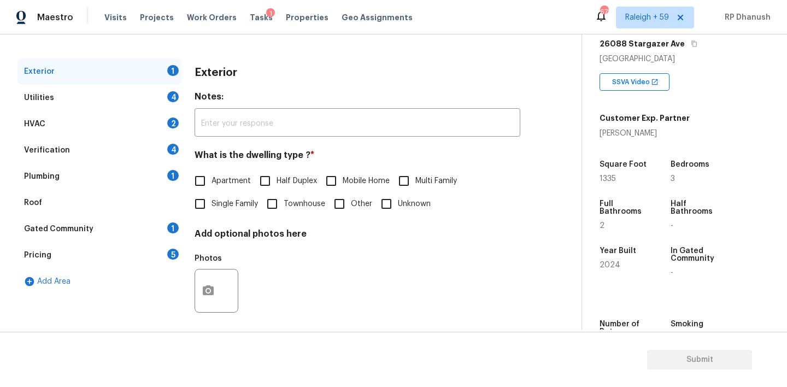
scroll to position [139, 0]
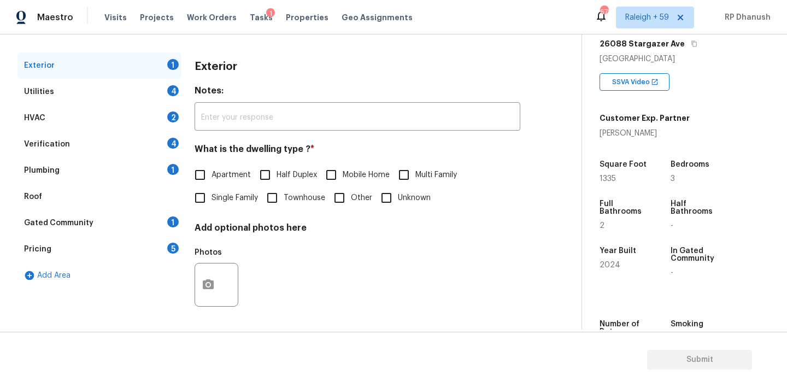
click at [205, 191] on input "Single Family" at bounding box center [199, 197] width 23 height 23
click at [169, 170] on div "1" at bounding box center [172, 169] width 11 height 11
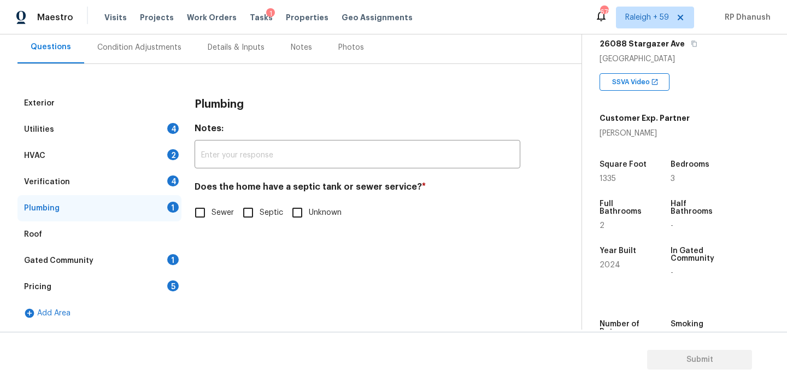
scroll to position [102, 0]
click at [197, 197] on h4 "Does the home have a septic tank or sewer service? *" at bounding box center [357, 188] width 326 height 15
click at [197, 206] on input "Sewer" at bounding box center [199, 212] width 23 height 23
click at [108, 274] on div "Pricing 5" at bounding box center [99, 287] width 164 height 26
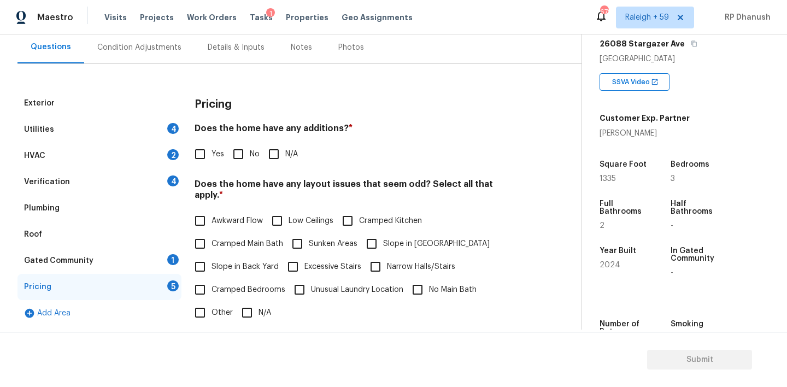
click at [103, 263] on div "Gated Community 1" at bounding box center [99, 260] width 164 height 26
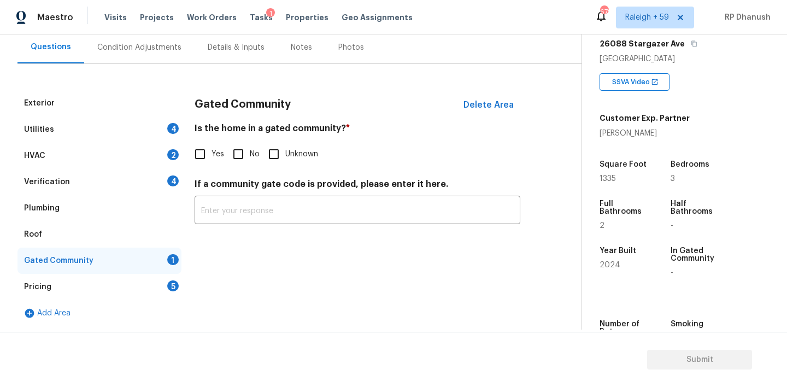
click at [233, 159] on input "No" at bounding box center [238, 154] width 23 height 23
click at [113, 133] on div "Utilities 4" at bounding box center [99, 129] width 164 height 26
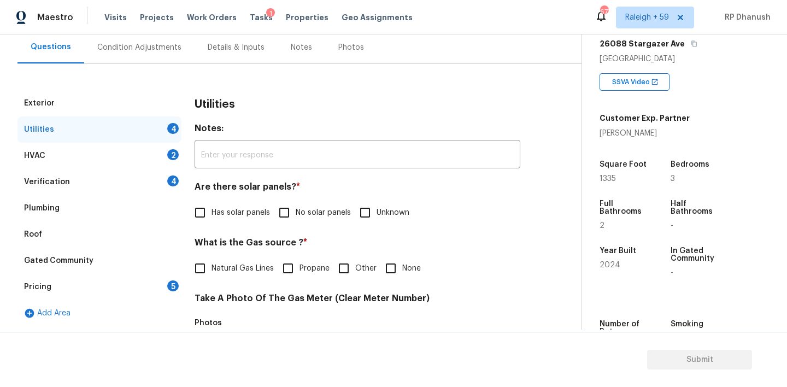
click at [203, 212] on input "Has solar panels" at bounding box center [199, 212] width 23 height 23
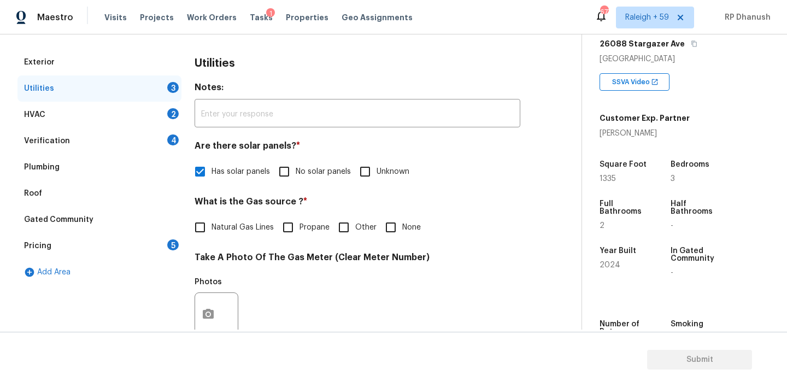
scroll to position [144, 0]
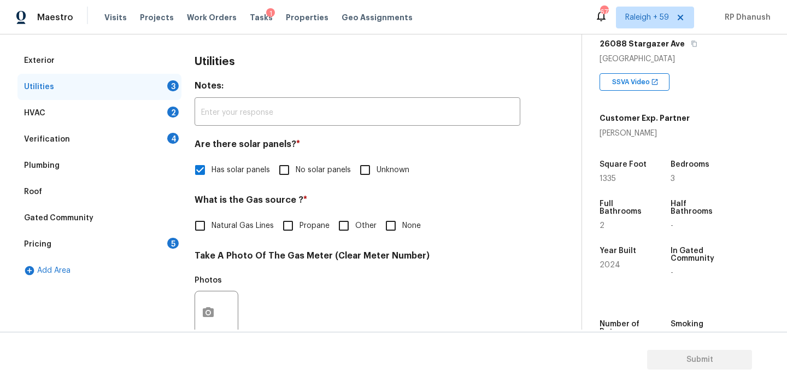
click at [209, 227] on input "Natural Gas Lines" at bounding box center [199, 225] width 23 height 23
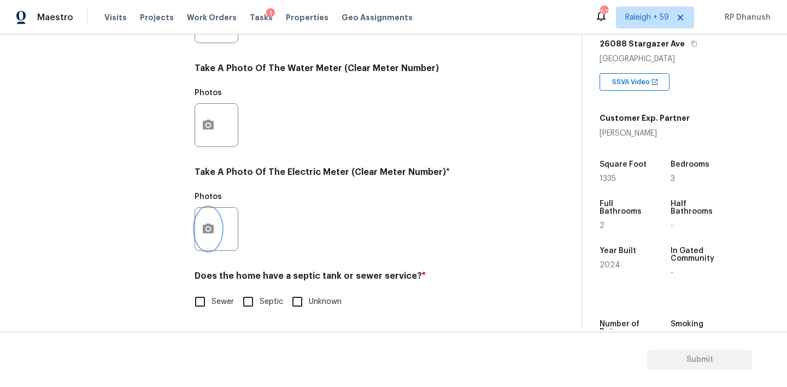
click at [207, 231] on icon "button" at bounding box center [208, 228] width 13 height 13
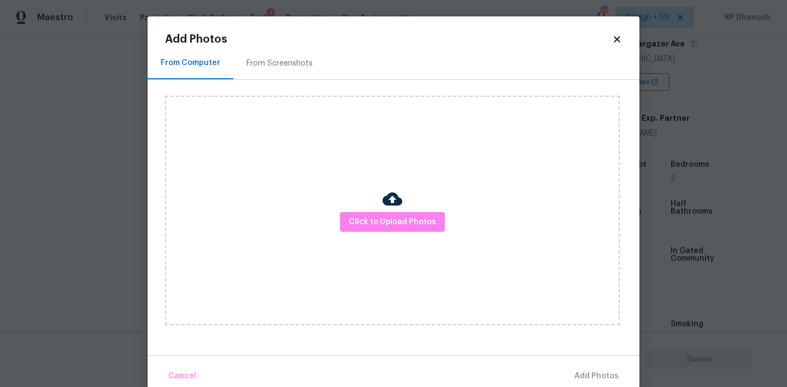
click at [300, 67] on div "From Screenshots" at bounding box center [279, 63] width 66 height 11
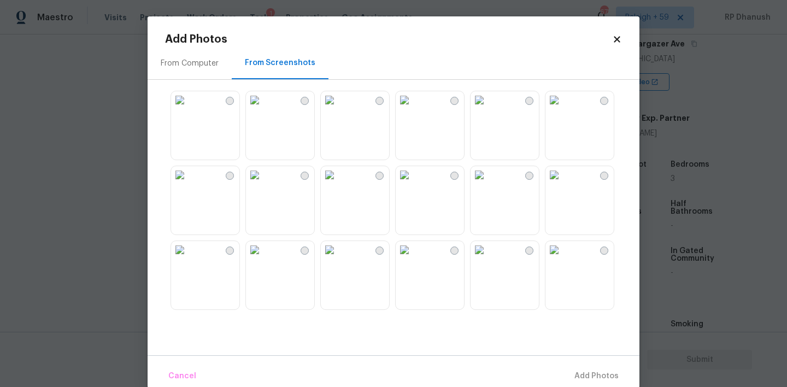
click at [413, 184] on img at bounding box center [404, 174] width 17 height 17
click at [591, 374] on span "Add 1 Photo(s)" at bounding box center [591, 376] width 54 height 14
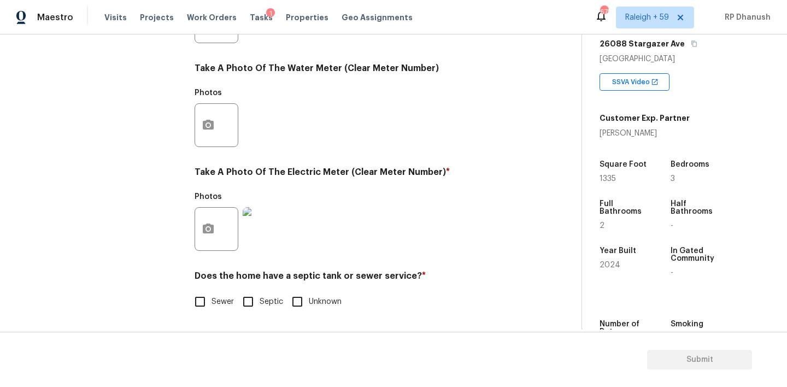
click at [211, 304] on span "Sewer" at bounding box center [222, 301] width 22 height 11
click at [211, 304] on input "Sewer" at bounding box center [199, 301] width 23 height 23
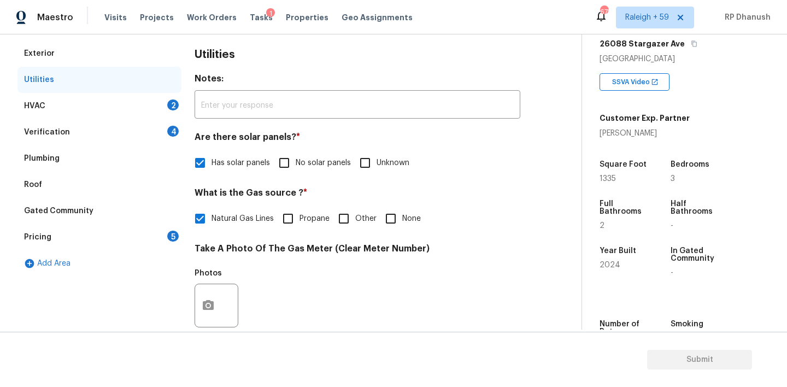
scroll to position [149, 0]
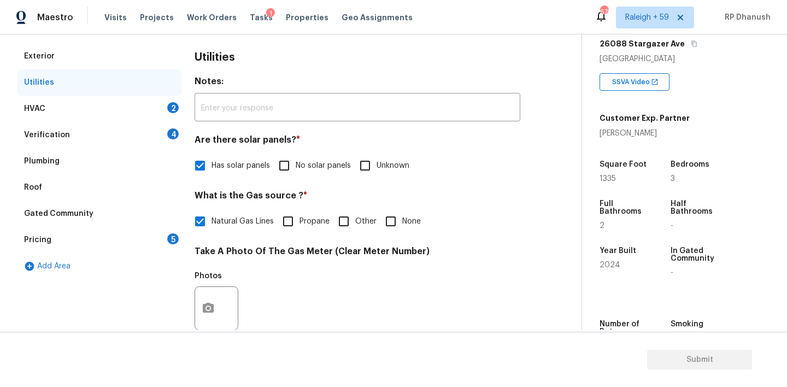
click at [164, 133] on div "Verification 4" at bounding box center [99, 135] width 164 height 26
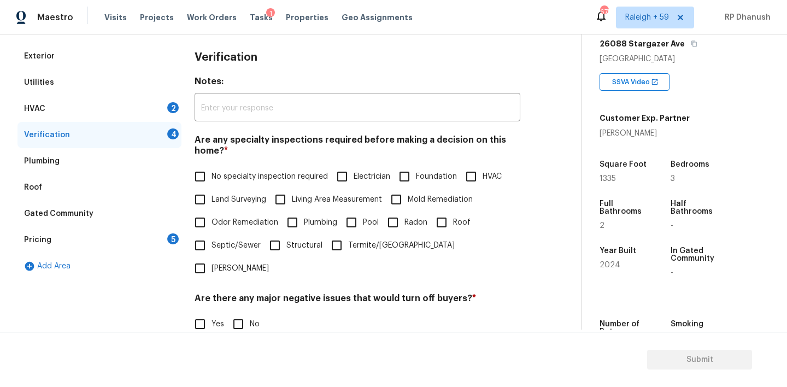
click at [214, 173] on span "No specialty inspection required" at bounding box center [269, 176] width 116 height 11
click at [211, 173] on input "No specialty inspection required" at bounding box center [199, 176] width 23 height 23
click at [233, 312] on input "No" at bounding box center [238, 323] width 23 height 23
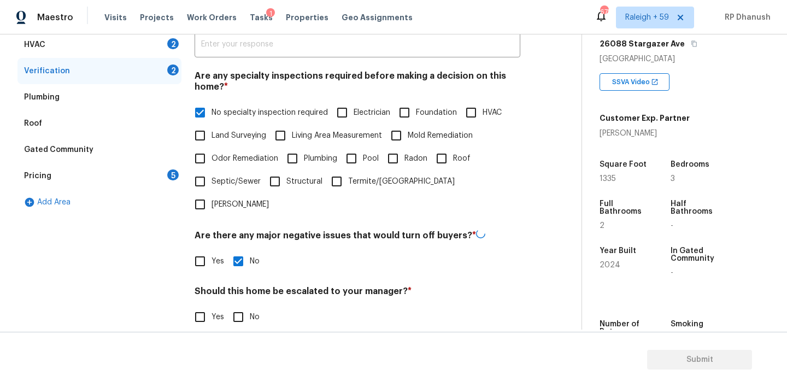
scroll to position [270, 0]
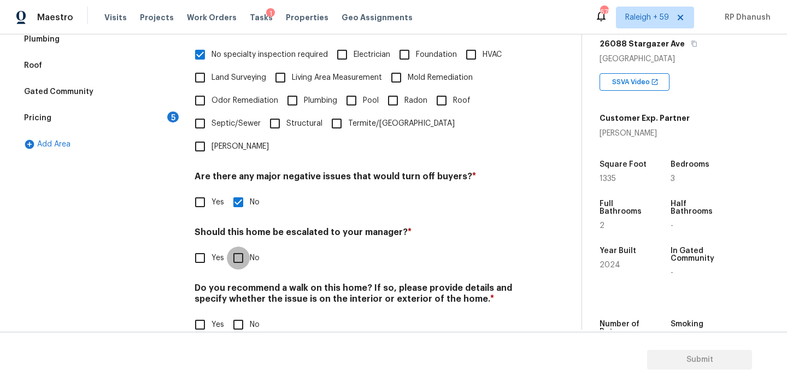
click at [234, 246] on input "No" at bounding box center [238, 257] width 23 height 23
click at [235, 284] on h4 "Do you recommend a walk on this home? If so, please provide details and specify…" at bounding box center [357, 297] width 326 height 26
click at [235, 313] on input "No" at bounding box center [238, 324] width 23 height 23
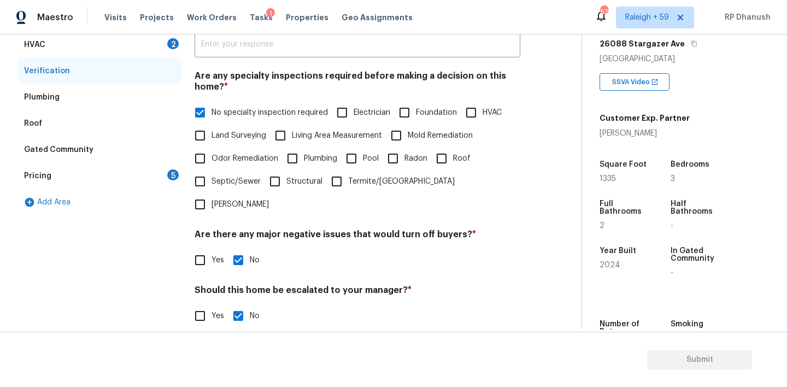
click at [162, 173] on div "Pricing 5" at bounding box center [99, 176] width 164 height 26
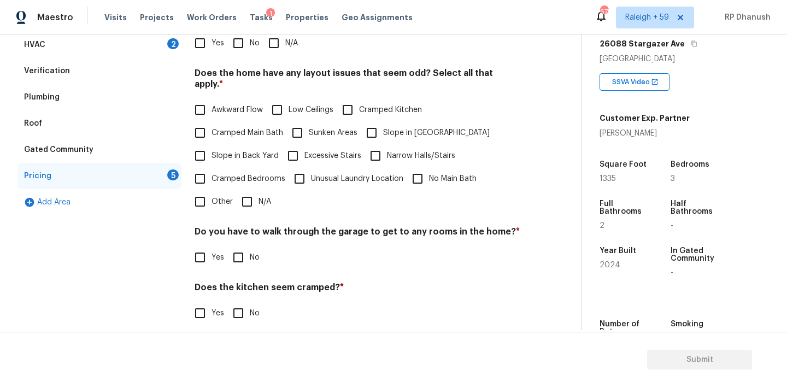
scroll to position [182, 0]
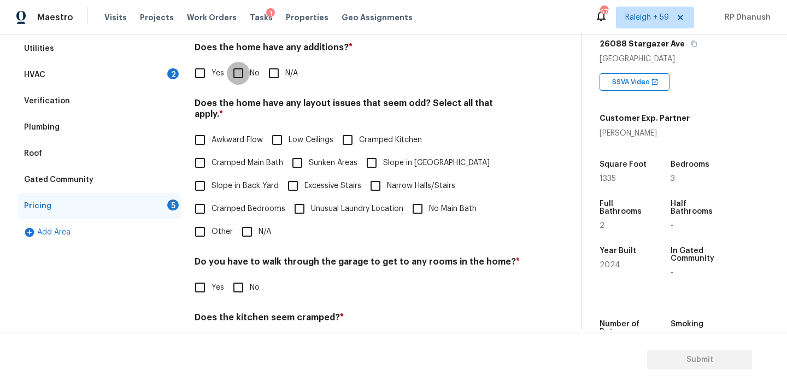
click at [244, 77] on input "No" at bounding box center [238, 73] width 23 height 23
click at [209, 181] on input "Slope in Back Yard" at bounding box center [199, 185] width 23 height 23
click at [393, 157] on span "Slope in [GEOGRAPHIC_DATA]" at bounding box center [436, 162] width 107 height 11
click at [383, 151] on input "Slope in [GEOGRAPHIC_DATA]" at bounding box center [371, 162] width 23 height 23
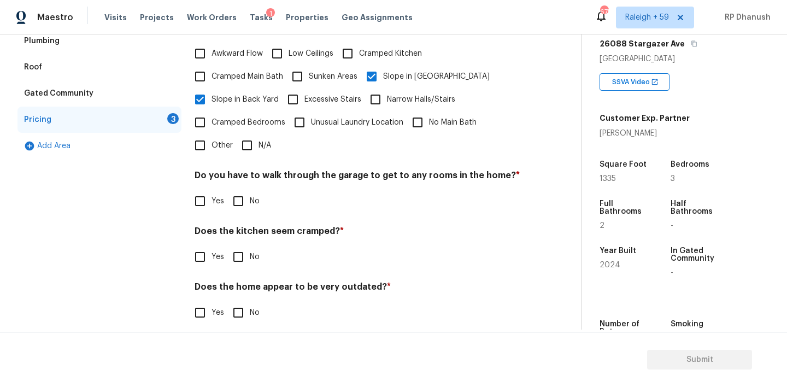
click at [237, 198] on input "No" at bounding box center [238, 201] width 23 height 23
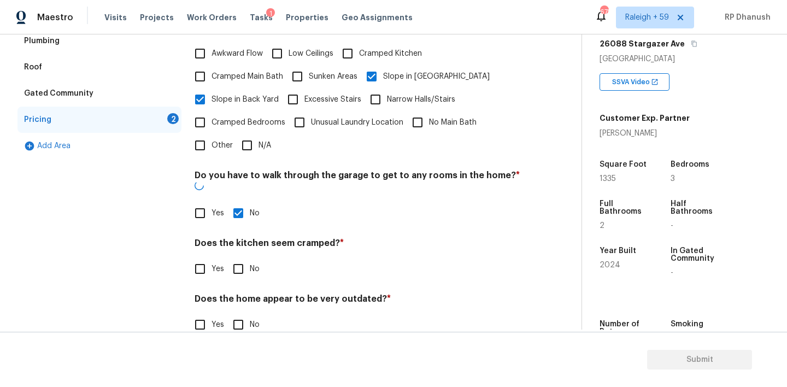
click at [237, 264] on div "Pricing Does the home have any additions? * Yes No N/A Does the home have any l…" at bounding box center [357, 136] width 326 height 426
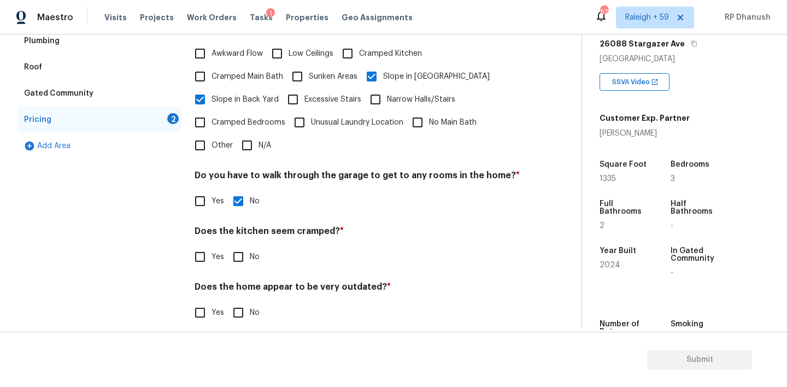
click at [237, 285] on h4 "Does the home appear to be very outdated? *" at bounding box center [357, 288] width 326 height 15
click at [237, 226] on h4 "Does the kitchen seem cramped? *" at bounding box center [357, 233] width 326 height 15
click at [237, 232] on div "Does the kitchen seem cramped? * Yes No" at bounding box center [357, 247] width 326 height 43
click at [237, 301] on input "No" at bounding box center [238, 312] width 23 height 23
click at [237, 255] on input "No" at bounding box center [238, 256] width 23 height 23
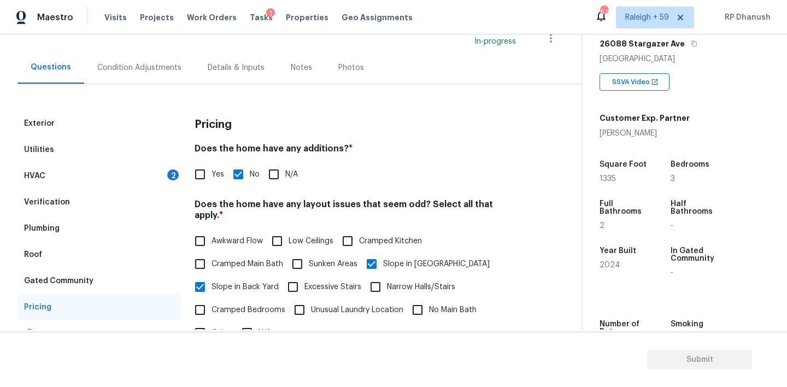
click at [154, 170] on div "HVAC 2" at bounding box center [99, 176] width 164 height 26
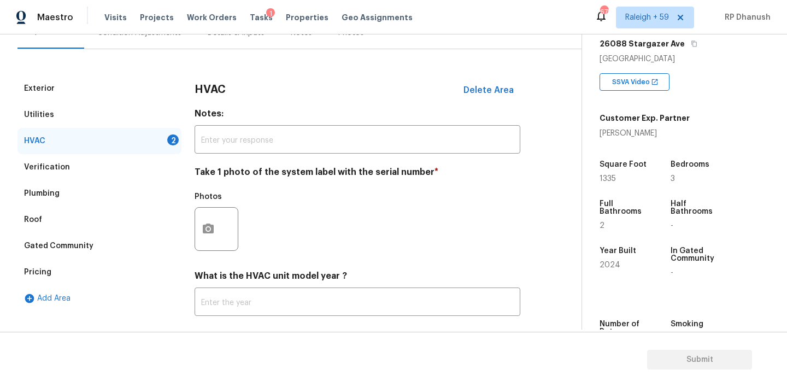
scroll to position [129, 0]
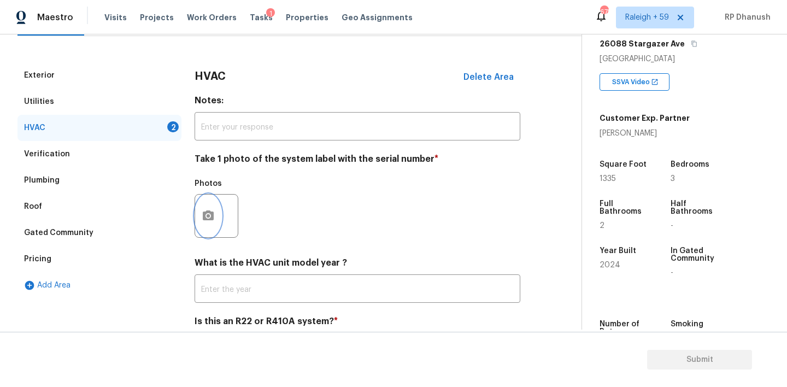
click at [215, 216] on button "button" at bounding box center [208, 215] width 26 height 43
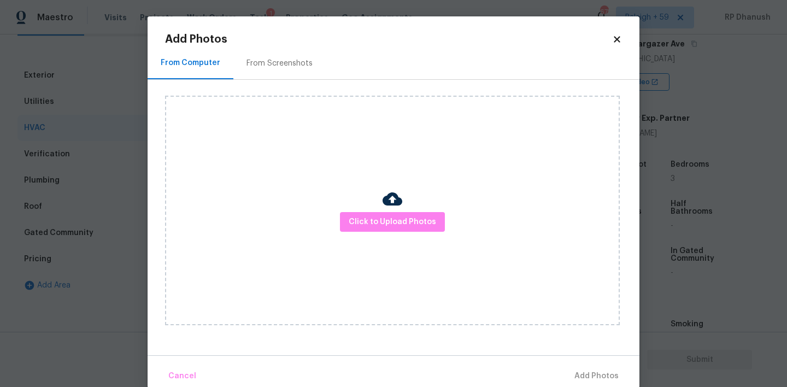
click at [267, 91] on div "Click to Upload Photos" at bounding box center [402, 210] width 474 height 261
click at [267, 52] on div "From Screenshots" at bounding box center [279, 63] width 92 height 32
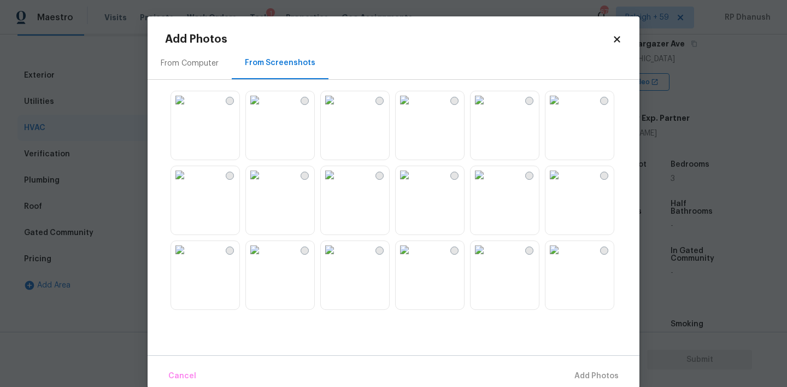
click at [413, 184] on img at bounding box center [404, 174] width 17 height 17
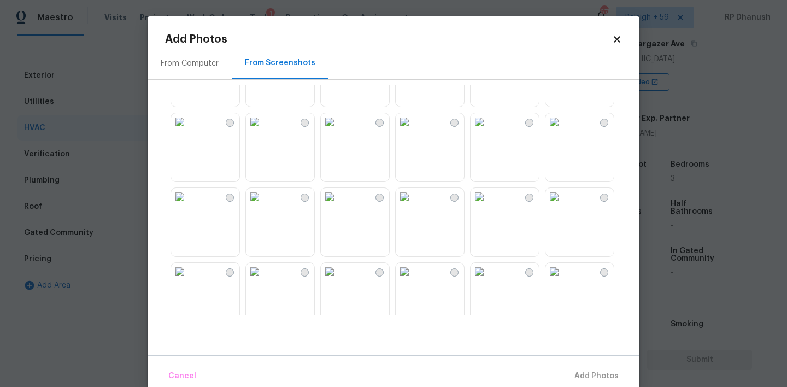
scroll to position [186, 0]
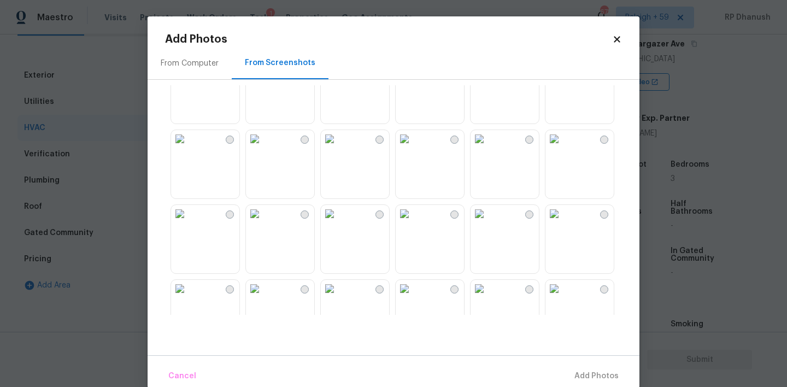
click at [482, 221] on img at bounding box center [478, 213] width 17 height 17
click at [593, 373] on span "Add 1 Photo(s)" at bounding box center [591, 376] width 54 height 14
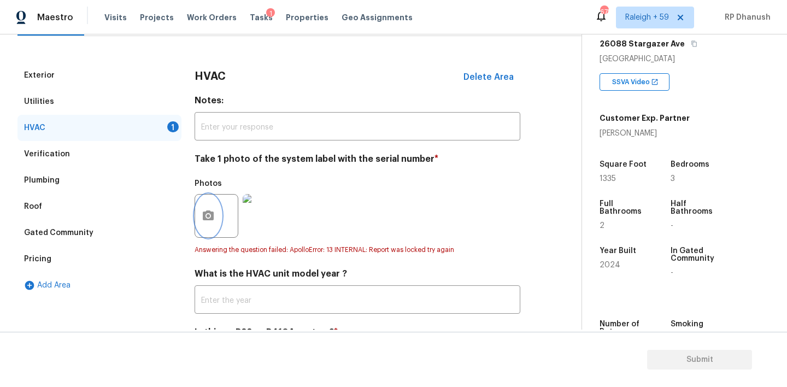
scroll to position [186, 0]
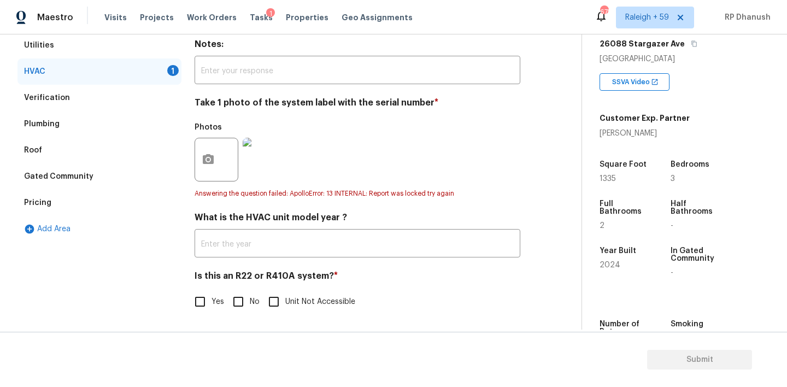
click at [240, 305] on input "No" at bounding box center [238, 301] width 23 height 23
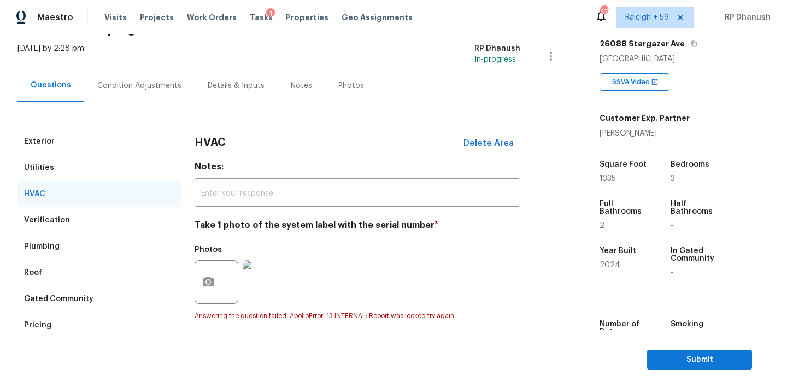
scroll to position [36, 0]
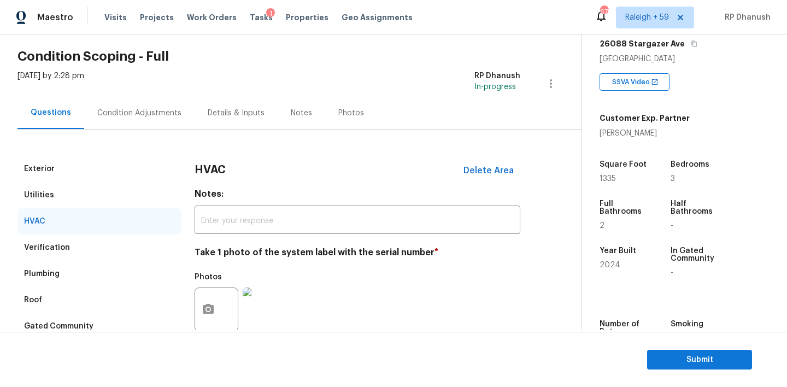
click at [160, 120] on div "Condition Adjustments" at bounding box center [139, 113] width 110 height 32
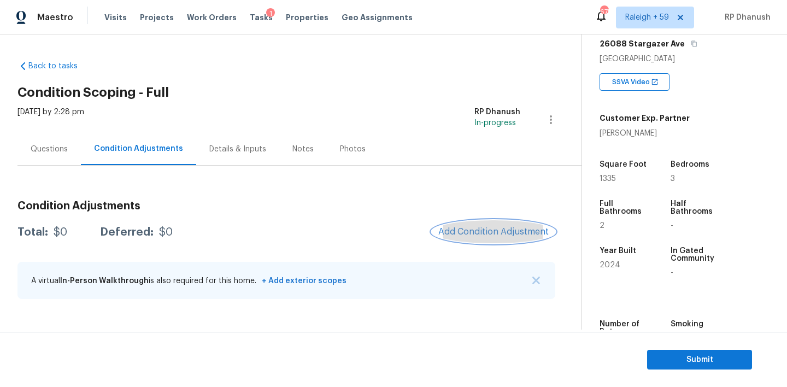
click at [470, 226] on button "Add Condition Adjustment" at bounding box center [493, 231] width 123 height 23
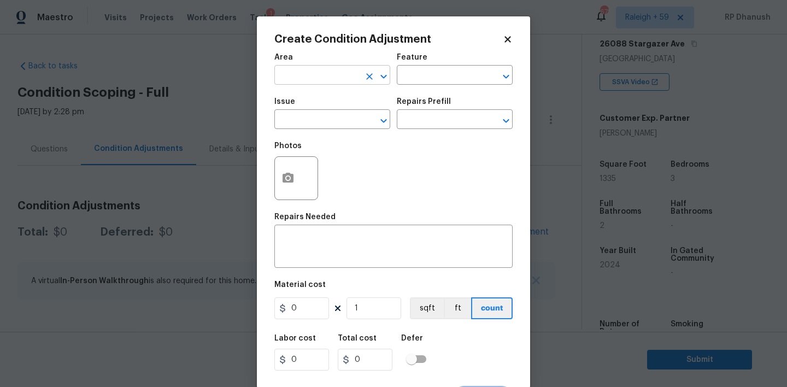
click at [312, 79] on input "text" at bounding box center [316, 76] width 85 height 17
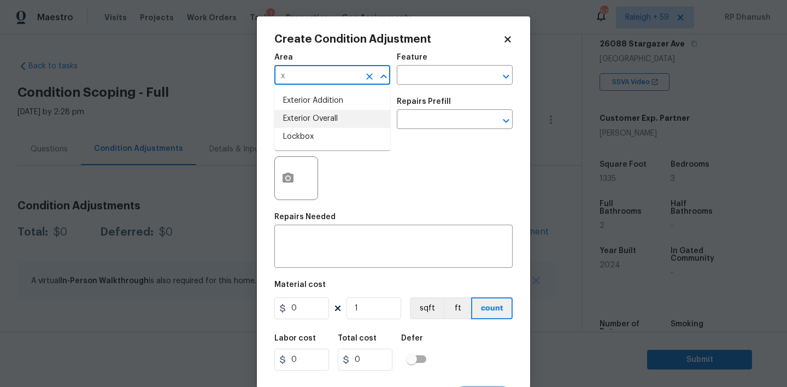
click at [335, 120] on li "Exterior Overall" at bounding box center [332, 119] width 116 height 18
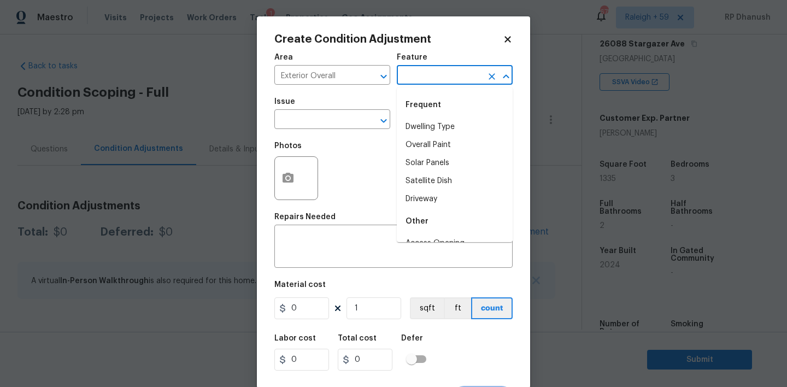
click at [440, 69] on input "text" at bounding box center [439, 76] width 85 height 17
click at [426, 125] on li "Driveway" at bounding box center [455, 127] width 116 height 18
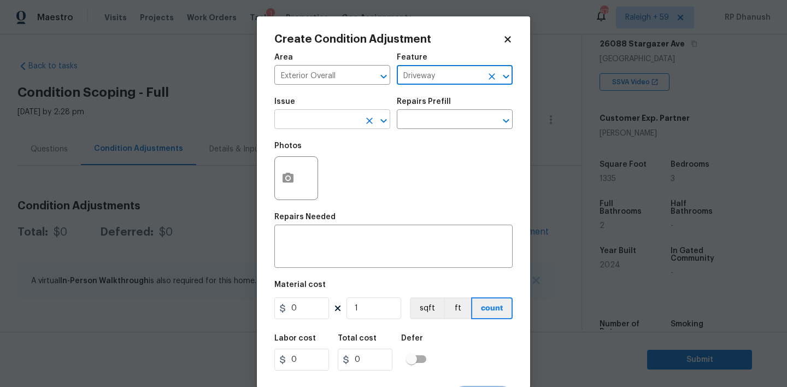
click at [308, 125] on input "text" at bounding box center [316, 120] width 85 height 17
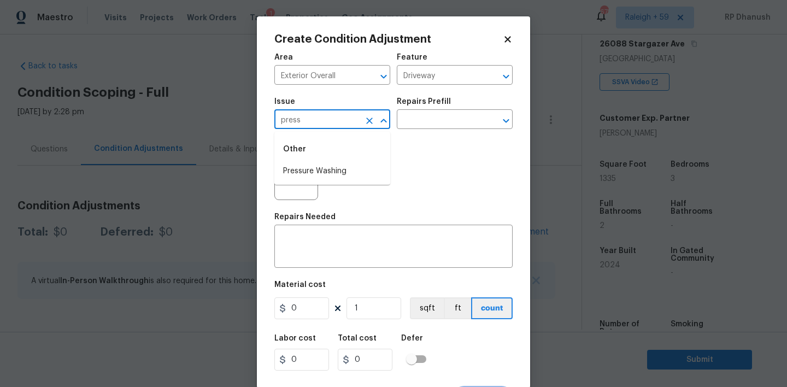
click at [311, 171] on li "Pressure Washing" at bounding box center [332, 171] width 116 height 18
click at [470, 93] on div "Issue Pressure Washing ​ Repairs Prefill ​" at bounding box center [393, 113] width 238 height 44
click at [441, 122] on input "text" at bounding box center [439, 120] width 85 height 17
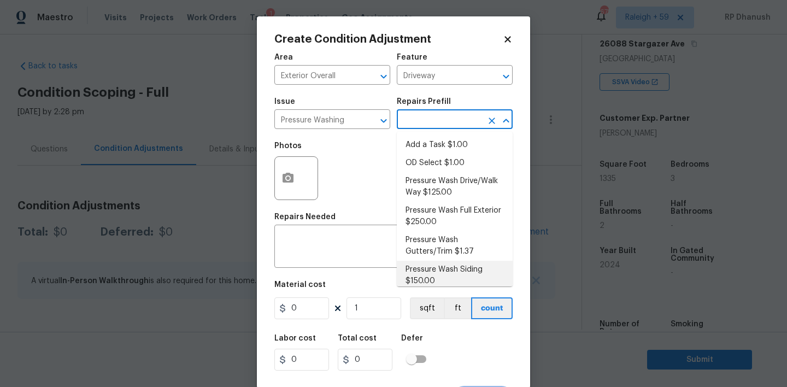
scroll to position [8, 0]
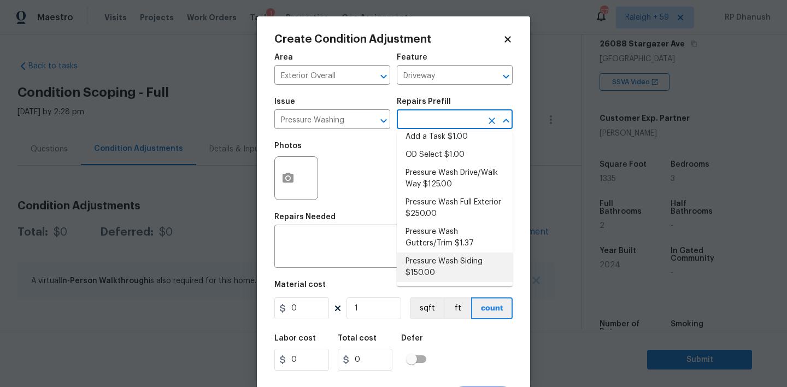
click at [436, 267] on li "Pressure Wash Siding $150.00" at bounding box center [455, 266] width 116 height 29
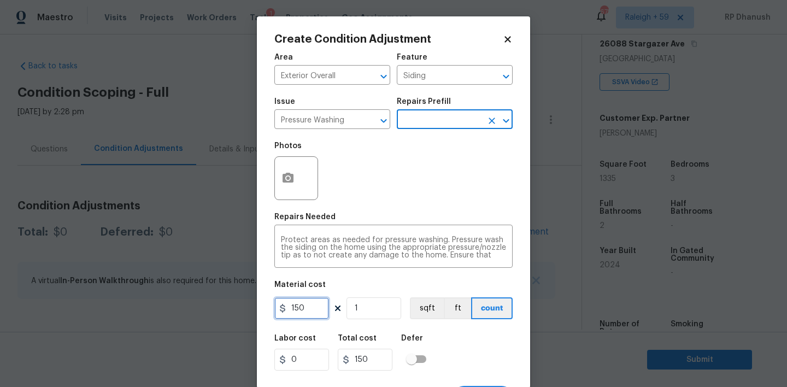
click at [300, 310] on input "150" at bounding box center [301, 308] width 55 height 22
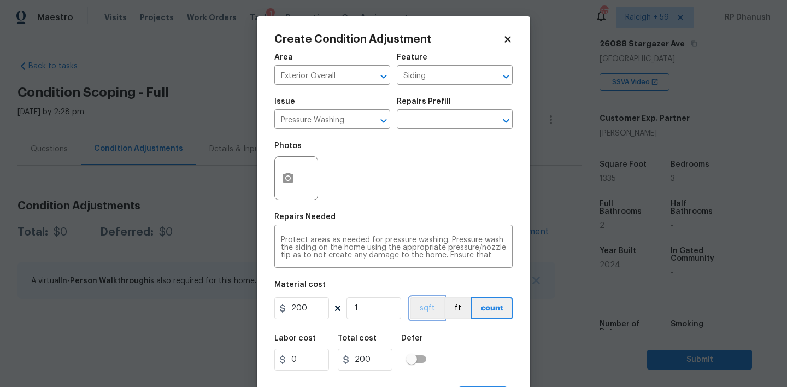
scroll to position [21, 0]
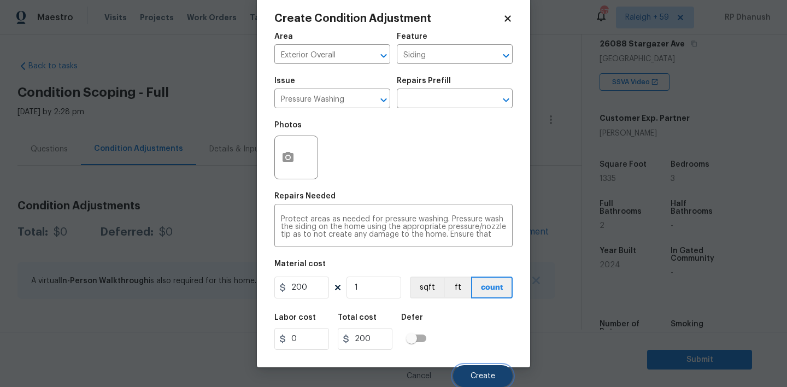
click at [467, 381] on button "Create" at bounding box center [483, 376] width 60 height 22
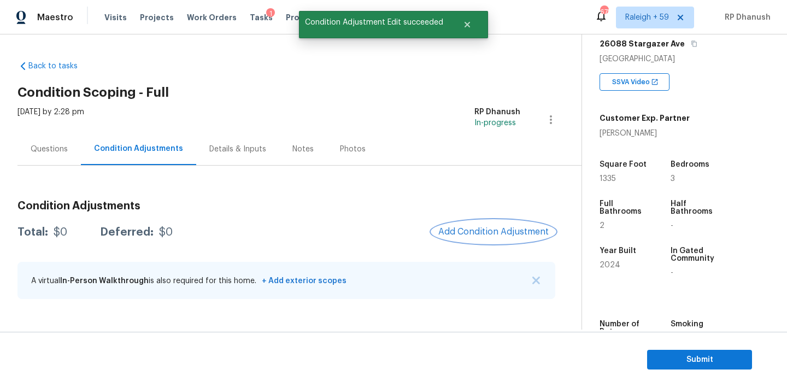
scroll to position [0, 0]
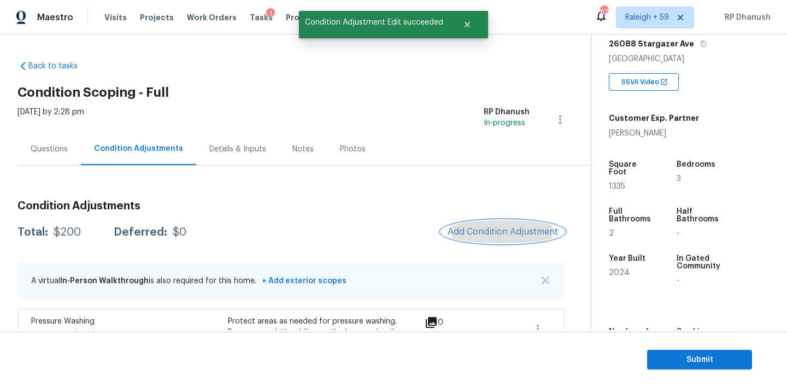
click at [475, 230] on span "Add Condition Adjustment" at bounding box center [502, 232] width 110 height 10
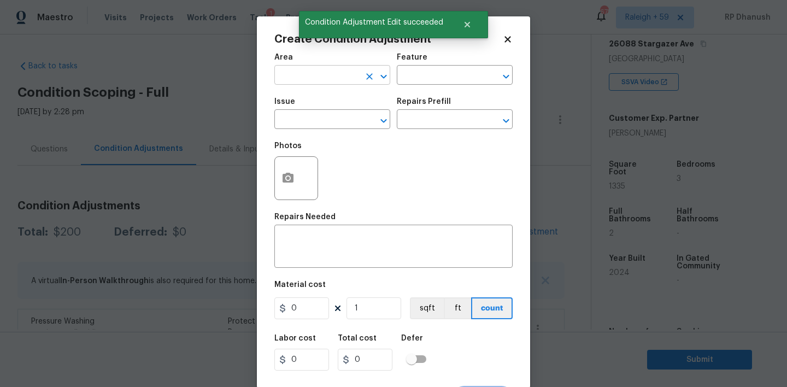
click at [303, 73] on input "text" at bounding box center [316, 76] width 85 height 17
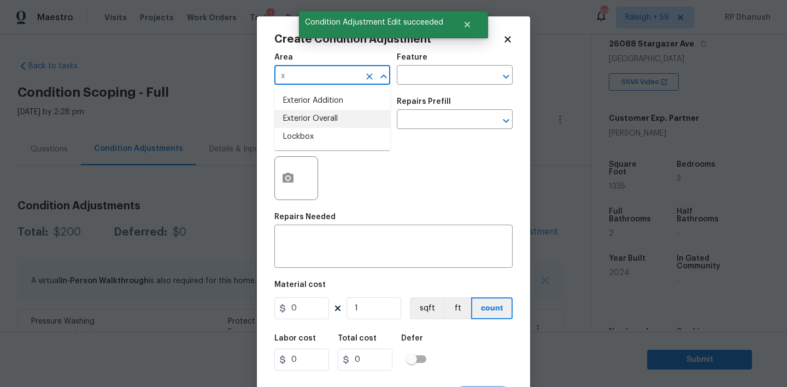
click at [292, 113] on li "Exterior Overall" at bounding box center [332, 119] width 116 height 18
click at [432, 72] on input "text" at bounding box center [439, 76] width 85 height 17
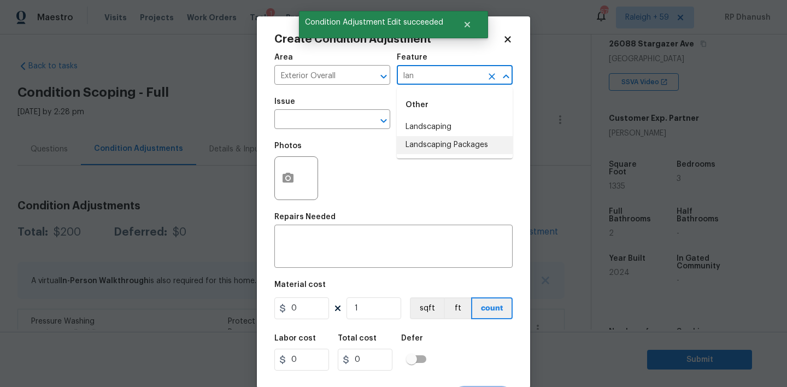
click at [441, 143] on li "Landscaping Packages" at bounding box center [455, 145] width 116 height 18
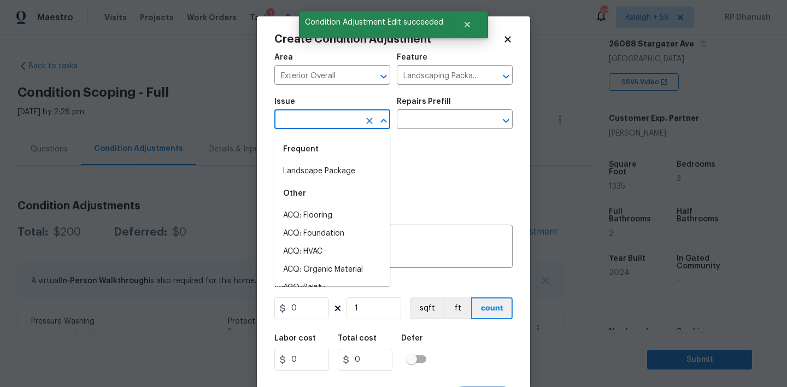
click at [346, 119] on input "text" at bounding box center [316, 120] width 85 height 17
click at [327, 178] on li "Landscape Package" at bounding box center [332, 171] width 116 height 18
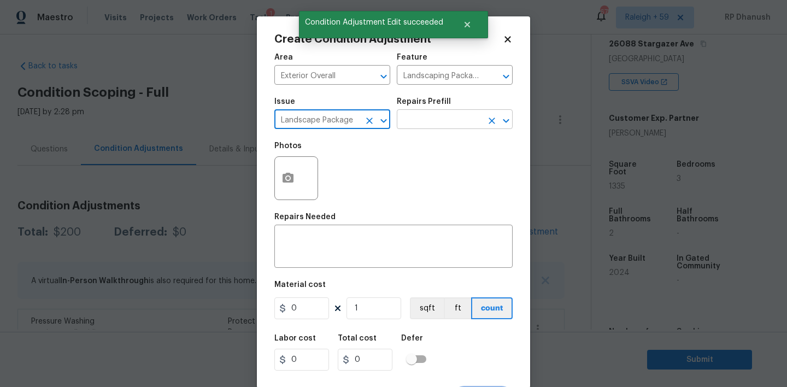
click at [450, 114] on input "text" at bounding box center [439, 120] width 85 height 17
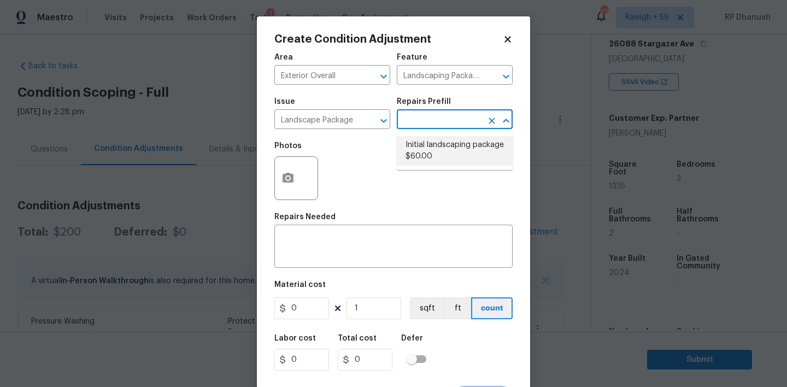
click at [438, 151] on li "Initial landscaping package $60.00" at bounding box center [455, 150] width 116 height 29
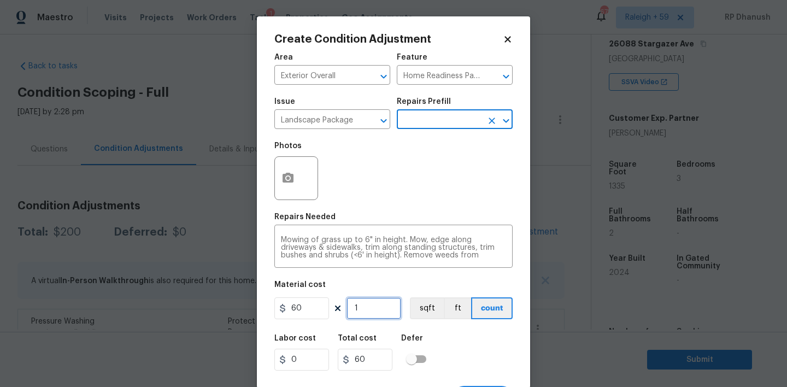
click at [388, 308] on input "1" at bounding box center [373, 308] width 55 height 22
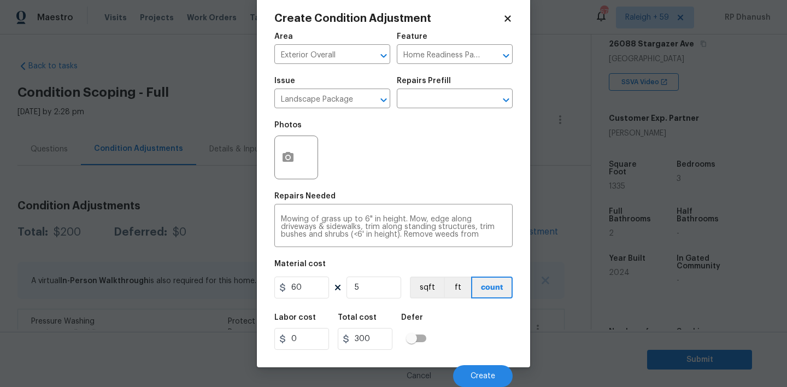
click at [469, 363] on div "Cancel Create" at bounding box center [393, 371] width 238 height 31
click at [469, 365] on button "Create" at bounding box center [483, 376] width 60 height 22
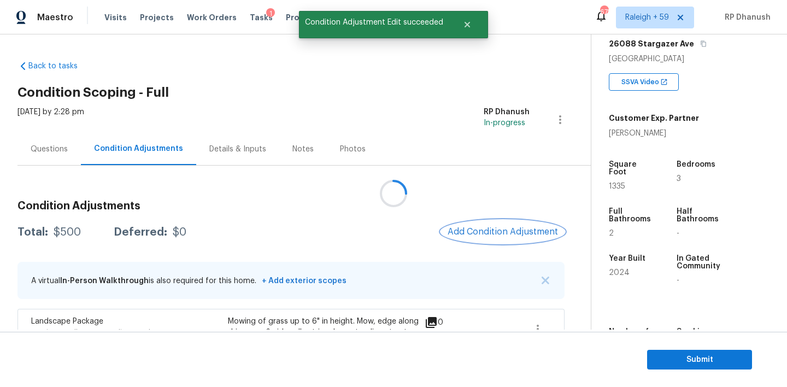
scroll to position [0, 0]
click at [532, 235] on span "Add Condition Adjustment" at bounding box center [502, 232] width 110 height 10
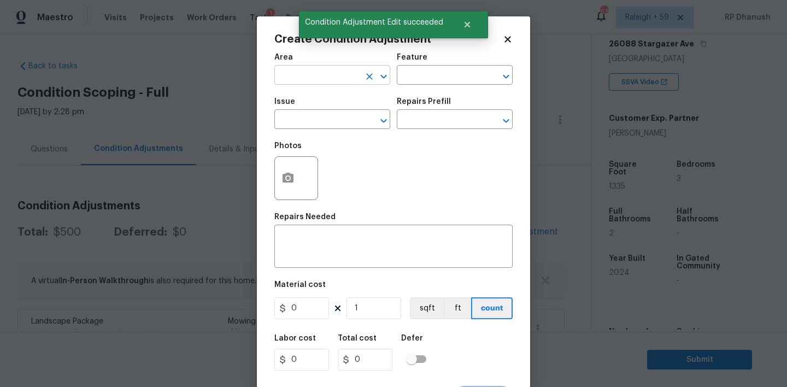
click at [303, 77] on input "text" at bounding box center [316, 76] width 85 height 17
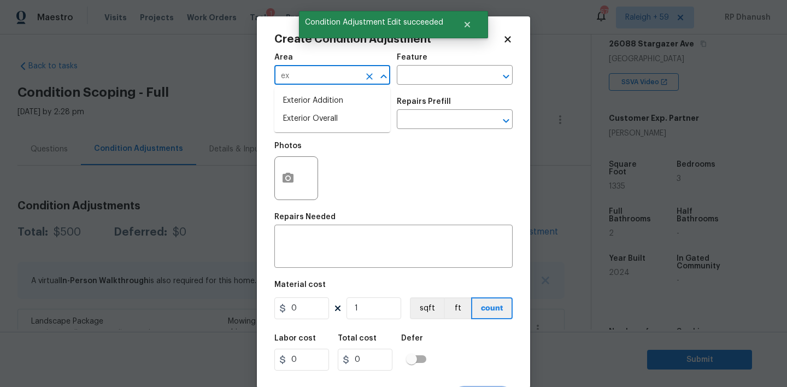
click at [305, 117] on li "Exterior Overall" at bounding box center [332, 119] width 116 height 18
click at [426, 68] on input "text" at bounding box center [439, 76] width 85 height 17
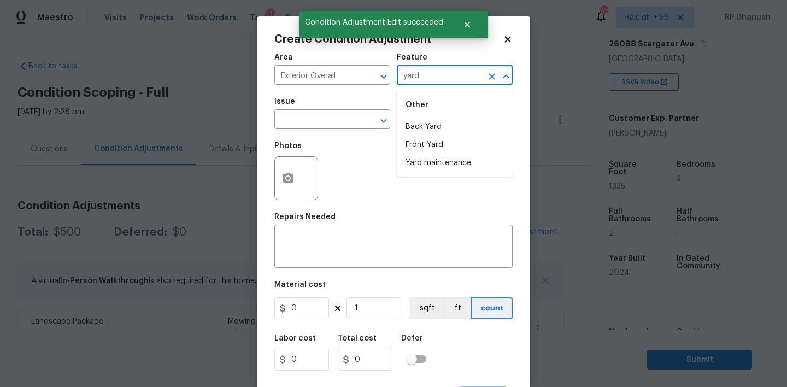
click at [440, 163] on li "Yard maintenance" at bounding box center [455, 163] width 116 height 18
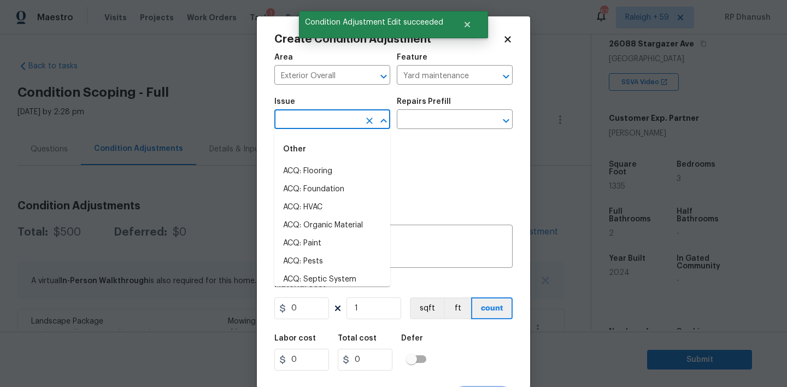
click at [340, 122] on input "text" at bounding box center [316, 120] width 85 height 17
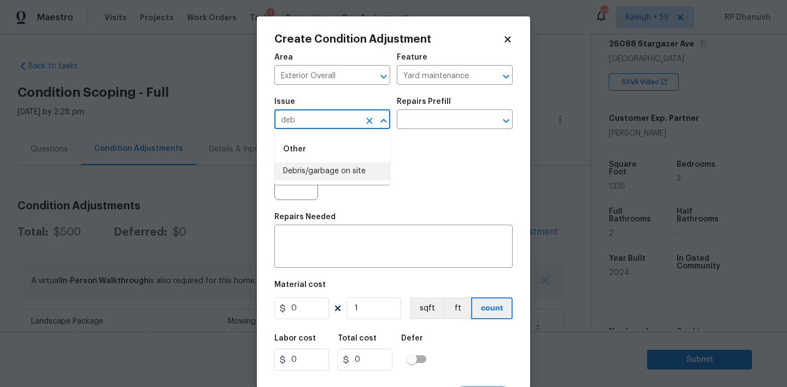
drag, startPoint x: 336, startPoint y: 164, endPoint x: 358, endPoint y: 149, distance: 27.1
click at [336, 164] on li "Debris/garbage on site" at bounding box center [332, 171] width 116 height 18
click at [441, 121] on input "text" at bounding box center [439, 120] width 85 height 17
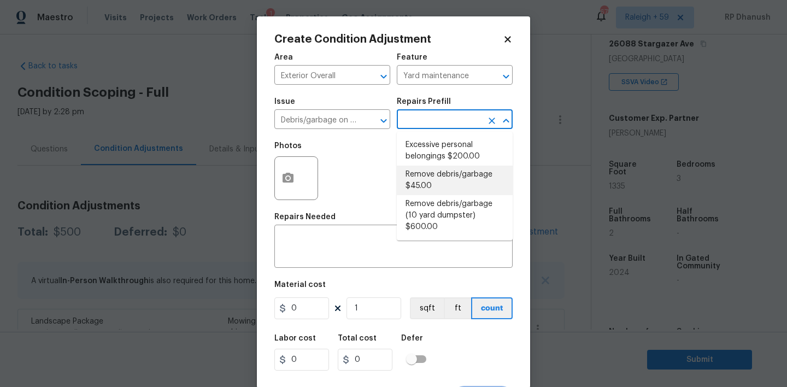
click at [434, 177] on li "Remove debris/garbage $45.00" at bounding box center [455, 180] width 116 height 29
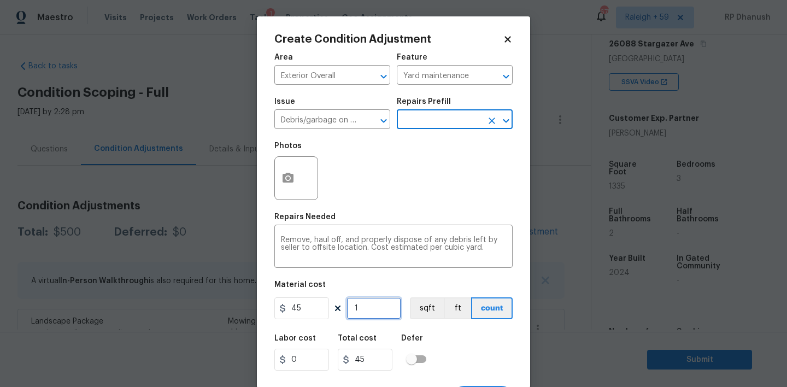
click at [388, 304] on input "1" at bounding box center [373, 308] width 55 height 22
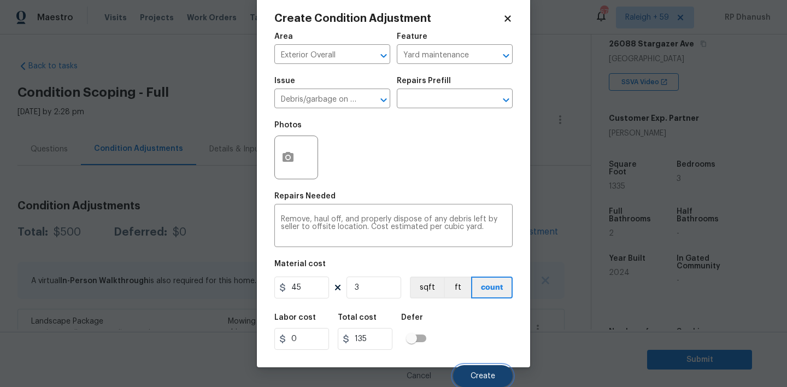
click at [477, 375] on span "Create" at bounding box center [482, 376] width 25 height 8
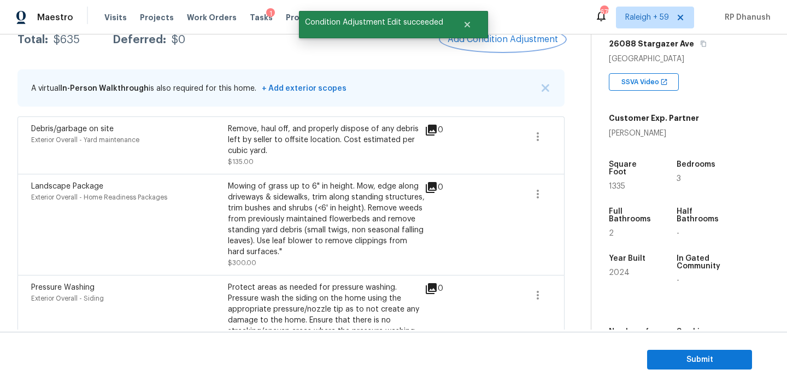
scroll to position [160, 0]
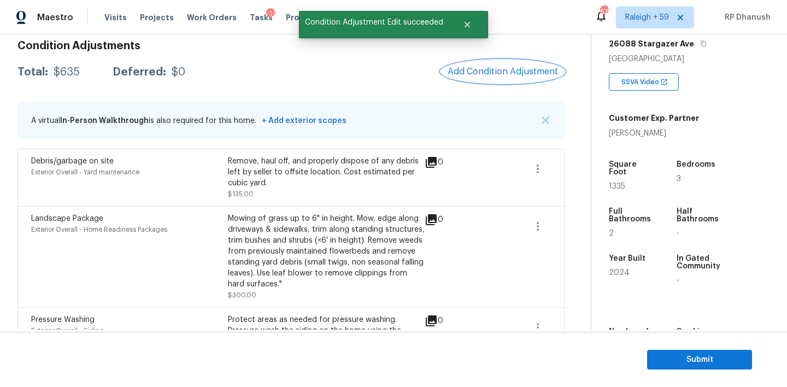
click at [503, 76] on button "Add Condition Adjustment" at bounding box center [502, 71] width 123 height 23
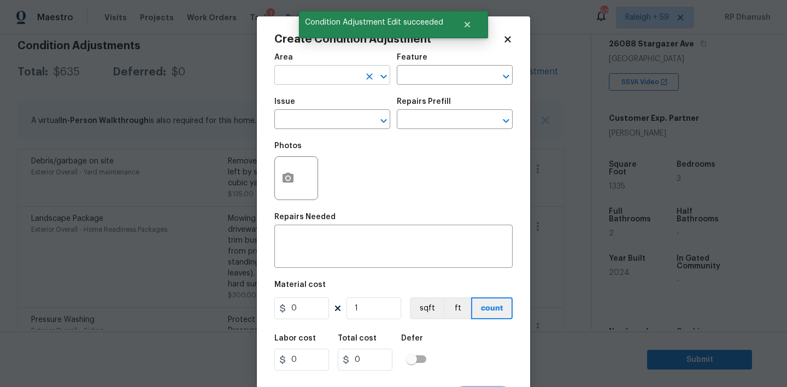
click at [328, 79] on input "text" at bounding box center [316, 76] width 85 height 17
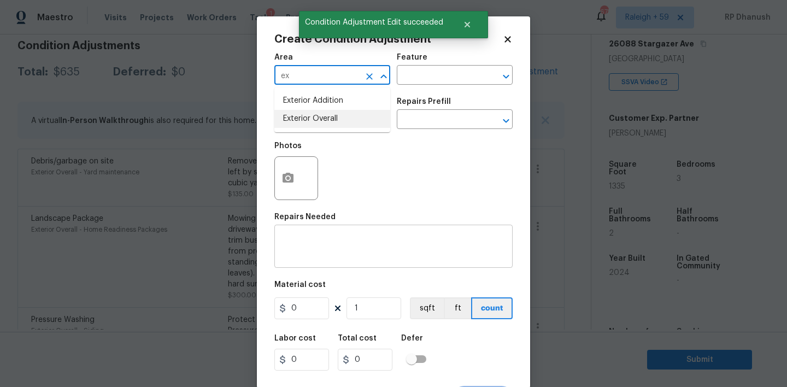
drag, startPoint x: 318, startPoint y: 110, endPoint x: 307, endPoint y: 236, distance: 126.7
click at [318, 110] on li "Exterior Overall" at bounding box center [332, 119] width 116 height 18
click at [306, 263] on div "x ​" at bounding box center [393, 247] width 238 height 40
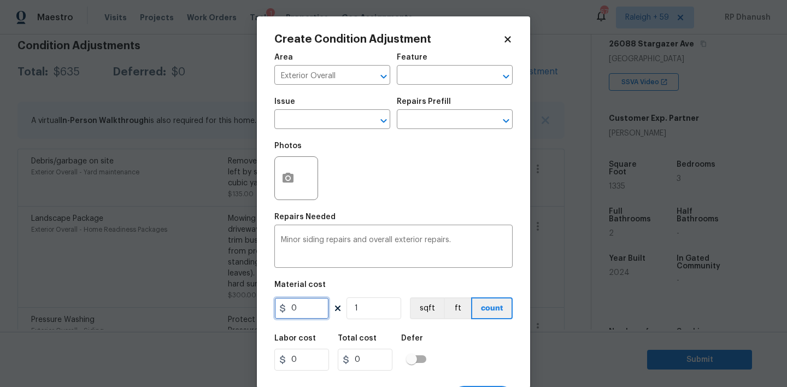
click at [310, 306] on input "0" at bounding box center [301, 308] width 55 height 22
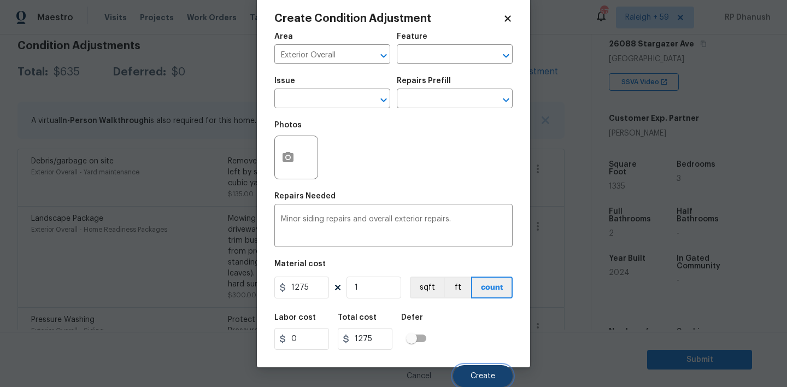
click at [486, 375] on span "Create" at bounding box center [482, 376] width 25 height 8
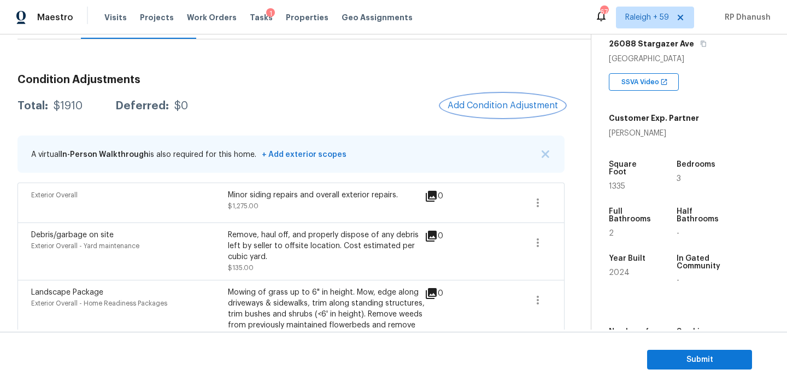
scroll to position [118, 0]
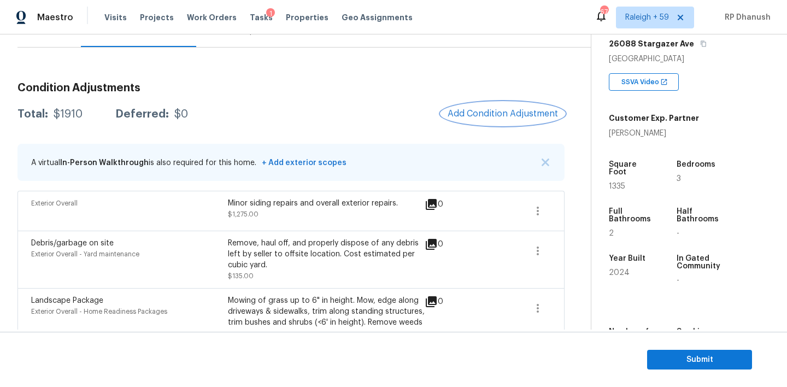
click at [478, 113] on span "Add Condition Adjustment" at bounding box center [502, 114] width 110 height 10
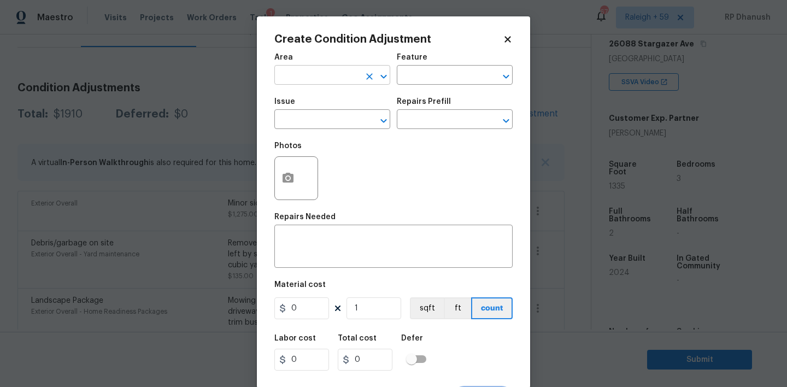
click at [335, 71] on input "text" at bounding box center [316, 76] width 85 height 17
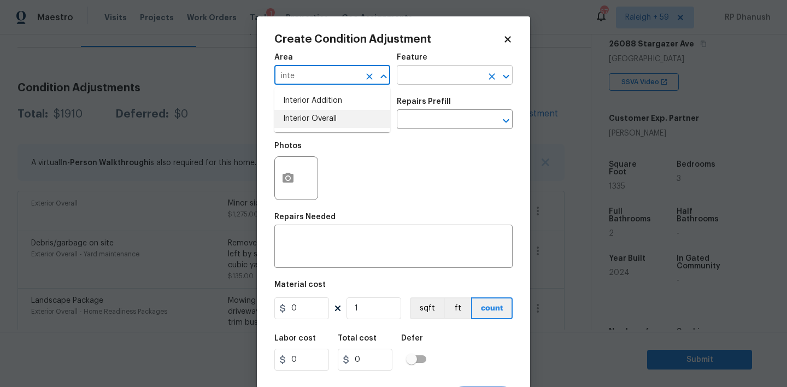
drag, startPoint x: 330, startPoint y: 111, endPoint x: 436, endPoint y: 79, distance: 110.2
click at [330, 111] on li "Interior Overall" at bounding box center [332, 119] width 116 height 18
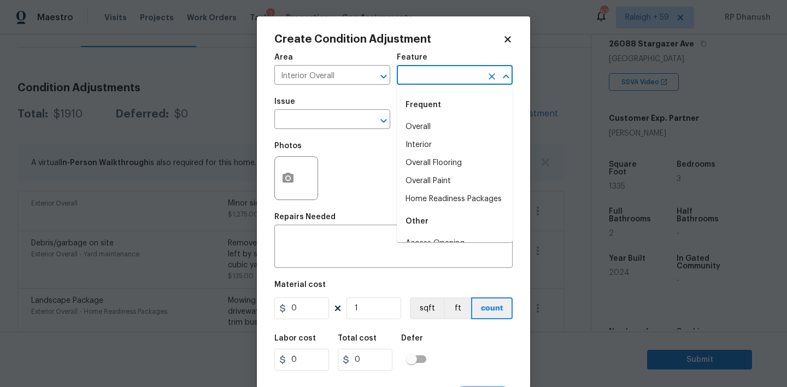
click at [436, 79] on input "text" at bounding box center [439, 76] width 85 height 17
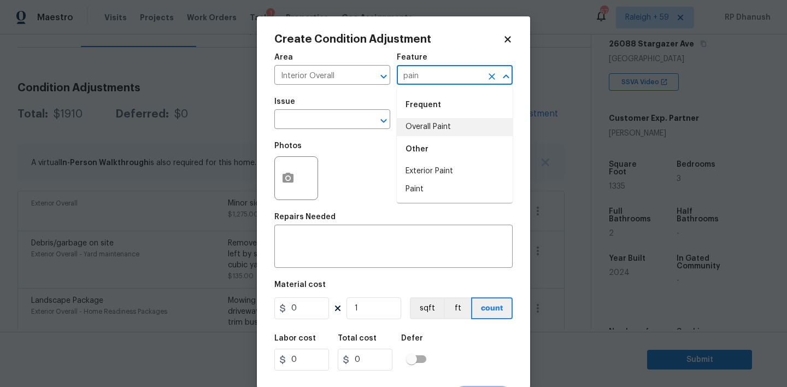
click at [432, 126] on li "Overall Paint" at bounding box center [455, 127] width 116 height 18
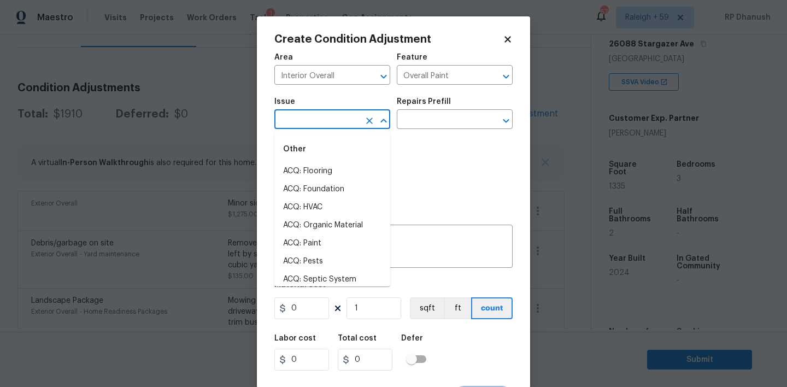
click at [326, 116] on input "text" at bounding box center [316, 120] width 85 height 17
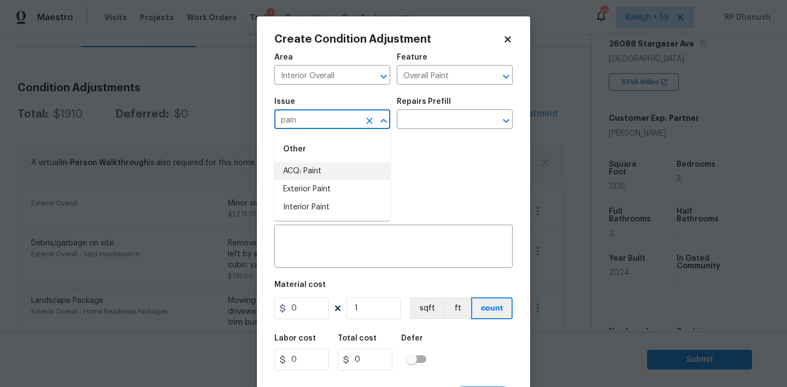
drag, startPoint x: 329, startPoint y: 169, endPoint x: 447, endPoint y: 141, distance: 121.9
click at [338, 165] on li "ACQ: Paint" at bounding box center [332, 171] width 116 height 18
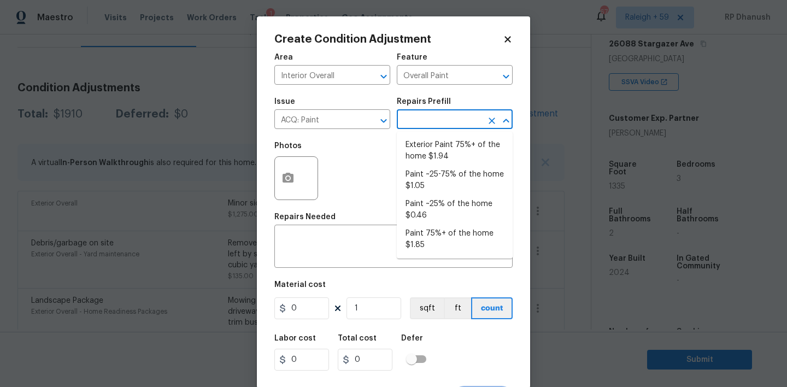
click at [446, 122] on input "text" at bounding box center [439, 120] width 85 height 17
click at [434, 204] on li "Paint ~25% of the home $0.46" at bounding box center [455, 209] width 116 height 29
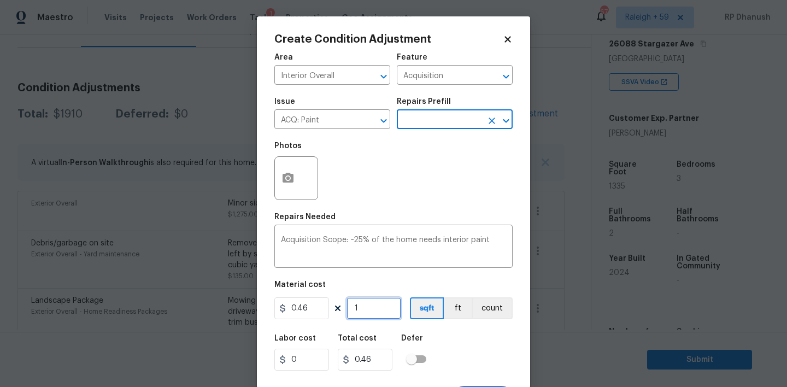
click at [379, 314] on input "1" at bounding box center [373, 308] width 55 height 22
click at [379, 314] on input "1335" at bounding box center [373, 308] width 55 height 22
paste input "text"
click at [377, 312] on input "1335" at bounding box center [373, 308] width 55 height 22
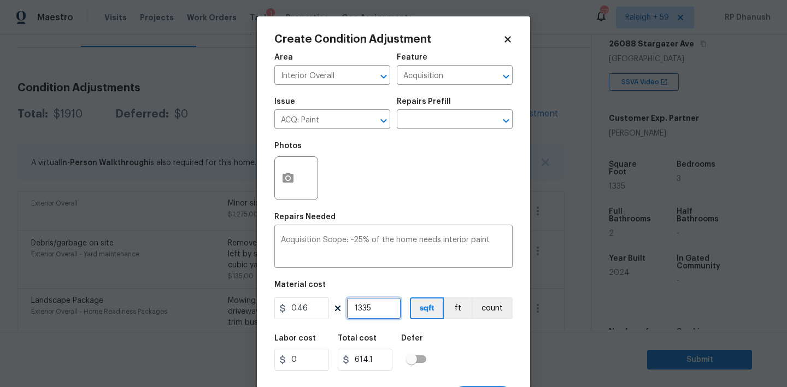
click at [377, 312] on input "1335" at bounding box center [373, 308] width 55 height 22
click at [291, 181] on icon "button" at bounding box center [287, 178] width 11 height 10
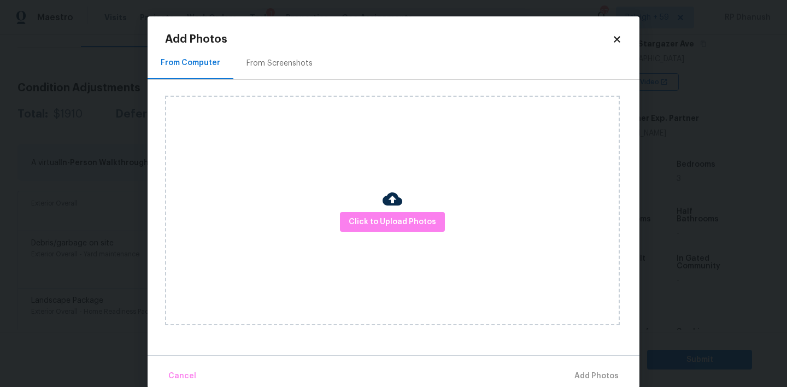
click at [268, 67] on div "From Screenshots" at bounding box center [279, 63] width 66 height 11
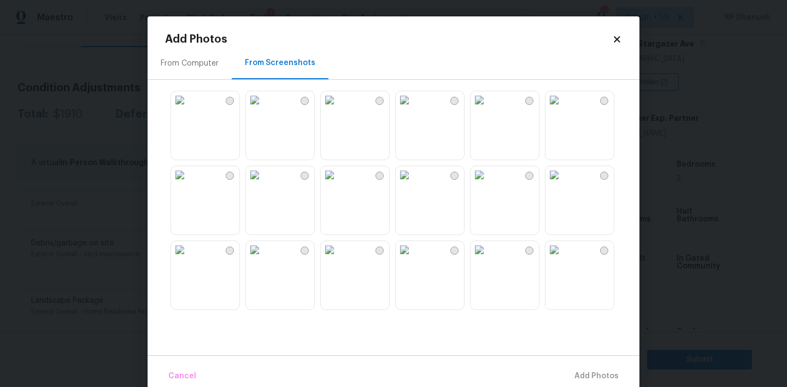
click at [263, 184] on img at bounding box center [254, 174] width 17 height 17
click at [263, 109] on img at bounding box center [254, 99] width 17 height 17
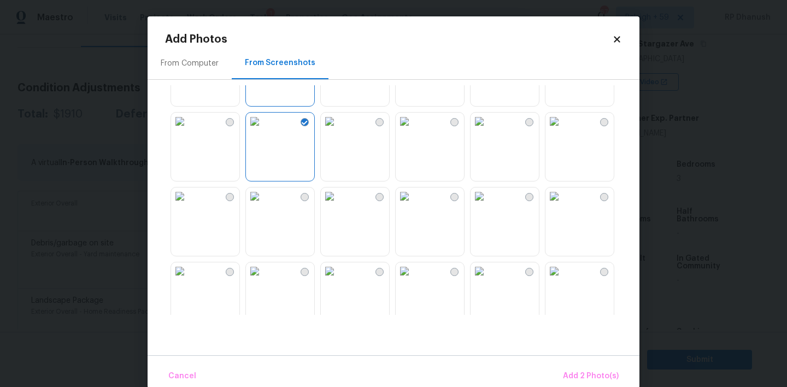
click at [338, 205] on img at bounding box center [329, 195] width 17 height 17
click at [413, 205] on img at bounding box center [404, 195] width 17 height 17
click at [585, 381] on span "Add 4 Photo(s)" at bounding box center [590, 376] width 56 height 14
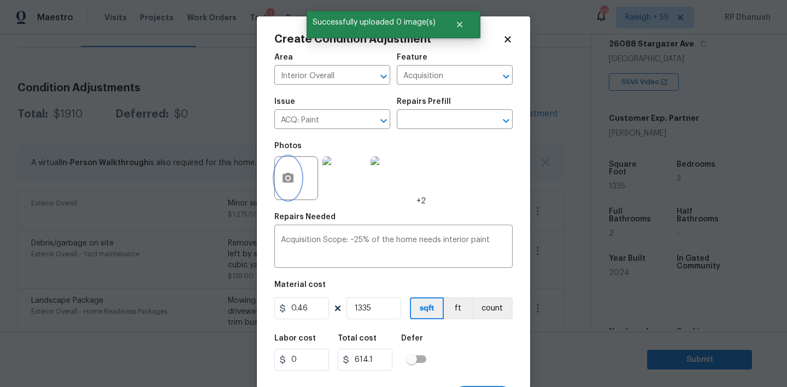
scroll to position [0, 0]
click at [449, 130] on div "Issue ACQ: Paint ​ Repairs Prefill ​" at bounding box center [393, 113] width 238 height 44
click at [454, 120] on input "text" at bounding box center [439, 120] width 85 height 17
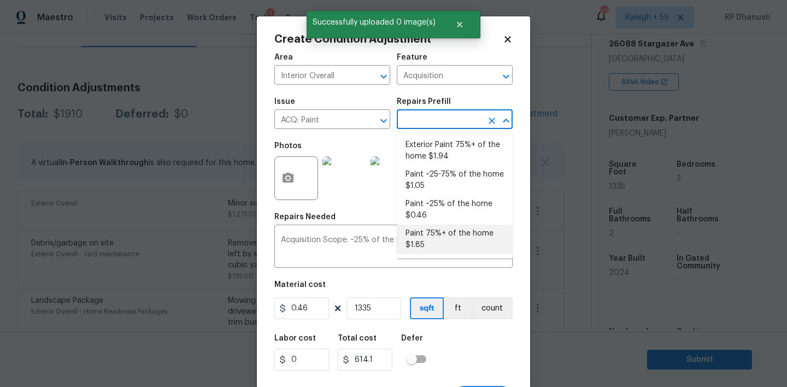
click at [430, 241] on li "Paint 75%+ of the home $1.85" at bounding box center [455, 239] width 116 height 29
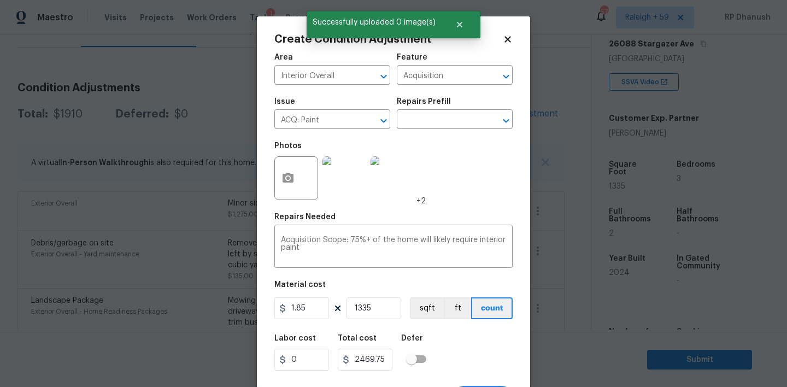
click at [440, 131] on div "Issue ACQ: Paint ​ Repairs Prefill ​" at bounding box center [393, 113] width 238 height 44
click at [440, 120] on input "text" at bounding box center [439, 120] width 85 height 17
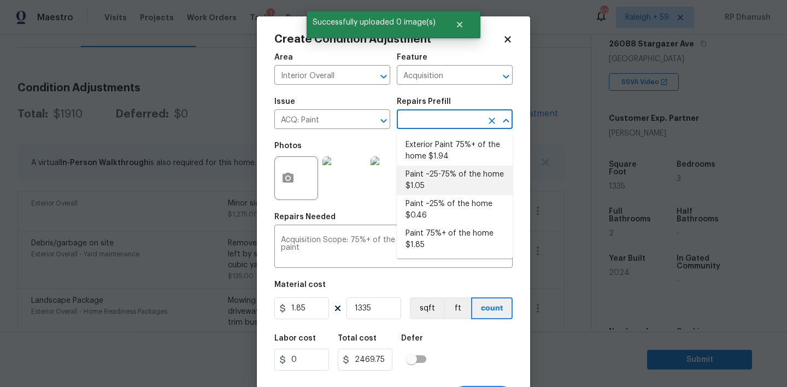
click at [438, 176] on li "Paint ~25-75% of the home $1.05" at bounding box center [455, 180] width 116 height 29
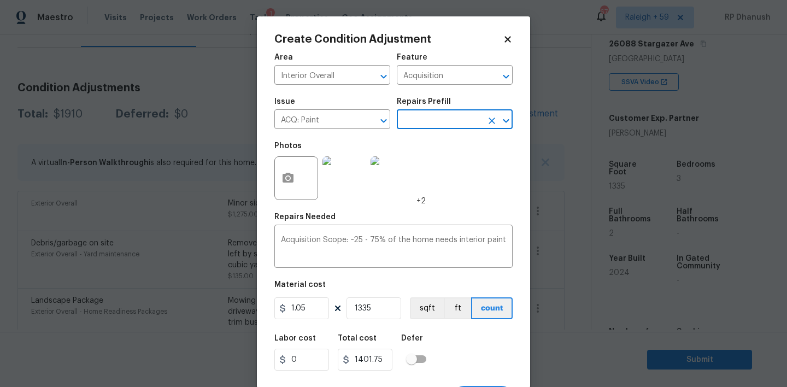
scroll to position [21, 0]
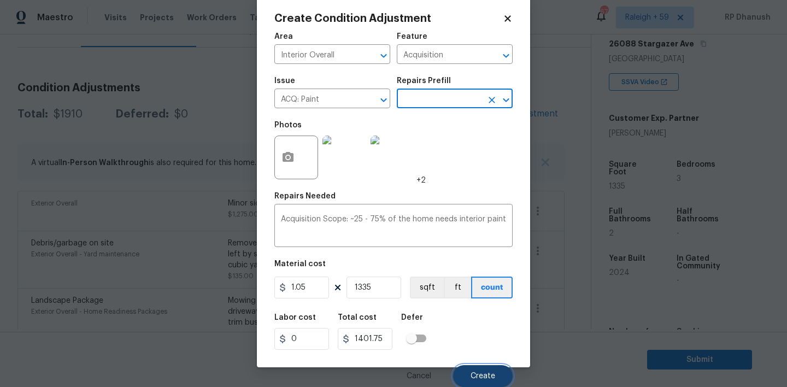
click at [487, 370] on button "Create" at bounding box center [483, 376] width 60 height 22
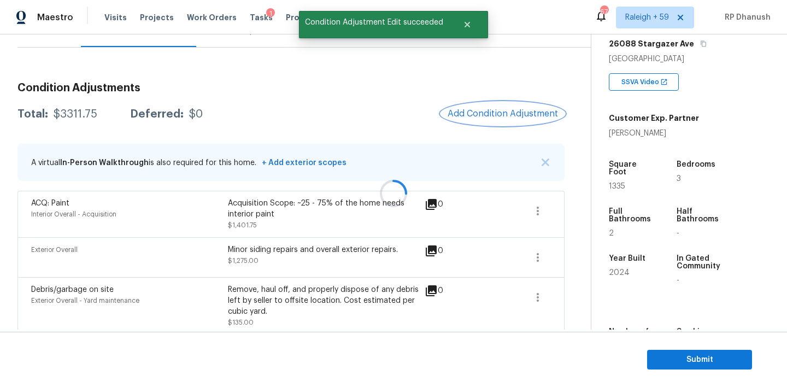
scroll to position [0, 0]
click at [490, 115] on span "Add Condition Adjustment" at bounding box center [502, 114] width 110 height 10
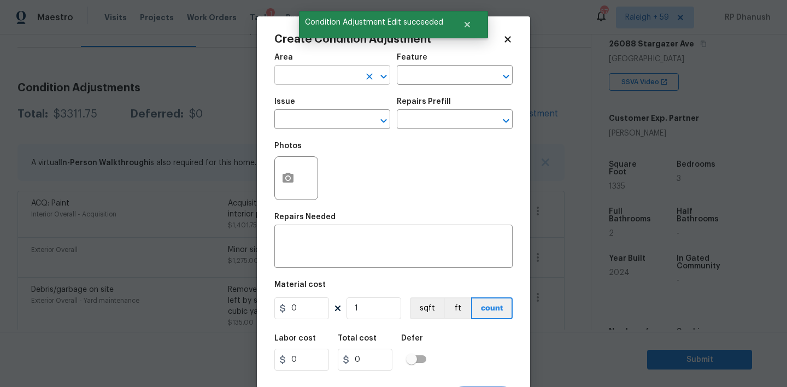
click at [312, 80] on input "text" at bounding box center [316, 76] width 85 height 17
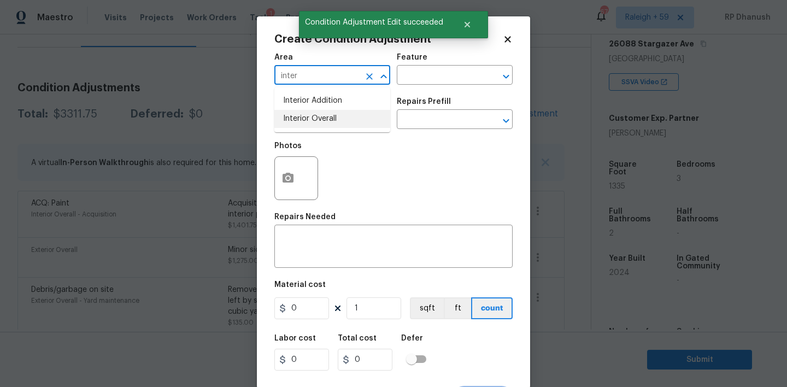
click at [314, 110] on li "Interior Overall" at bounding box center [332, 119] width 116 height 18
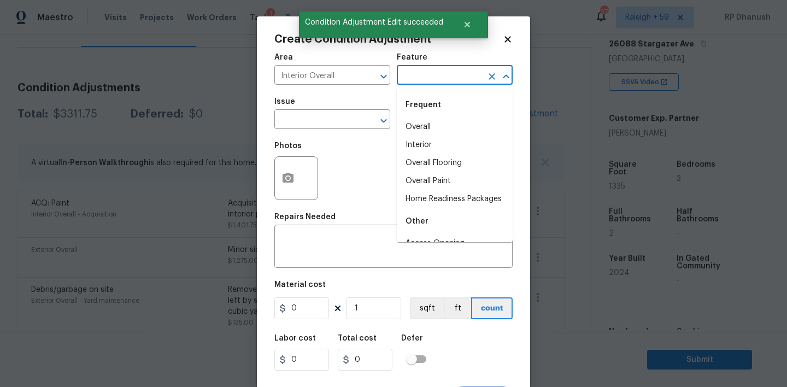
click at [415, 78] on input "text" at bounding box center [439, 76] width 85 height 17
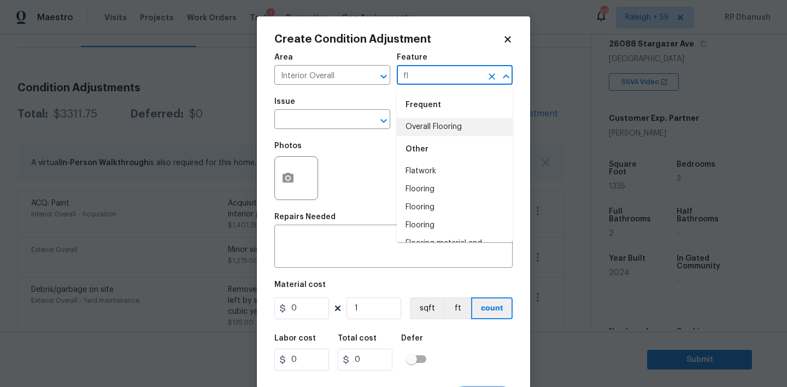
click at [415, 120] on li "Overall Flooring" at bounding box center [455, 127] width 116 height 18
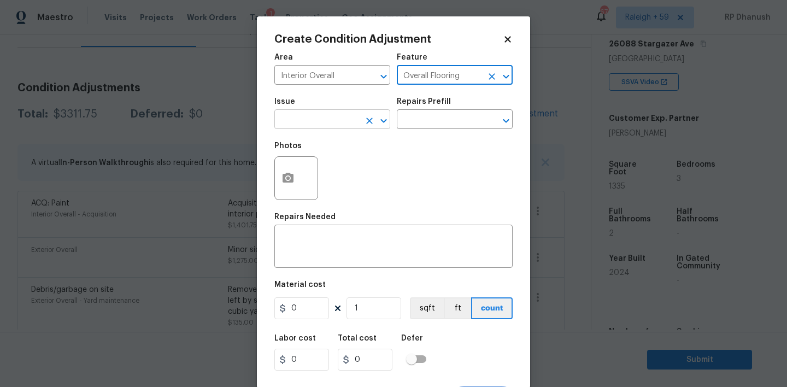
click at [330, 120] on input "text" at bounding box center [316, 120] width 85 height 17
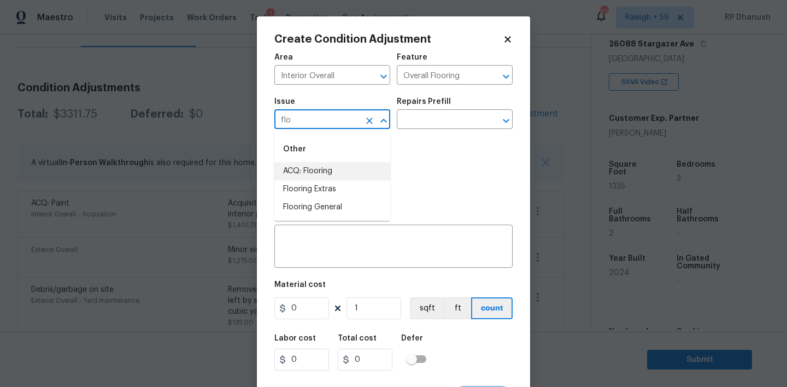
click at [316, 178] on li "ACQ: Flooring" at bounding box center [332, 171] width 116 height 18
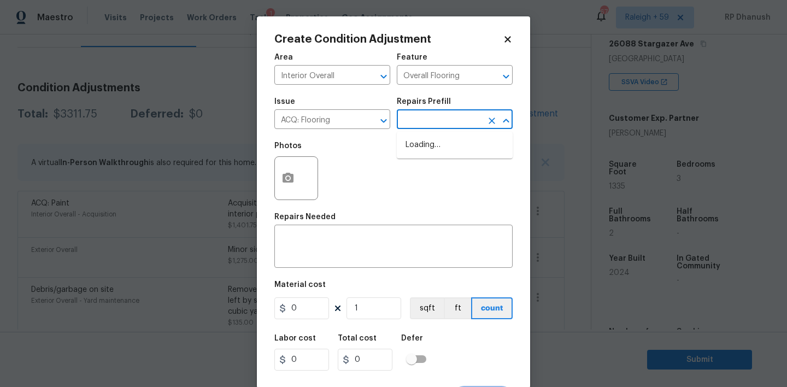
click at [440, 123] on input "text" at bounding box center [439, 120] width 85 height 17
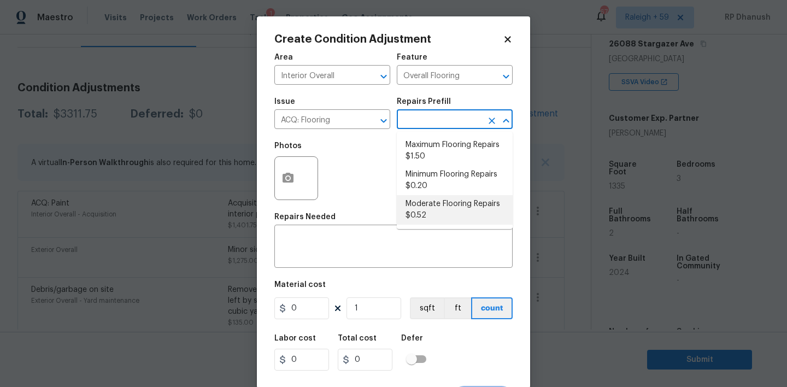
click at [432, 204] on li "Moderate Flooring Repairs $0.52" at bounding box center [455, 209] width 116 height 29
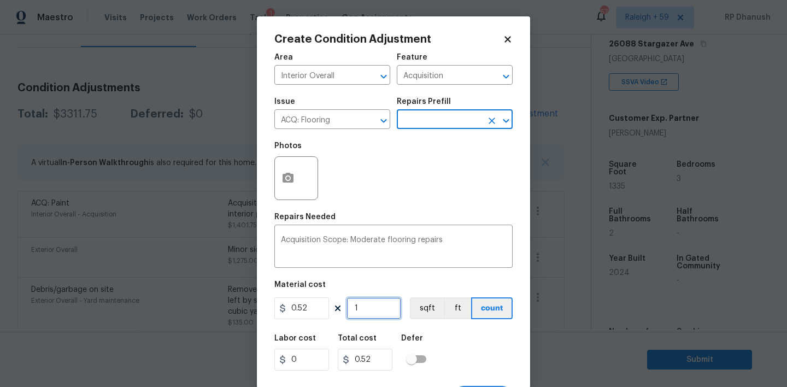
click at [388, 305] on input "1" at bounding box center [373, 308] width 55 height 22
paste input "1335"
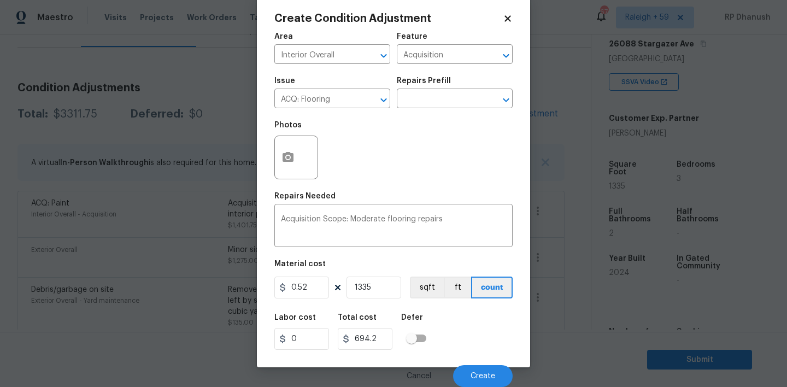
click at [272, 163] on div "Create Condition Adjustment Area Interior Overall ​ Feature Acquisition ​ Issue…" at bounding box center [393, 181] width 273 height 371
click at [287, 155] on icon "button" at bounding box center [287, 157] width 13 height 13
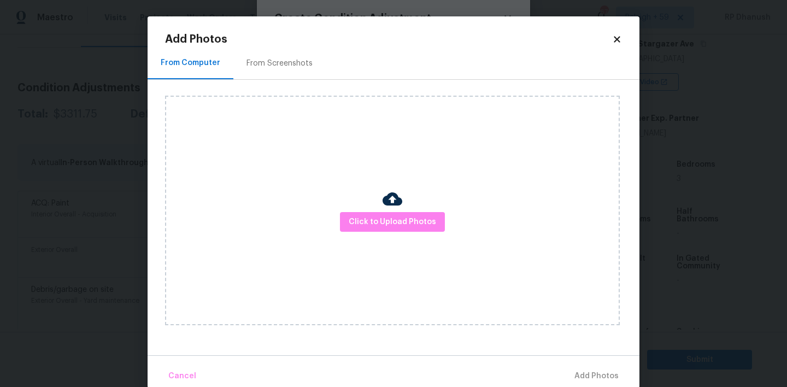
click at [251, 63] on div "From Screenshots" at bounding box center [279, 63] width 66 height 11
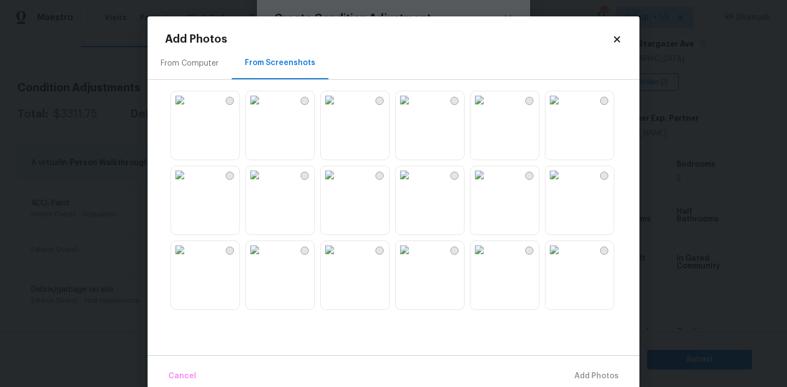
click at [188, 184] on img at bounding box center [179, 174] width 17 height 17
click at [316, 127] on div at bounding box center [402, 199] width 474 height 229
click at [263, 109] on img at bounding box center [254, 99] width 17 height 17
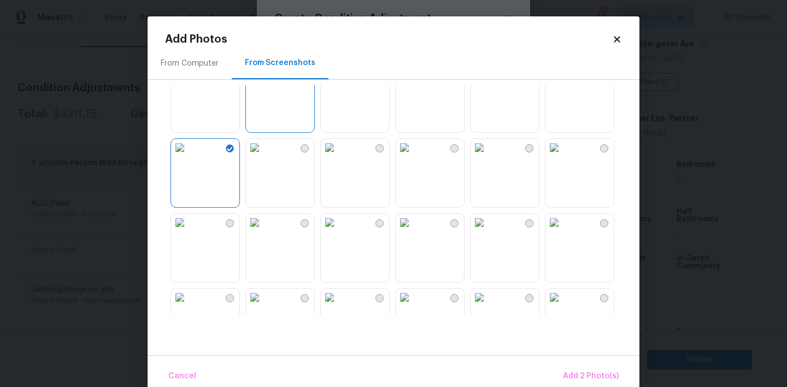
scroll to position [72, 0]
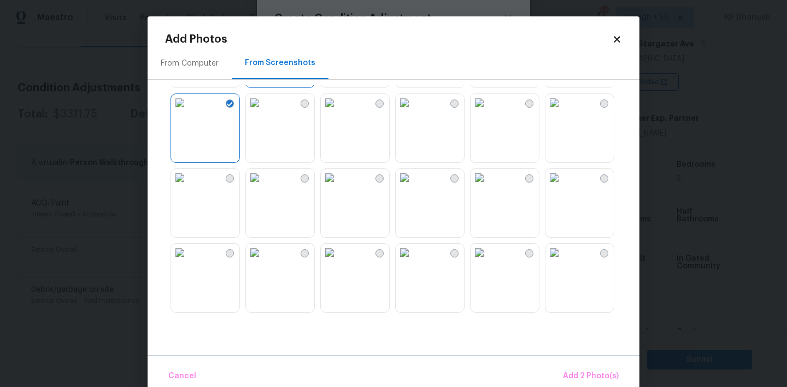
click at [263, 186] on img at bounding box center [254, 177] width 17 height 17
click at [338, 186] on img at bounding box center [329, 177] width 17 height 17
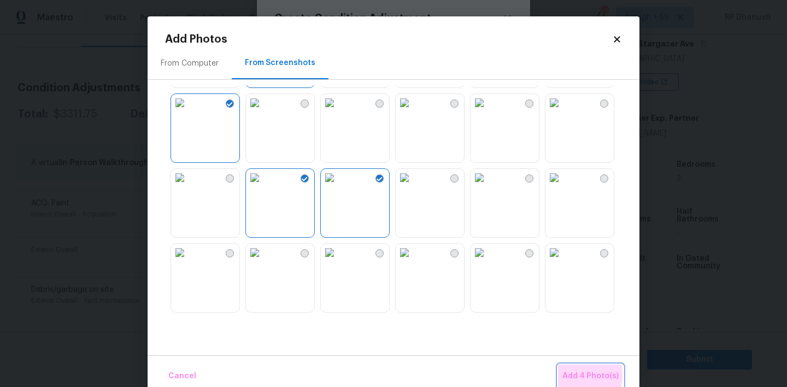
click at [575, 376] on span "Add 4 Photo(s)" at bounding box center [590, 376] width 56 height 14
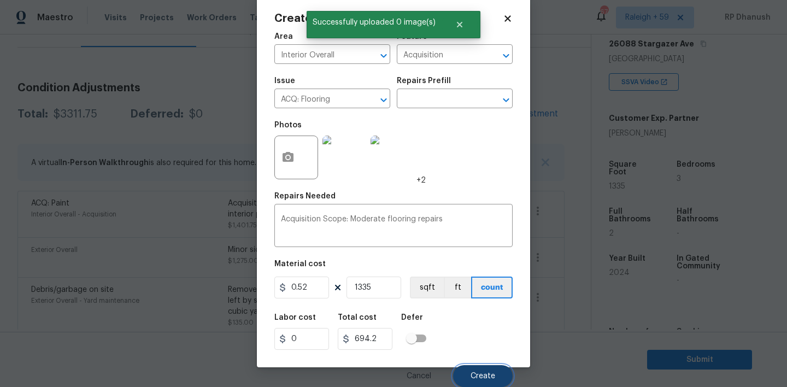
click at [486, 372] on span "Create" at bounding box center [482, 376] width 25 height 8
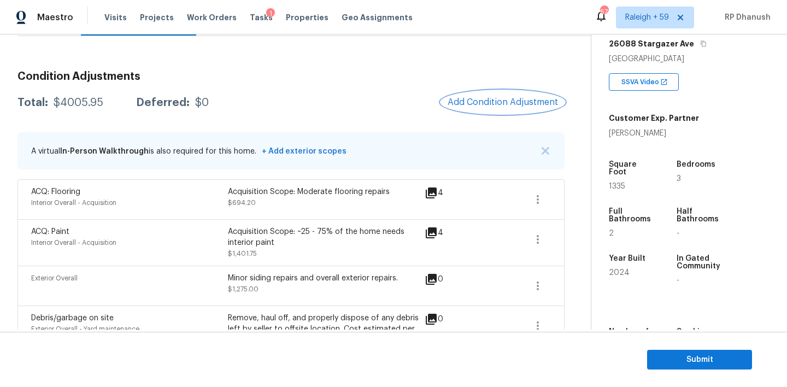
scroll to position [51, 0]
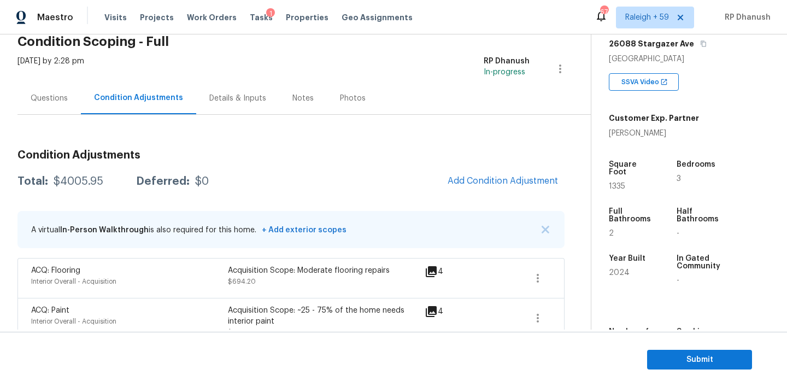
click at [43, 90] on div "Questions" at bounding box center [48, 98] width 63 height 32
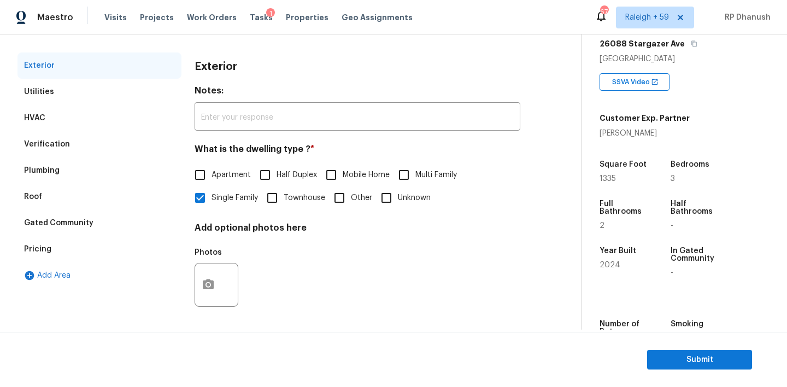
scroll to position [6, 0]
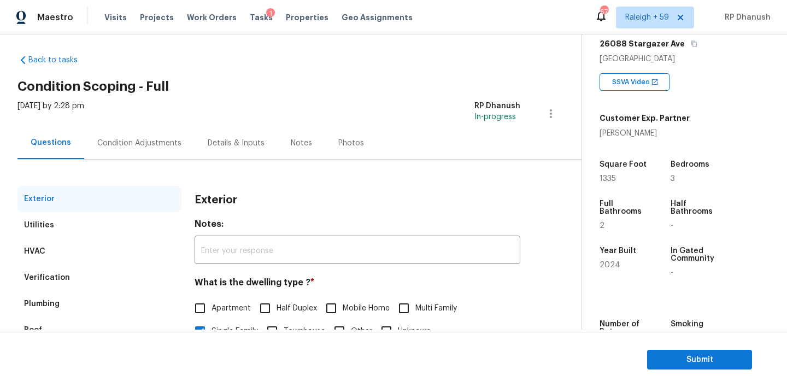
click at [141, 120] on div "[DATE] by 2:28 pm RP Dhanush In-progress" at bounding box center [299, 114] width 564 height 26
click at [141, 141] on div "Condition Adjustments" at bounding box center [139, 143] width 84 height 11
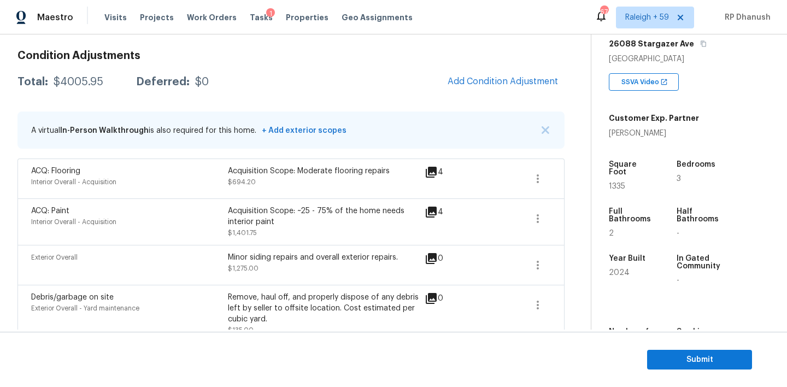
scroll to position [133, 0]
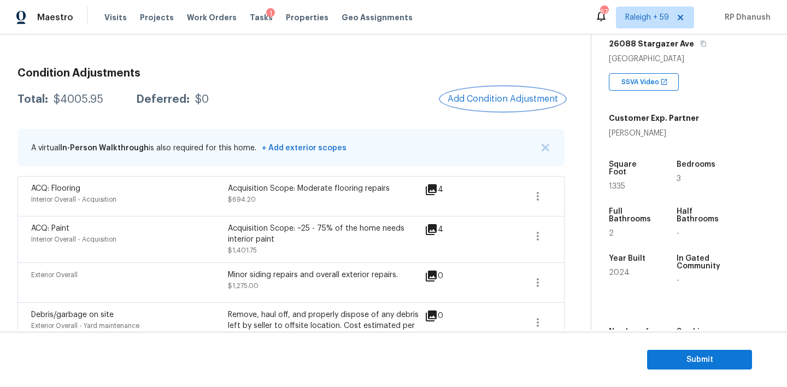
click at [521, 103] on span "Add Condition Adjustment" at bounding box center [502, 99] width 110 height 10
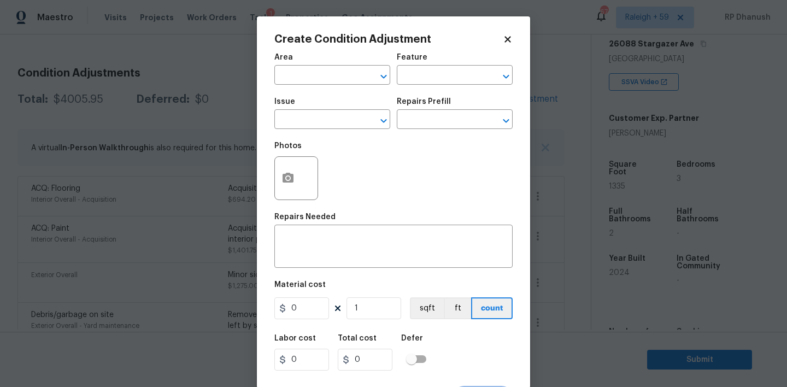
click at [160, 162] on body "Maestro Visits Projects Work Orders Tasks 1 Properties Geo Assignments 674 Rale…" at bounding box center [393, 193] width 787 height 387
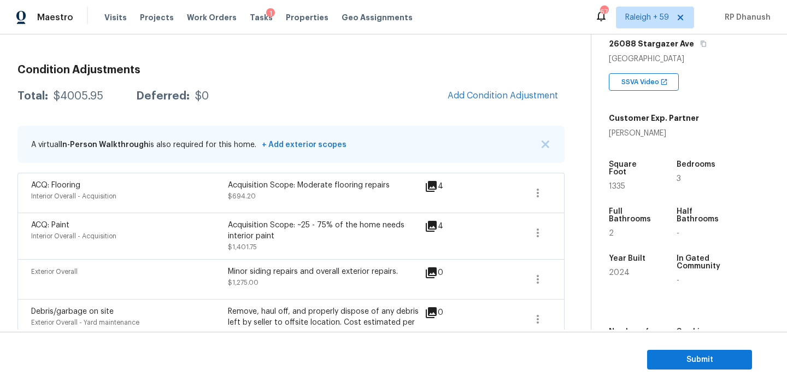
scroll to position [135, 0]
click at [503, 97] on span "Add Condition Adjustment" at bounding box center [502, 96] width 110 height 10
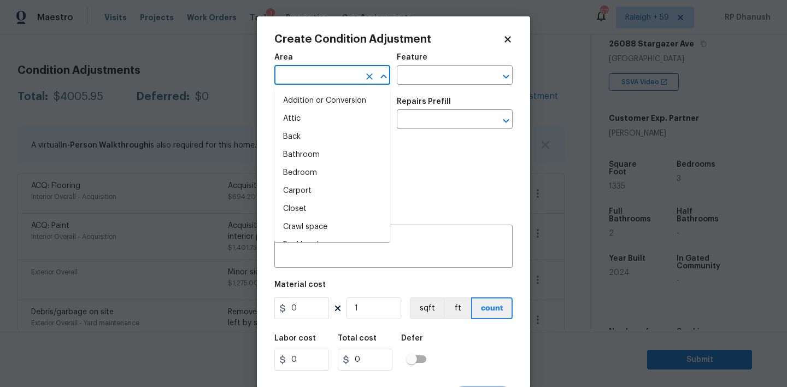
click at [335, 72] on input "text" at bounding box center [316, 76] width 85 height 17
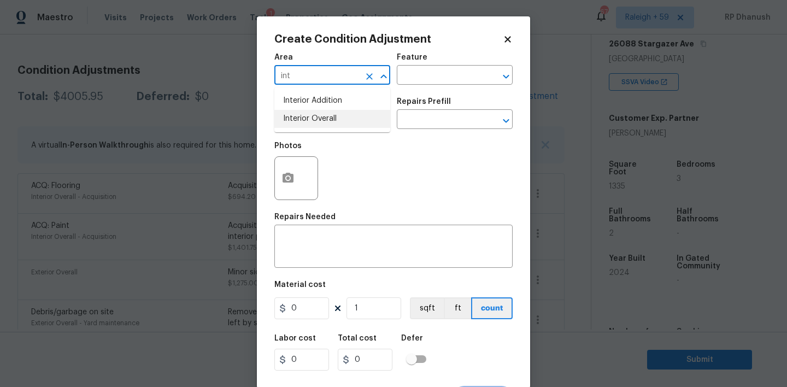
click at [316, 122] on li "Interior Overall" at bounding box center [332, 119] width 116 height 18
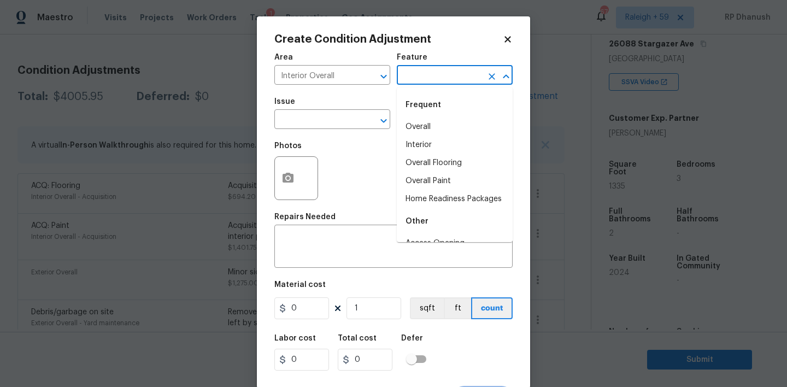
click at [429, 74] on input "text" at bounding box center [439, 76] width 85 height 17
click at [364, 245] on textarea at bounding box center [393, 247] width 225 height 23
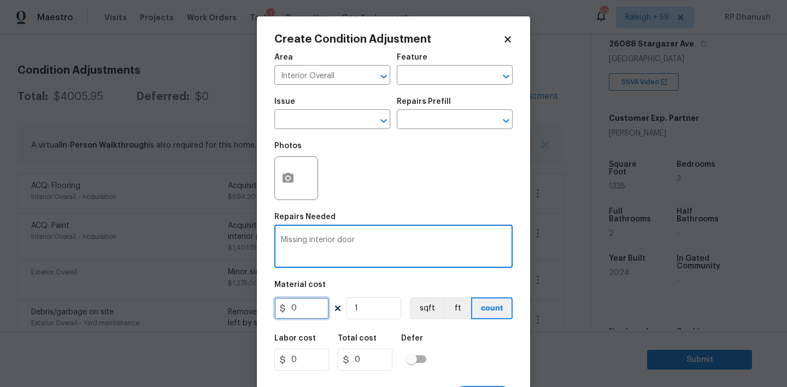
click at [326, 305] on input "0" at bounding box center [301, 308] width 55 height 22
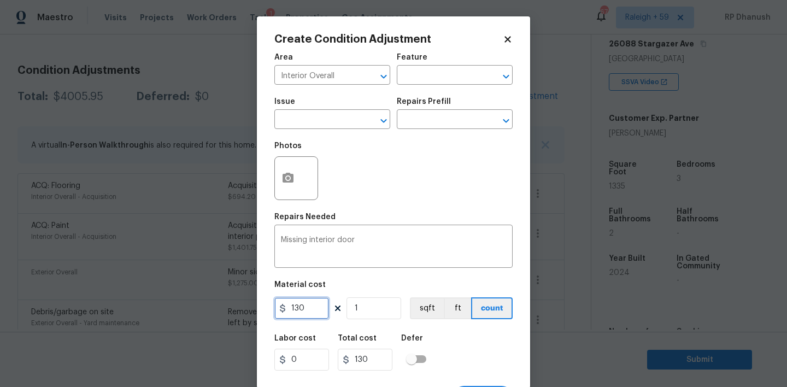
click at [326, 305] on input "130" at bounding box center [301, 308] width 55 height 22
click at [284, 185] on button "button" at bounding box center [288, 178] width 26 height 43
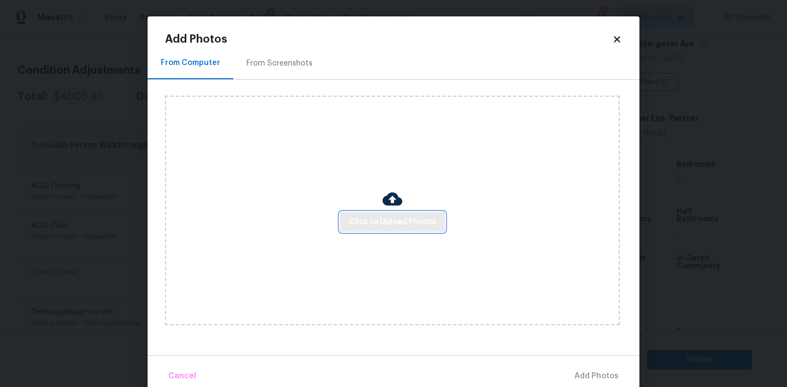
click at [383, 230] on button "Click to Upload Photos" at bounding box center [392, 222] width 105 height 20
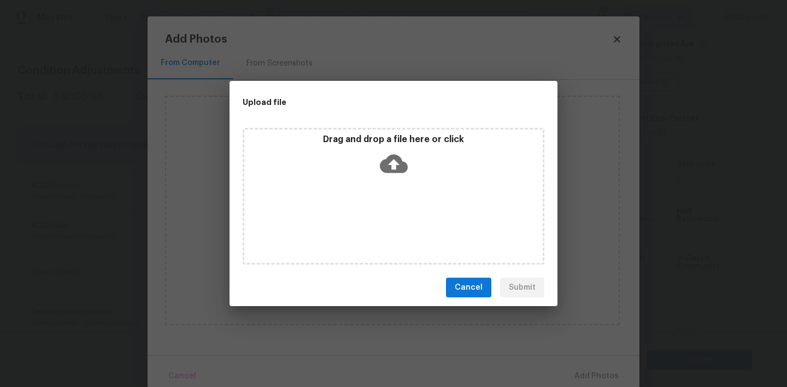
click at [383, 165] on icon at bounding box center [394, 164] width 28 height 19
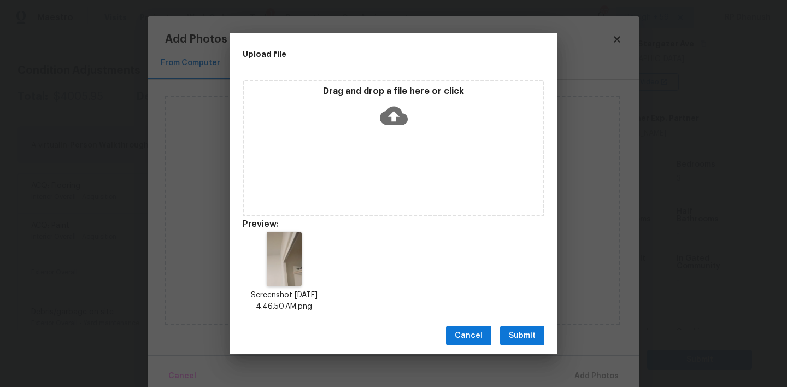
click at [517, 346] on div "Cancel Submit" at bounding box center [393, 336] width 328 height 38
click at [517, 335] on span "Submit" at bounding box center [522, 336] width 27 height 14
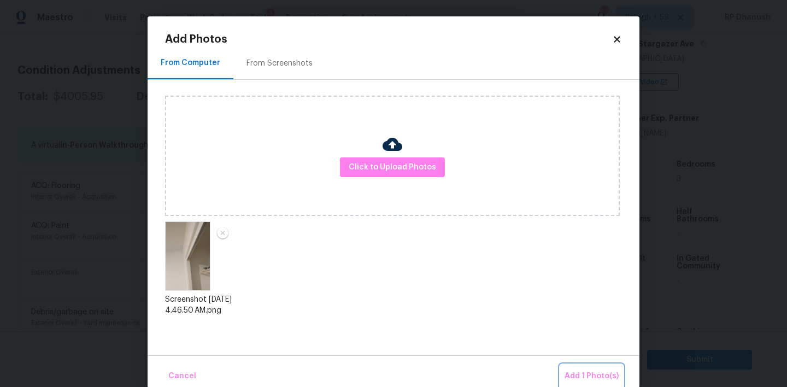
click at [573, 369] on button "Add 1 Photo(s)" at bounding box center [591, 375] width 63 height 23
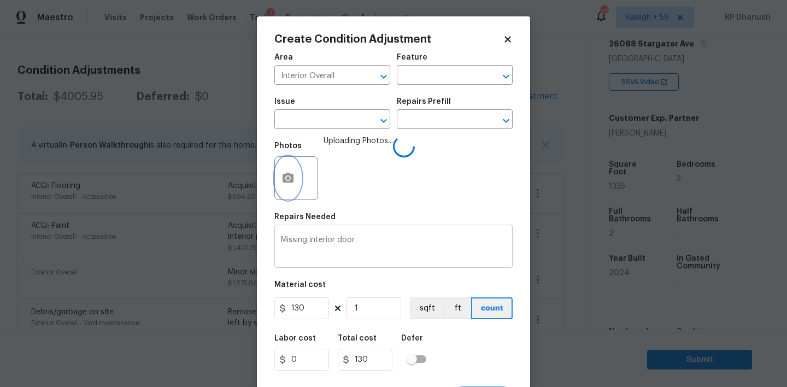
scroll to position [21, 0]
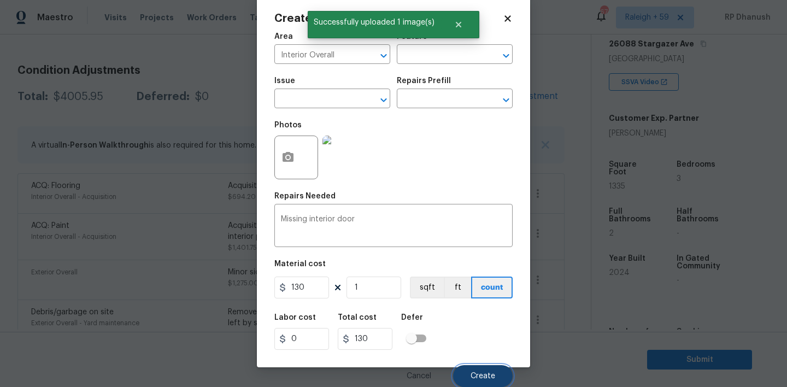
click at [467, 371] on button "Create" at bounding box center [483, 376] width 60 height 22
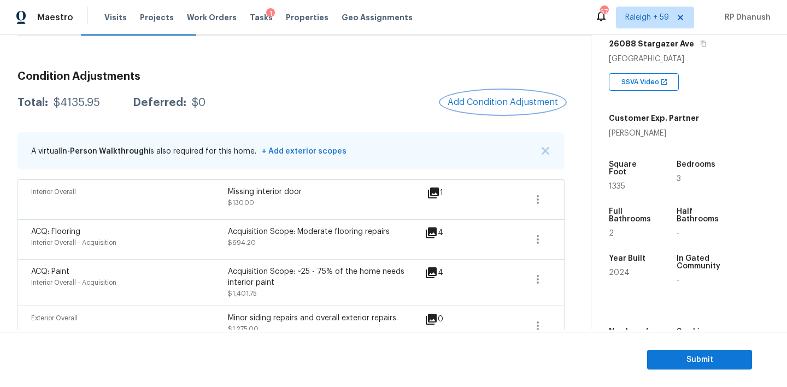
scroll to position [23, 0]
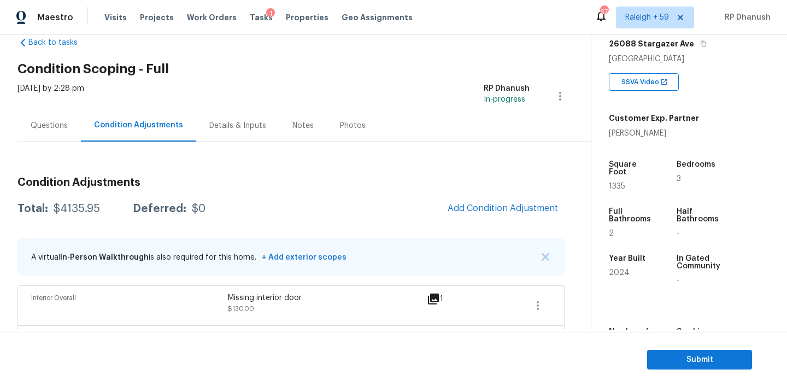
click at [35, 126] on div "Questions" at bounding box center [49, 125] width 37 height 11
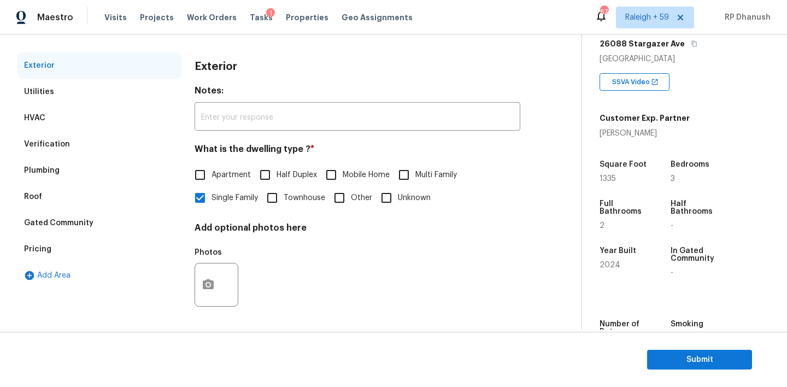
scroll to position [34, 0]
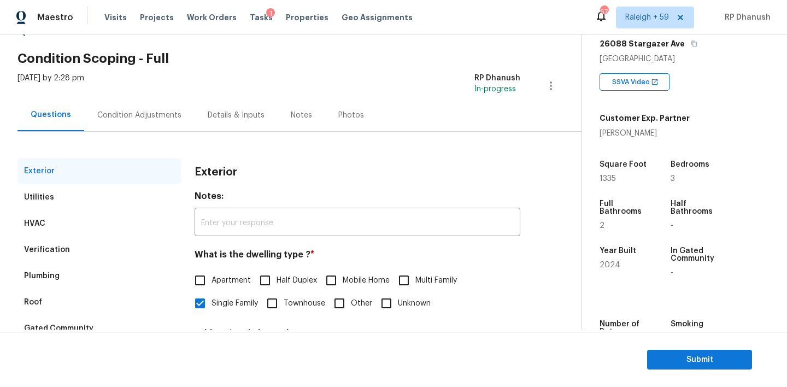
click at [151, 113] on div "Condition Adjustments" at bounding box center [139, 115] width 84 height 11
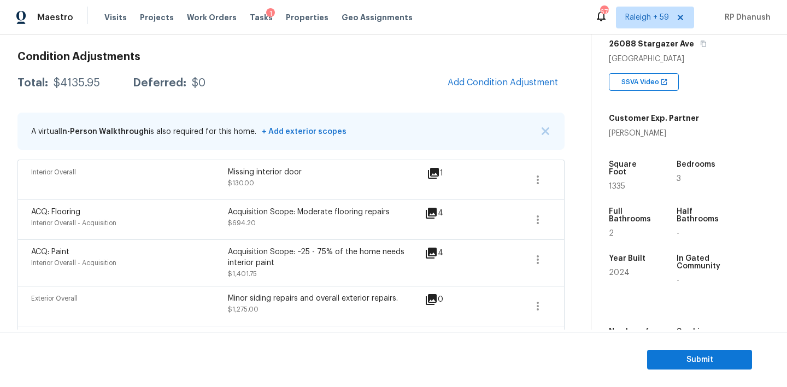
scroll to position [108, 0]
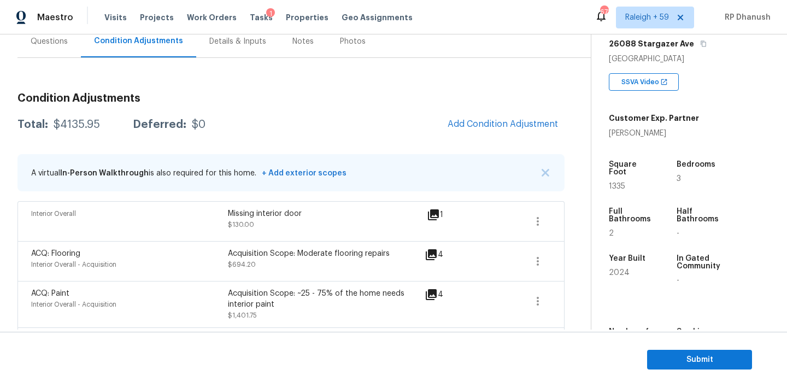
click at [62, 39] on div "Questions" at bounding box center [49, 41] width 37 height 11
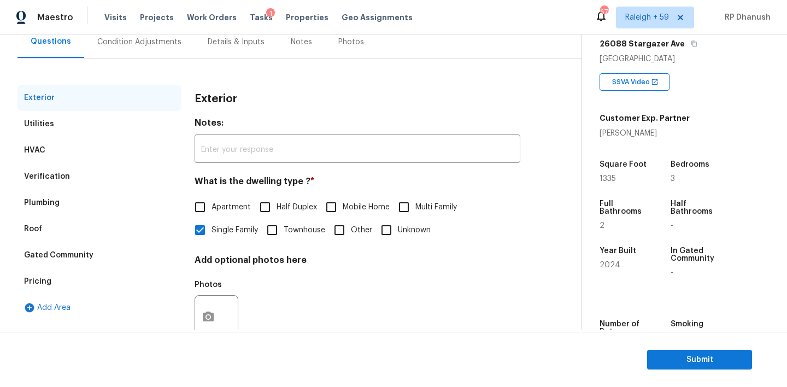
scroll to position [139, 0]
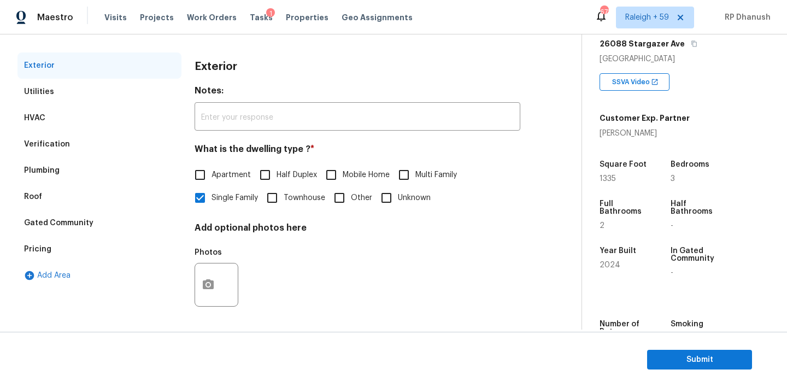
click at [55, 176] on div "Plumbing" at bounding box center [99, 170] width 164 height 26
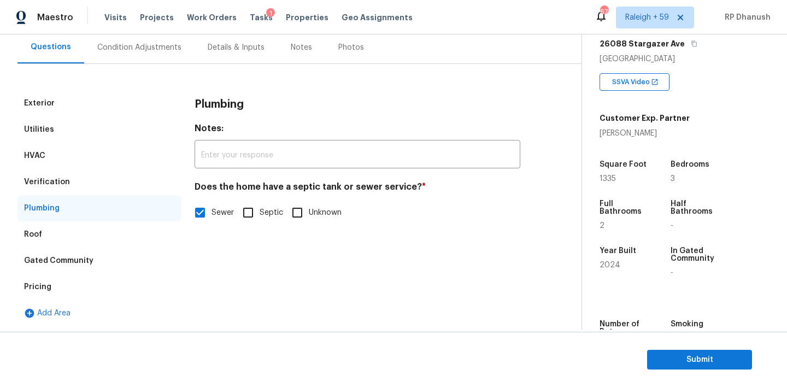
scroll to position [102, 0]
click at [78, 178] on div "Verification" at bounding box center [99, 182] width 164 height 26
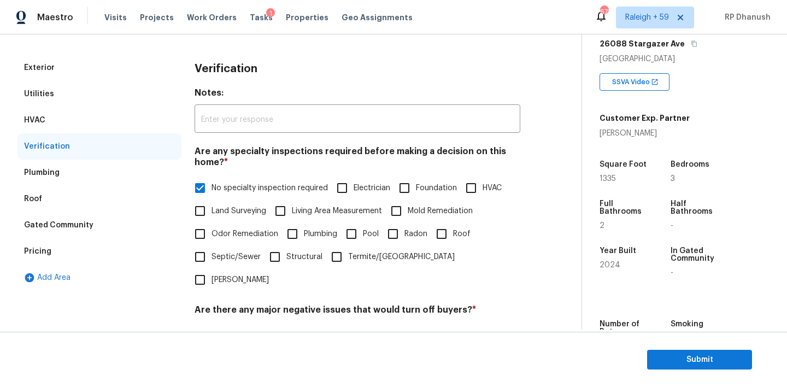
scroll to position [47, 0]
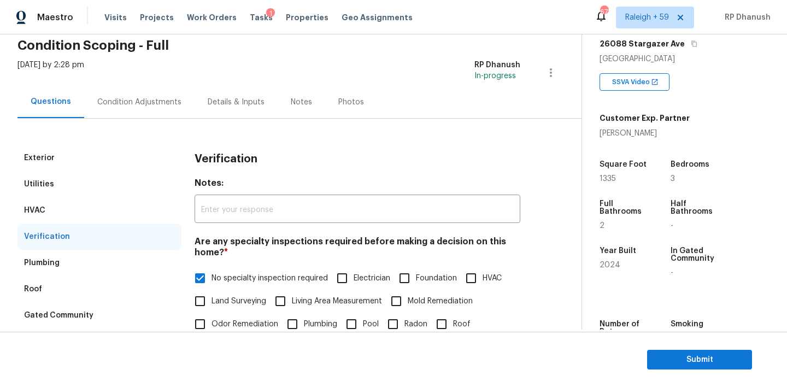
click at [107, 106] on div "Condition Adjustments" at bounding box center [139, 102] width 84 height 11
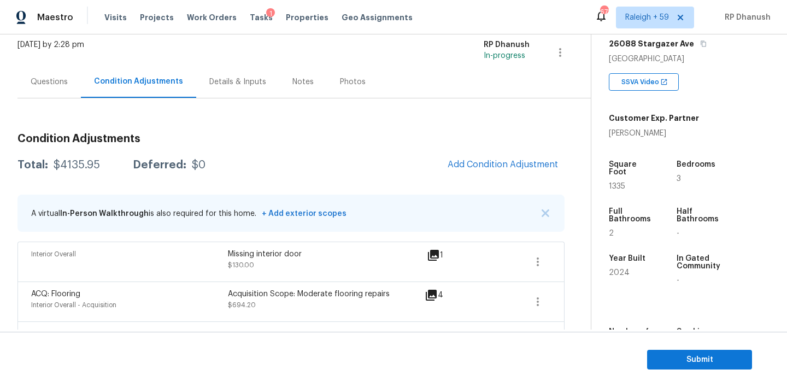
scroll to position [61, 0]
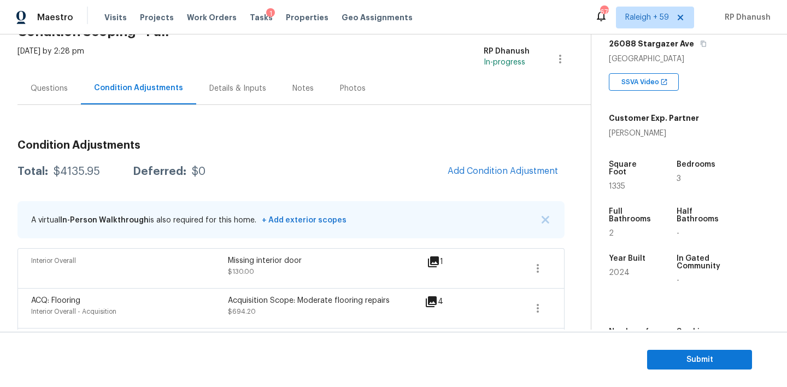
click at [32, 93] on div "Questions" at bounding box center [49, 88] width 37 height 11
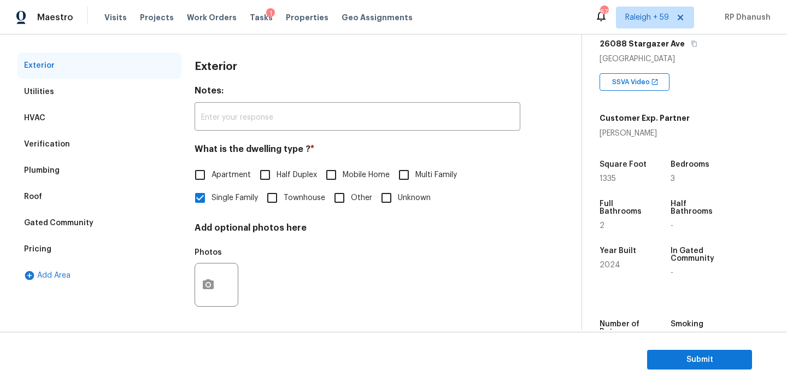
click at [110, 234] on div "Gated Community" at bounding box center [99, 223] width 164 height 26
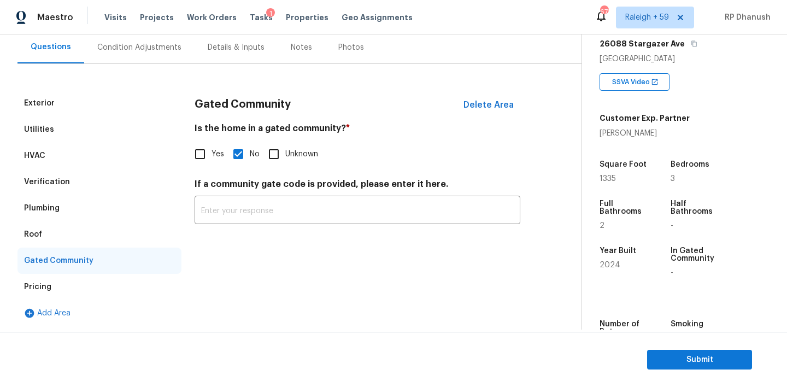
click at [72, 175] on div "Verification" at bounding box center [99, 182] width 164 height 26
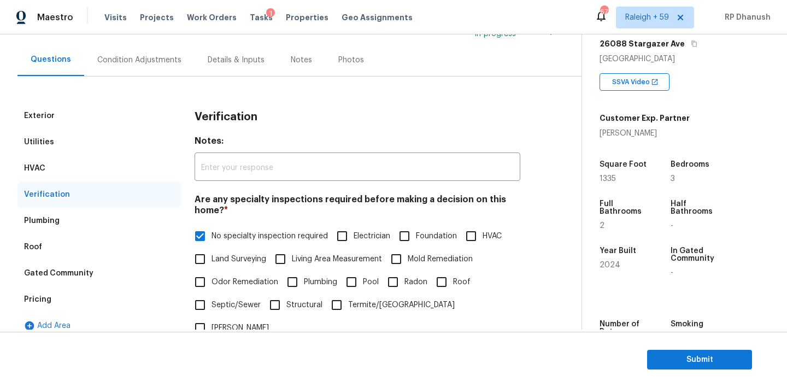
scroll to position [47, 0]
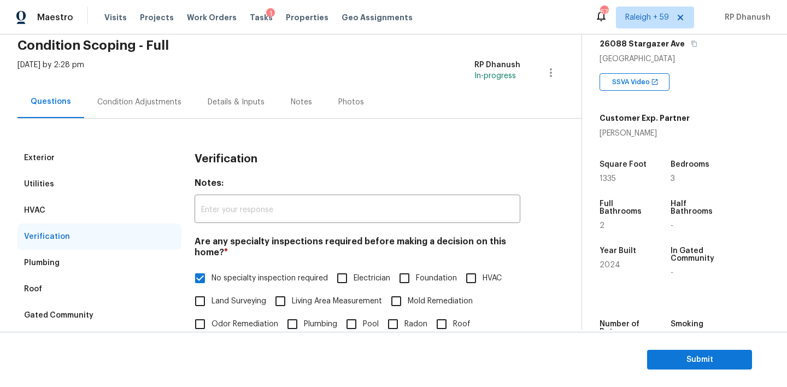
click at [144, 102] on div "Condition Adjustments" at bounding box center [139, 102] width 84 height 11
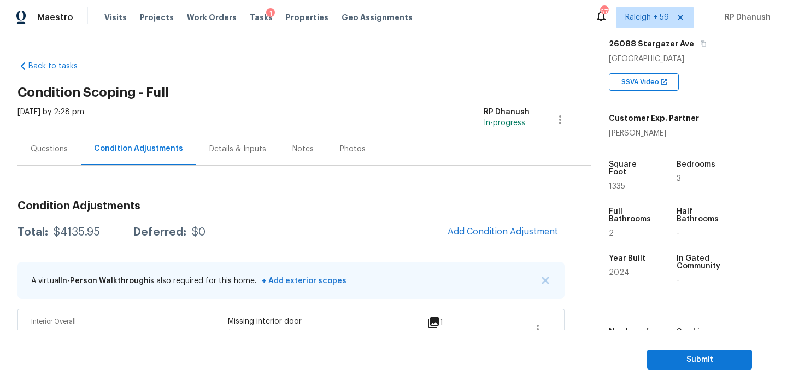
scroll to position [22, 0]
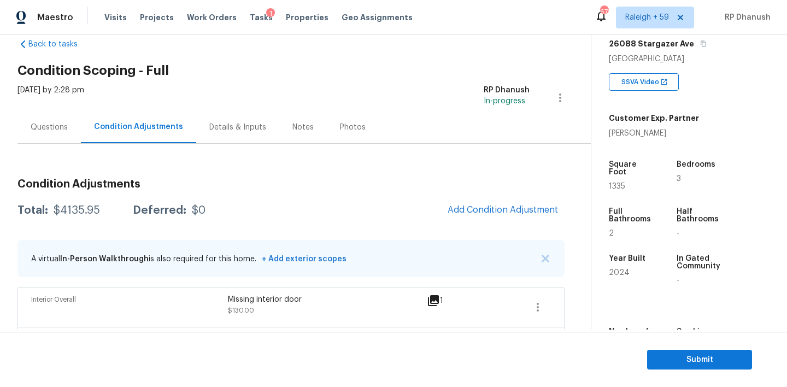
click at [51, 127] on div "Questions" at bounding box center [49, 127] width 37 height 11
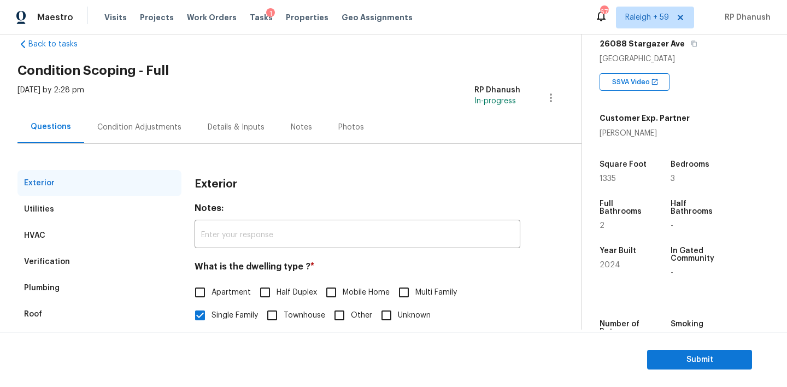
click at [137, 122] on div "Condition Adjustments" at bounding box center [139, 127] width 84 height 11
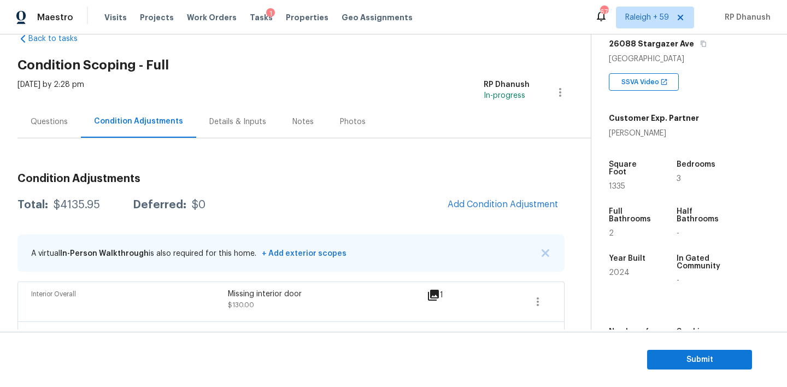
scroll to position [41, 0]
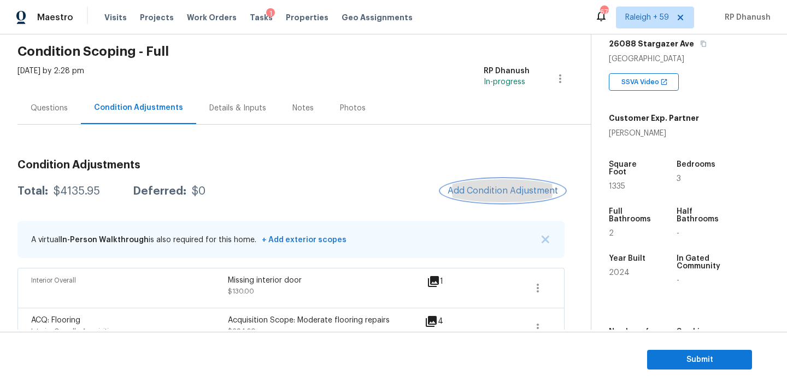
click at [490, 190] on span "Add Condition Adjustment" at bounding box center [502, 191] width 110 height 10
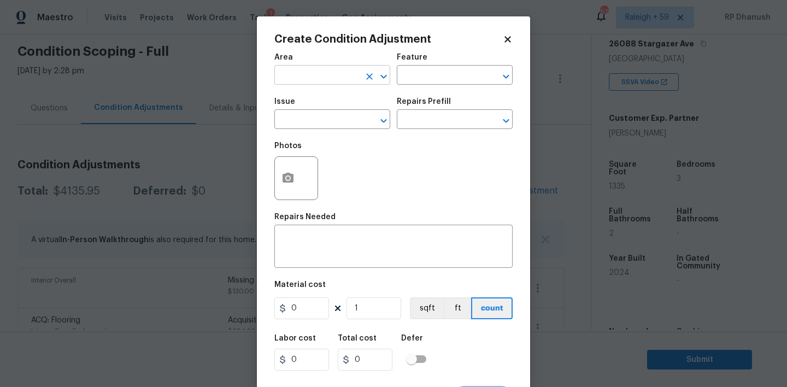
click at [353, 74] on input "text" at bounding box center [316, 76] width 85 height 17
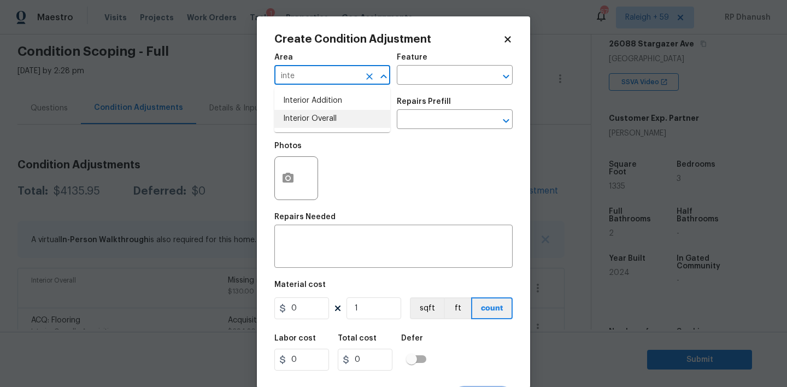
click at [347, 115] on li "Interior Overall" at bounding box center [332, 119] width 116 height 18
click at [333, 245] on textarea at bounding box center [393, 247] width 225 height 23
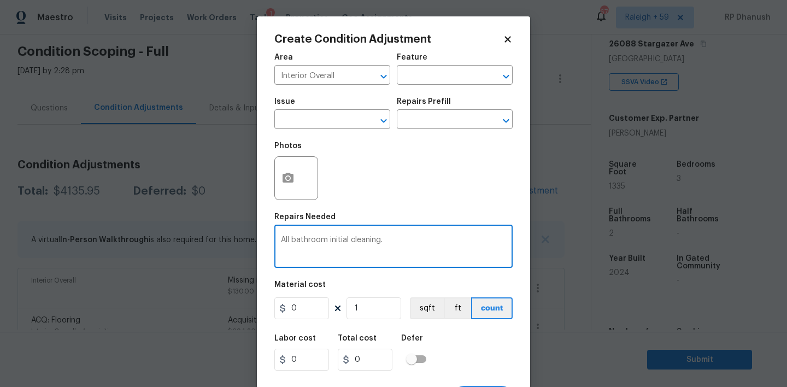
click at [306, 335] on h5 "Labor cost" at bounding box center [295, 338] width 42 height 8
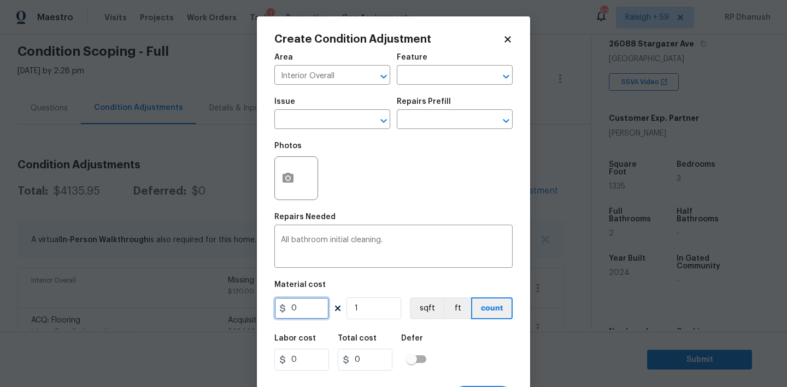
click at [299, 301] on input "0" at bounding box center [301, 308] width 55 height 22
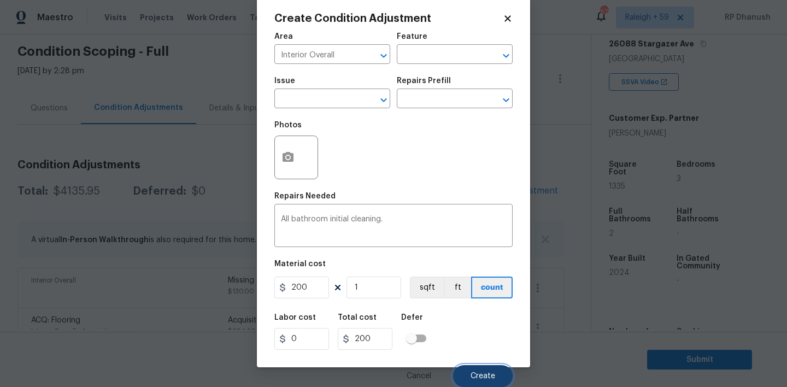
click at [478, 369] on button "Create" at bounding box center [483, 376] width 60 height 22
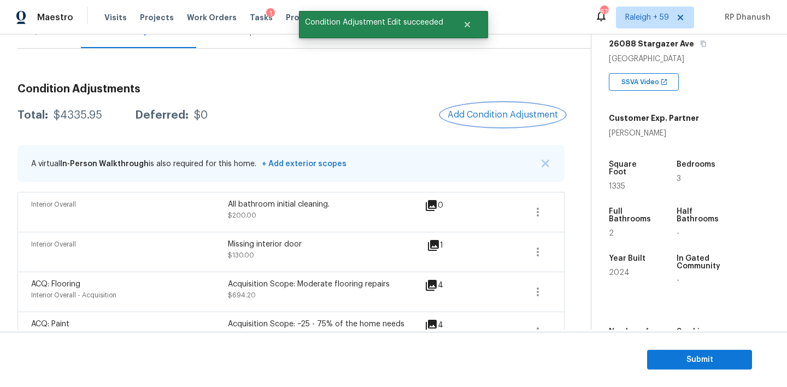
scroll to position [114, 0]
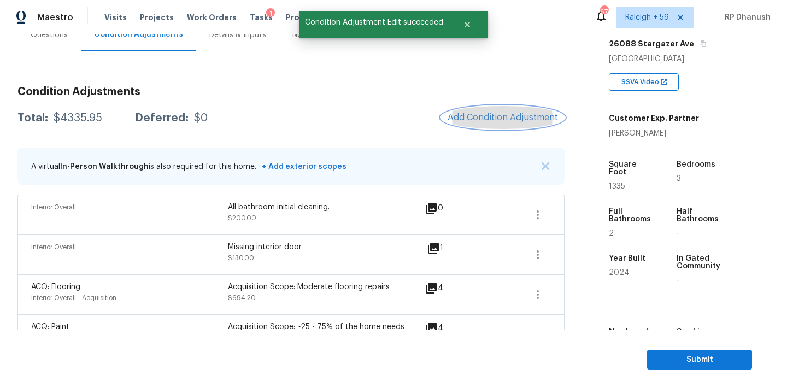
click at [515, 110] on button "Add Condition Adjustment" at bounding box center [502, 117] width 123 height 23
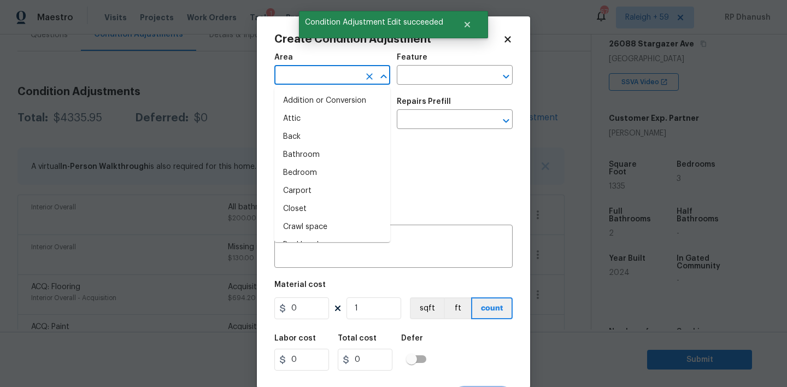
click at [294, 83] on input "text" at bounding box center [316, 76] width 85 height 17
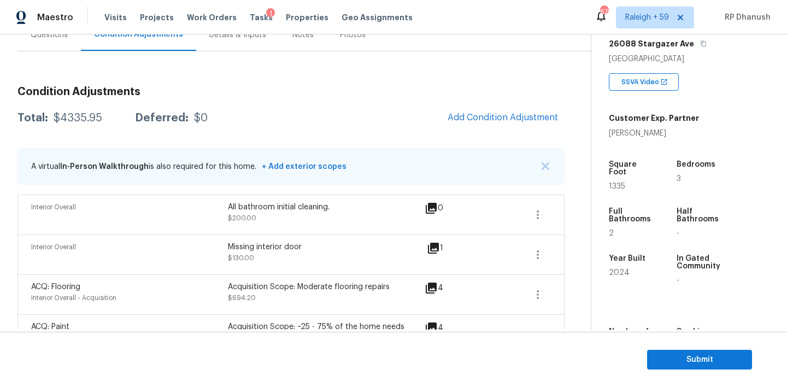
click at [180, 147] on body "Maestro Visits Projects Work Orders Tasks 1 Properties Geo Assignments 671 [GEO…" at bounding box center [393, 193] width 787 height 387
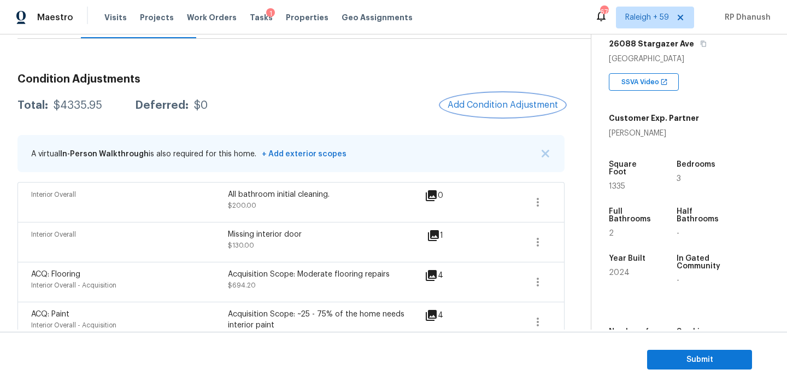
scroll to position [95, 0]
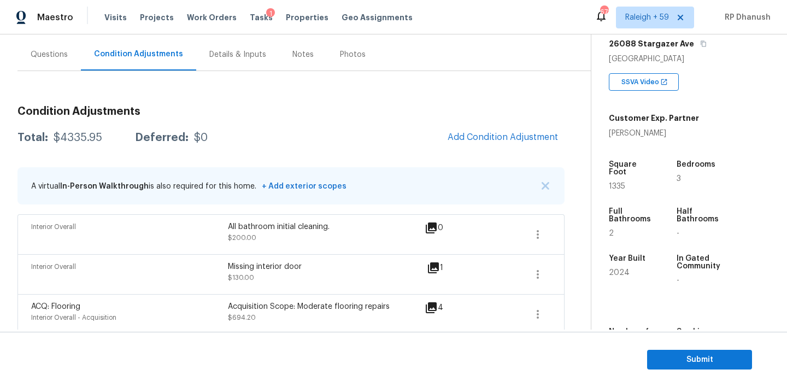
click at [90, 139] on div "$4335.95" at bounding box center [78, 137] width 49 height 11
copy div "$4335.95"
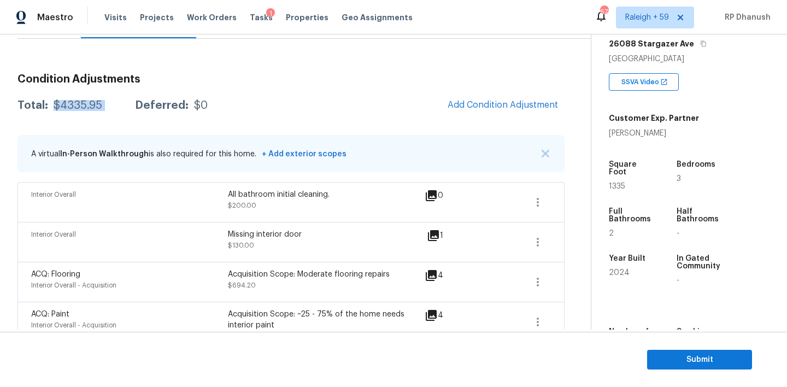
scroll to position [41, 0]
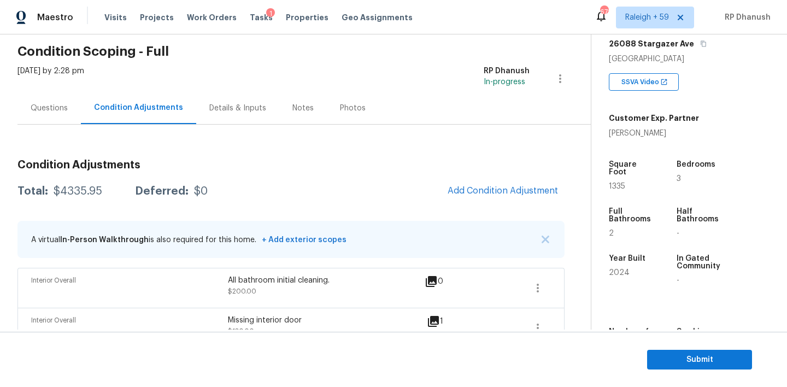
click at [57, 108] on div "Questions" at bounding box center [49, 108] width 37 height 11
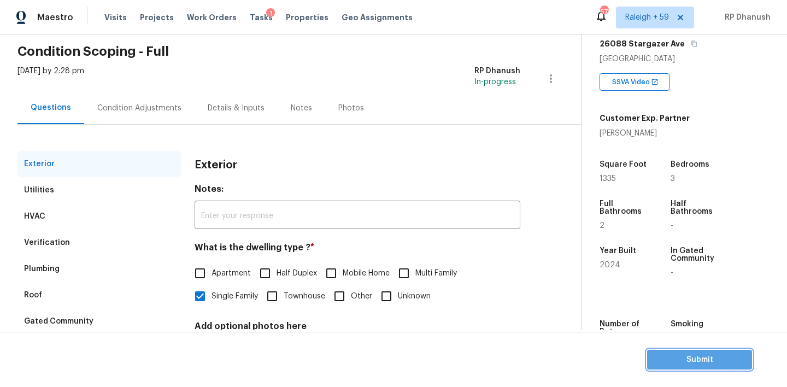
click at [671, 356] on span "Submit" at bounding box center [699, 360] width 87 height 14
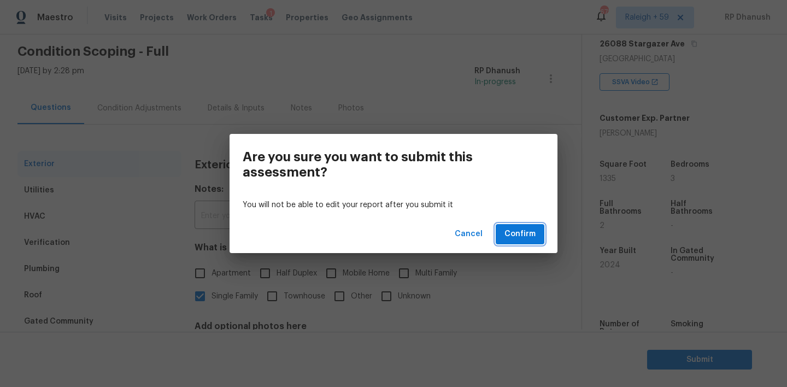
click at [534, 232] on span "Confirm" at bounding box center [519, 234] width 31 height 14
